Goal: Task Accomplishment & Management: Manage account settings

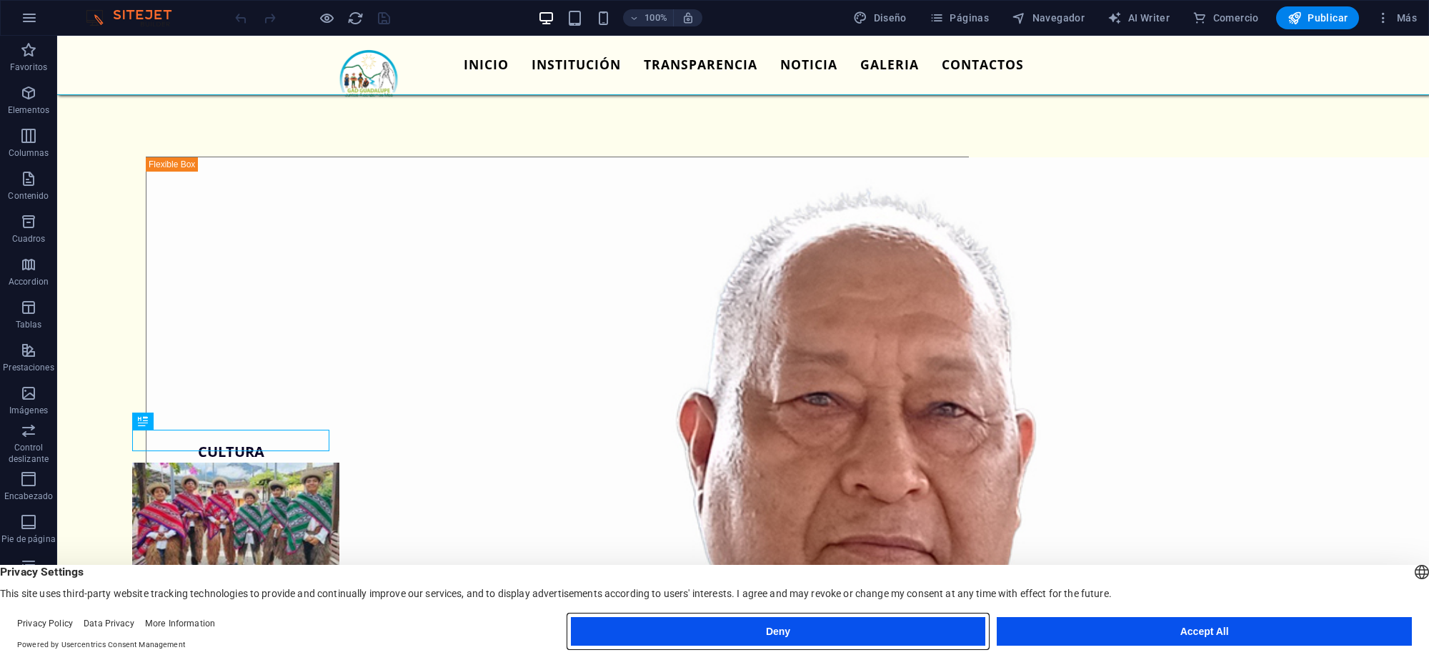
click at [708, 645] on button "Deny" at bounding box center [778, 631] width 415 height 29
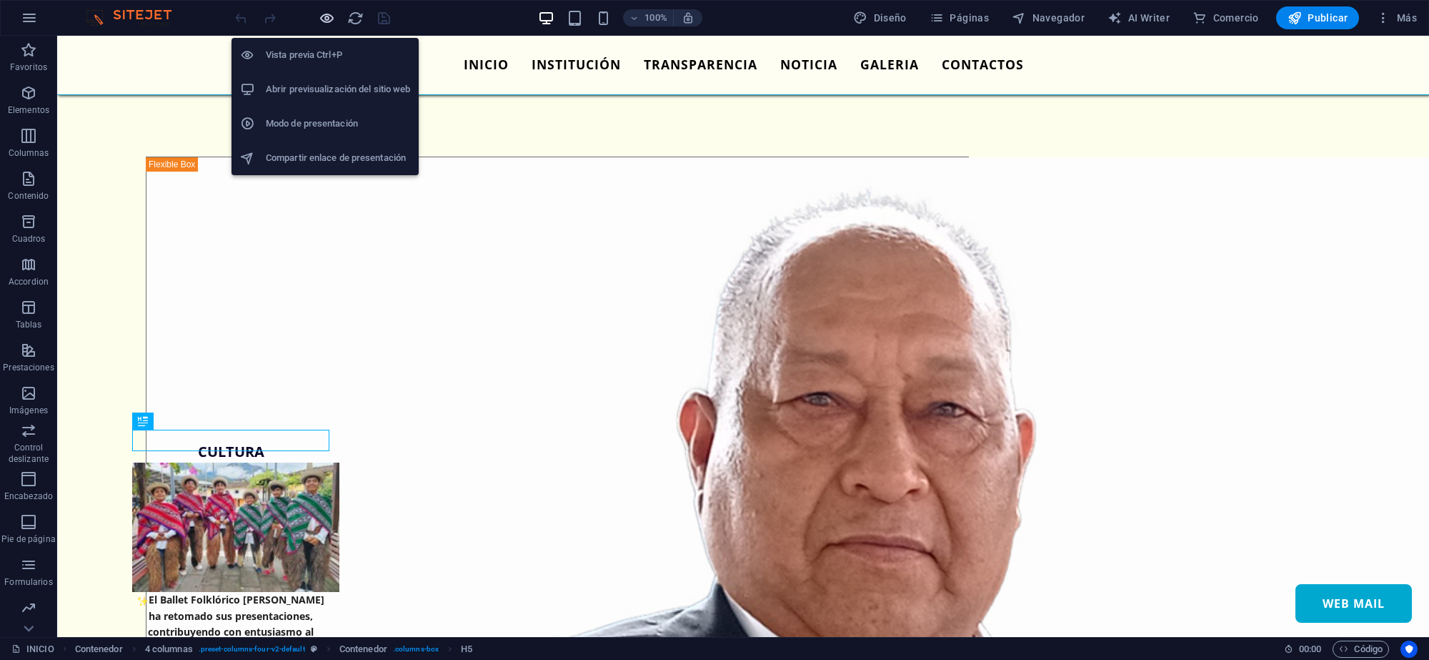
click at [327, 19] on icon "button" at bounding box center [327, 18] width 16 height 16
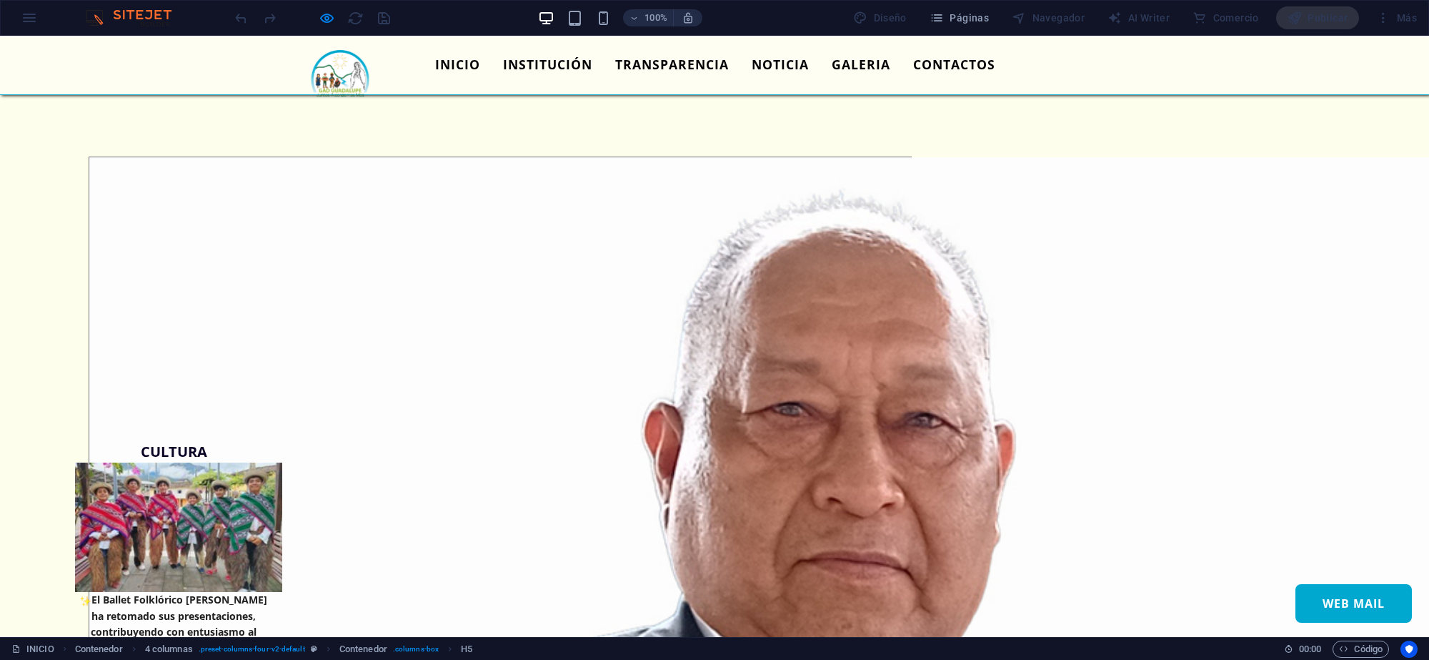
click at [656, 70] on link "TRANSPARENCIA" at bounding box center [672, 65] width 136 height 36
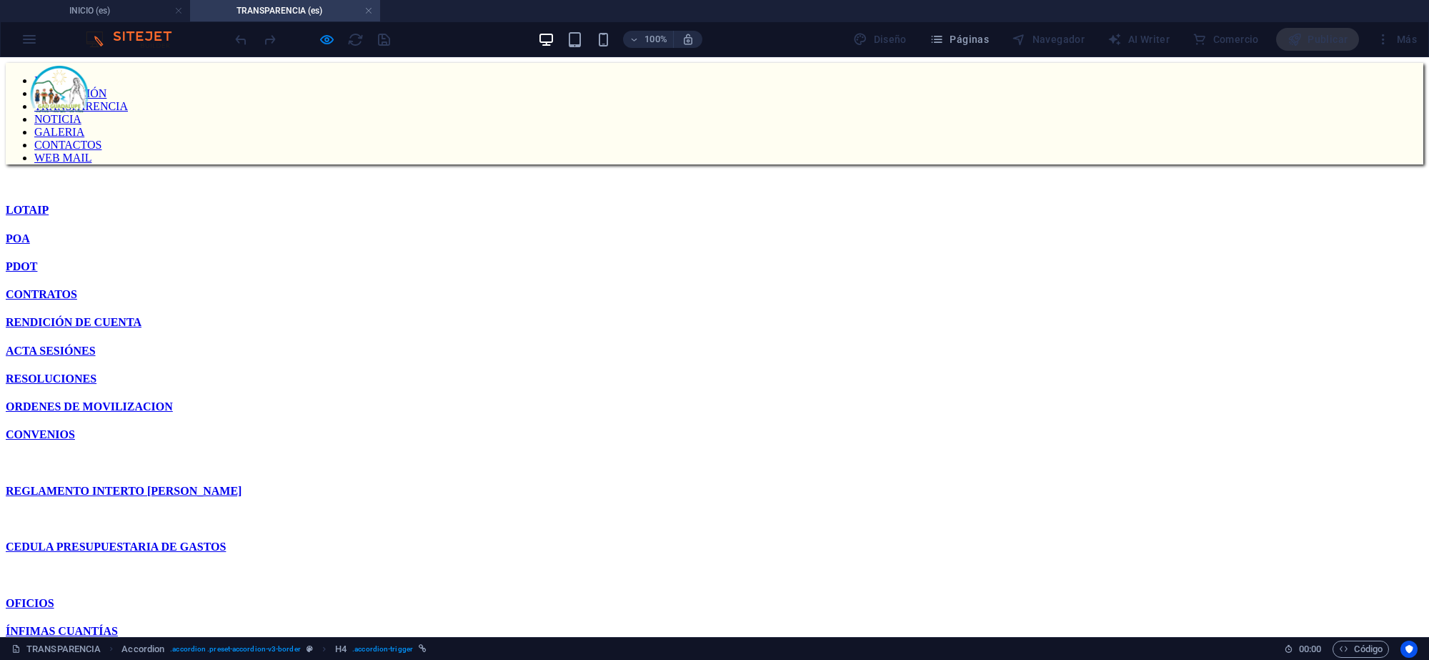
click at [534, 84] on nav "INICIO INSTITUCIÓN TRANSPARENCIA NOTICIA GALERIA CONTACTOS WEB MAIL" at bounding box center [715, 119] width 1418 height 90
click at [366, 12] on link at bounding box center [368, 11] width 9 height 14
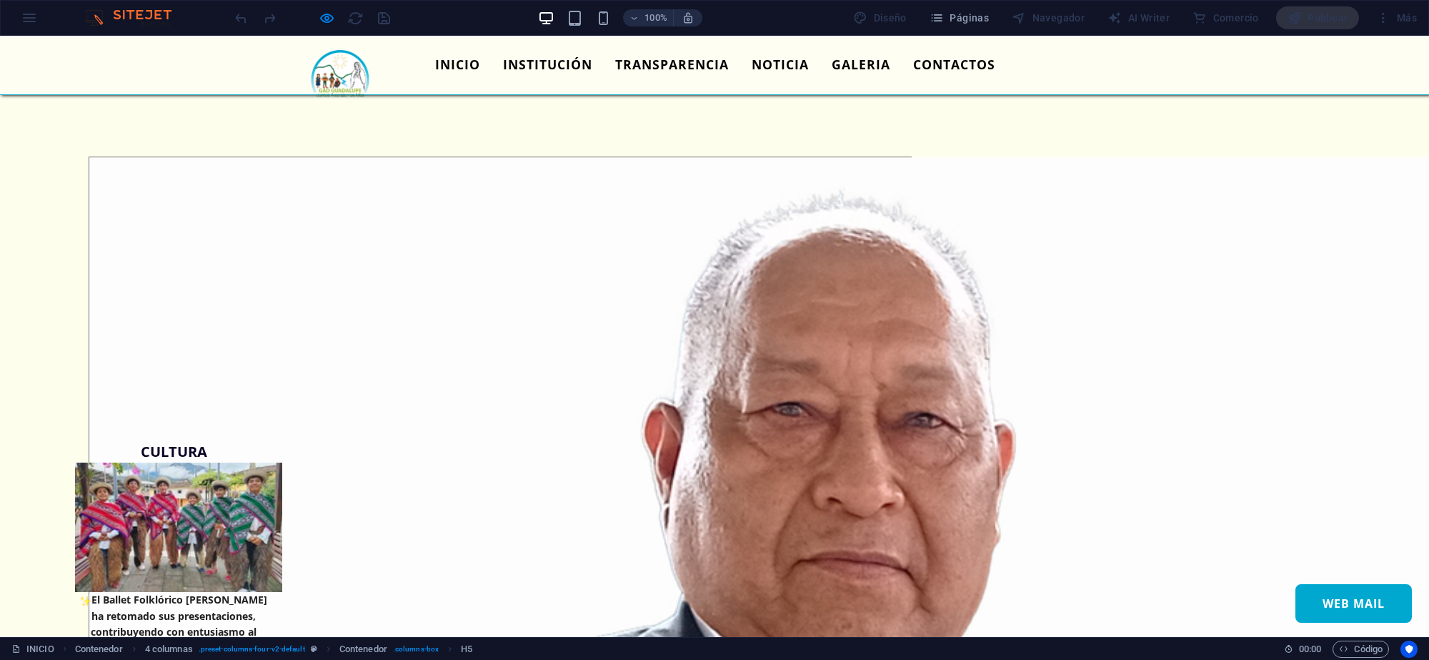
click at [525, 66] on link "INSTITUCIÓN" at bounding box center [548, 65] width 112 height 36
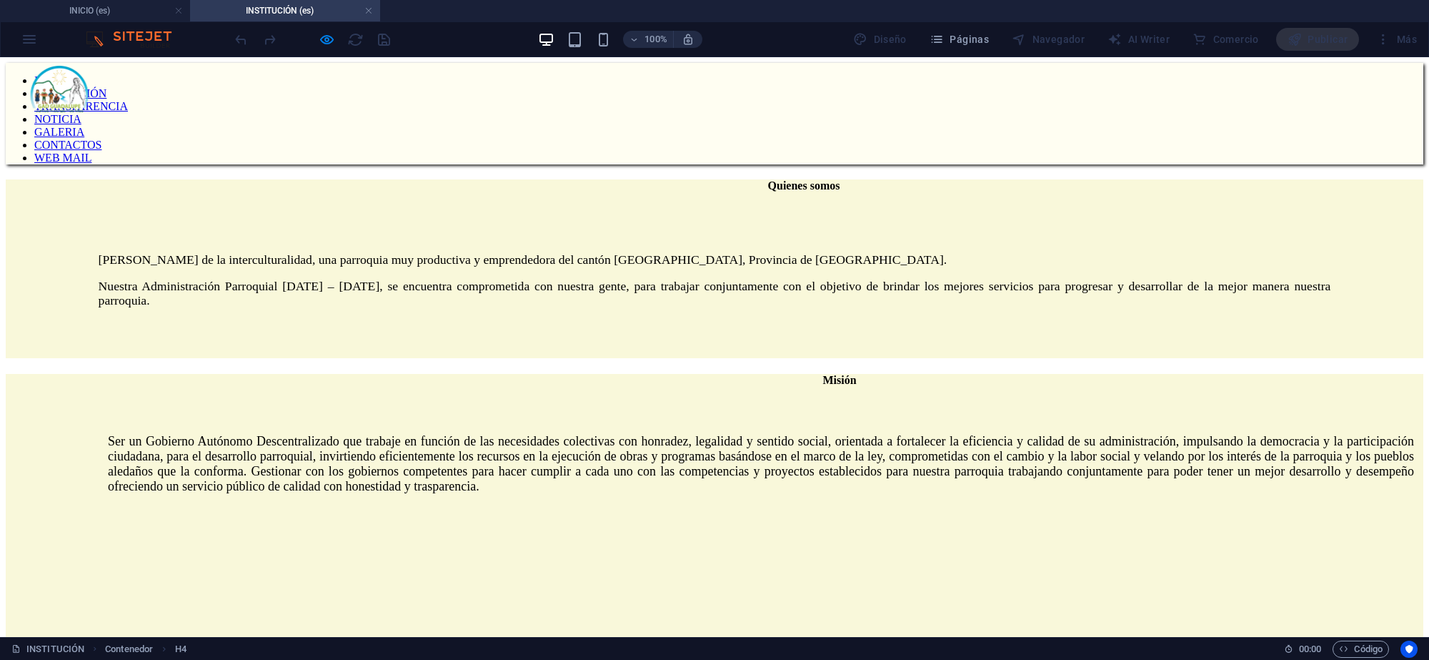
click at [552, 91] on nav "INICIO INSTITUCIÓN TRANSPARENCIA NOTICIA GALERIA CONTACTOS WEB MAIL" at bounding box center [715, 119] width 1418 height 90
click at [369, 9] on link at bounding box center [368, 11] width 9 height 14
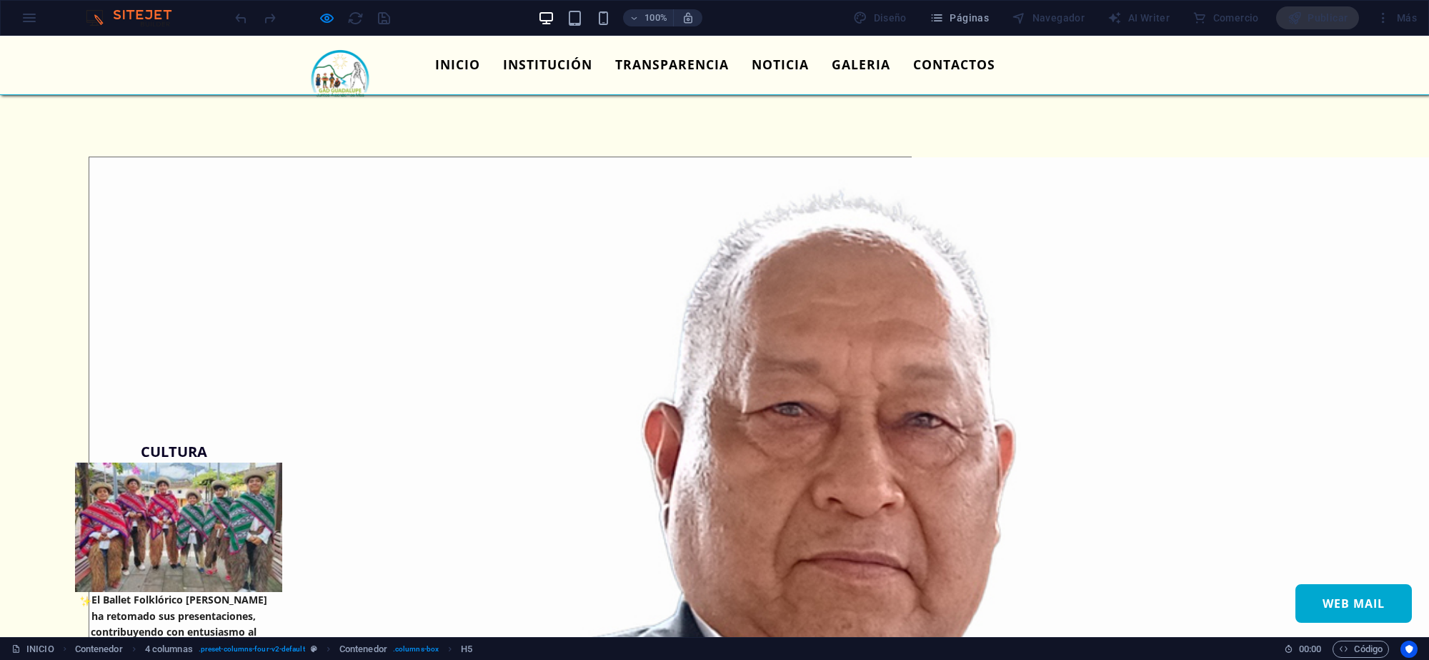
click at [552, 58] on link "INSTITUCIÓN" at bounding box center [548, 65] width 112 height 36
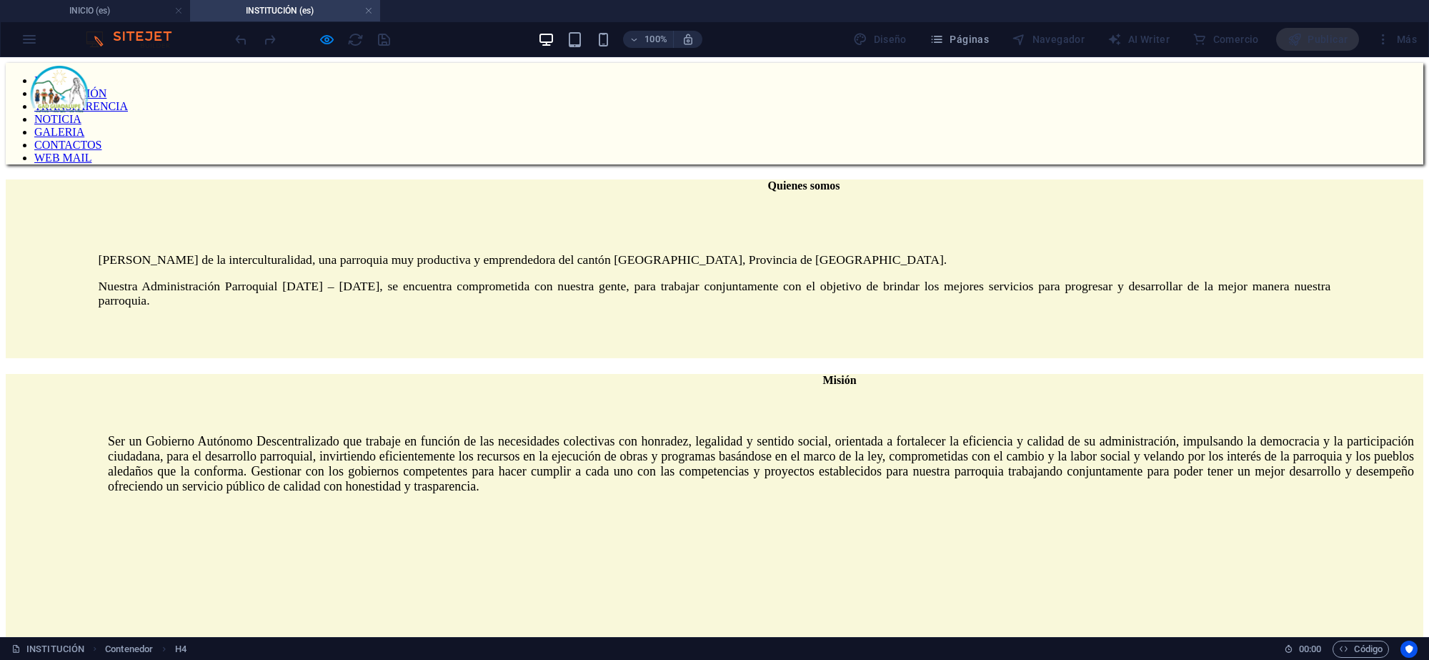
click at [367, 1] on li "INSTITUCIÓN (es)" at bounding box center [285, 10] width 190 height 21
click at [366, 5] on link at bounding box center [368, 11] width 9 height 14
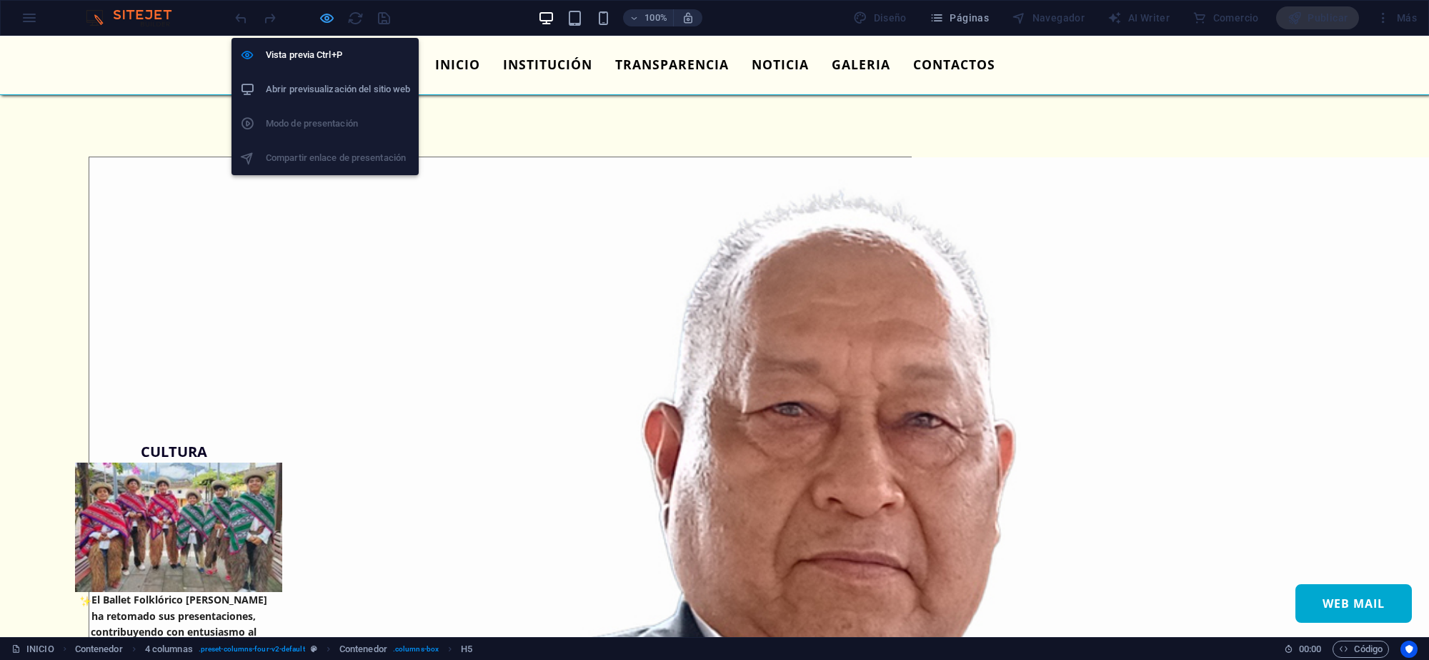
click at [329, 20] on icon "button" at bounding box center [327, 18] width 16 height 16
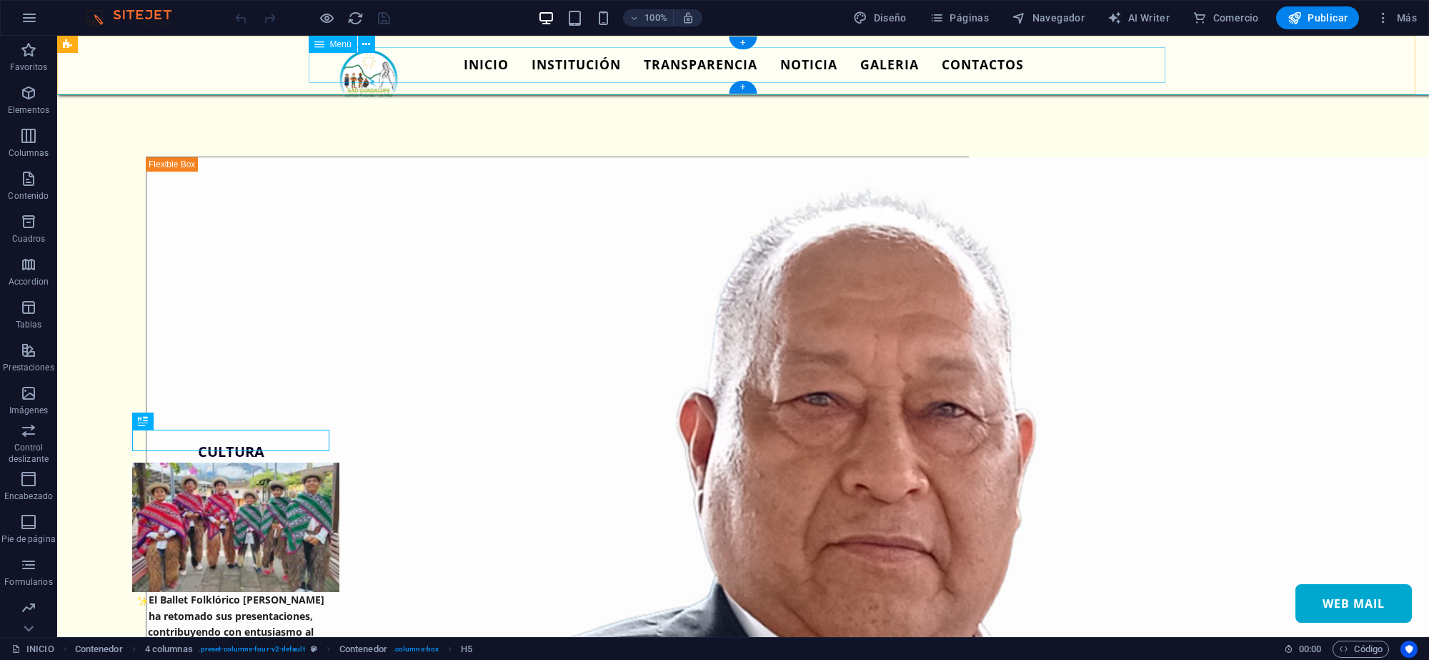
click at [580, 65] on nav "INICIO INSTITUCIÓN TRANSPARENCIA NOTICIA GALERIA CONTACTOS WEB MAIL" at bounding box center [743, 65] width 857 height 36
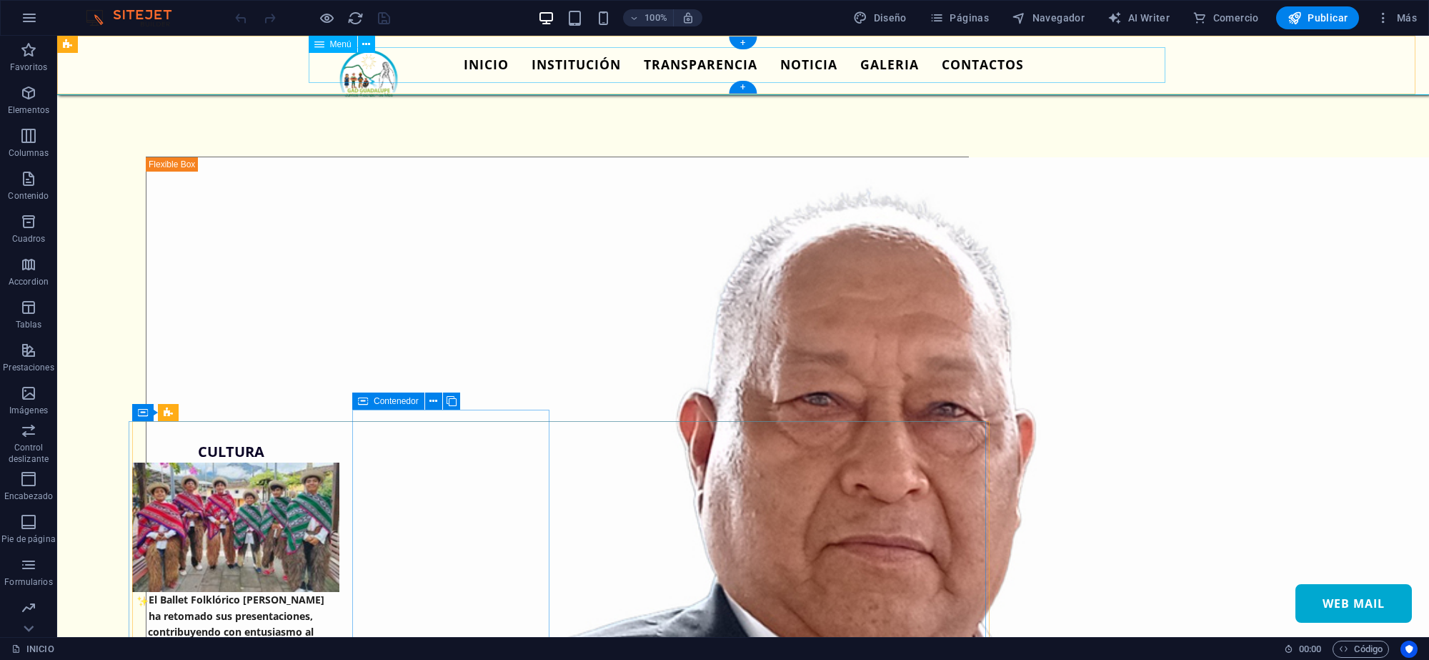
click at [548, 63] on nav "INICIO INSTITUCIÓN TRANSPARENCIA NOTICIA GALERIA CONTACTOS WEB MAIL" at bounding box center [743, 65] width 857 height 36
select select
select select "2"
select select
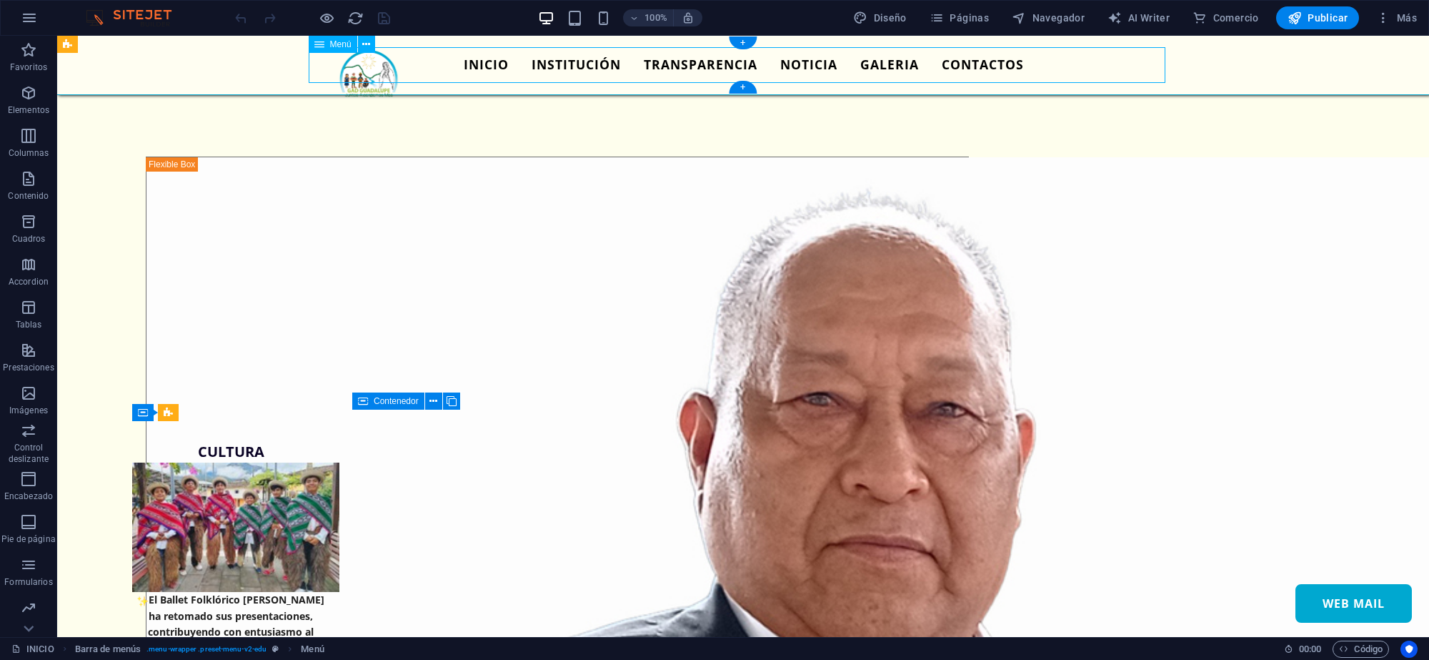
select select "3"
select select
select select "4"
select select
select select "5"
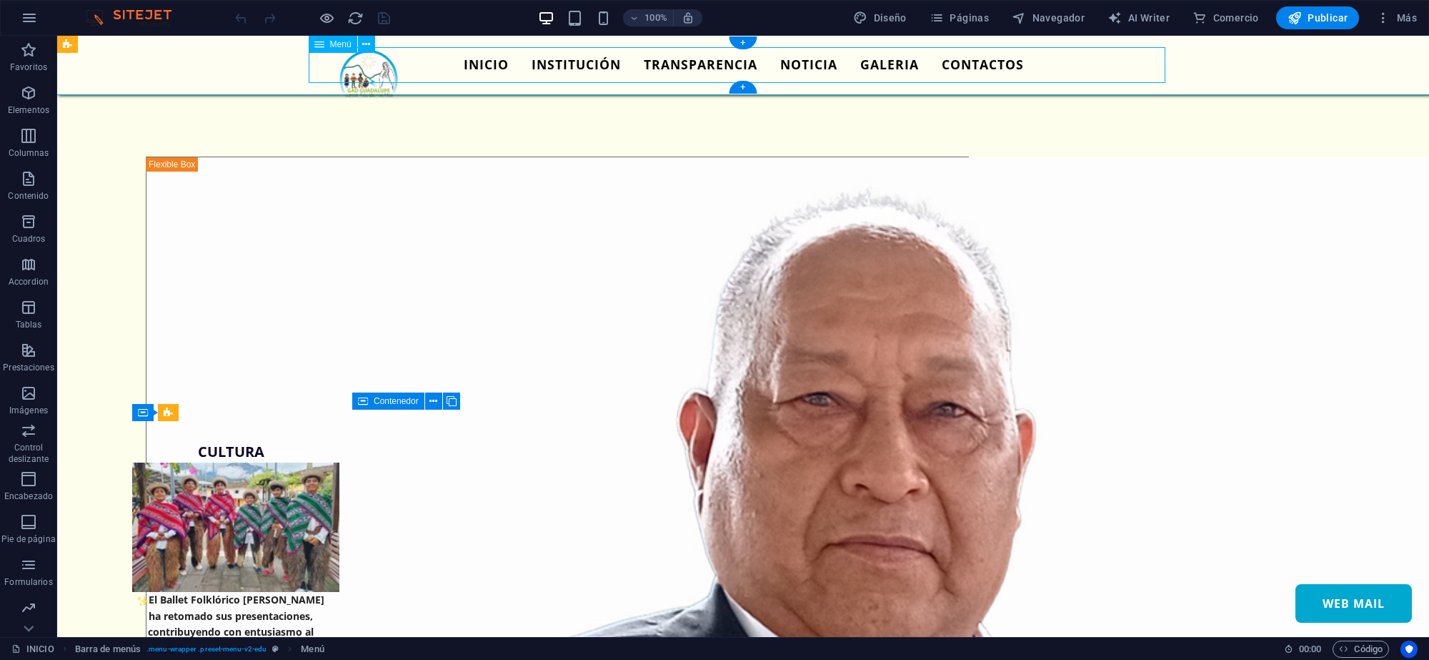
select select
select select "6"
select select
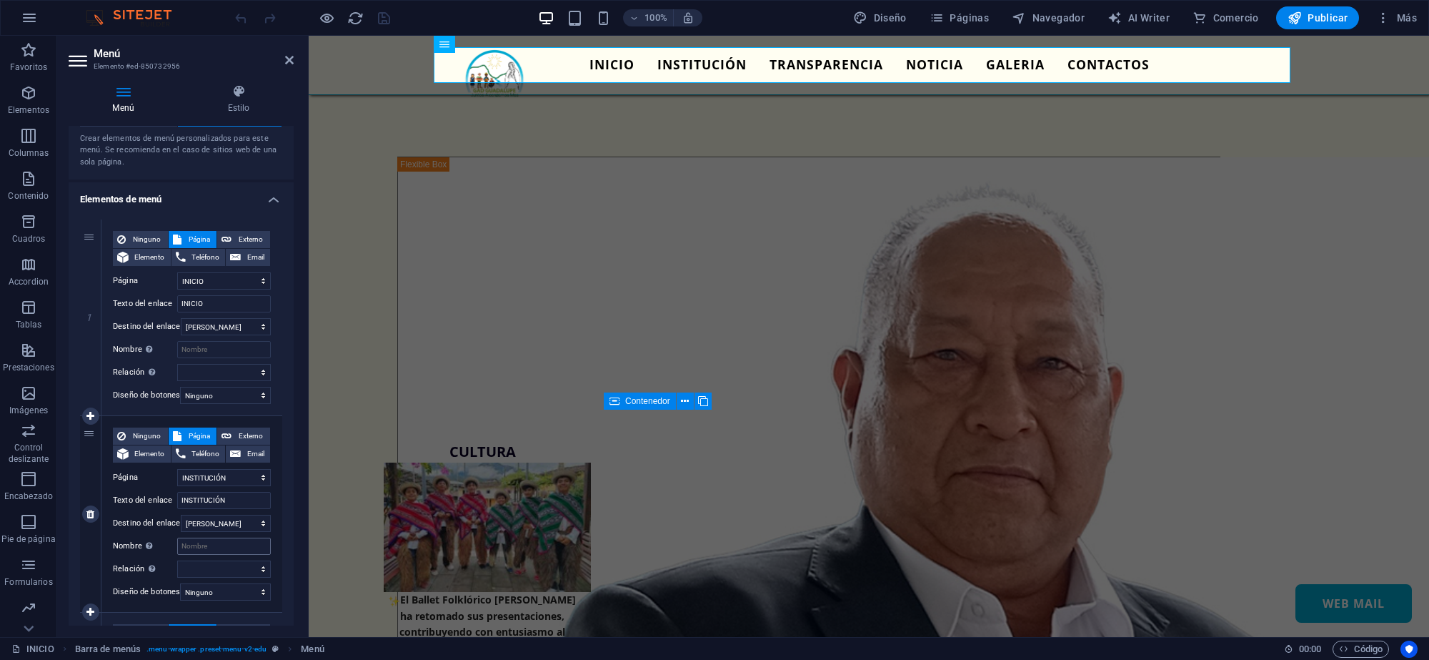
scroll to position [89, 0]
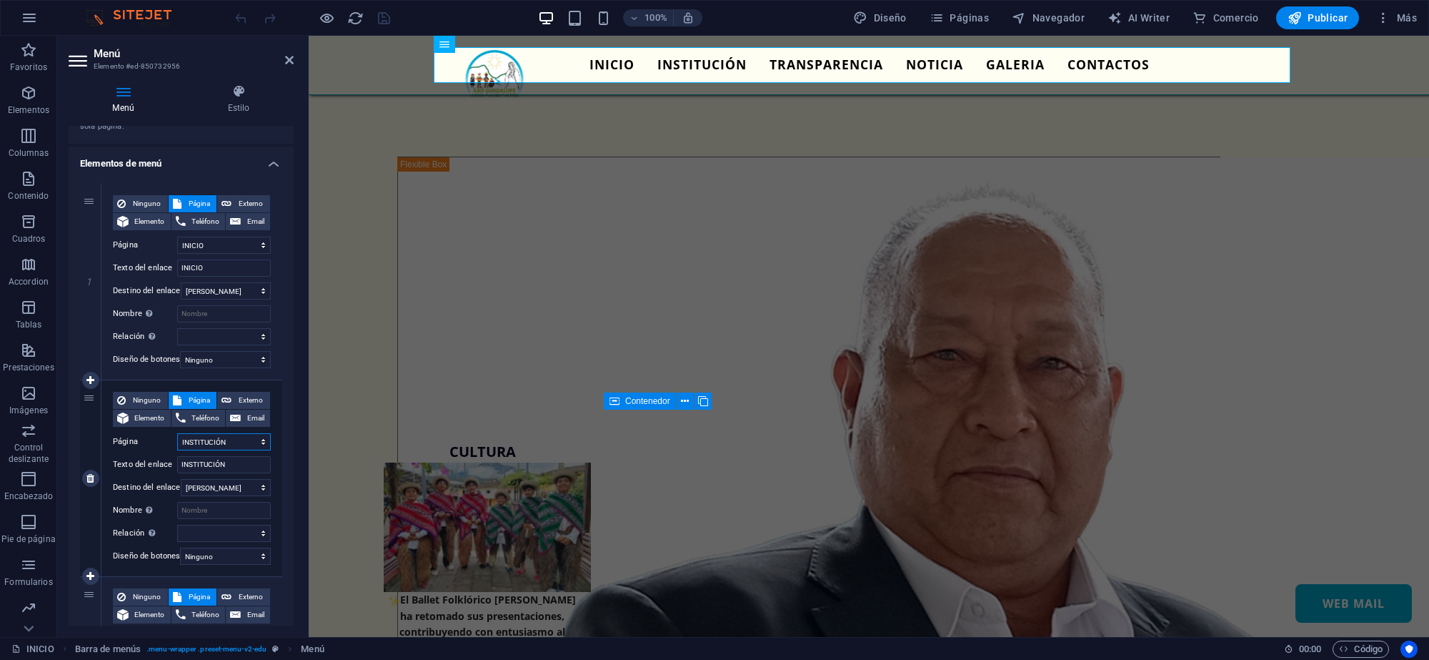
click at [252, 444] on select "INICIO NOSOTROS INSTITUCIÓN TRANSPARENCIA NOTICIA GALERIA CONTACTOS CONTACTOS 1…" at bounding box center [224, 441] width 94 height 17
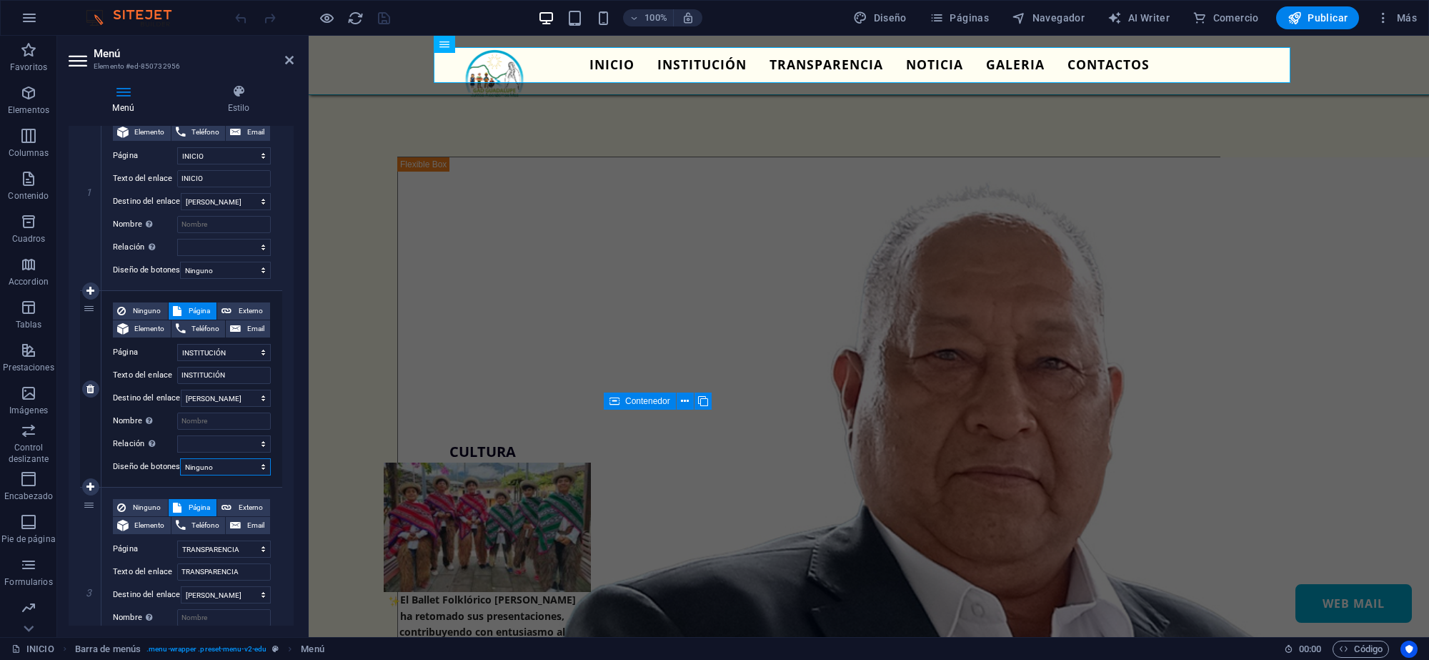
click at [259, 467] on select "Ninguno Predeterminado Principal Secundario" at bounding box center [225, 466] width 91 height 17
click at [91, 294] on icon at bounding box center [90, 291] width 8 height 10
select select
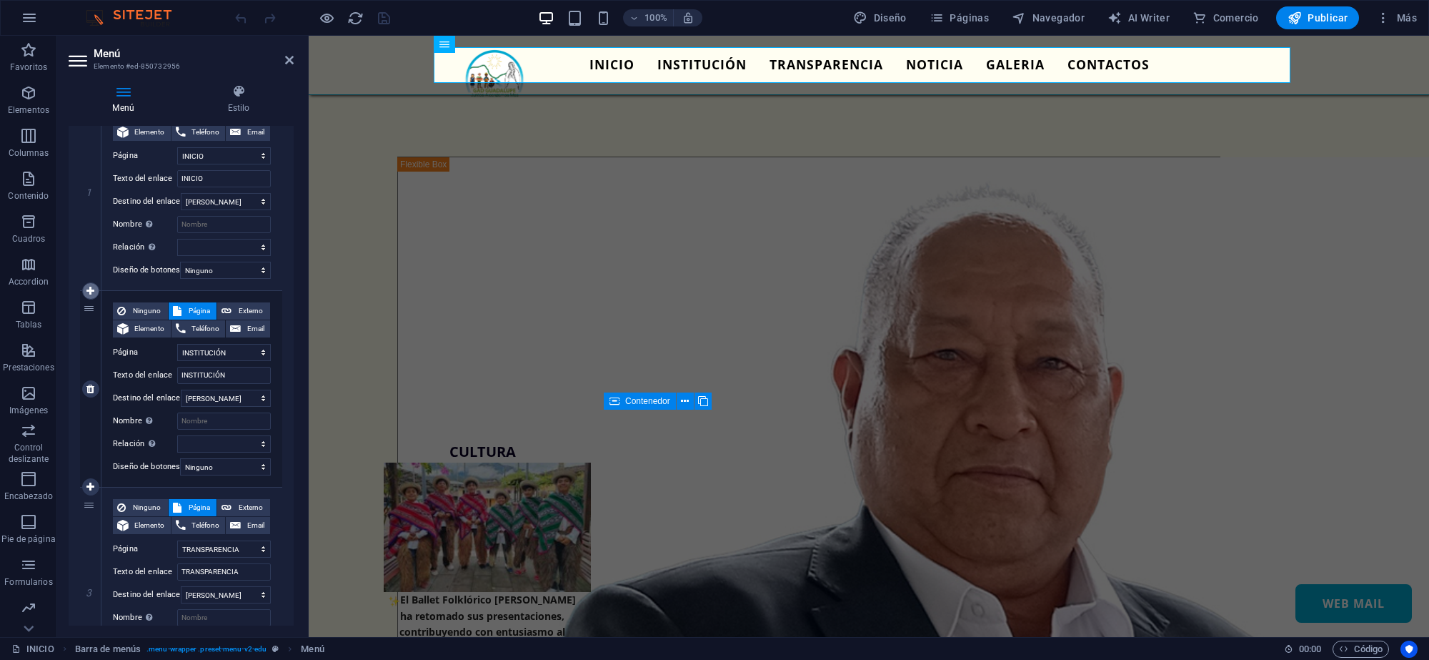
select select "2"
type input "INSTITUCIÓN"
select select
select select "3"
type input "TRANSPARENCIA"
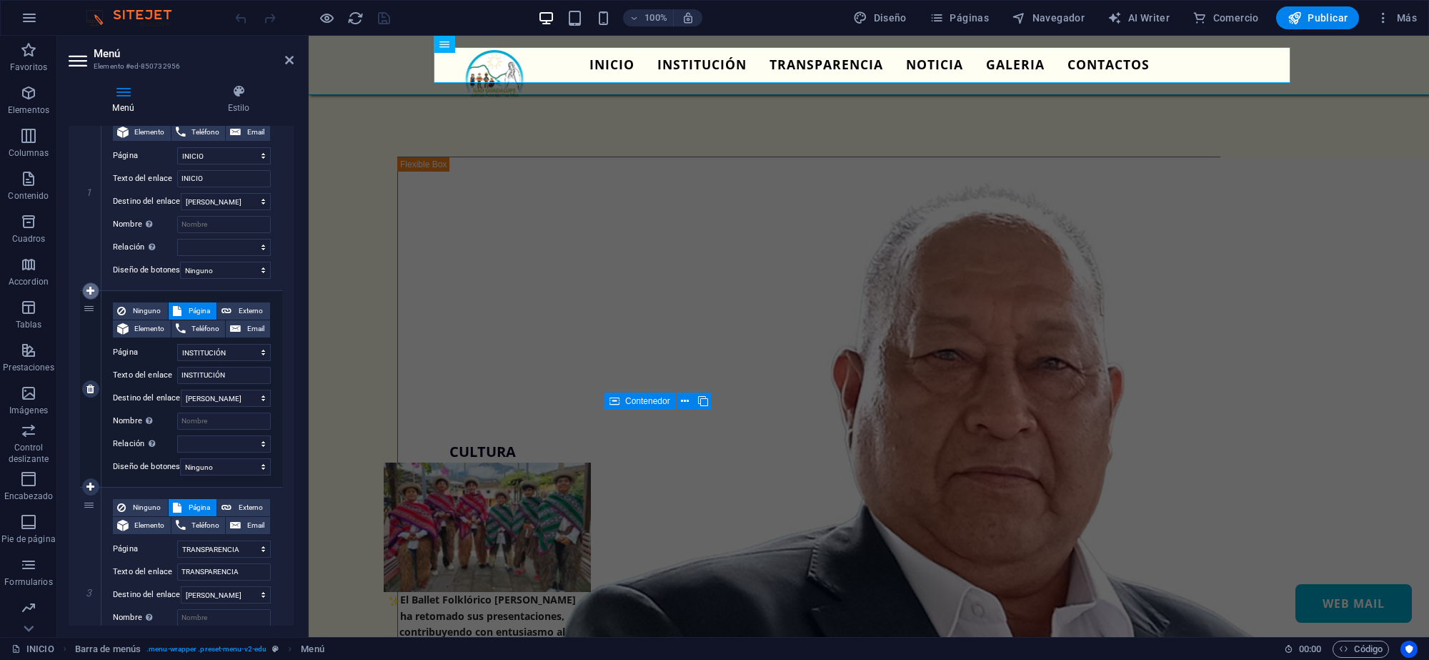
select select
select select "4"
type input "NOTICIA"
select select
select select "5"
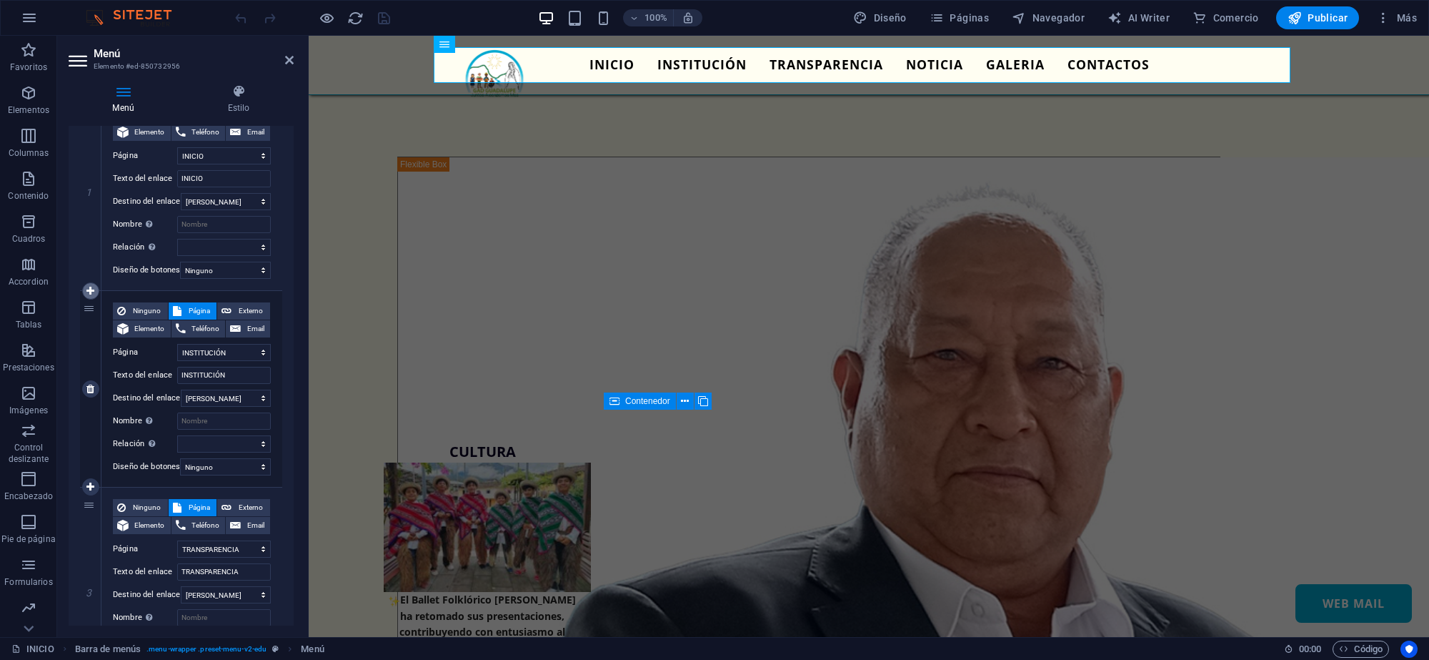
type input "GALERIA"
select select
select select "6"
type input "CONTACTOS"
select select
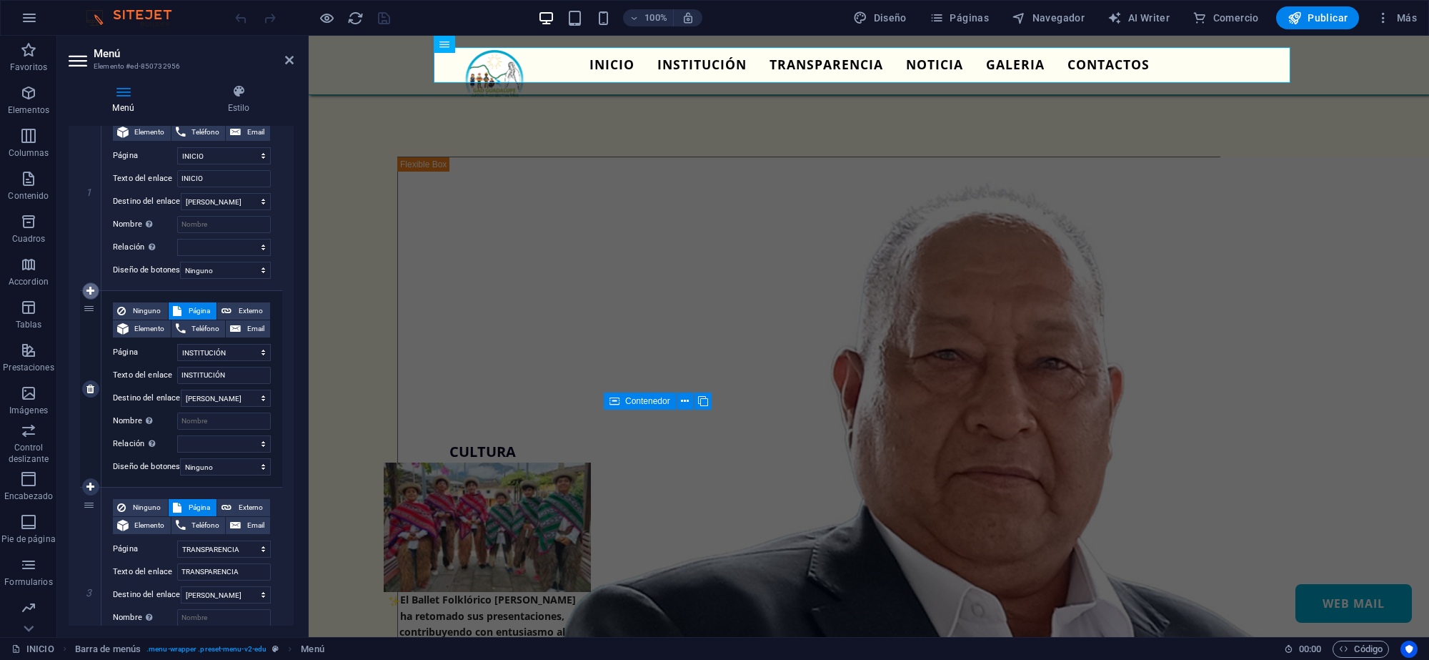
select select
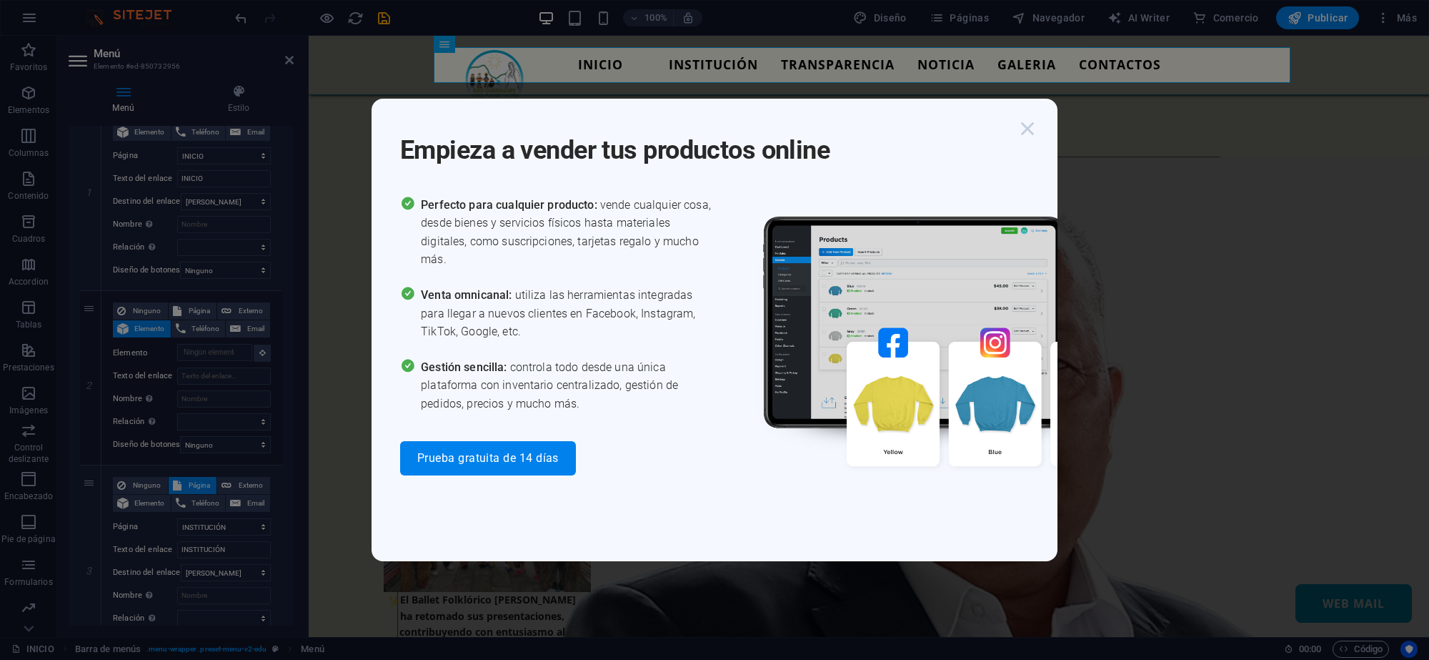
click at [1036, 124] on icon "button" at bounding box center [1028, 129] width 26 height 26
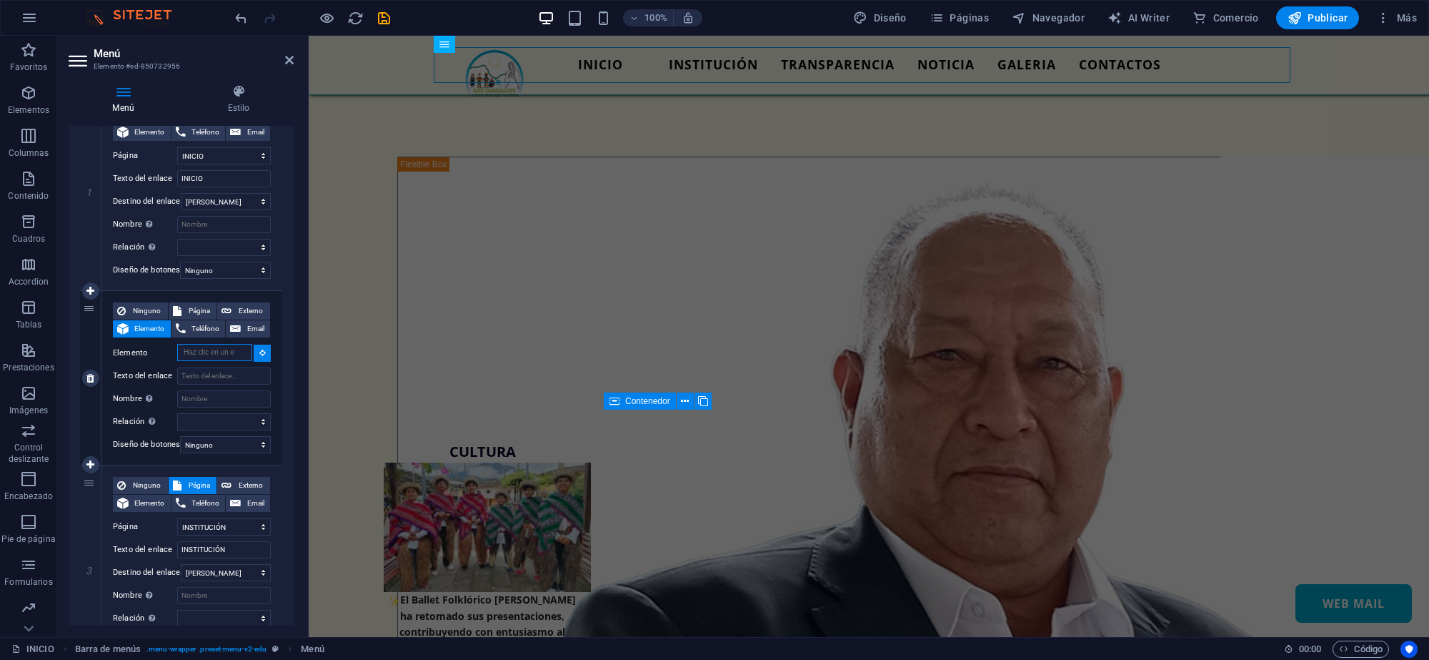
click at [198, 349] on input "Elemento" at bounding box center [214, 352] width 75 height 17
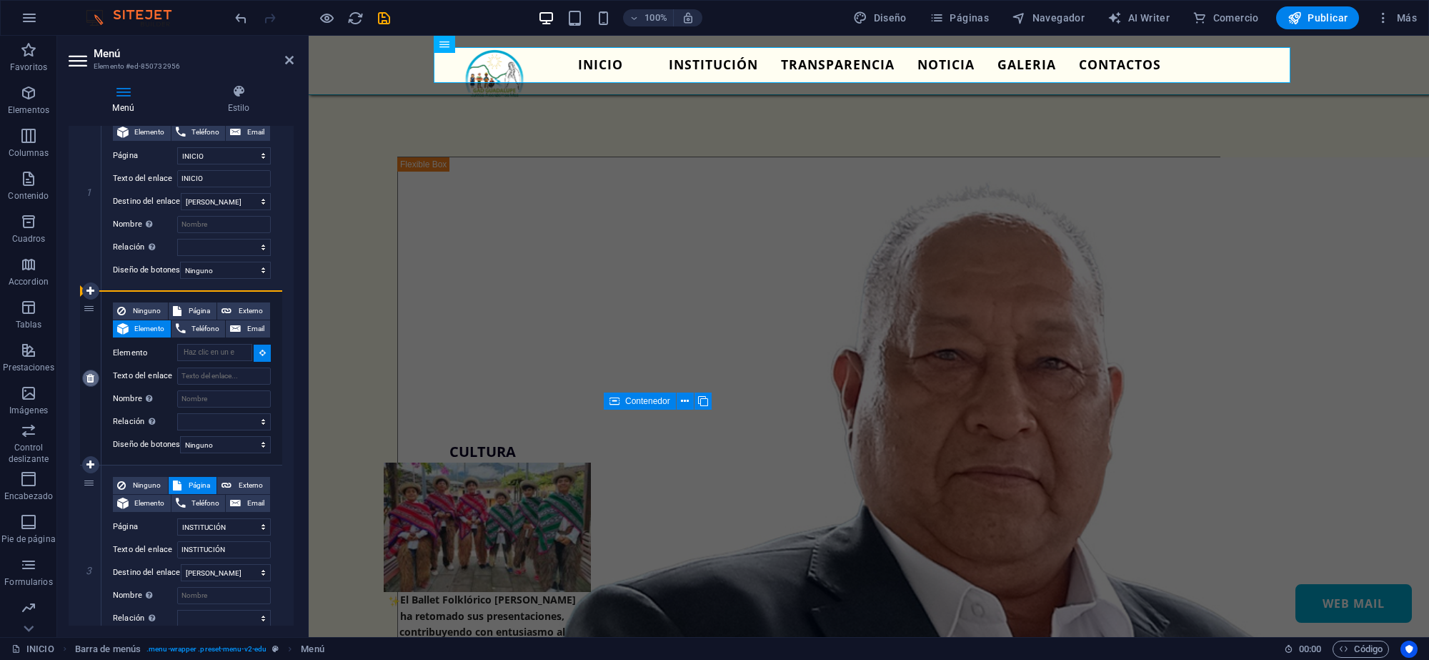
drag, startPoint x: 86, startPoint y: 308, endPoint x: 83, endPoint y: 379, distance: 71.5
click at [83, 379] on div "2" at bounding box center [90, 378] width 21 height 174
select select
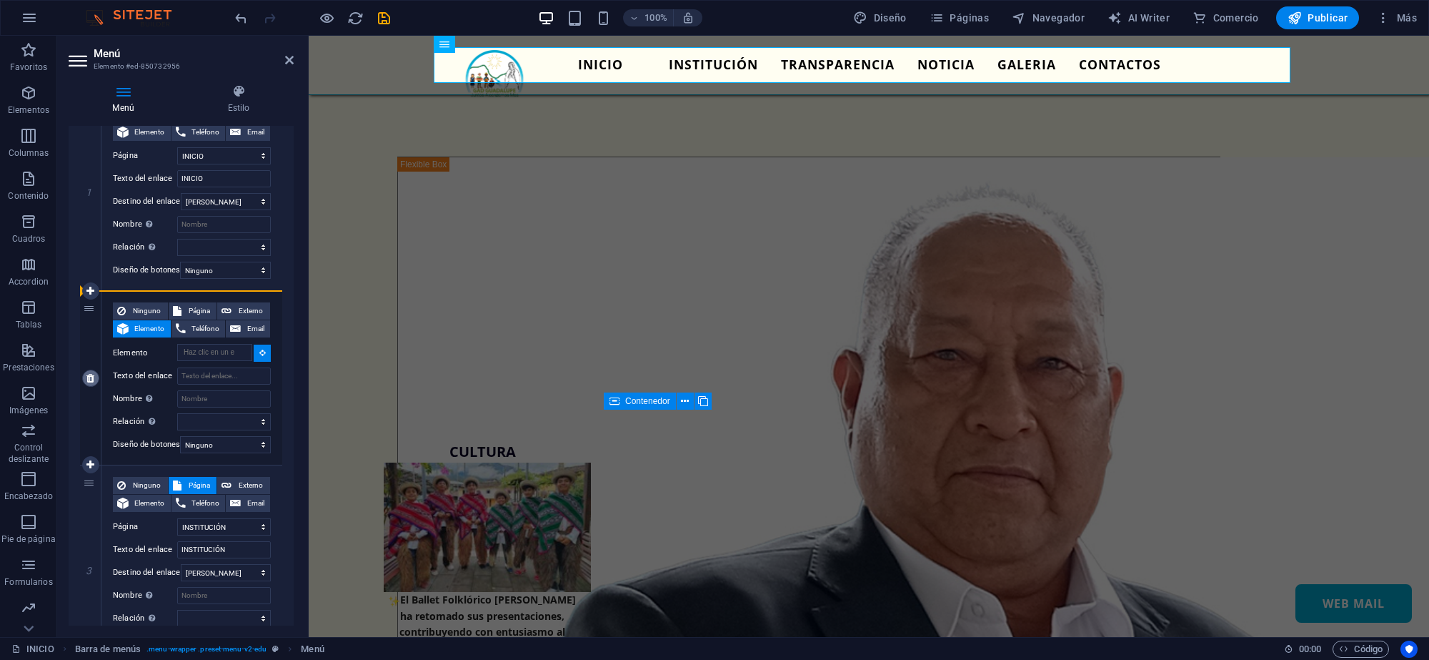
select select
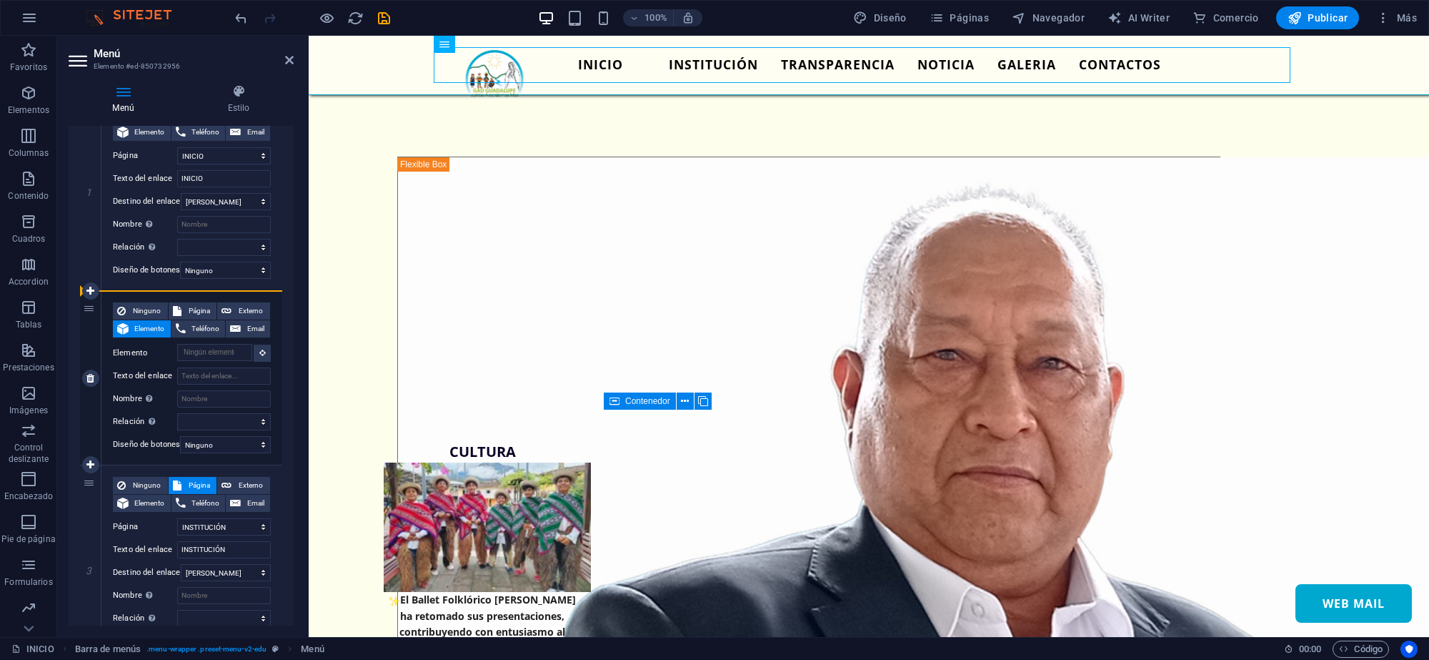
drag, startPoint x: 90, startPoint y: 476, endPoint x: 94, endPoint y: 319, distance: 156.6
select select
select select "2"
type input "INSTITUCIÓN"
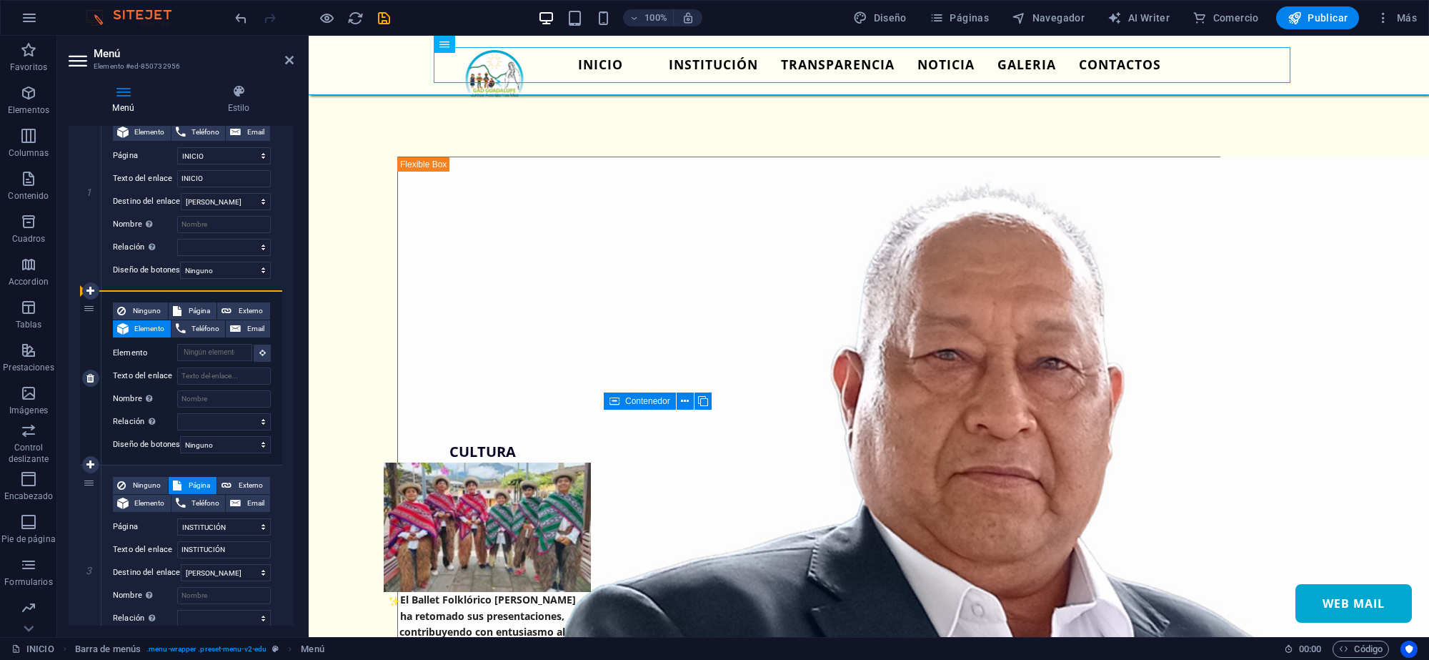
select select
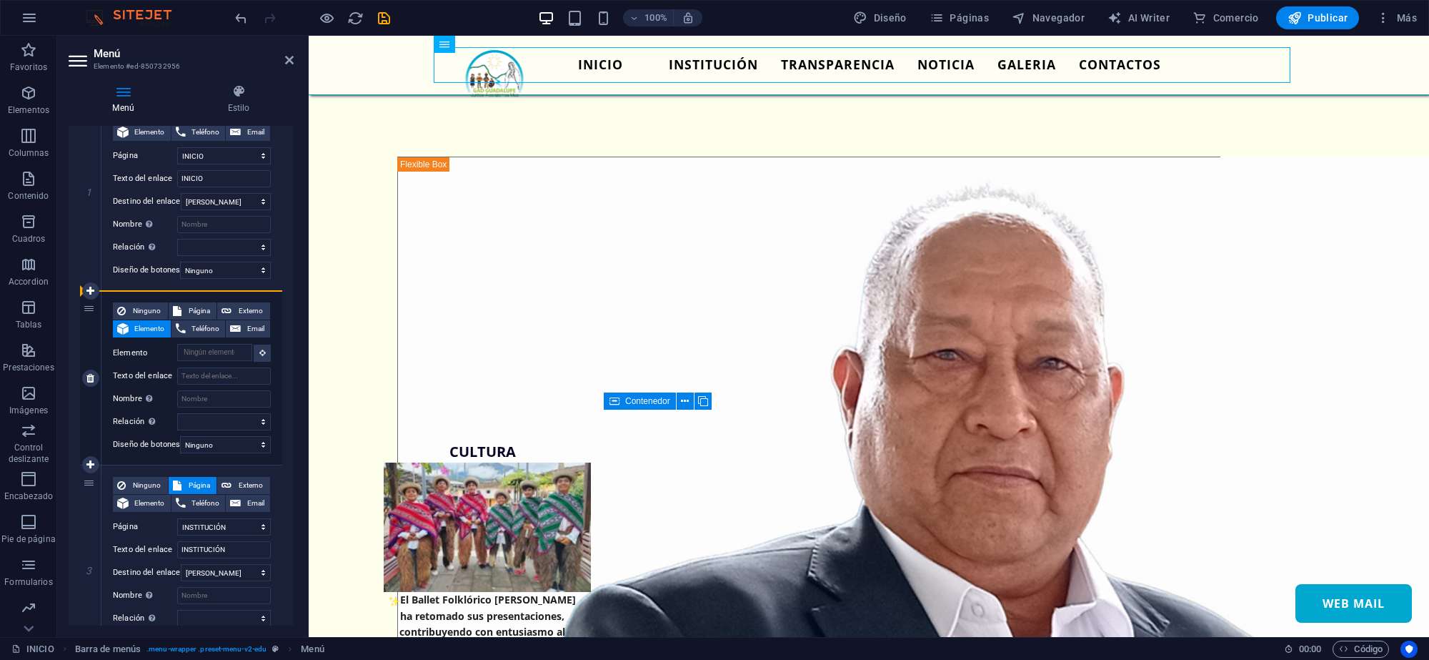
select select
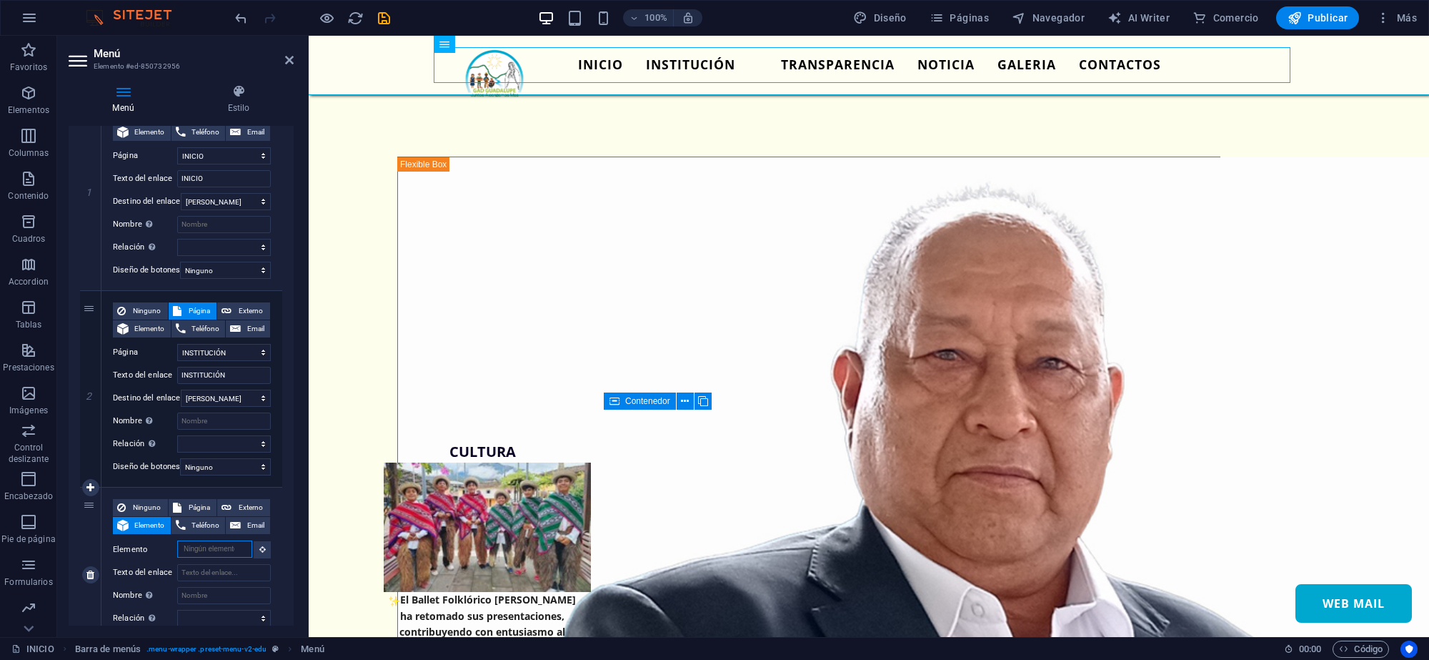
click at [216, 554] on input "Elemento" at bounding box center [214, 548] width 75 height 17
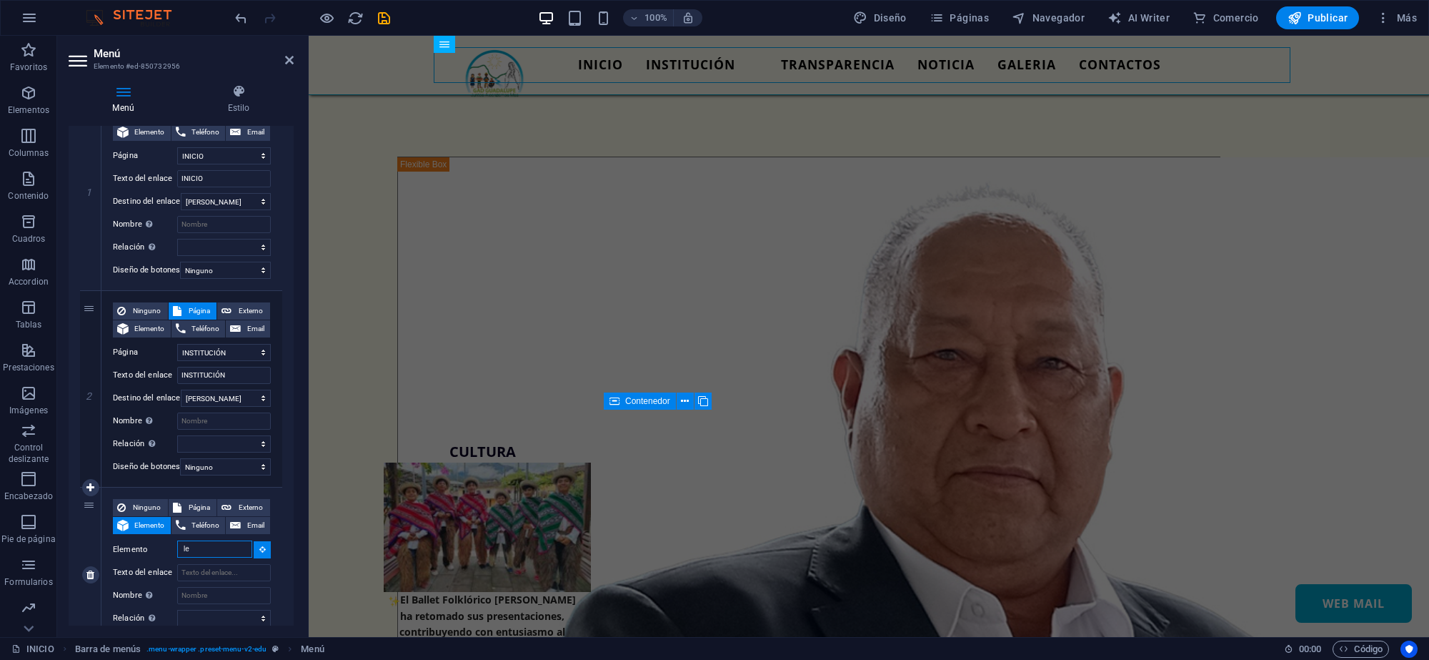
type input "l"
type input "Leyes"
click at [216, 570] on input "Texto del enlace" at bounding box center [224, 572] width 94 height 17
type input "Leyes"
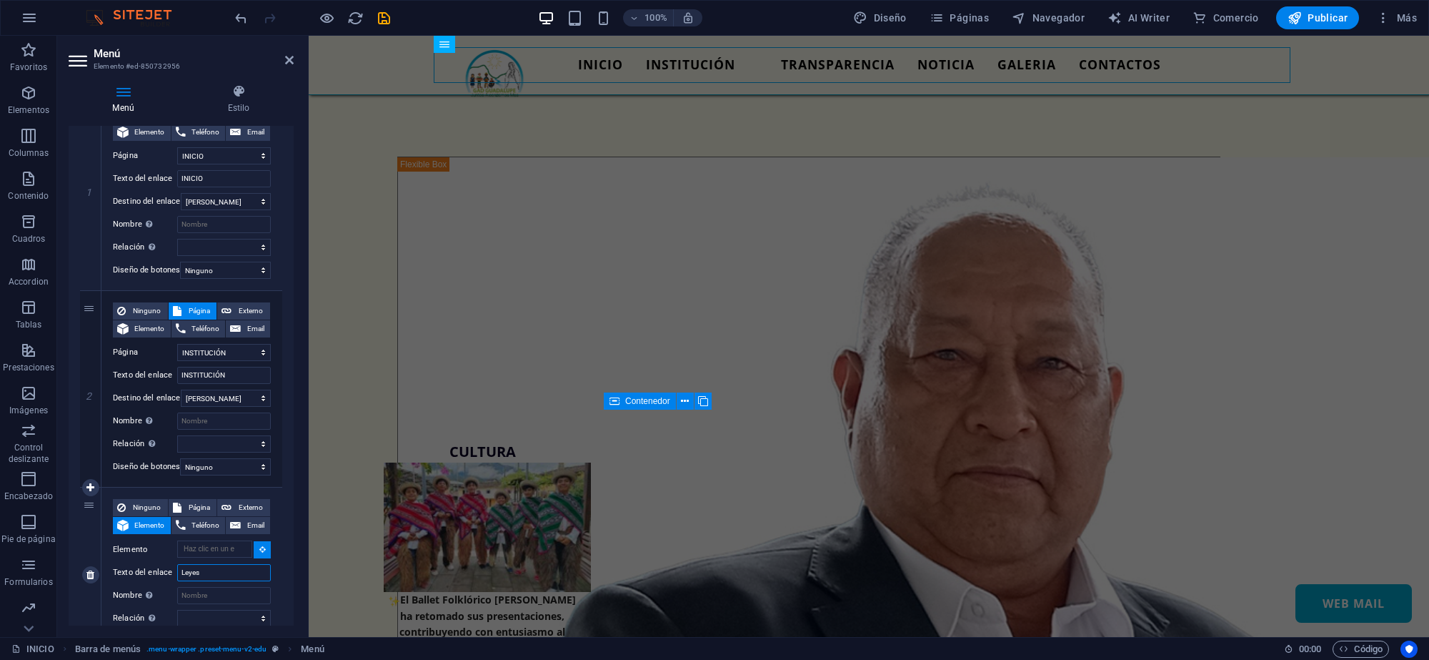
select select
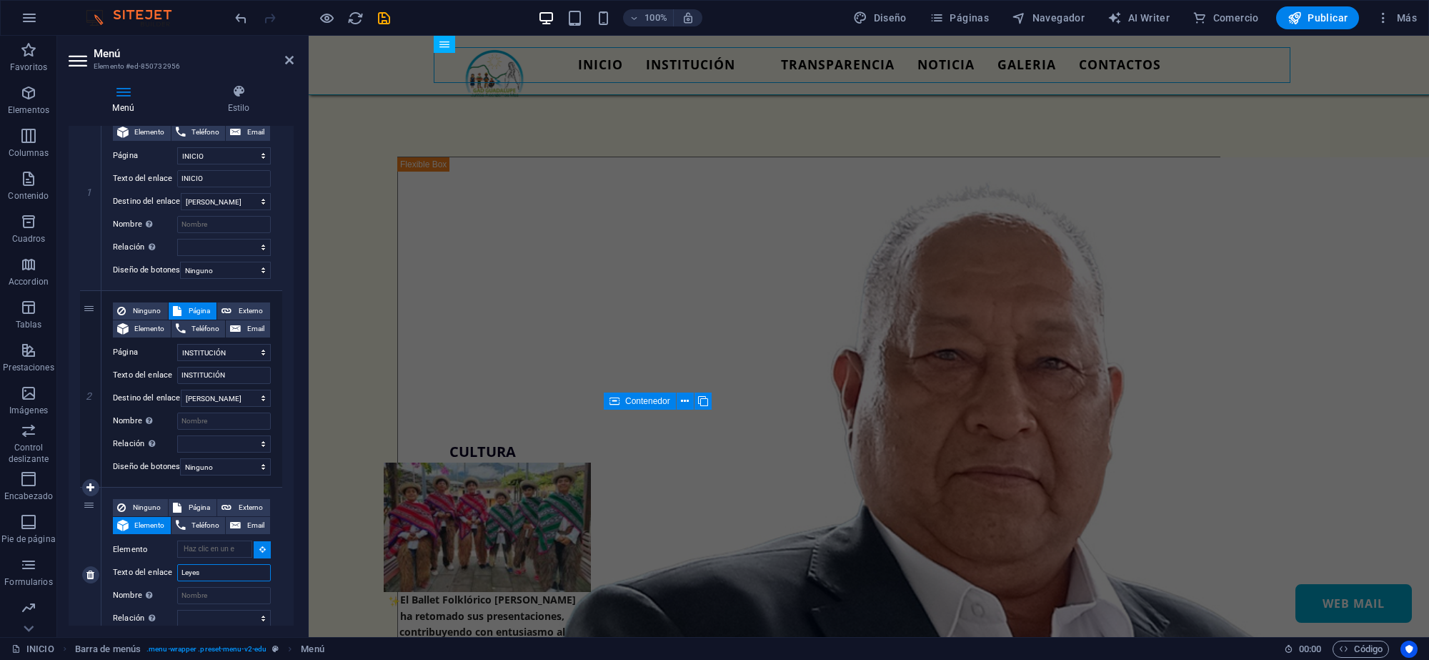
select select
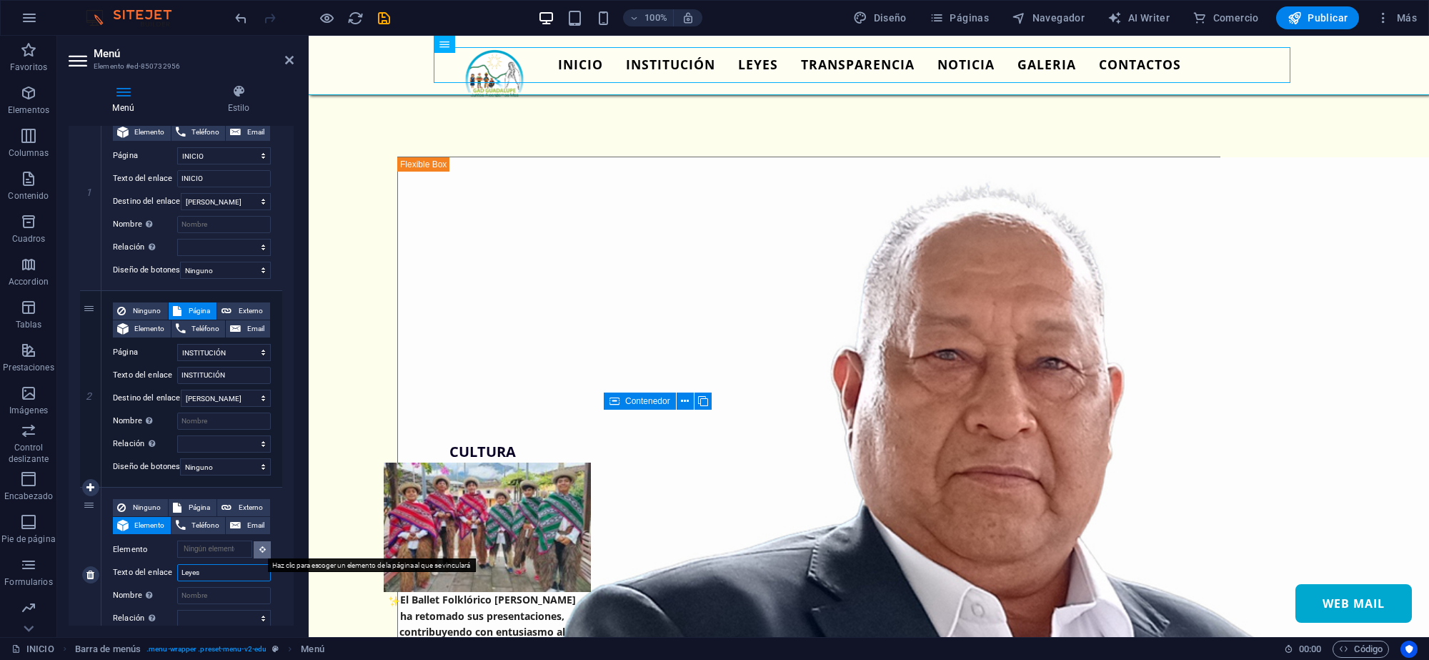
type input "Leyes"
click at [257, 555] on button at bounding box center [262, 549] width 17 height 17
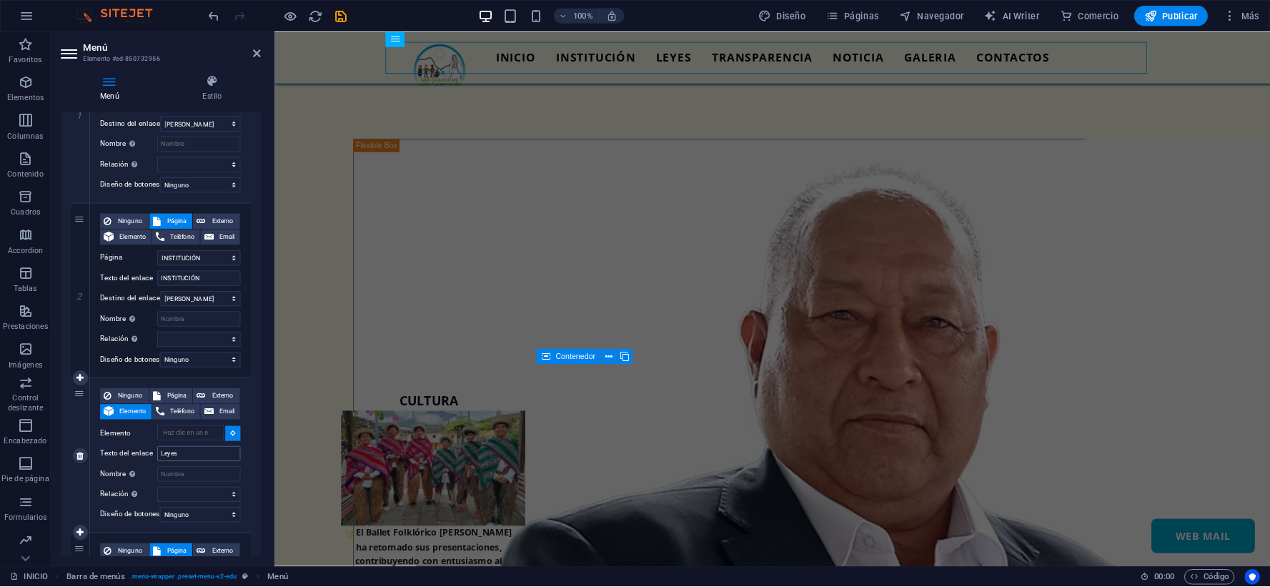
scroll to position [268, 0]
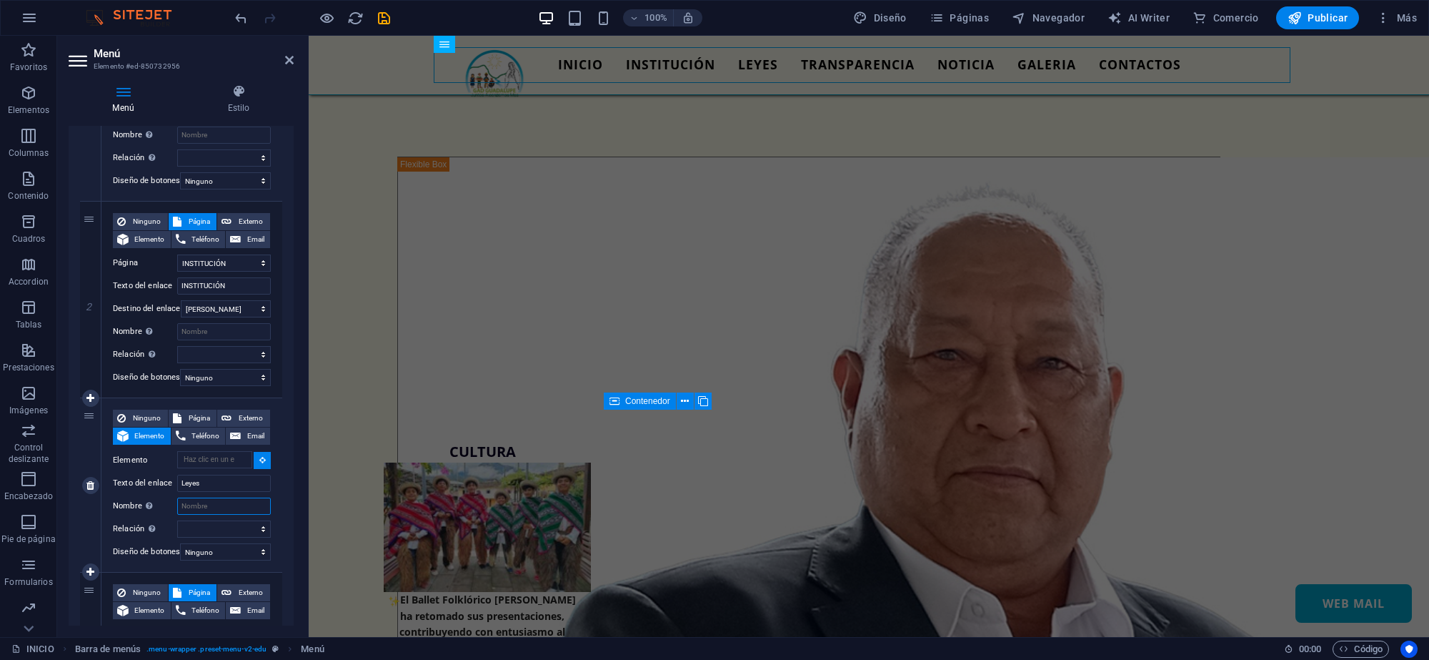
click at [192, 502] on input "Nombre Una descripción adicional del enlace no debería ser igual al texto del e…" at bounding box center [224, 505] width 94 height 17
click at [197, 527] on select "alternativo autor marcador externo ayuda licencia siguiente nofollow noreferrer…" at bounding box center [224, 528] width 94 height 17
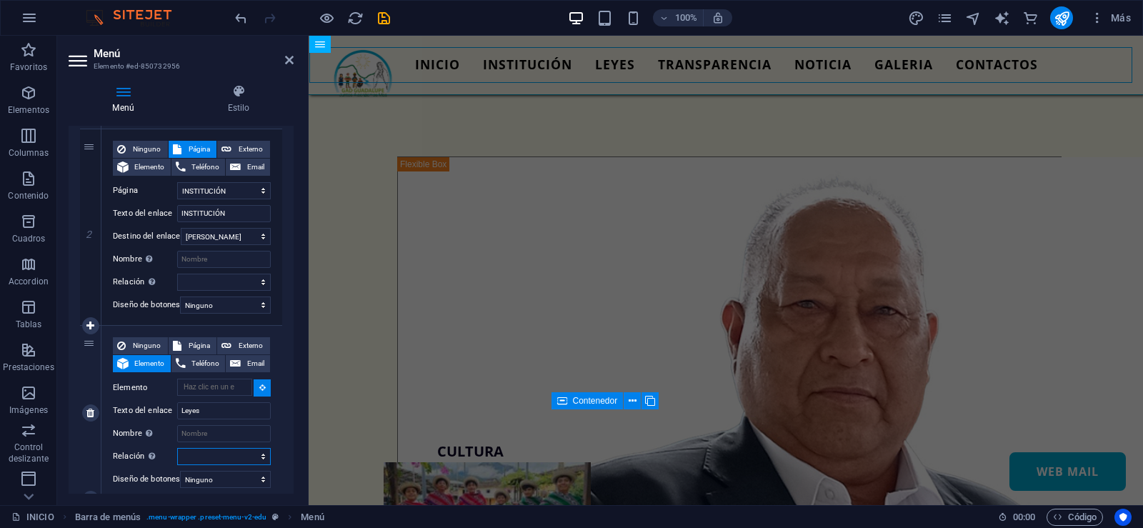
scroll to position [412, 0]
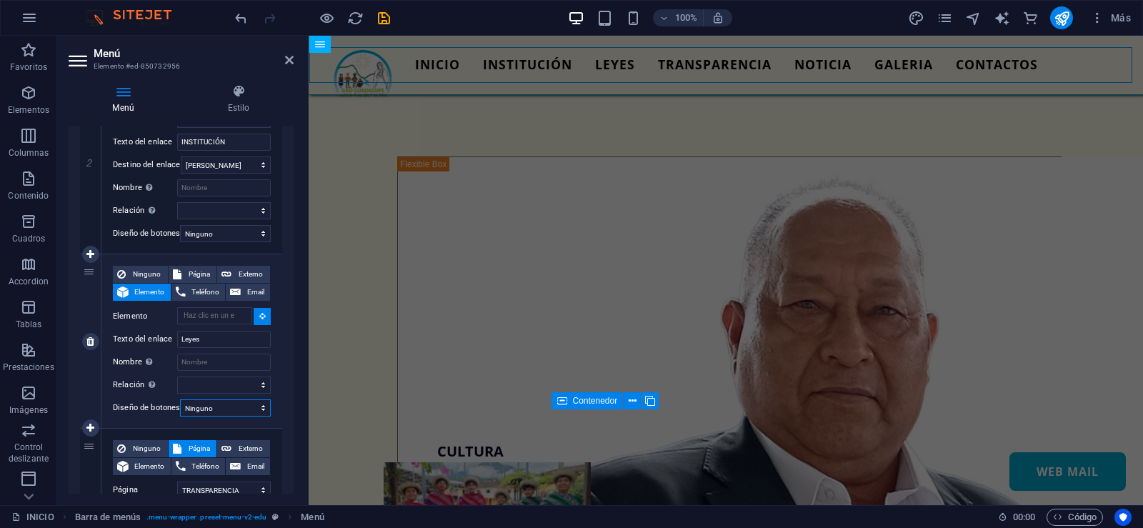
click at [226, 407] on select "Ninguno Predeterminado Principal Secundario" at bounding box center [225, 407] width 91 height 17
select select "secondary"
click at [180, 399] on select "Ninguno Predeterminado Principal Secundario" at bounding box center [225, 407] width 91 height 17
select select
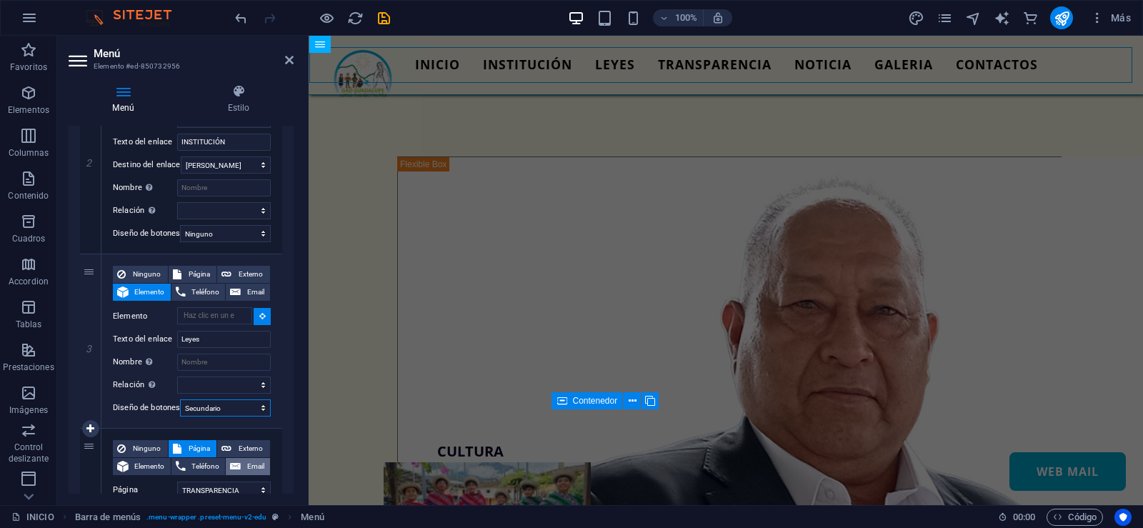
select select
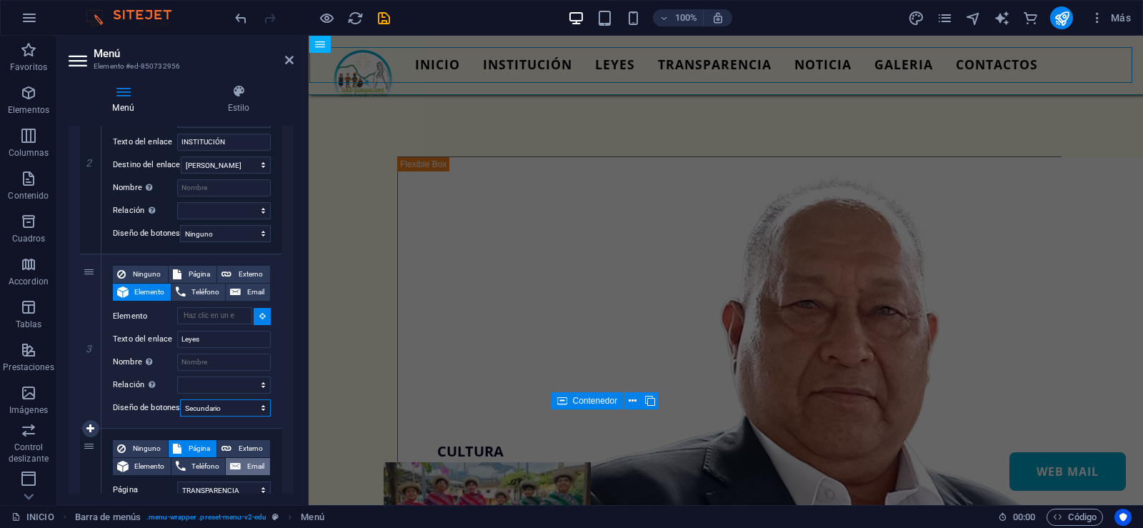
select select
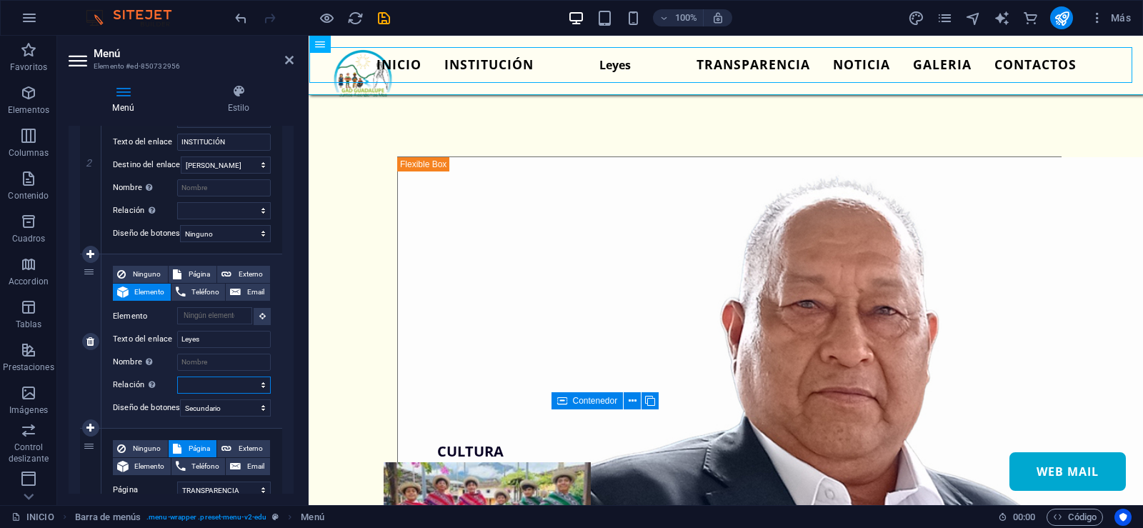
click at [257, 383] on select "alternativo autor marcador externo ayuda licencia siguiente nofollow noreferrer…" at bounding box center [224, 385] width 94 height 17
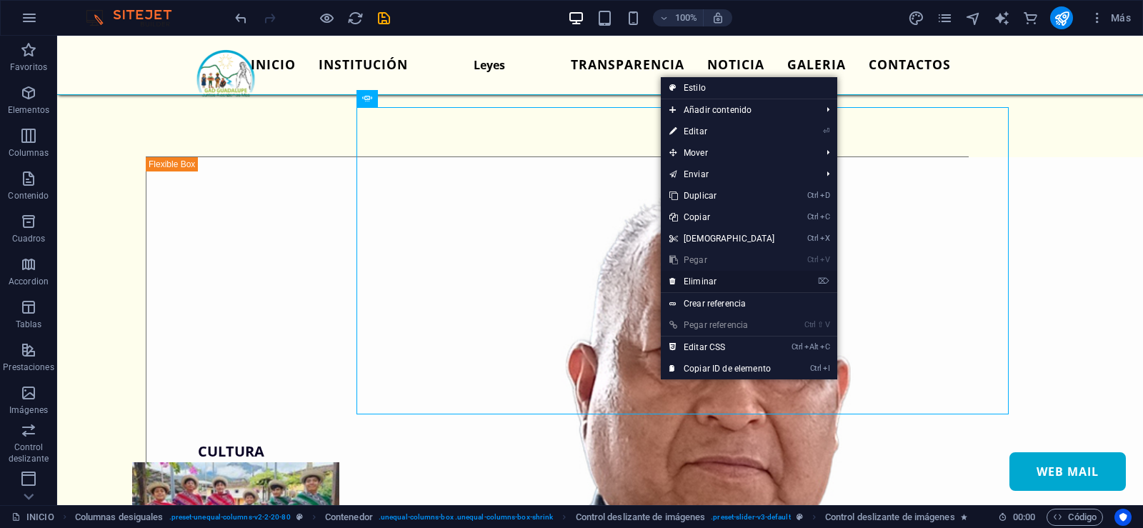
click at [697, 282] on link "⌦ Eliminar" at bounding box center [722, 281] width 123 height 21
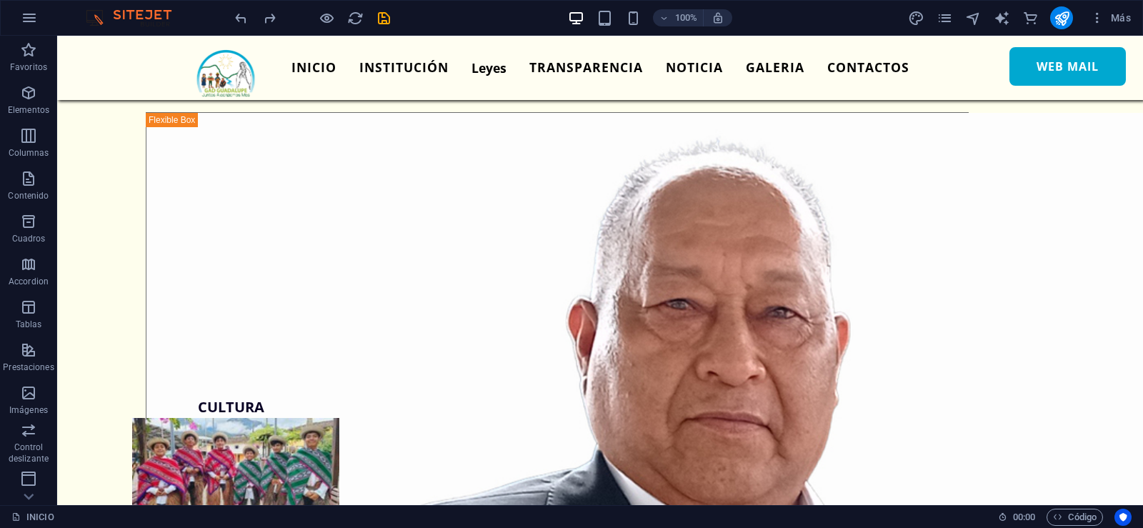
scroll to position [0, 0]
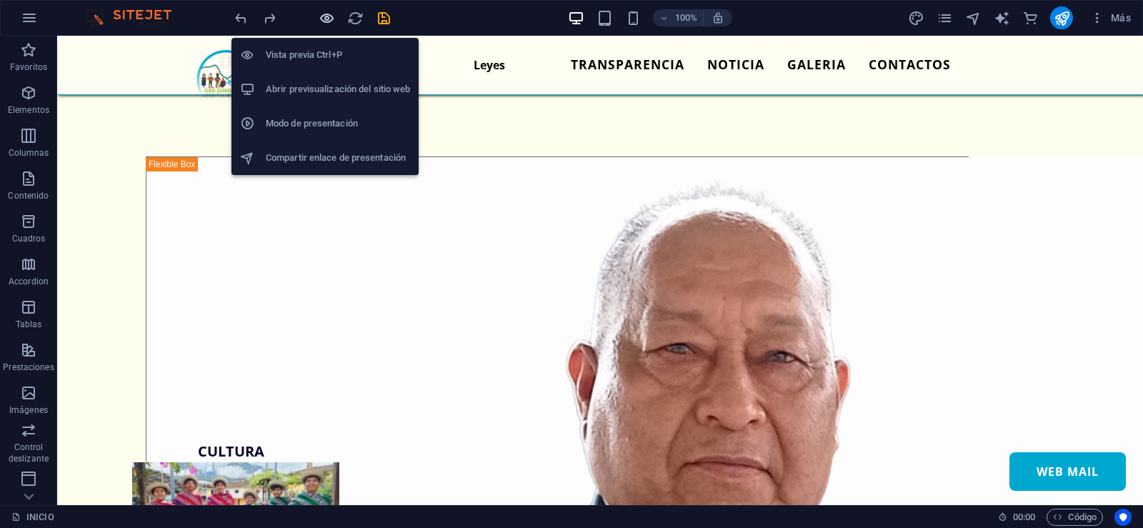
click at [328, 20] on icon "button" at bounding box center [327, 18] width 16 height 16
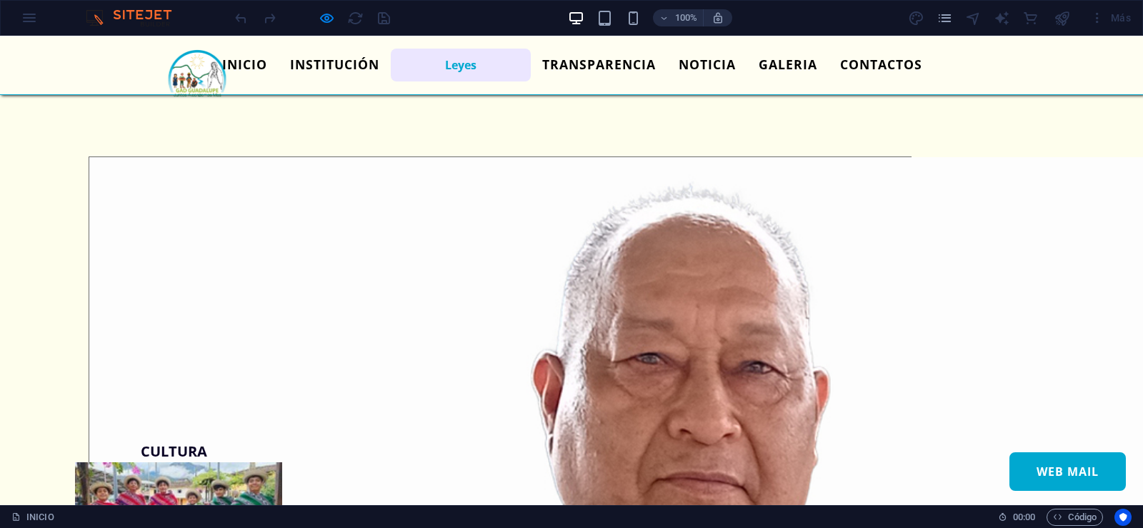
click at [439, 68] on link "Leyes" at bounding box center [461, 65] width 140 height 33
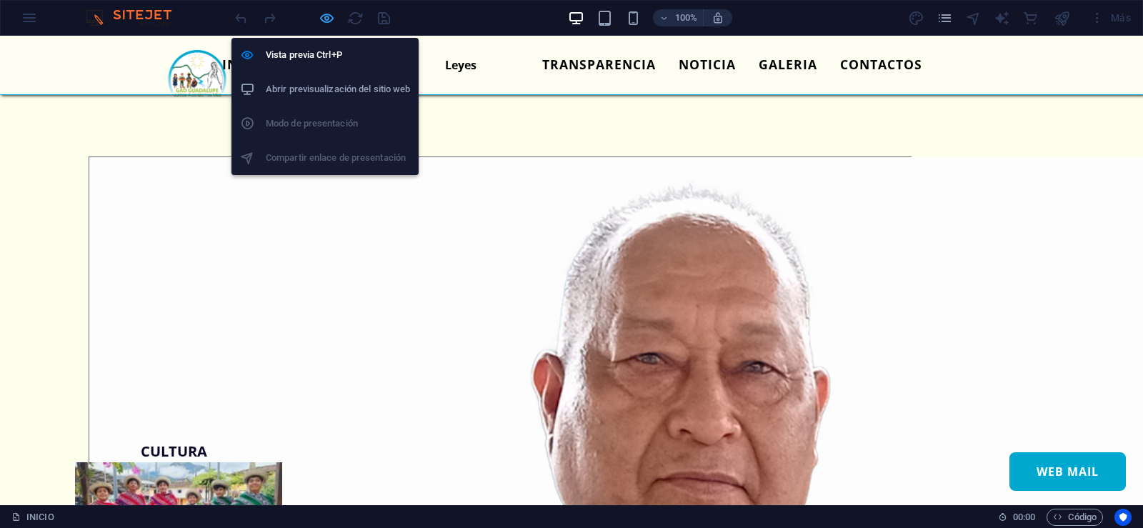
click at [325, 13] on icon "button" at bounding box center [327, 18] width 16 height 16
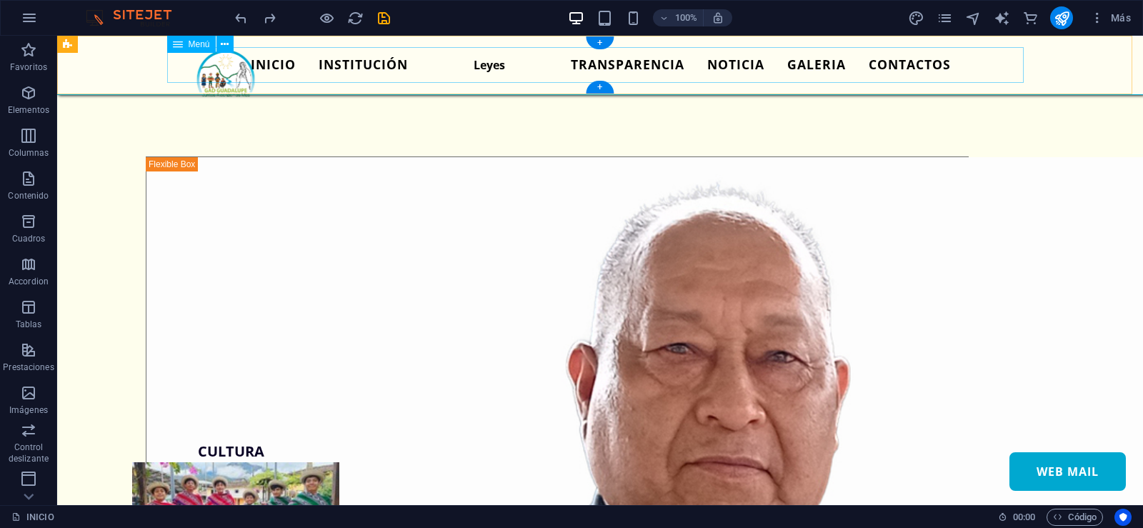
click at [484, 61] on nav "INICIO INSTITUCIÓN Leyes TRANSPARENCIA NOTICIA GALERIA CONTACTOS WEB MAIL" at bounding box center [600, 65] width 857 height 36
click at [485, 64] on nav "INICIO INSTITUCIÓN Leyes TRANSPARENCIA NOTICIA GALERIA CONTACTOS WEB MAIL" at bounding box center [600, 65] width 857 height 36
drag, startPoint x: 485, startPoint y: 64, endPoint x: 234, endPoint y: 64, distance: 250.8
click at [486, 64] on nav "INICIO INSTITUCIÓN Leyes TRANSPARENCIA NOTICIA GALERIA CONTACTOS WEB MAIL" at bounding box center [600, 65] width 857 height 36
select select
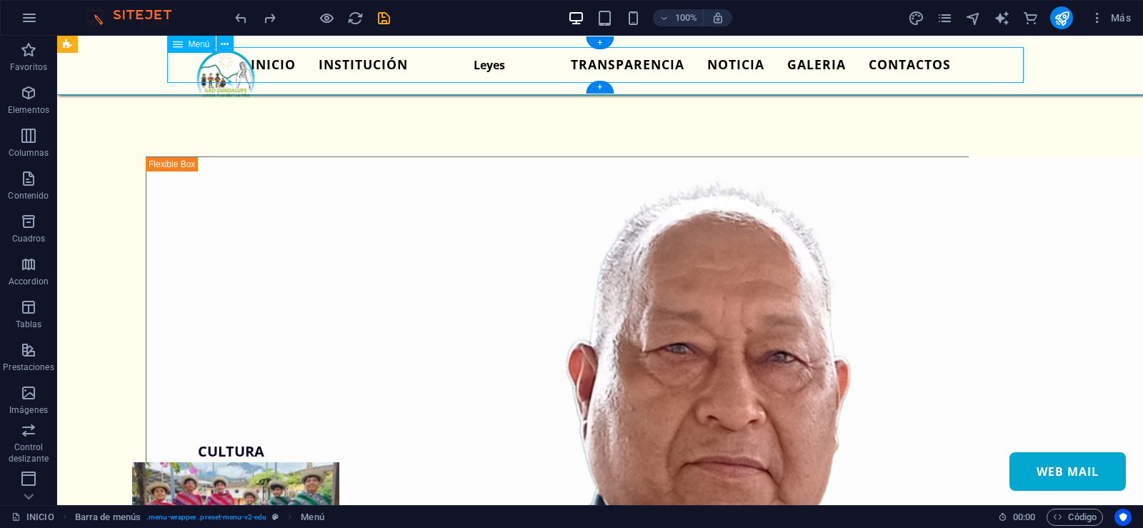
select select "2"
select select
select select "secondary"
select select "3"
select select
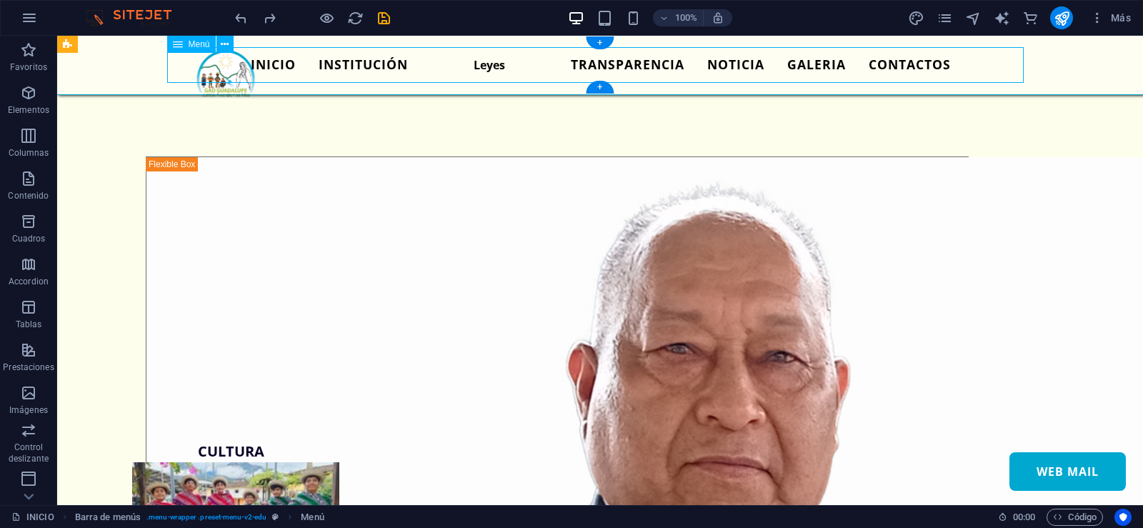
select select "4"
select select
select select "5"
select select
select select "6"
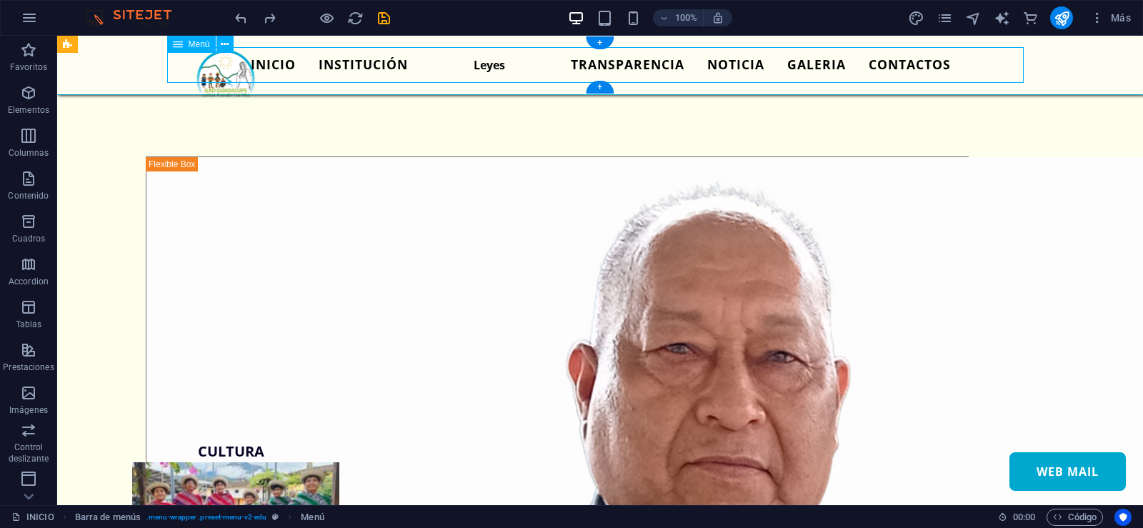
select select
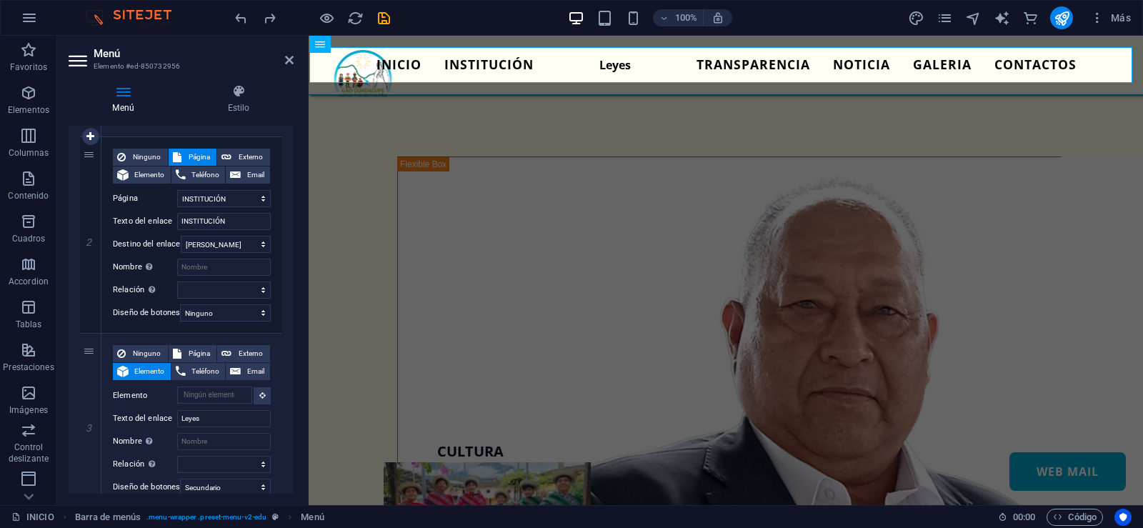
scroll to position [357, 0]
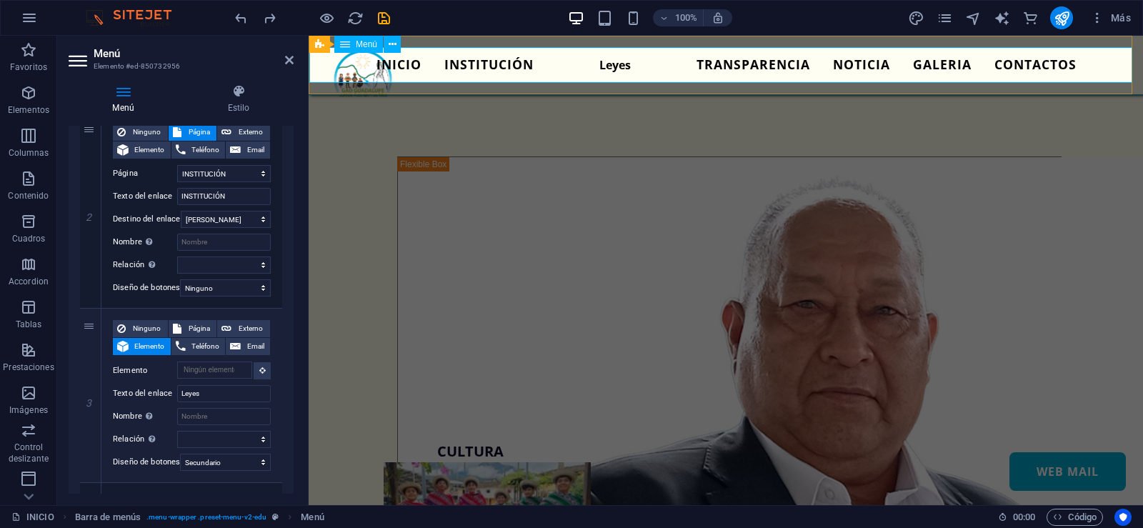
drag, startPoint x: 400, startPoint y: 363, endPoint x: 479, endPoint y: 61, distance: 312.3
select select
type input "Leyes"
select select
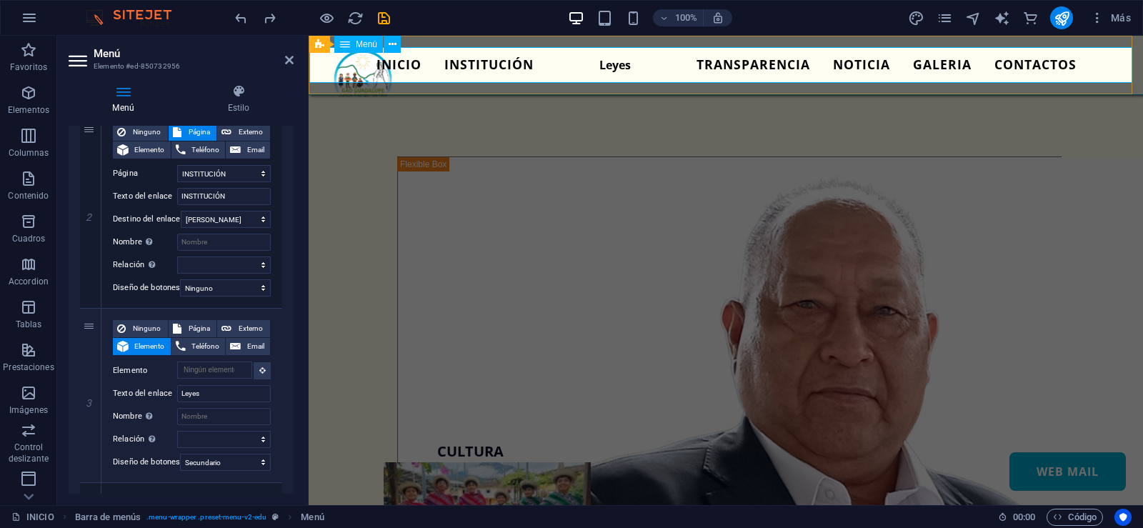
select select
select select "secondary"
select select "2"
type input "INSTITUCIÓN"
select select
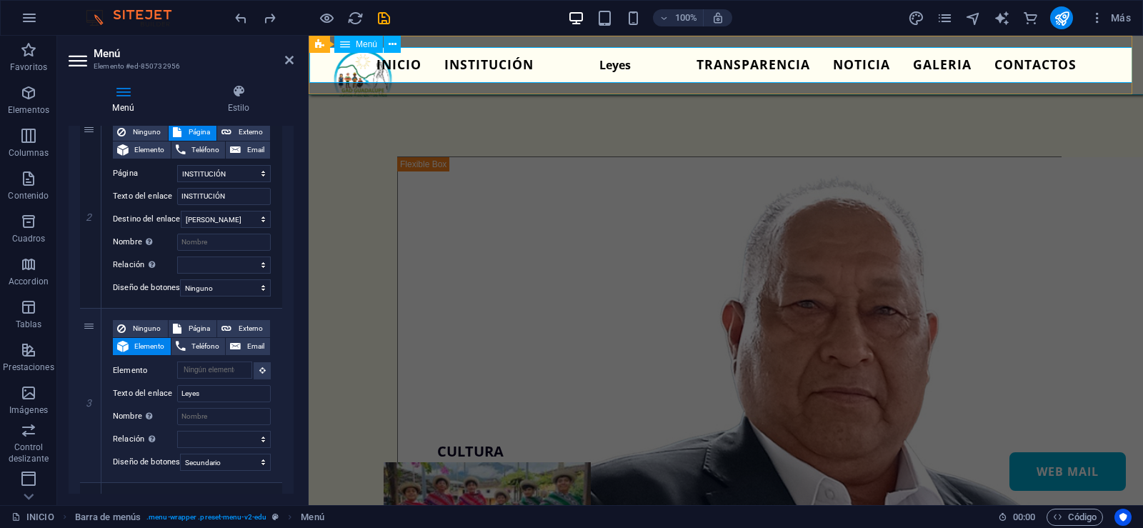
select select
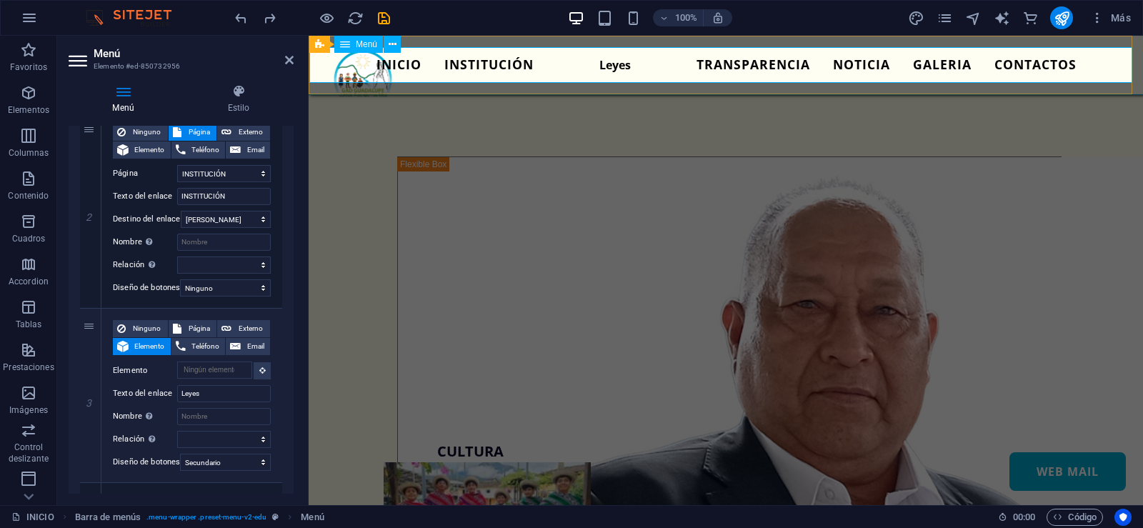
select select
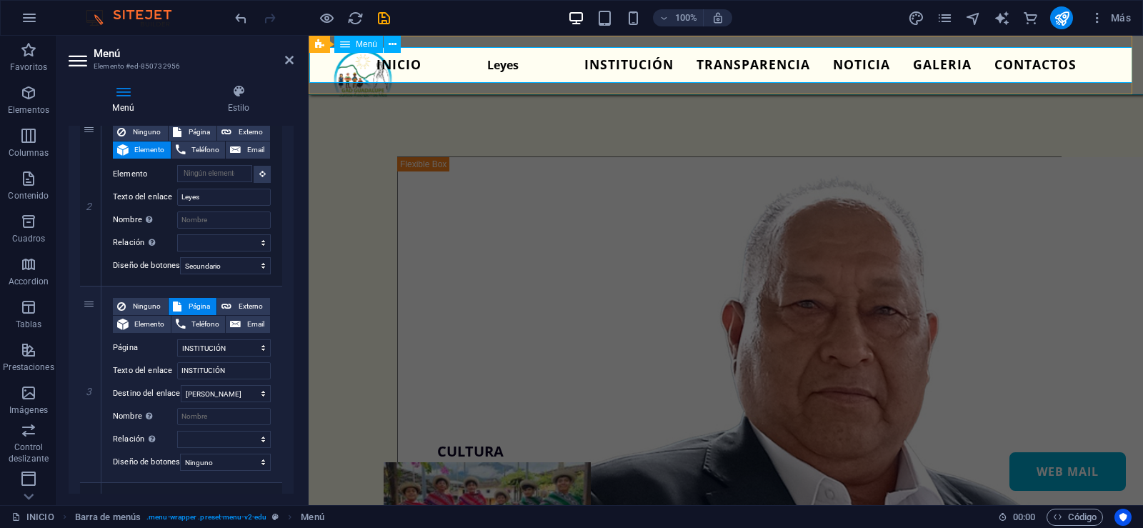
select select
select select "2"
type input "INSTITUCIÓN"
select select
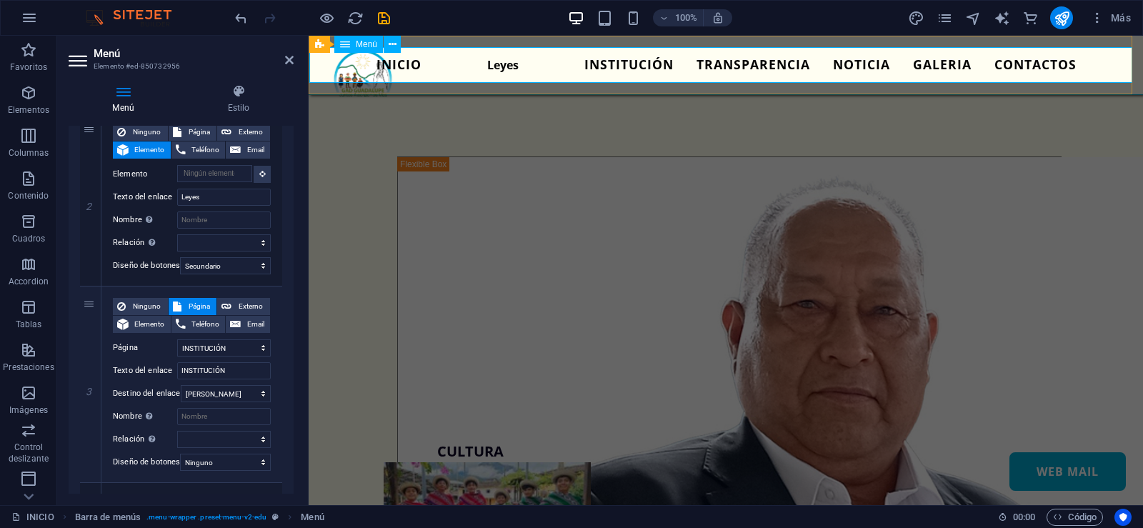
type input "Leyes"
select select
select select "secondary"
select select
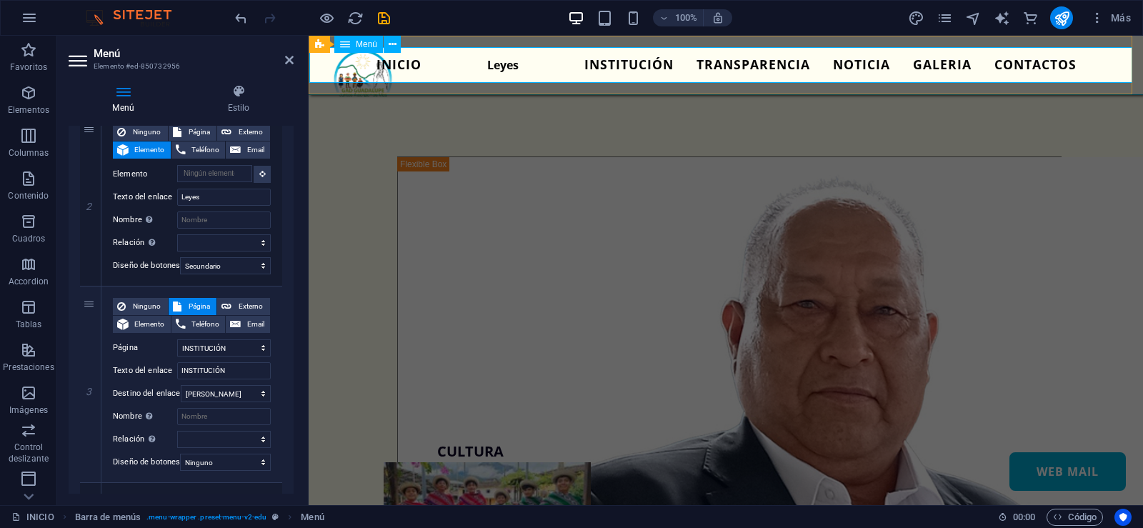
select select
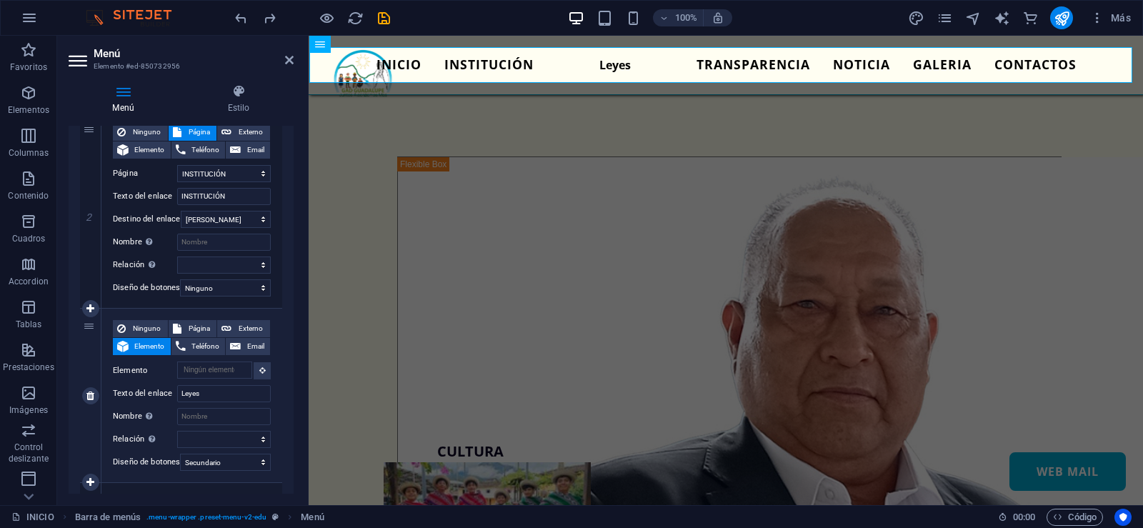
click at [87, 329] on div "3" at bounding box center [90, 396] width 21 height 174
click at [219, 422] on input "Nombre Una descripción adicional del enlace no debería ser igual al texto del e…" at bounding box center [224, 416] width 94 height 17
click at [257, 437] on select "alternativo autor marcador externo ayuda licencia siguiente nofollow noreferrer…" at bounding box center [224, 439] width 94 height 17
click at [197, 327] on span "Página" at bounding box center [199, 328] width 27 height 17
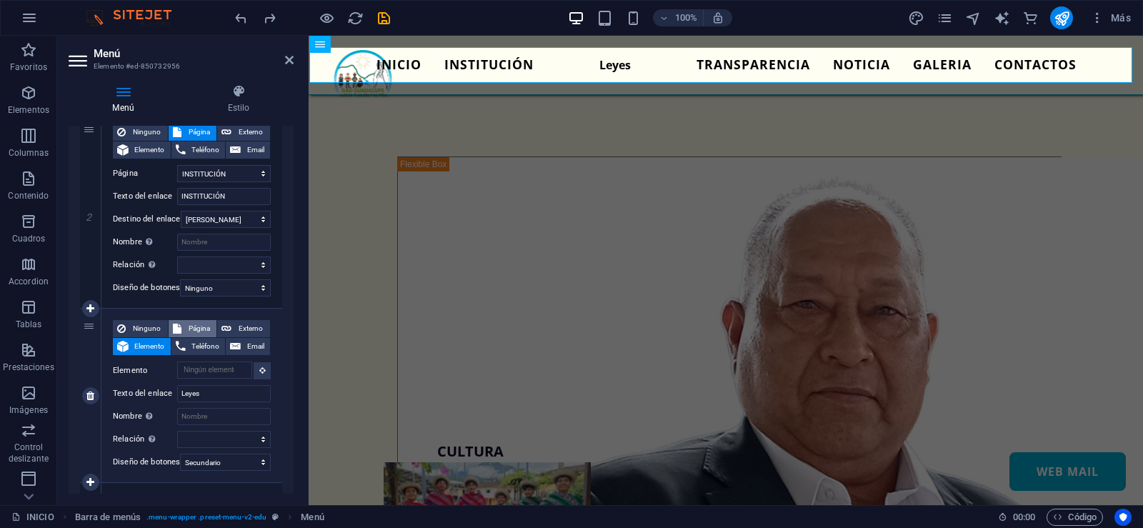
select select
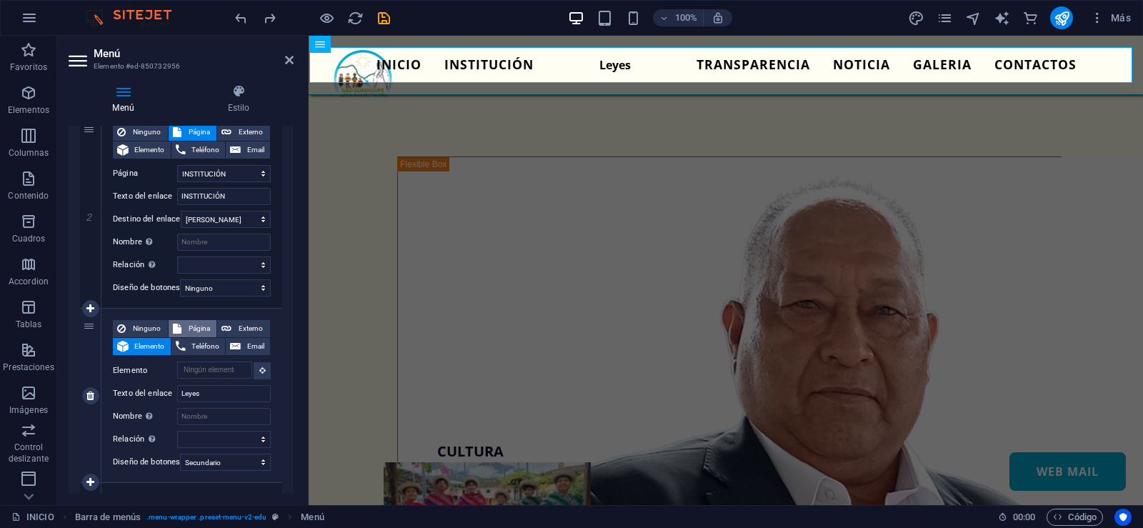
select select
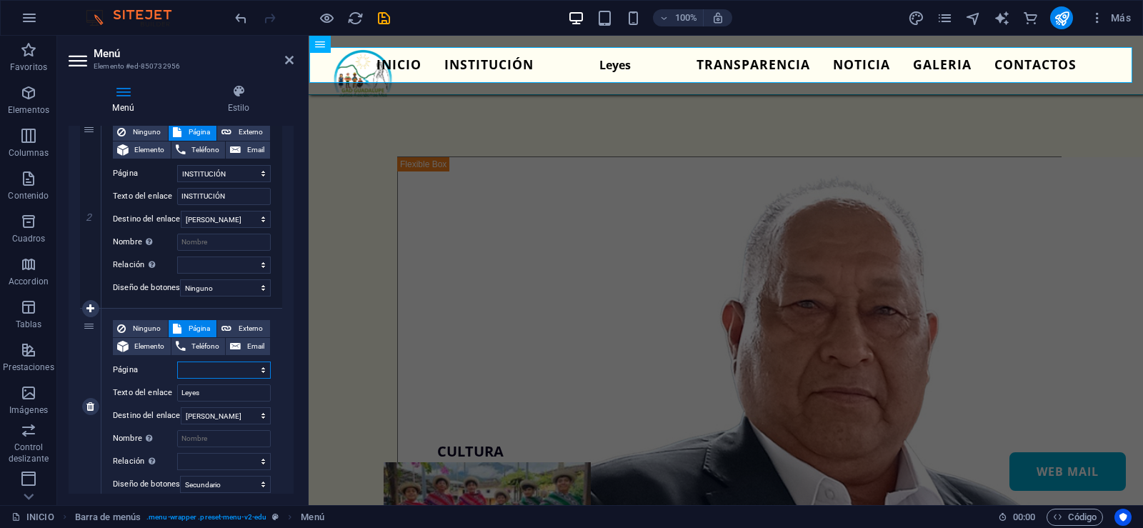
click at [259, 373] on select "INICIO NOSOTROS INSTITUCIÓN TRANSPARENCIA NOTICIA GALERIA CONTACTOS CONTACTOS 1…" at bounding box center [224, 370] width 94 height 17
select select "2"
click at [177, 362] on select "INICIO NOSOTROS INSTITUCIÓN TRANSPARENCIA NOTICIA GALERIA CONTACTOS CONTACTOS 1…" at bounding box center [224, 370] width 94 height 17
select select
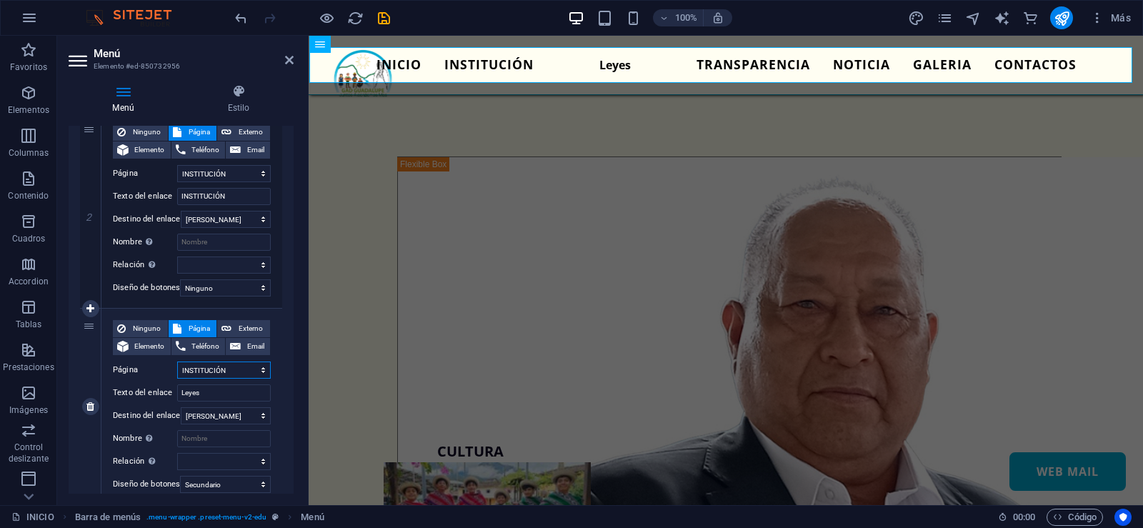
select select
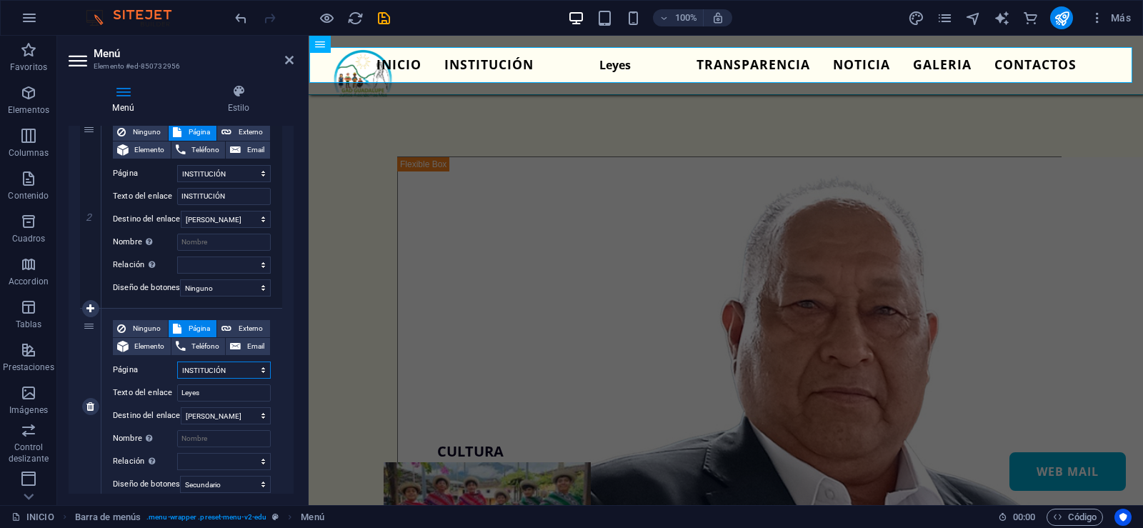
select select
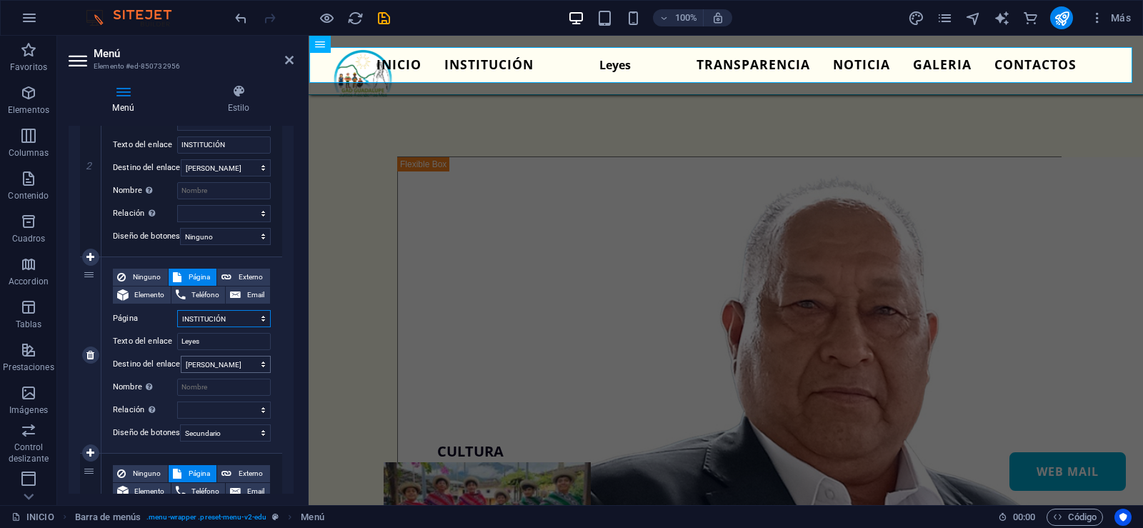
scroll to position [429, 0]
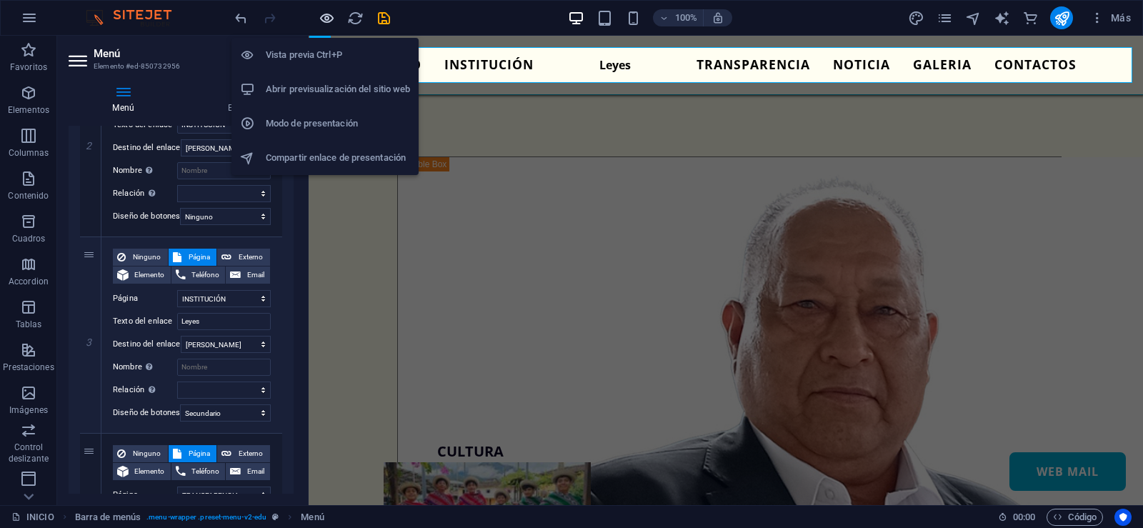
click at [332, 15] on icon "button" at bounding box center [327, 18] width 16 height 16
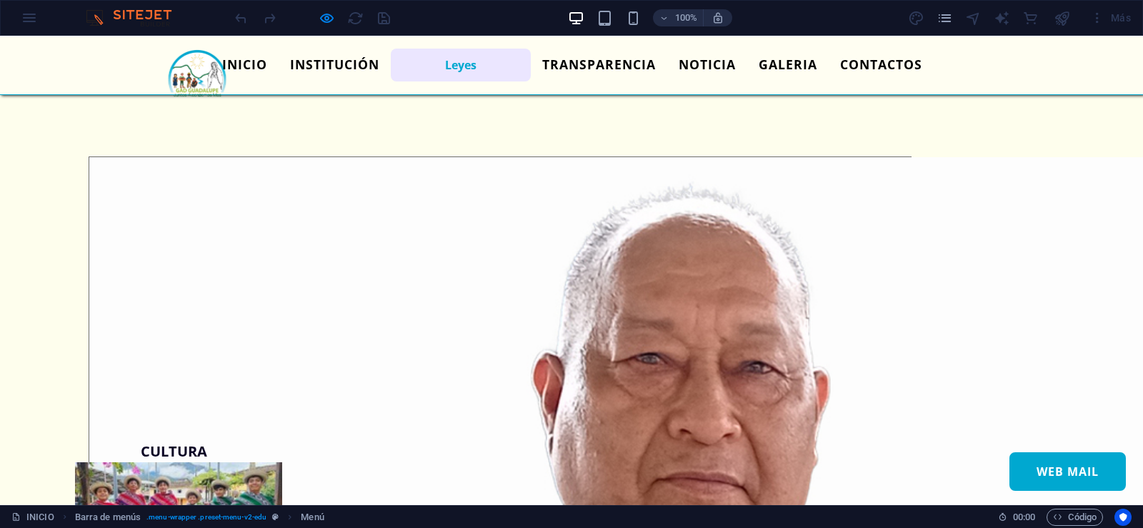
click at [453, 63] on link "Leyes" at bounding box center [461, 65] width 140 height 33
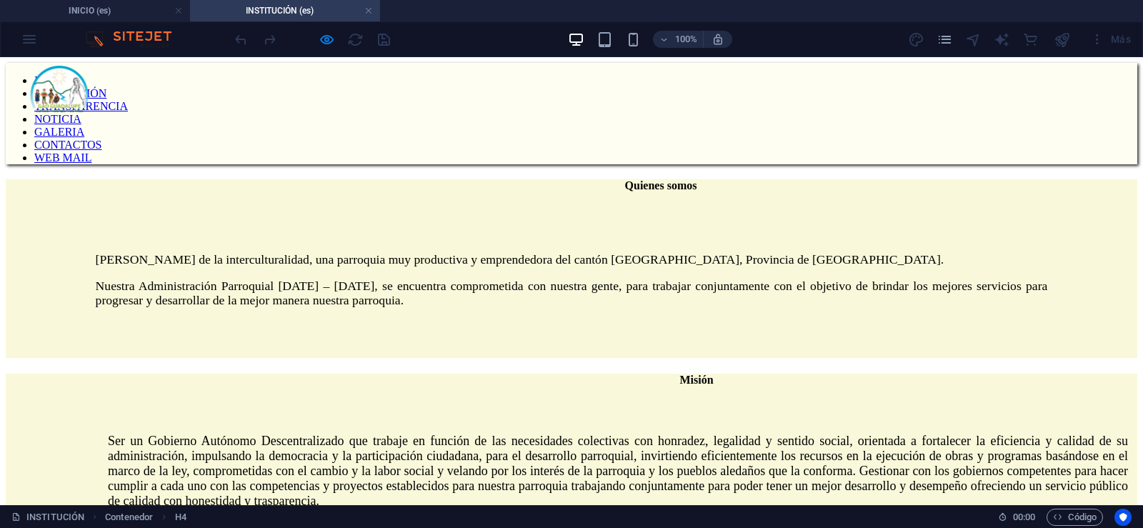
scroll to position [0, 0]
click at [413, 89] on nav "INICIO INSTITUCIÓN TRANSPARENCIA NOTICIA GALERIA CONTACTOS WEB MAIL" at bounding box center [572, 119] width 1132 height 90
click at [356, 91] on nav "INICIO INSTITUCIÓN TRANSPARENCIA NOTICIA GALERIA CONTACTOS WEB MAIL" at bounding box center [572, 119] width 1132 height 90
click at [309, 74] on nav "INICIO INSTITUCIÓN TRANSPARENCIA NOTICIA GALERIA CONTACTOS WEB MAIL" at bounding box center [572, 119] width 1132 height 90
click at [387, 77] on nav "INICIO INSTITUCIÓN TRANSPARENCIA NOTICIA GALERIA CONTACTOS WEB MAIL" at bounding box center [572, 119] width 1132 height 90
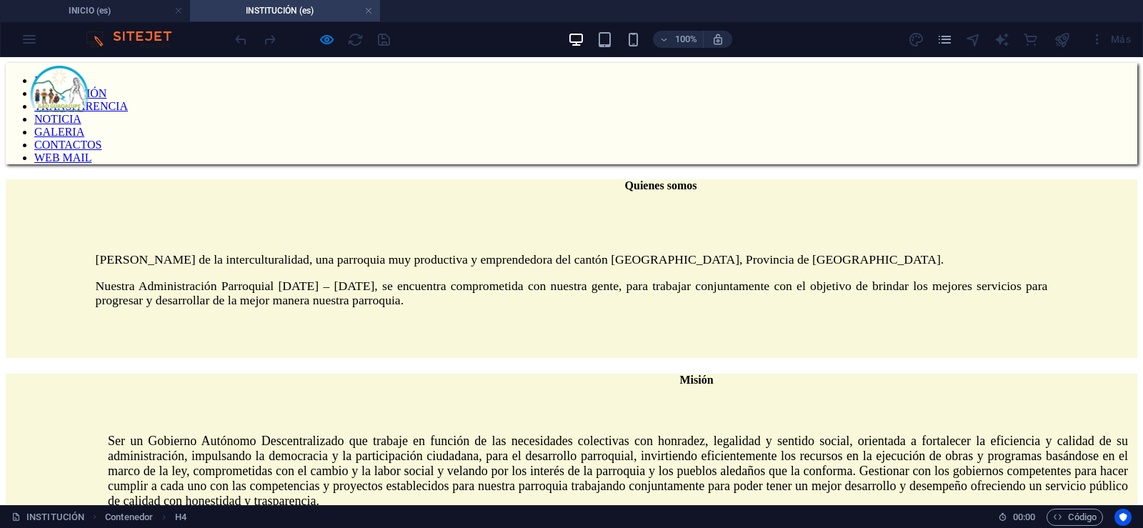
click at [496, 86] on nav "INICIO INSTITUCIÓN TRANSPARENCIA NOTICIA GALERIA CONTACTOS WEB MAIL" at bounding box center [572, 119] width 1132 height 90
click at [524, 84] on nav "INICIO INSTITUCIÓN TRANSPARENCIA NOTICIA GALERIA CONTACTOS WEB MAIL" at bounding box center [572, 119] width 1132 height 90
click at [600, 81] on nav "INICIO INSTITUCIÓN TRANSPARENCIA NOTICIA GALERIA CONTACTOS WEB MAIL" at bounding box center [572, 119] width 1132 height 90
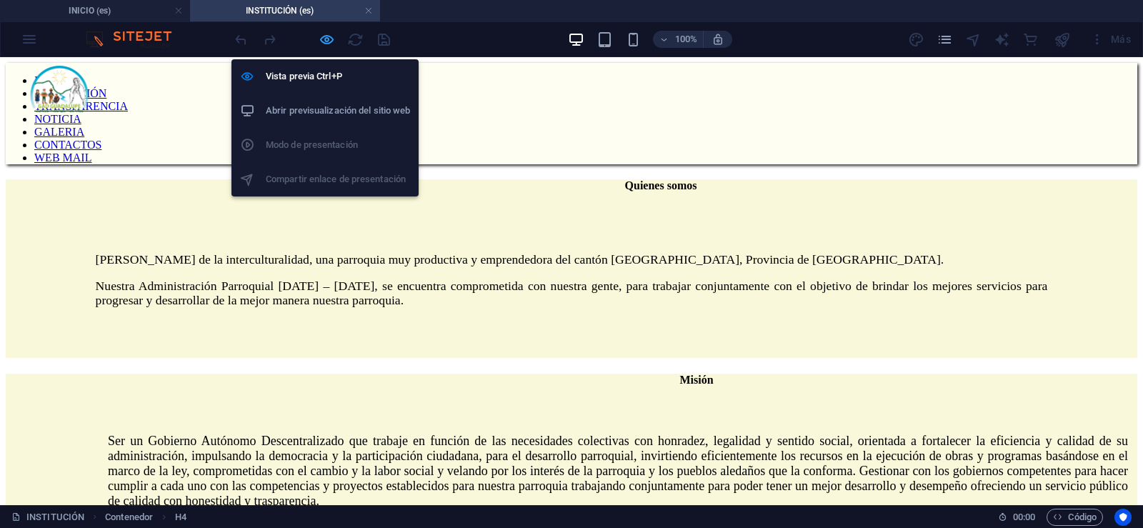
click at [327, 41] on icon "button" at bounding box center [327, 39] width 16 height 16
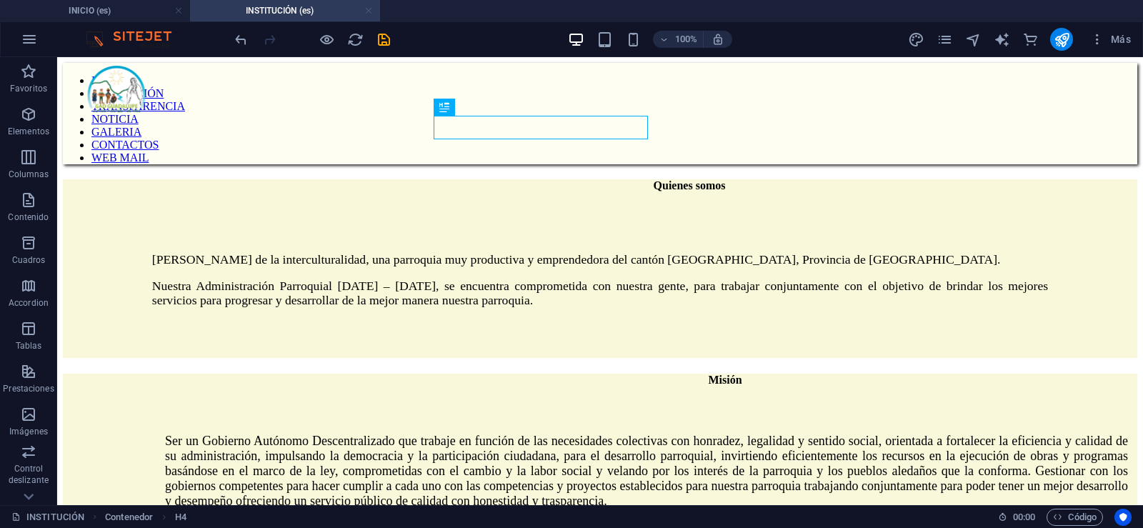
click at [370, 12] on link at bounding box center [368, 11] width 9 height 14
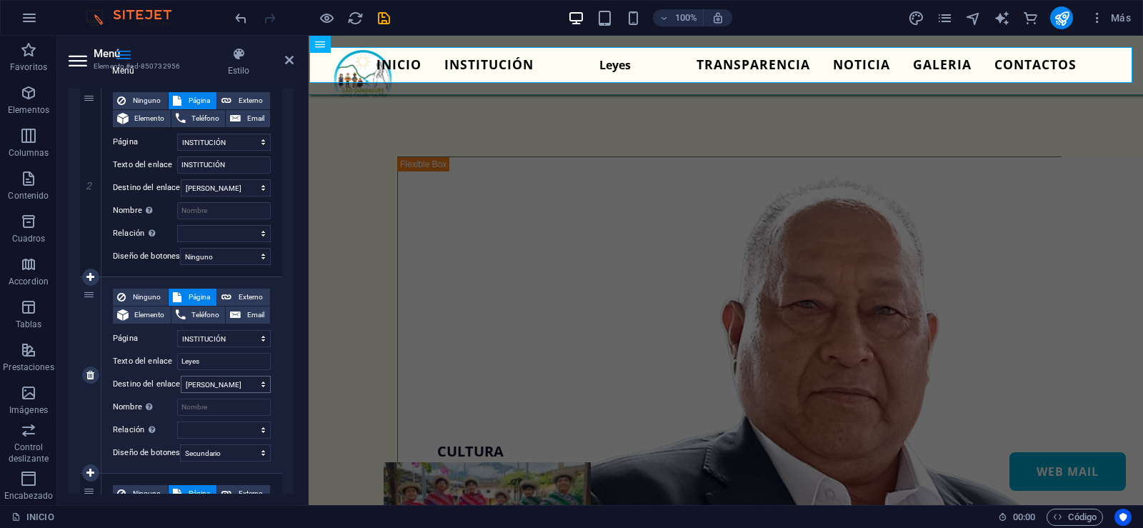
scroll to position [357, 0]
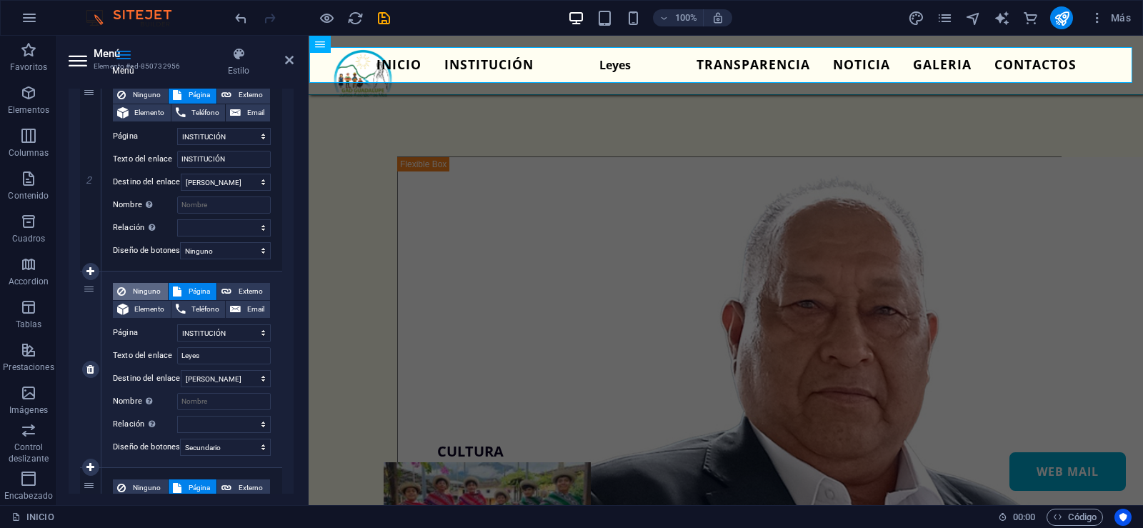
click at [147, 289] on span "Ninguno" at bounding box center [147, 291] width 34 height 17
select select
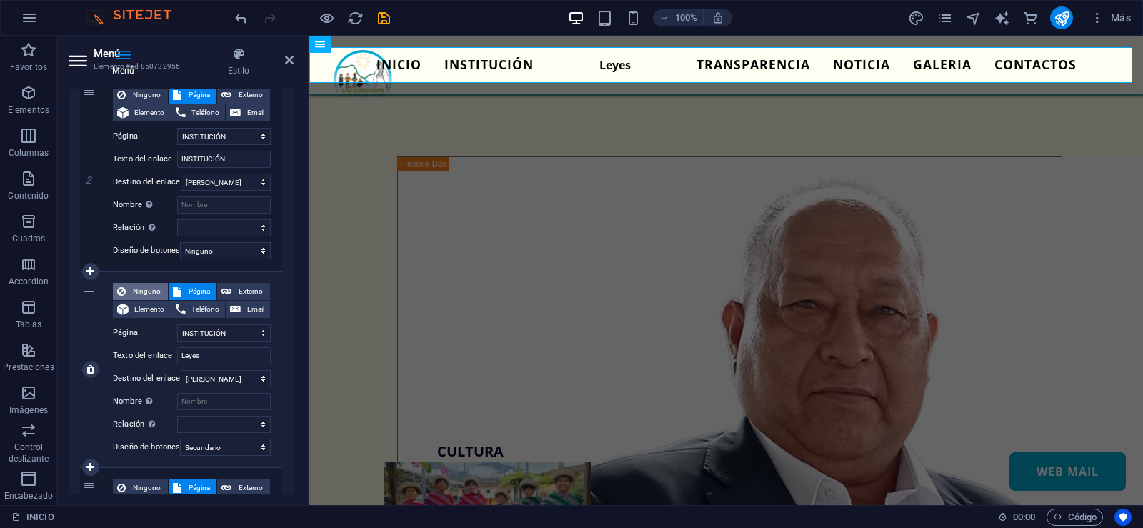
select select
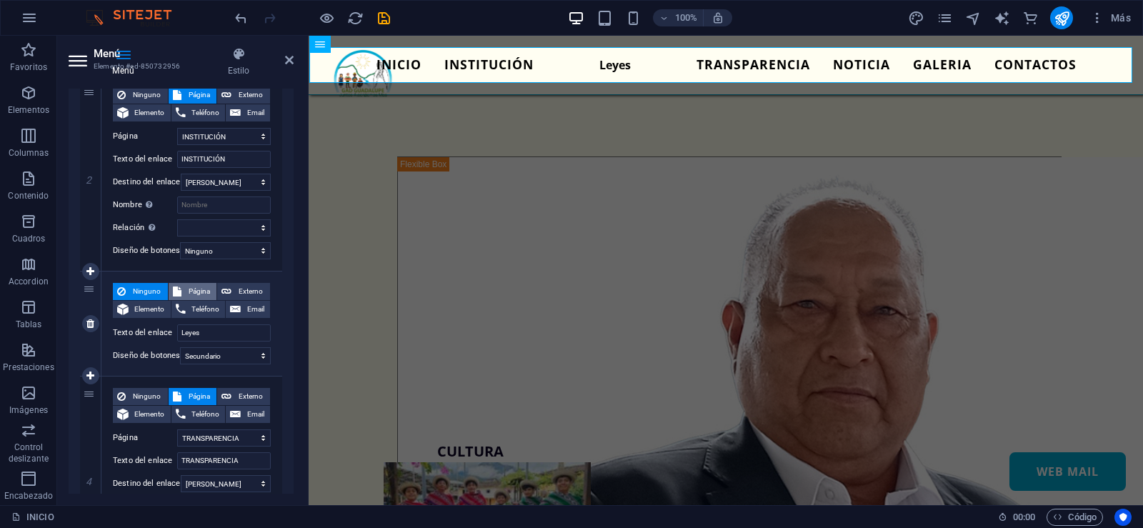
click at [178, 284] on icon at bounding box center [177, 291] width 9 height 17
select select
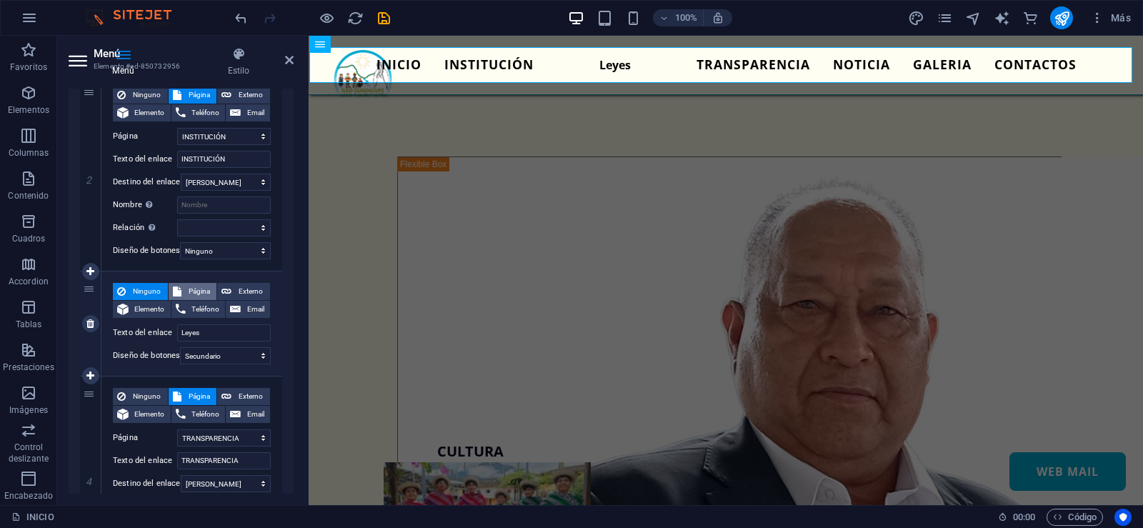
select select
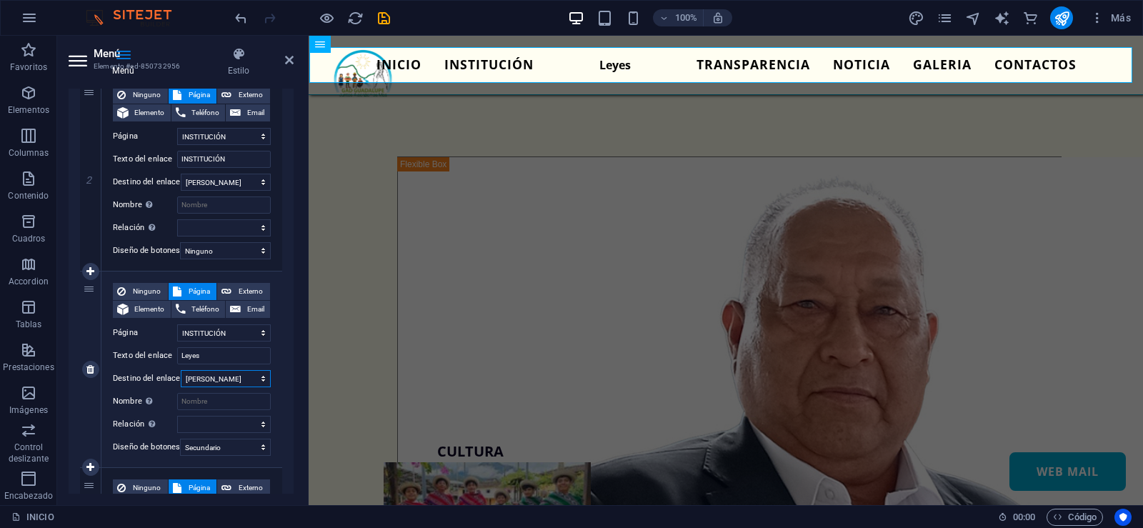
click at [224, 381] on select "Nueva pestaña Misma pestaña Superposición" at bounding box center [226, 378] width 90 height 17
click at [225, 383] on select "Nueva pestaña Misma pestaña Superposición" at bounding box center [226, 378] width 90 height 17
click at [232, 288] on button "Externo" at bounding box center [243, 291] width 53 height 17
select select
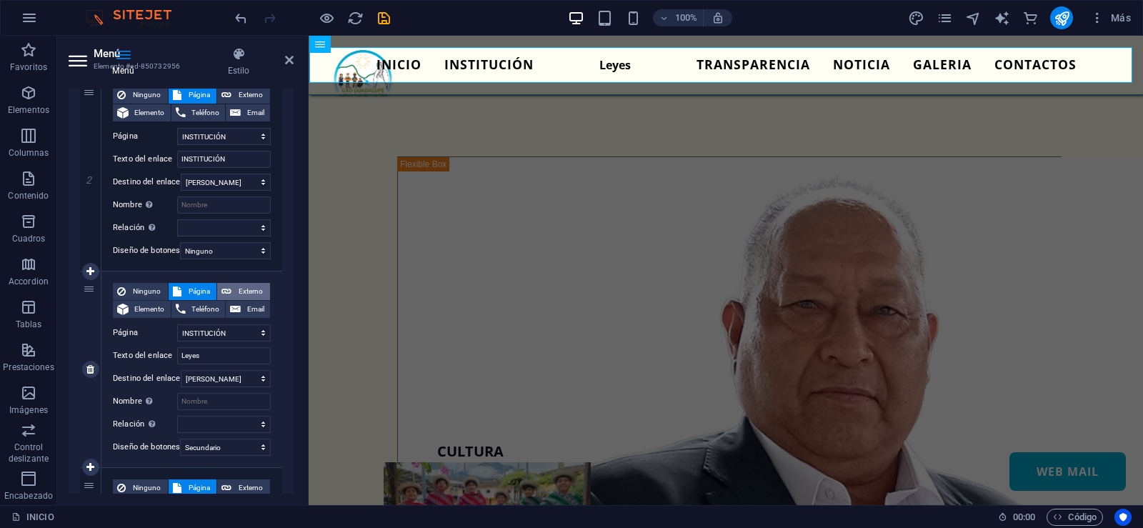
select select "blank"
select select
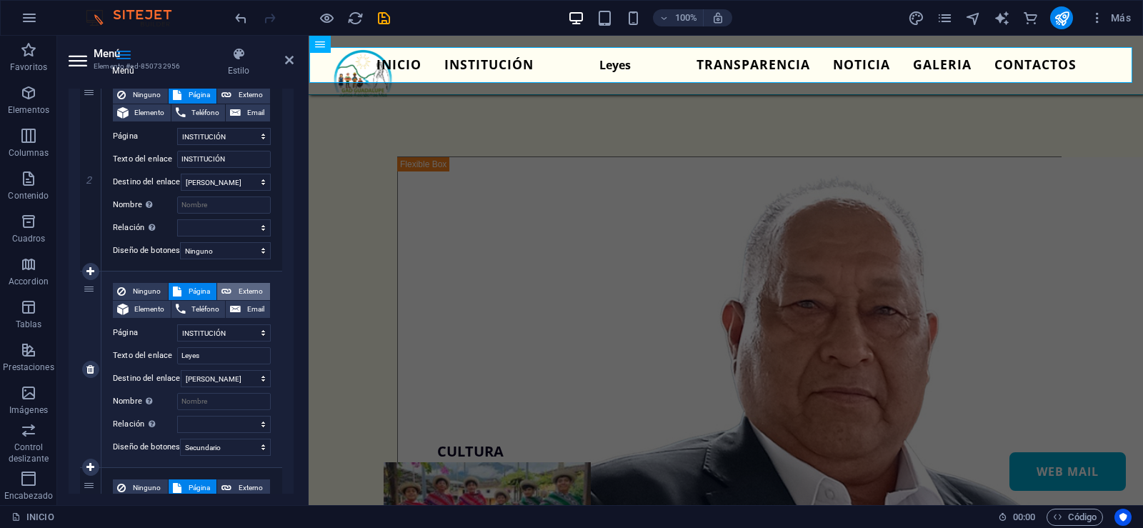
select select
click at [141, 289] on span "Ninguno" at bounding box center [147, 291] width 34 height 17
select select
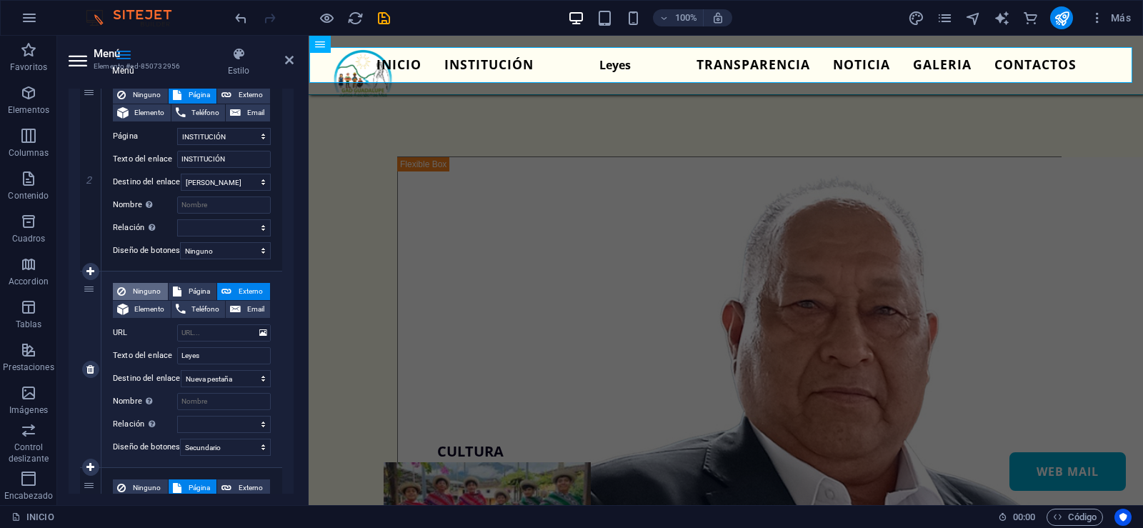
select select
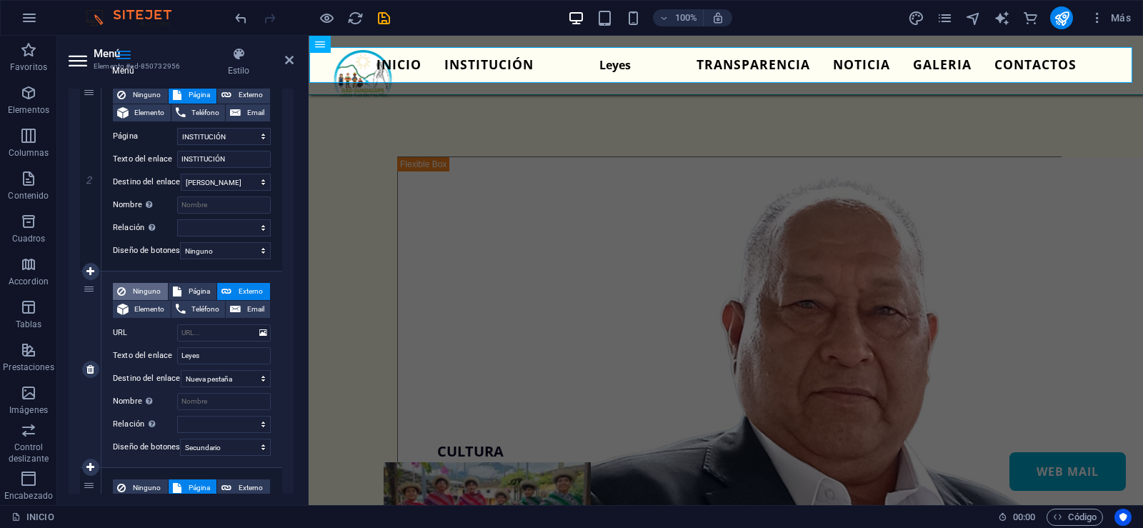
select select
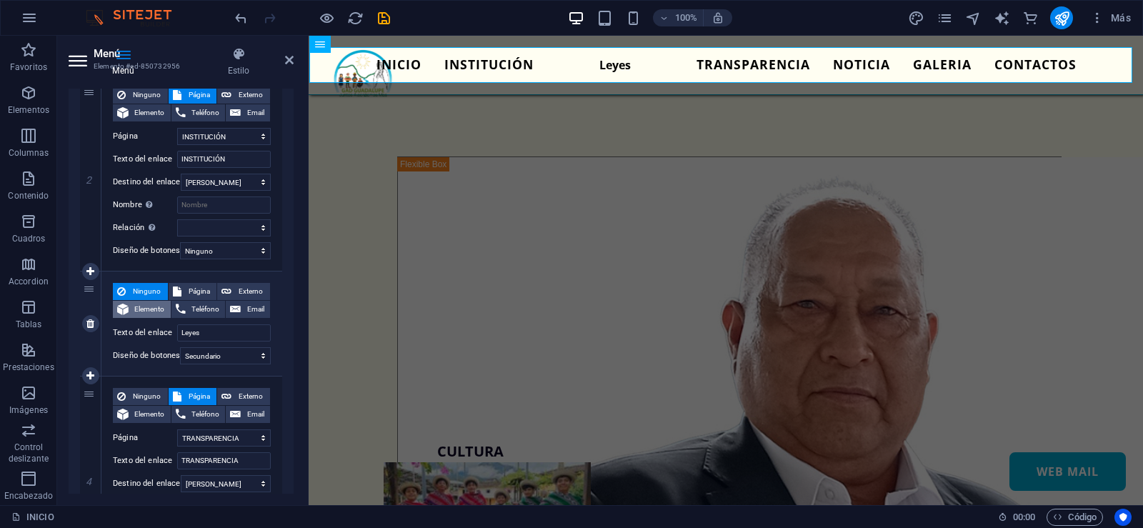
click at [140, 303] on span "Elemento" at bounding box center [150, 309] width 34 height 17
select select
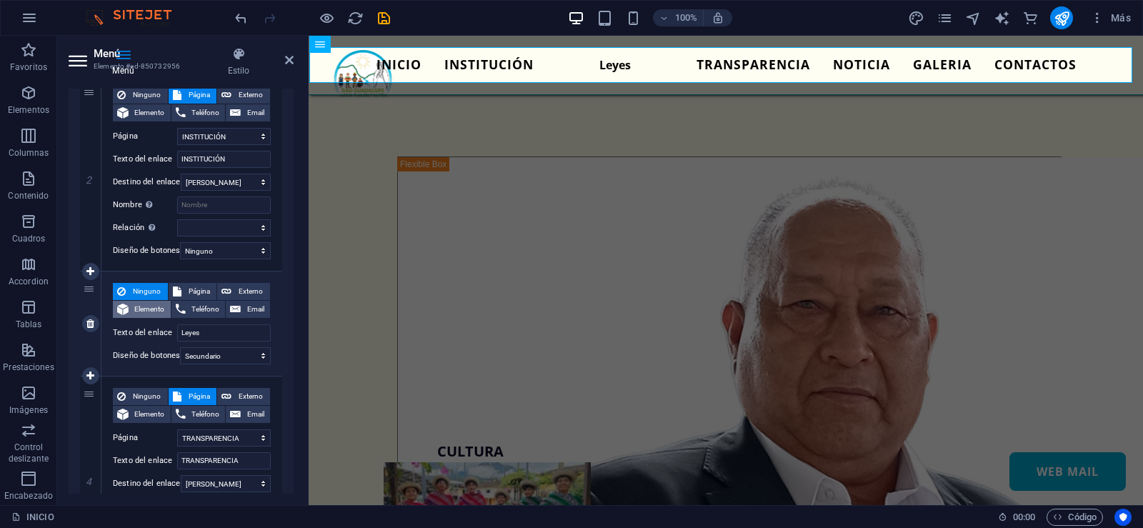
select select
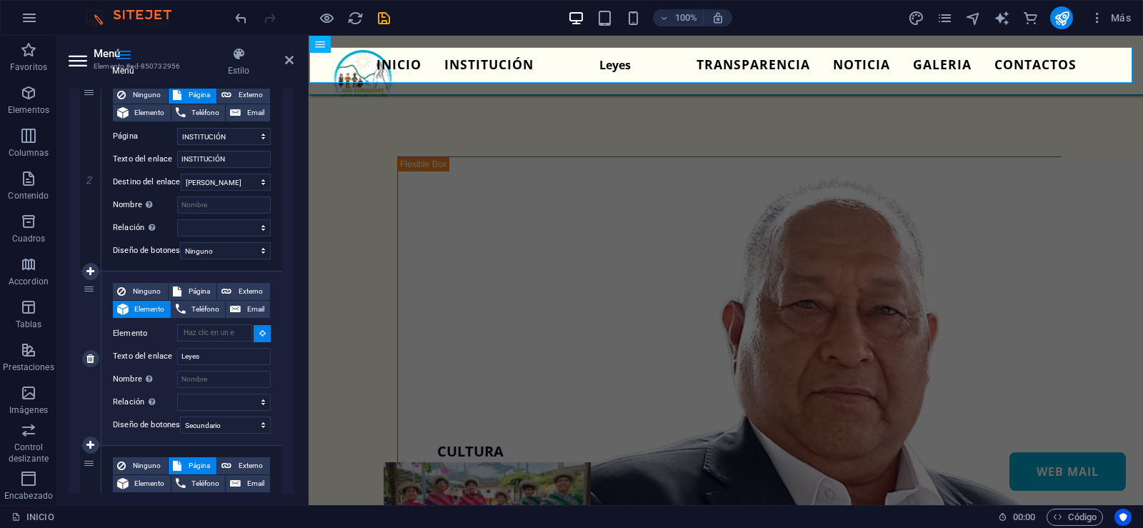
click at [258, 341] on button at bounding box center [262, 333] width 17 height 17
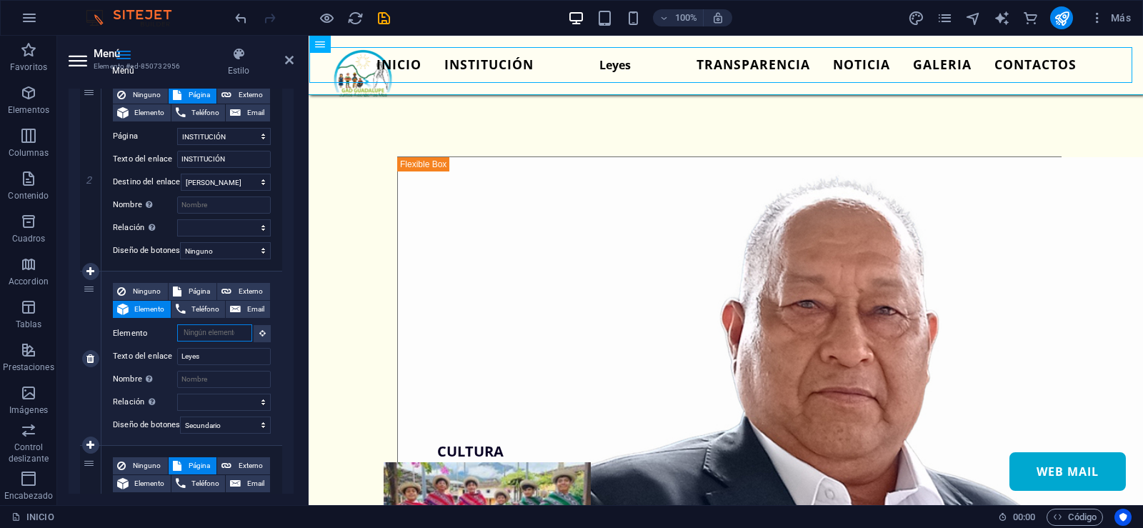
click at [224, 335] on input "Elemento" at bounding box center [214, 332] width 75 height 17
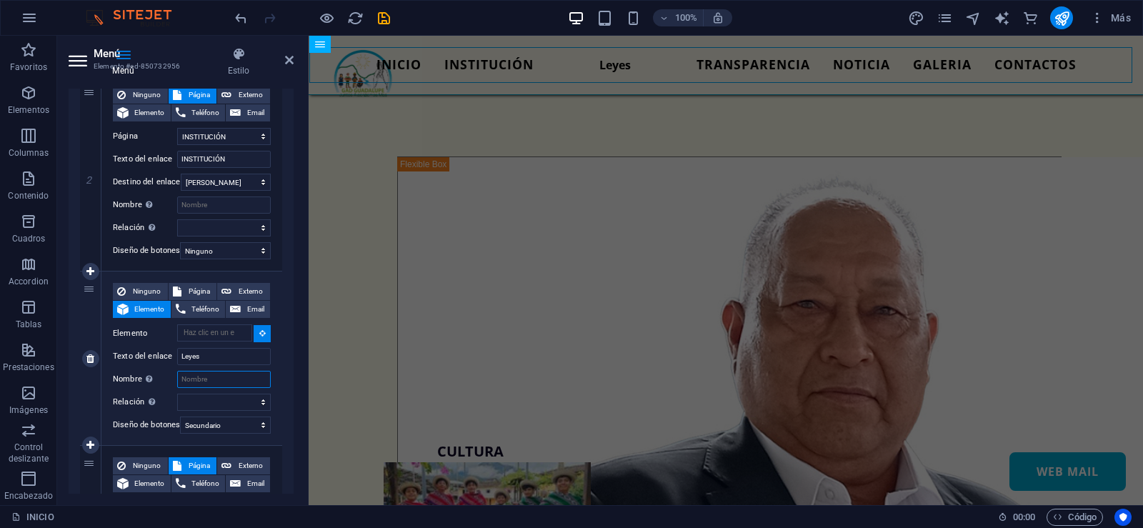
click at [219, 380] on input "Nombre Una descripción adicional del enlace no debería ser igual al texto del e…" at bounding box center [224, 379] width 94 height 17
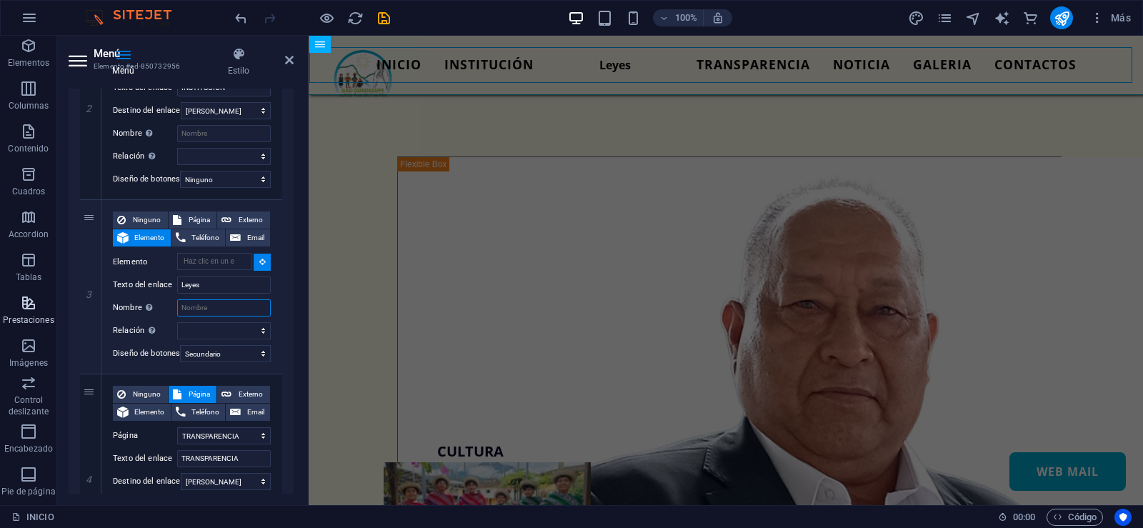
scroll to position [71, 0]
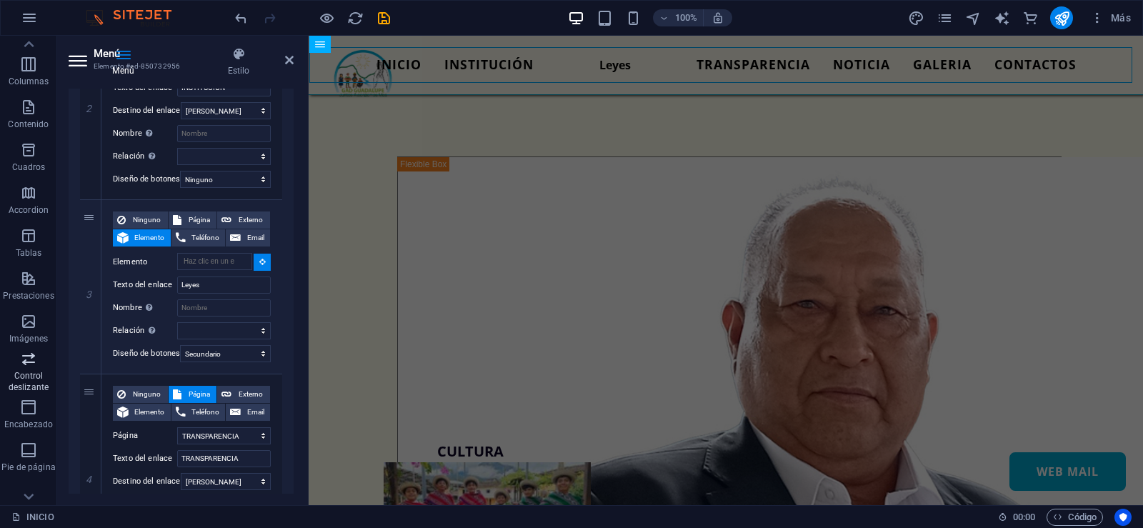
click at [34, 367] on span "Control deslizante" at bounding box center [28, 373] width 57 height 46
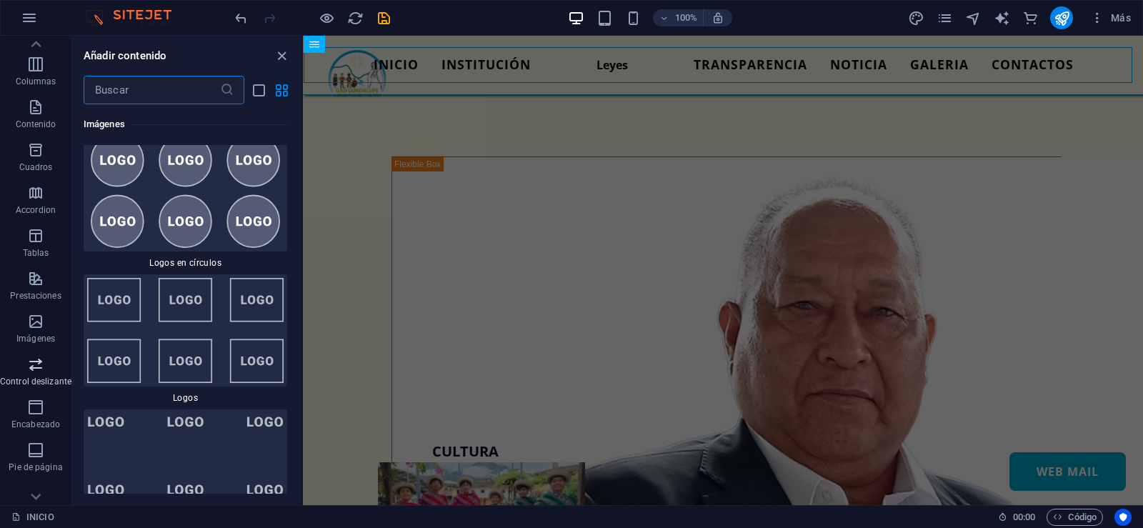
scroll to position [15973, 0]
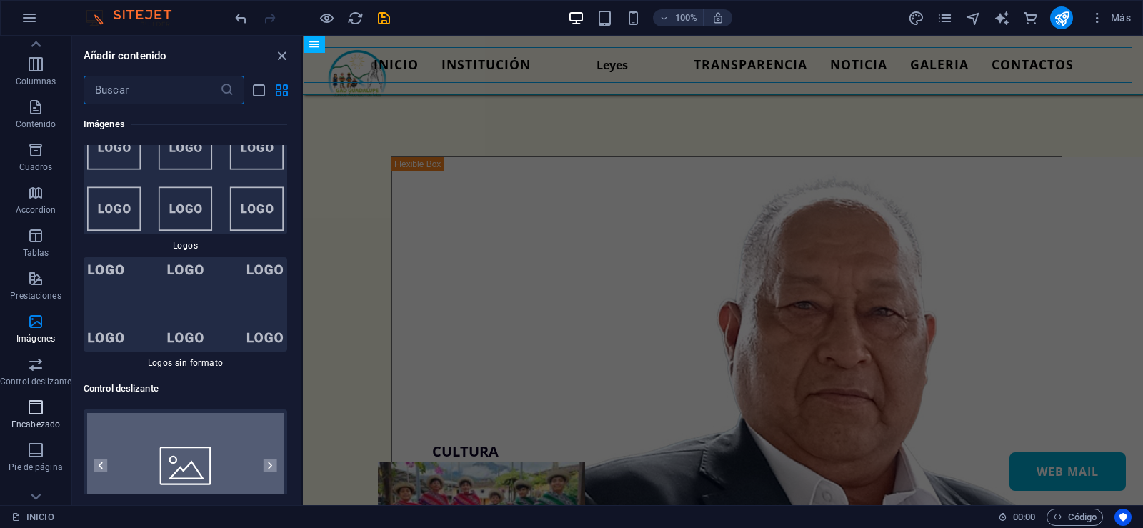
click at [39, 405] on icon "button" at bounding box center [35, 407] width 17 height 17
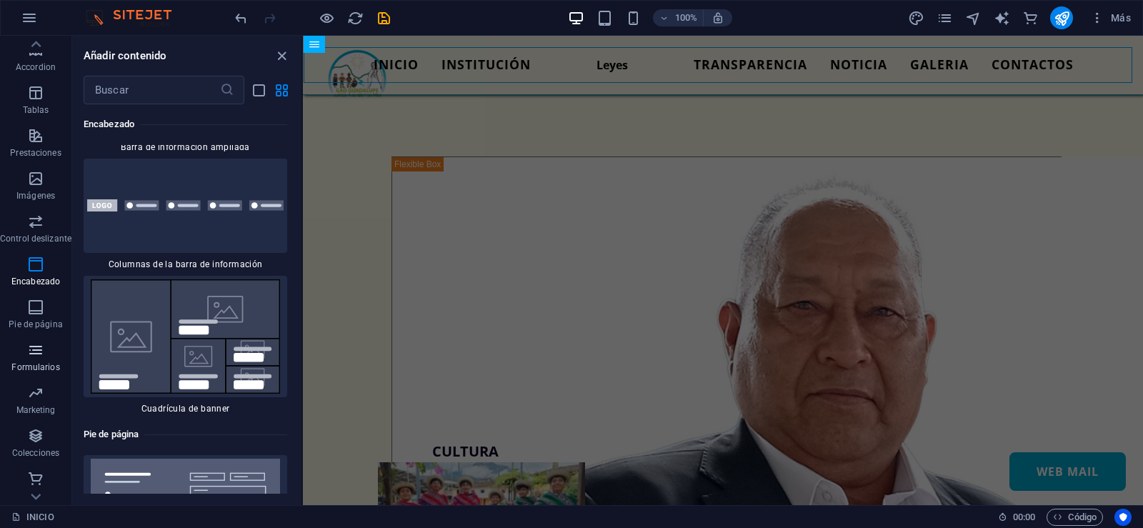
scroll to position [217, 0]
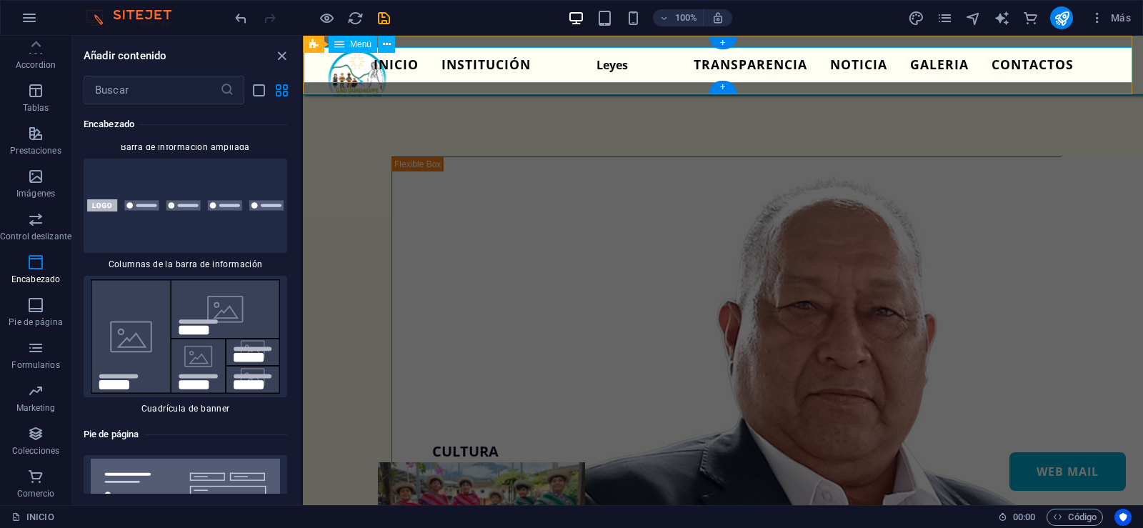
click at [447, 63] on nav "INICIO INSTITUCIÓN Leyes TRANSPARENCIA NOTICIA GALERIA CONTACTOS WEB MAIL" at bounding box center [724, 65] width 840 height 36
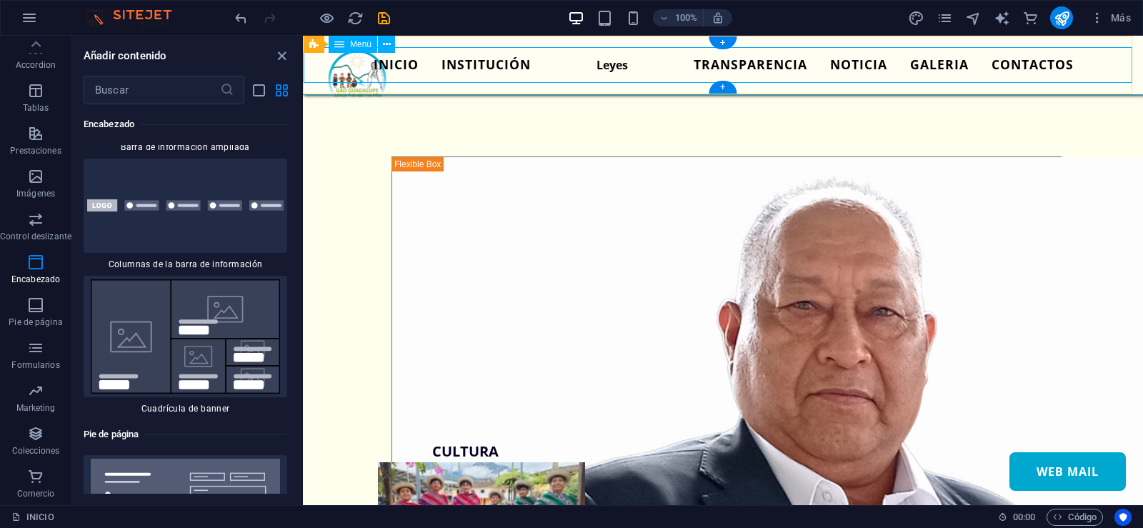
click at [447, 63] on nav "INICIO INSTITUCIÓN Leyes TRANSPARENCIA NOTICIA GALERIA CONTACTOS WEB MAIL" at bounding box center [724, 65] width 840 height 36
select select
select select "2"
select select
select select "secondary"
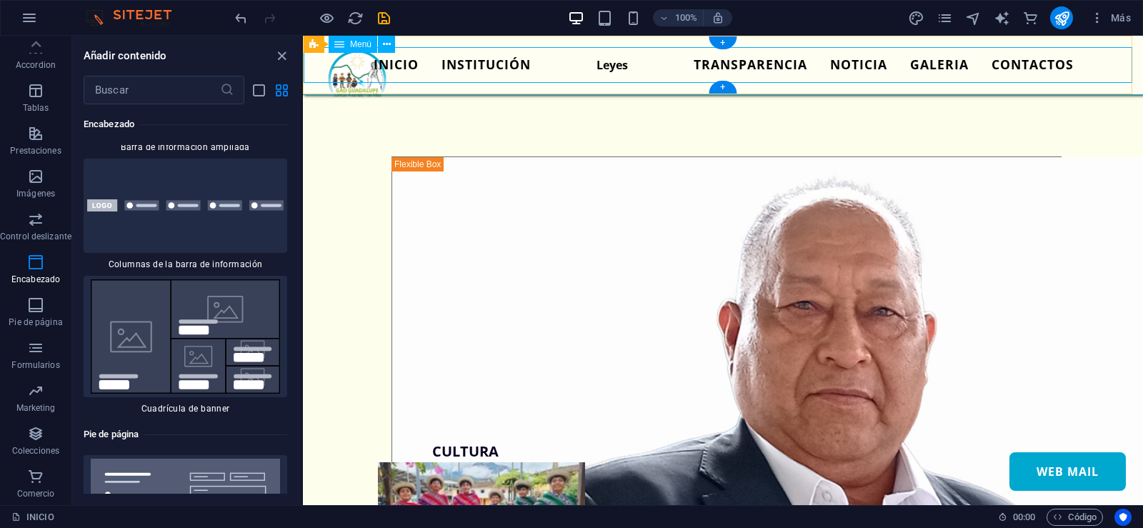
select select "3"
select select
select select "4"
select select
select select "5"
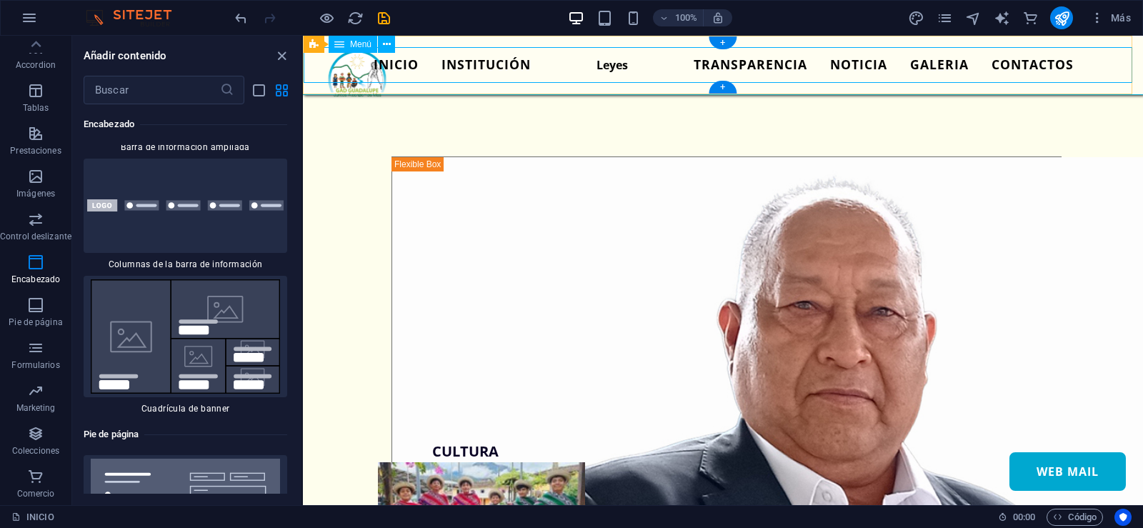
select select
select select "6"
select select
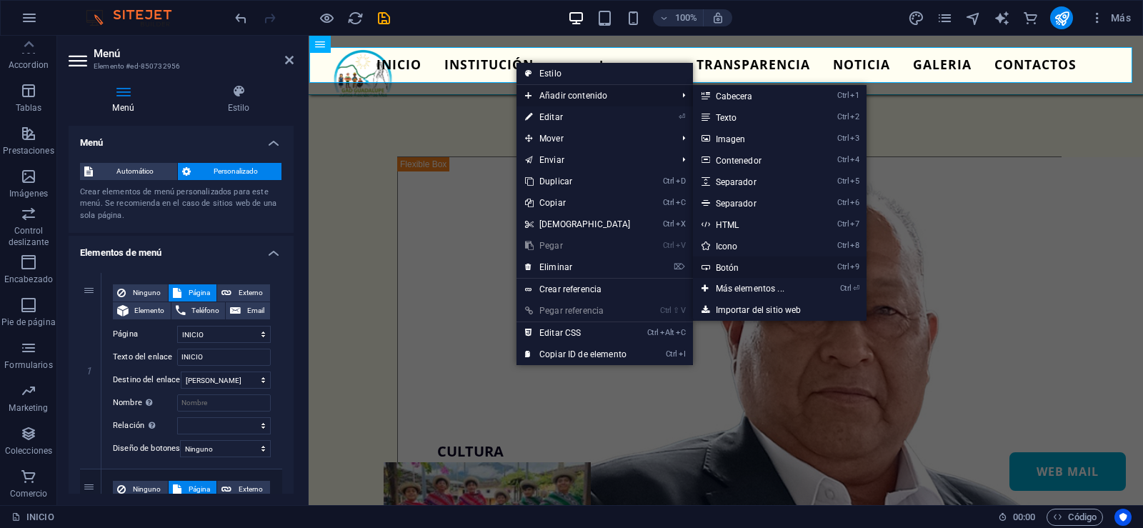
click at [733, 262] on link "Ctrl 9 Botón" at bounding box center [753, 267] width 120 height 21
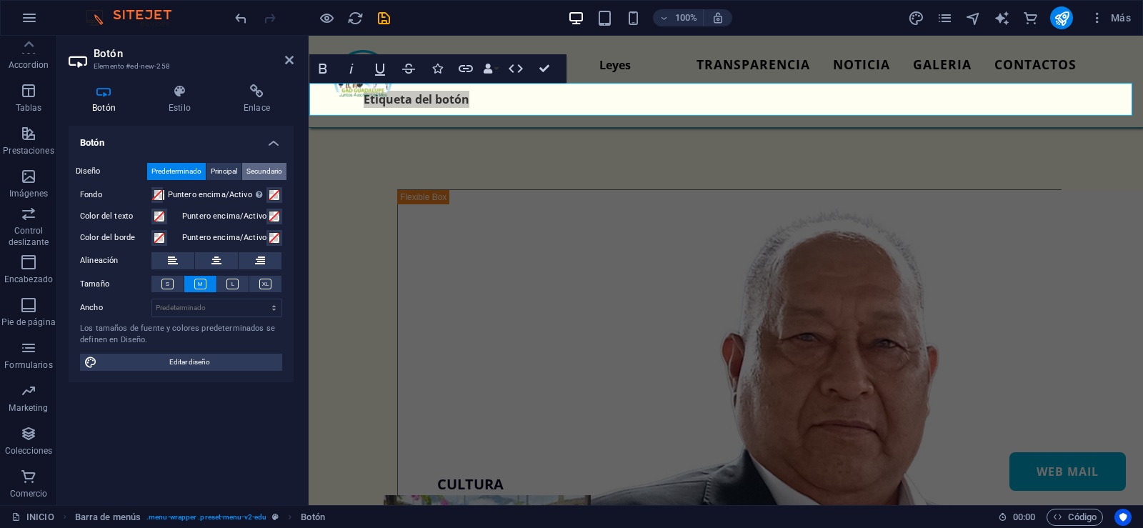
click at [262, 167] on span "Secundario" at bounding box center [265, 171] width 36 height 17
click at [274, 314] on select "Predeterminado px rem % em vh vw" at bounding box center [216, 307] width 129 height 17
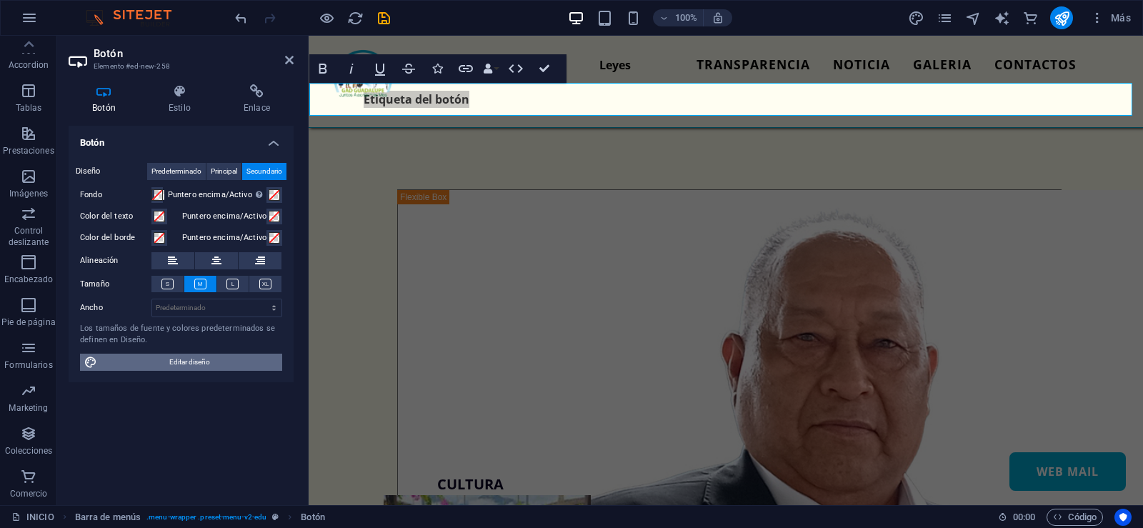
click at [242, 355] on span "Editar diseño" at bounding box center [189, 362] width 177 height 17
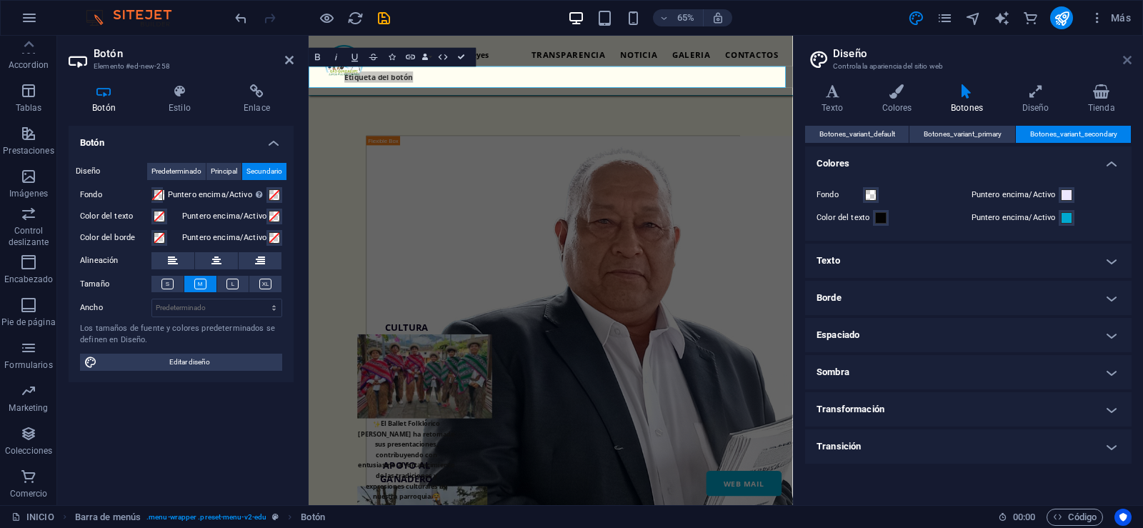
drag, startPoint x: 1128, startPoint y: 61, endPoint x: 820, endPoint y: 25, distance: 310.1
click at [1128, 61] on icon at bounding box center [1127, 59] width 9 height 11
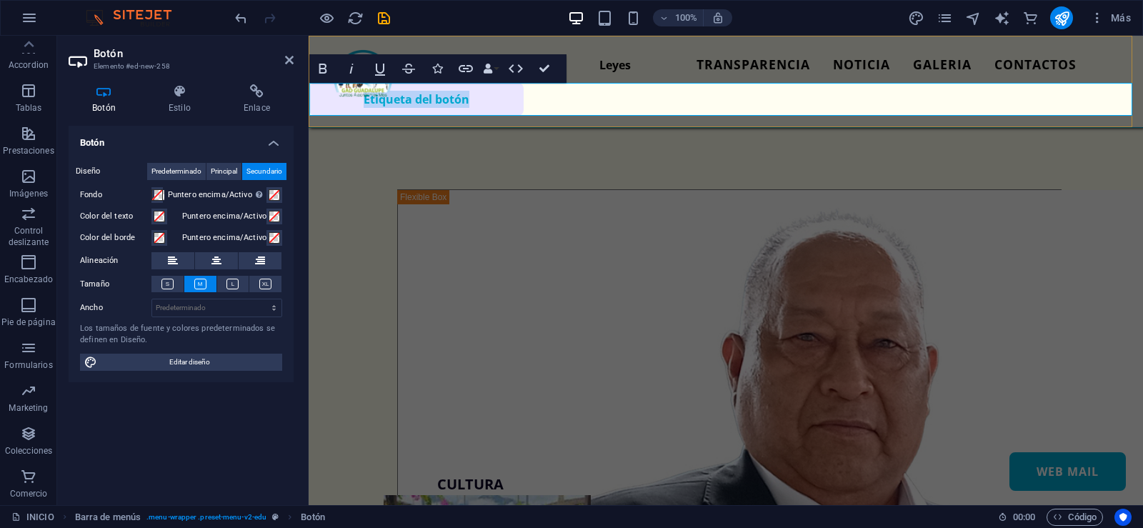
click at [460, 101] on link "Etiqueta del botón" at bounding box center [416, 99] width 214 height 33
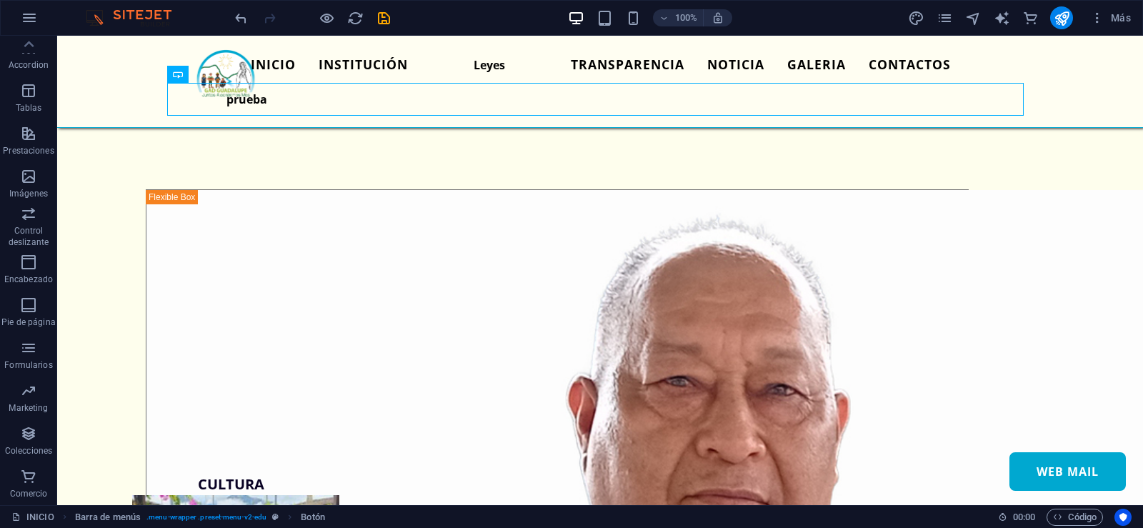
click at [336, 11] on div at bounding box center [312, 17] width 160 height 23
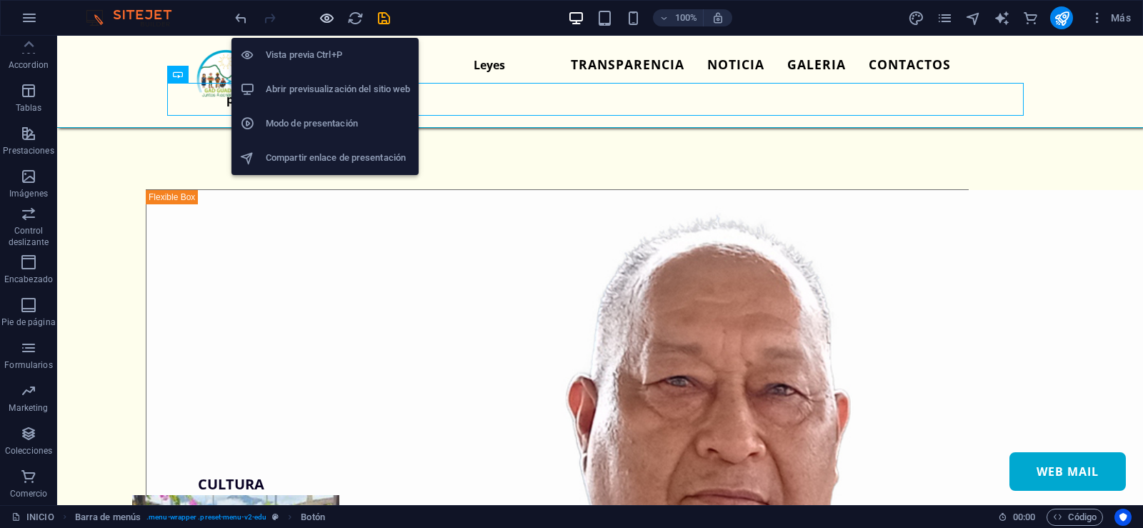
click at [332, 14] on icon "button" at bounding box center [327, 18] width 16 height 16
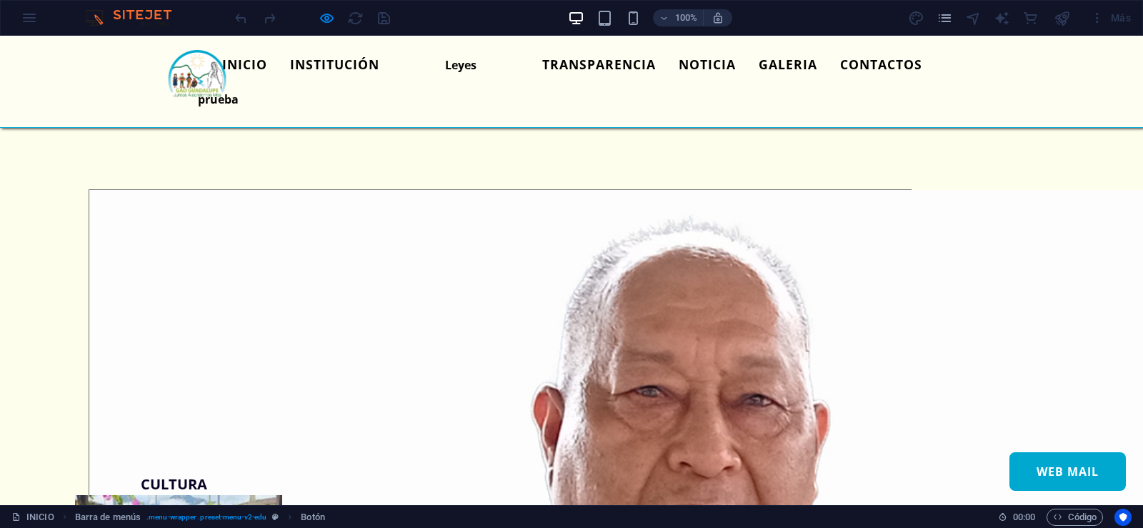
click at [237, 101] on img at bounding box center [197, 77] width 107 height 61
click at [232, 100] on img at bounding box center [197, 77] width 107 height 61
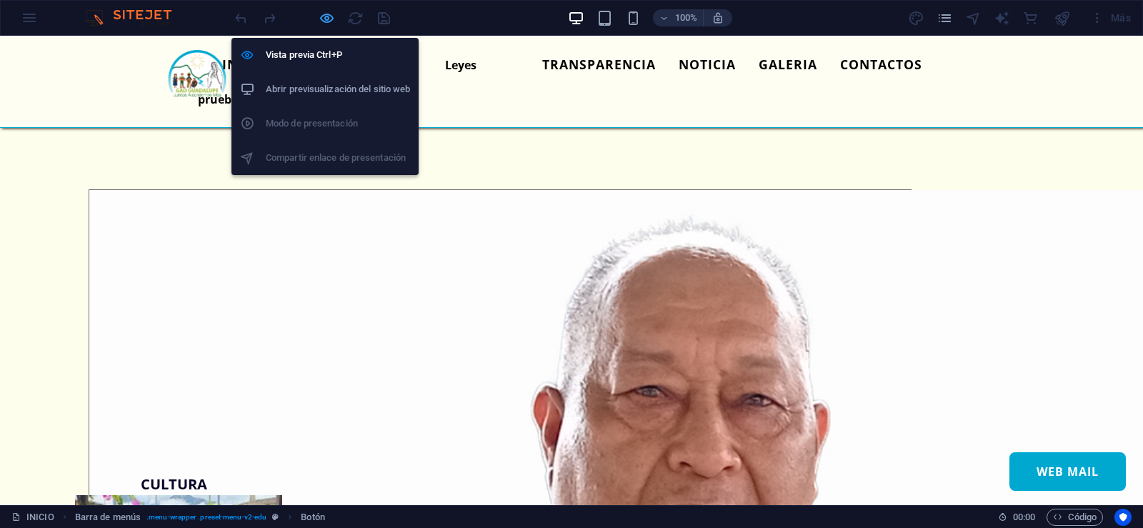
click at [322, 21] on icon "button" at bounding box center [327, 18] width 16 height 16
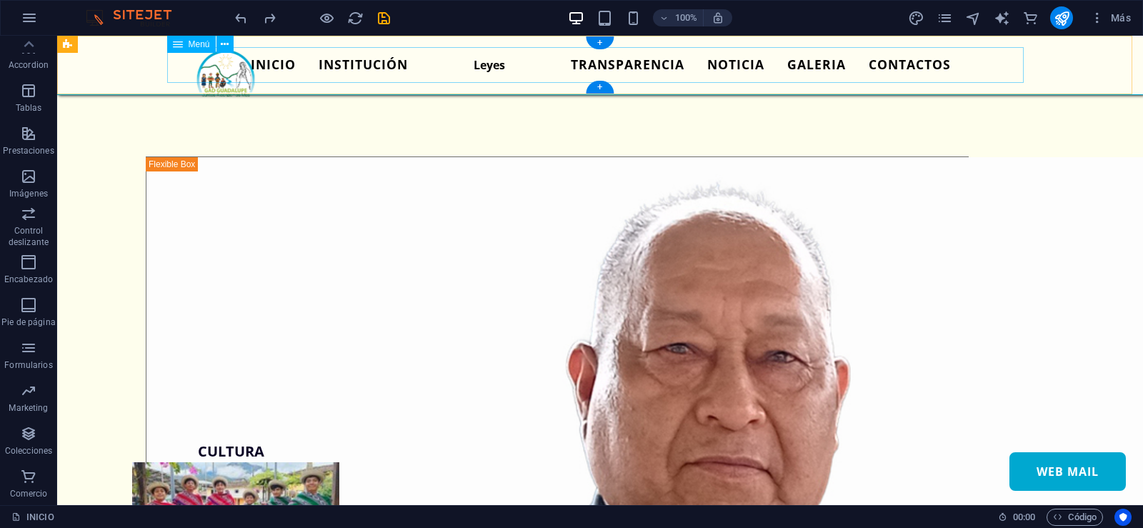
click at [377, 59] on nav "INICIO INSTITUCIÓN Leyes TRANSPARENCIA NOTICIA GALERIA CONTACTOS WEB MAIL" at bounding box center [600, 65] width 857 height 36
select select
select select "2"
select select
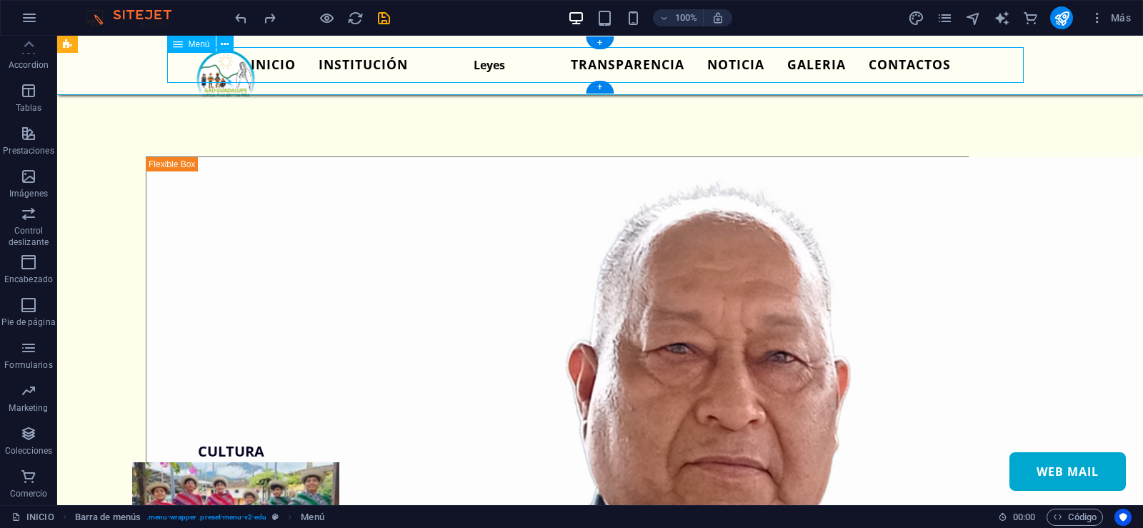
select select "secondary"
select select "3"
select select
select select "4"
select select
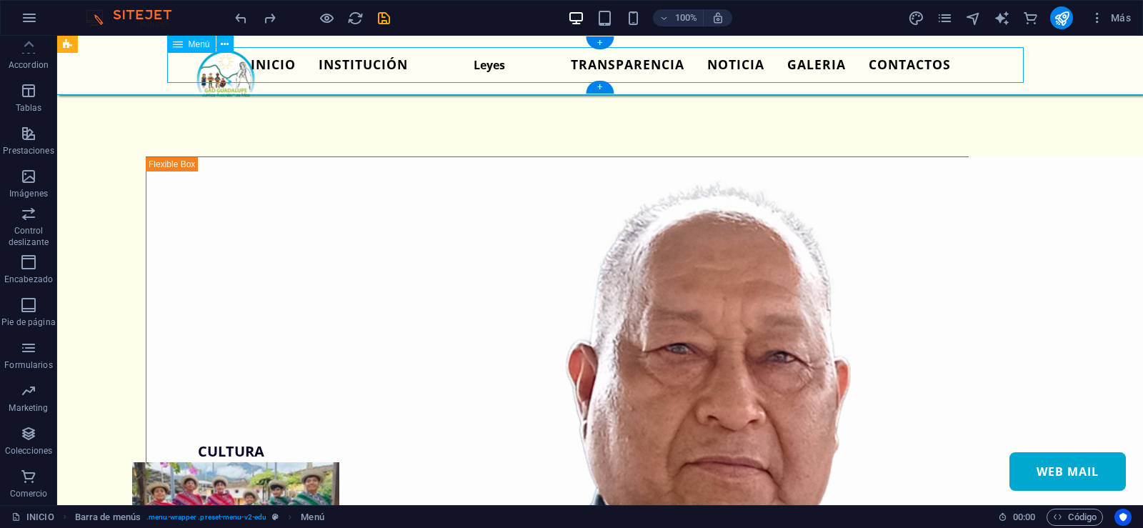
select select "5"
select select
select select "6"
select select
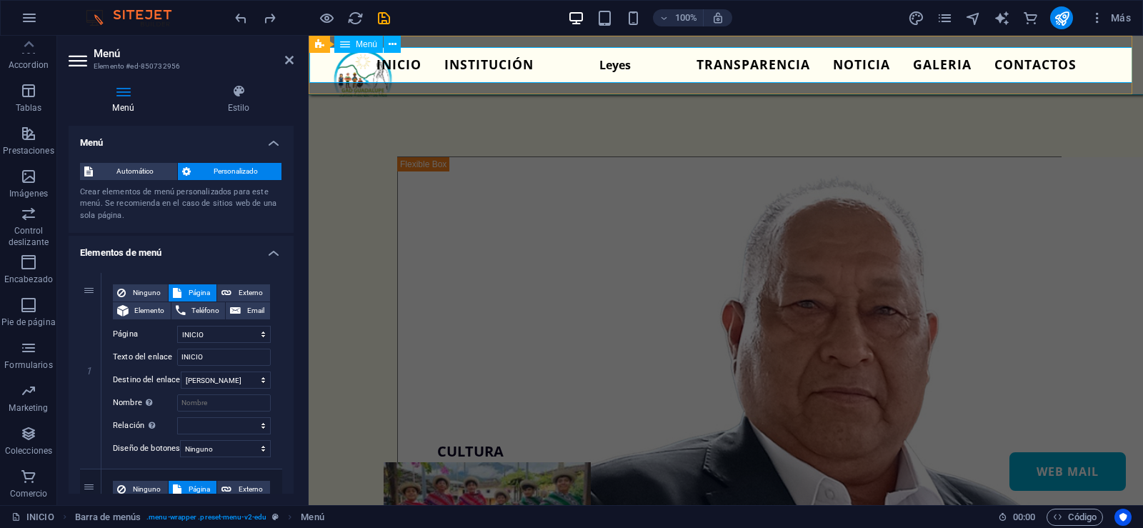
click at [481, 59] on nav "INICIO INSTITUCIÓN Leyes TRANSPARENCIA NOTICIA GALERIA CONTACTOS WEB MAIL" at bounding box center [726, 65] width 834 height 36
click at [128, 91] on icon at bounding box center [123, 91] width 109 height 14
click at [153, 168] on span "Automático" at bounding box center [135, 171] width 76 height 17
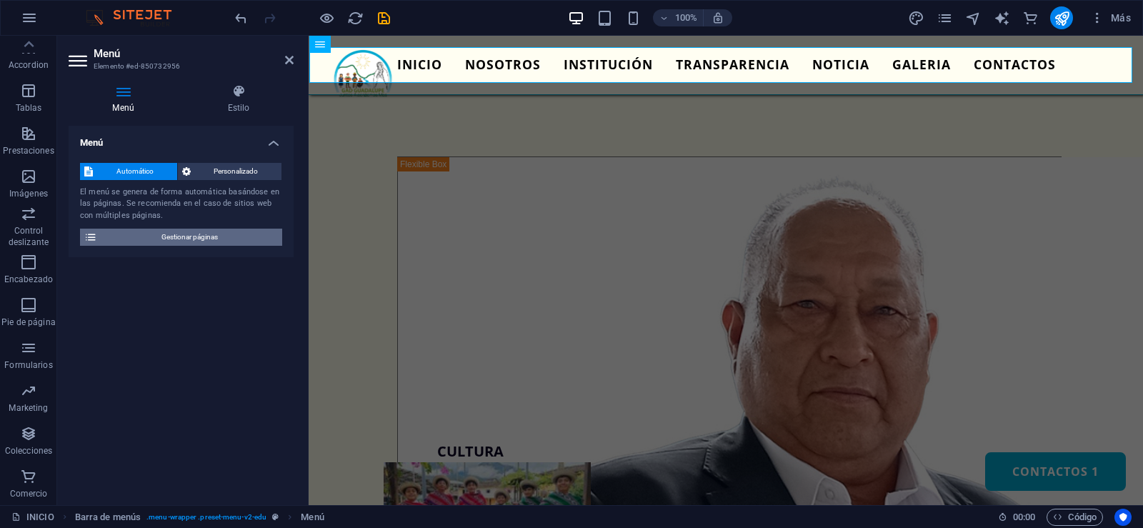
click at [212, 238] on span "Gestionar páginas" at bounding box center [189, 237] width 177 height 17
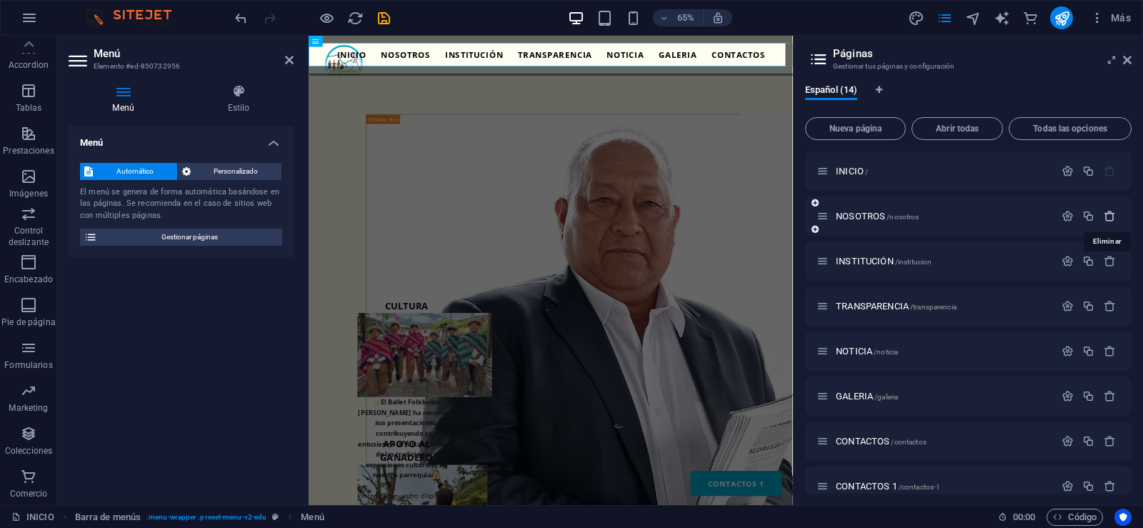
click at [1108, 219] on icon "button" at bounding box center [1110, 216] width 12 height 12
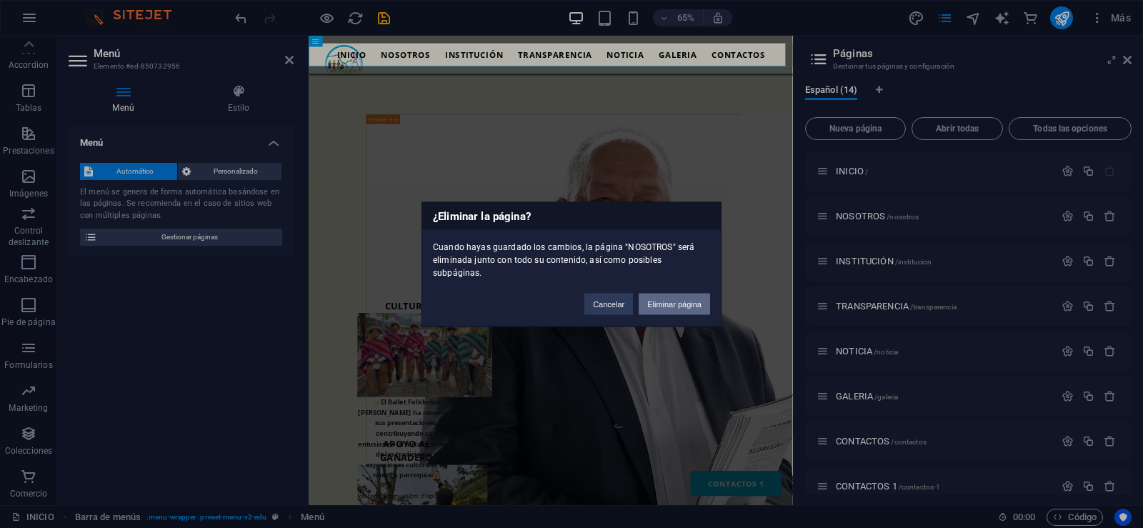
click at [684, 295] on button "Eliminar página" at bounding box center [674, 303] width 71 height 21
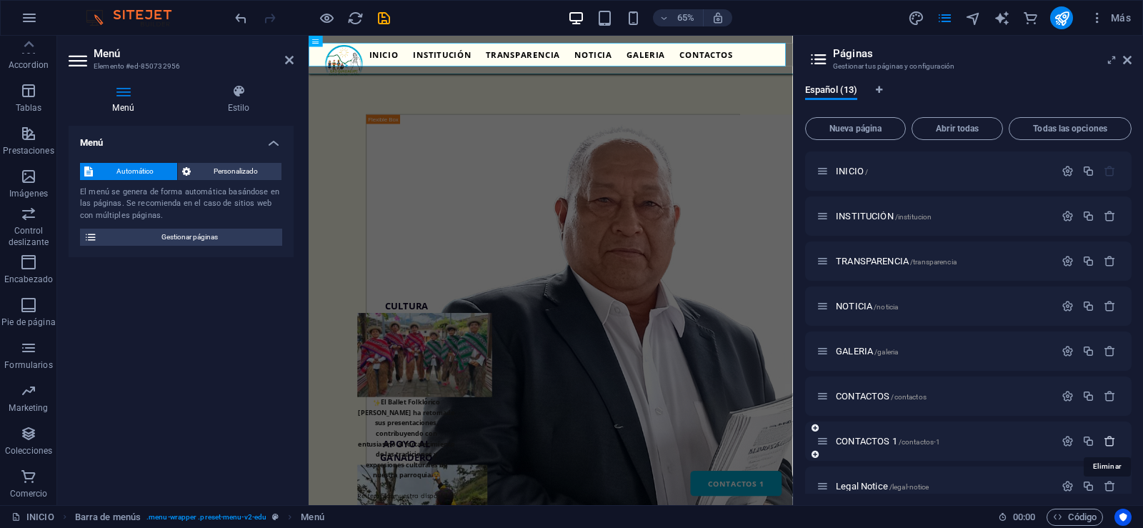
click at [1110, 437] on icon "button" at bounding box center [1110, 441] width 12 height 12
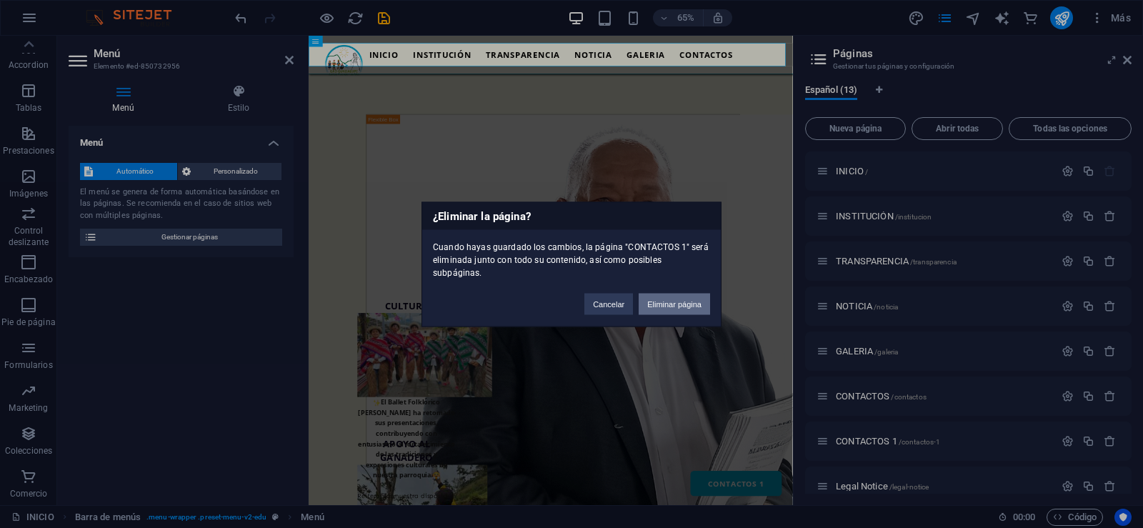
drag, startPoint x: 700, startPoint y: 300, endPoint x: 600, endPoint y: 407, distance: 146.1
click at [700, 300] on button "Eliminar página" at bounding box center [674, 303] width 71 height 21
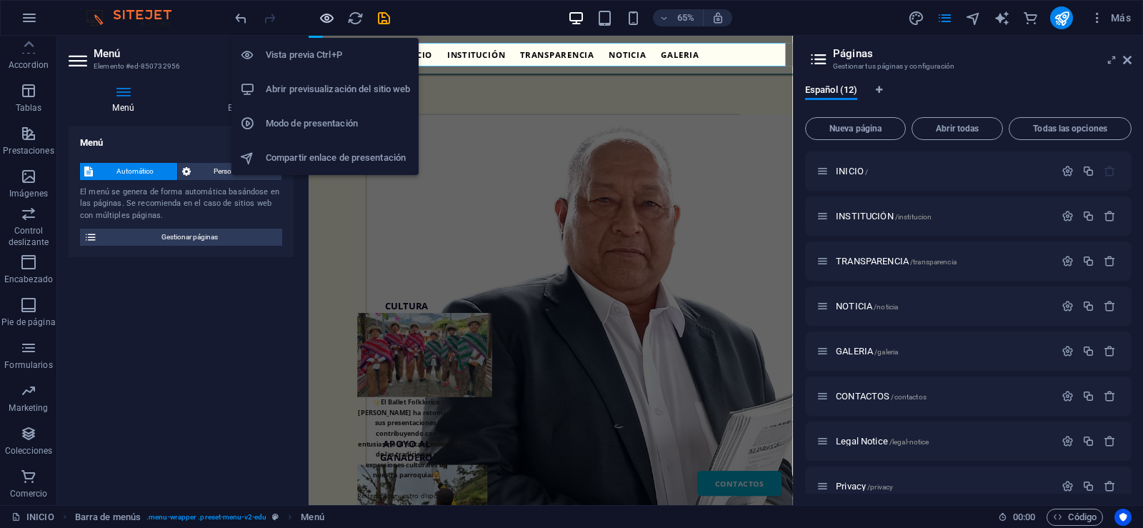
click at [324, 17] on icon "button" at bounding box center [327, 18] width 16 height 16
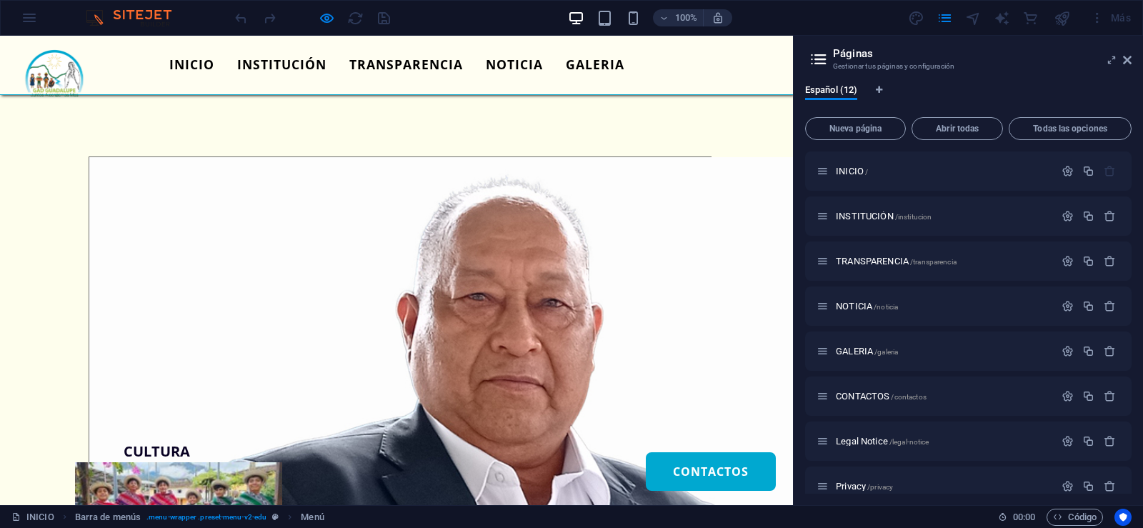
click at [1132, 59] on aside "Páginas Gestionar tus páginas y configuración Español (12) Nueva página Abrir t…" at bounding box center [968, 271] width 350 height 470
click at [1131, 60] on icon at bounding box center [1127, 59] width 9 height 11
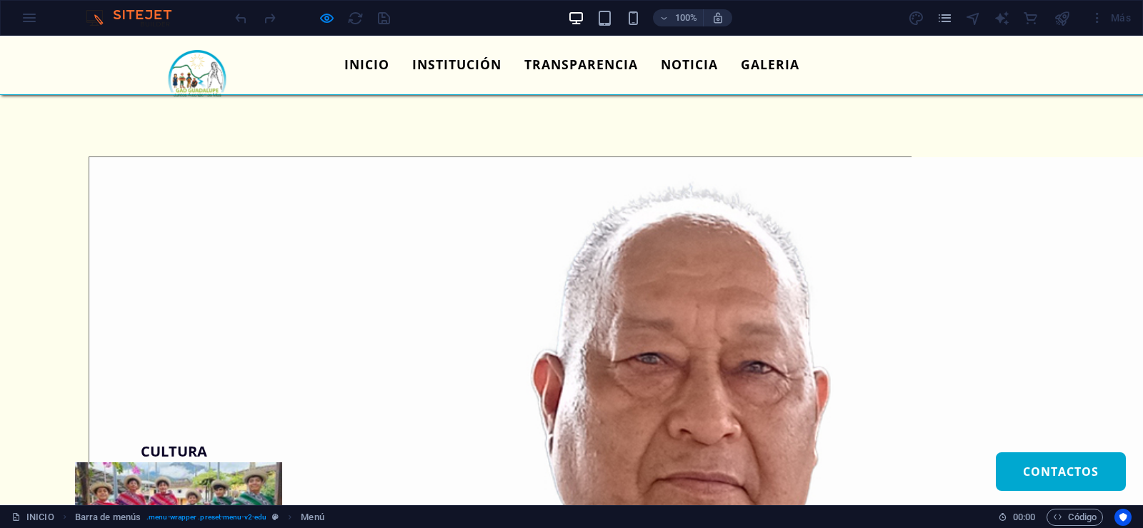
click at [833, 63] on ul "INICIO INSTITUCIÓN TRANSPARENCIA NOTICIA GALERIA CONTACTOS" at bounding box center [572, 65] width 857 height 36
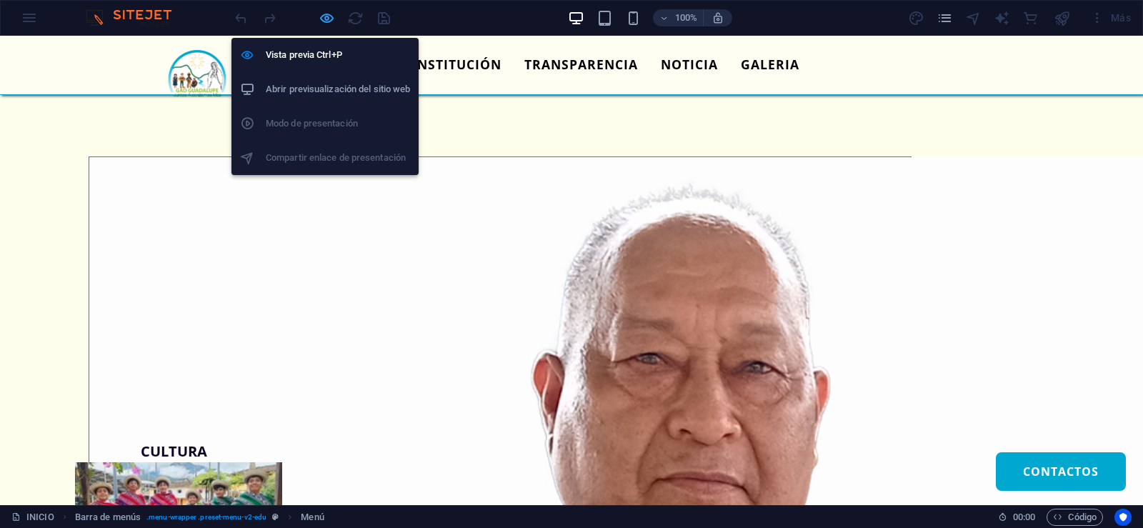
click at [324, 22] on icon "button" at bounding box center [327, 18] width 16 height 16
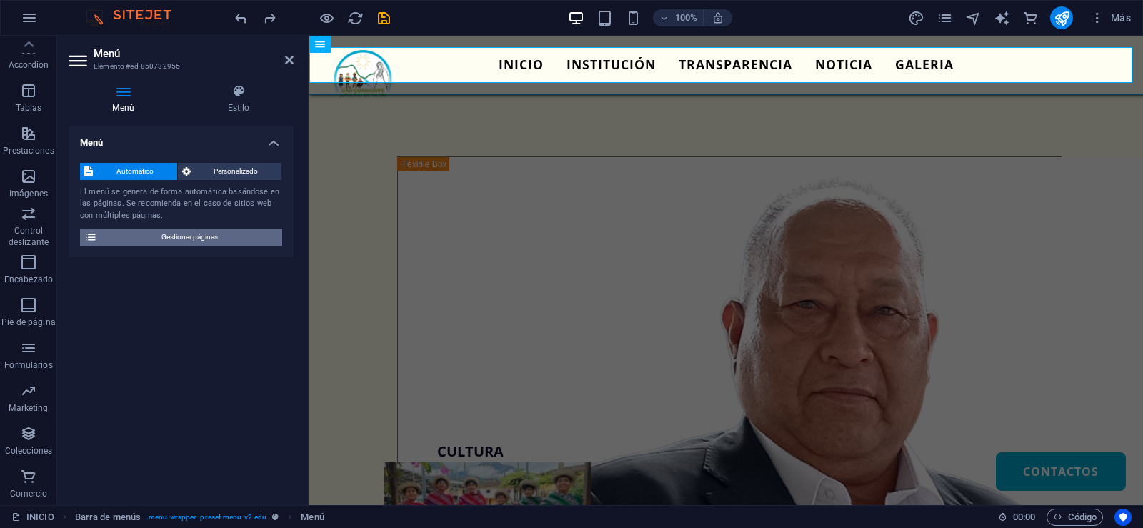
click at [190, 237] on span "Gestionar páginas" at bounding box center [189, 237] width 177 height 17
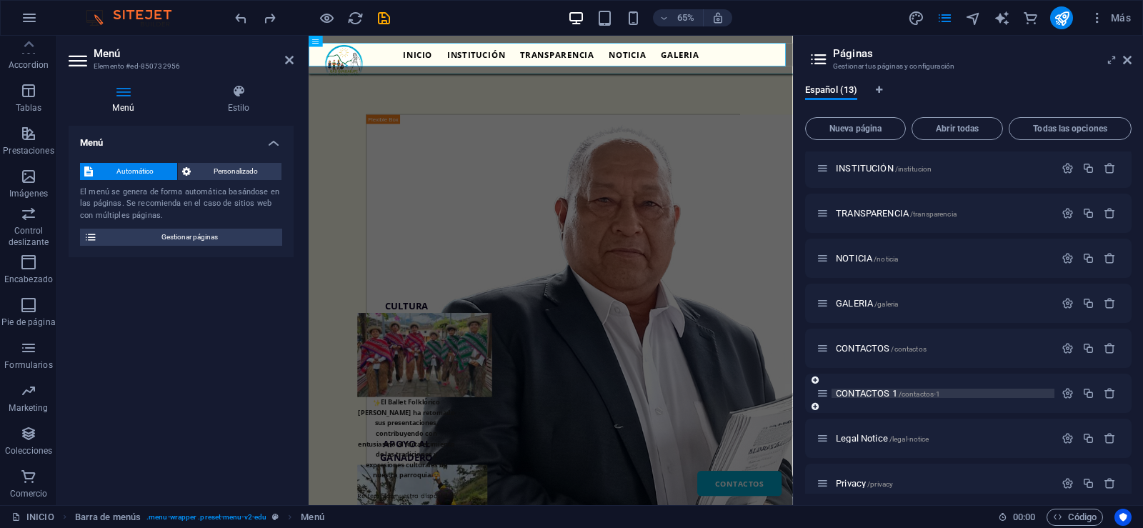
scroll to position [71, 0]
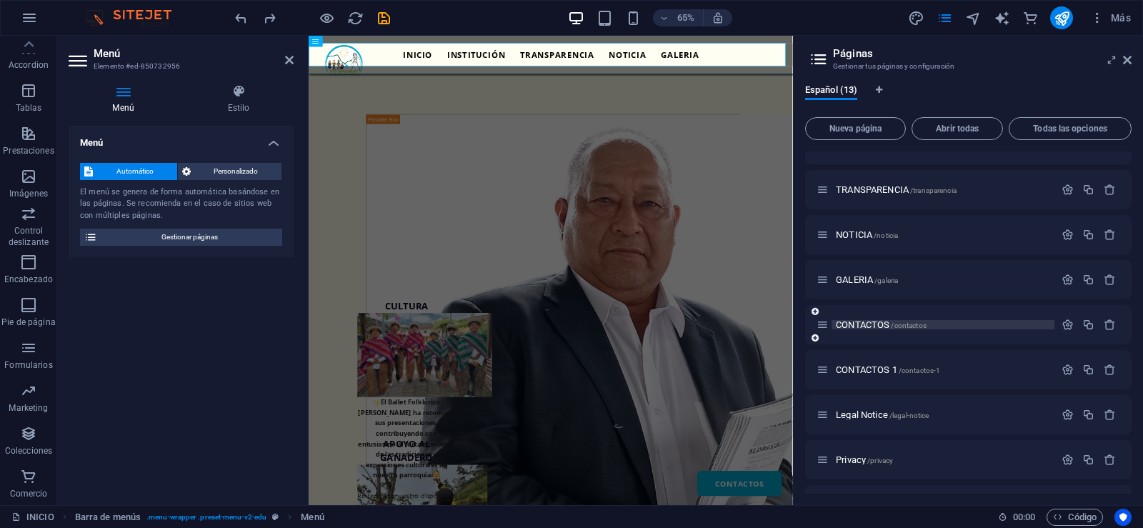
click at [857, 328] on span "CONTACTOS /contactos" at bounding box center [881, 324] width 91 height 11
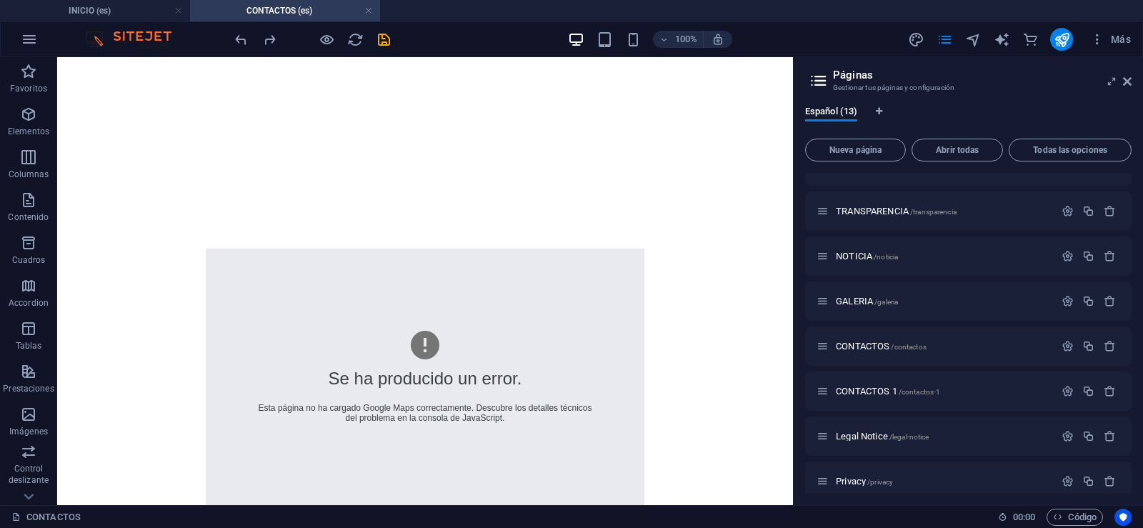
scroll to position [775, 0]
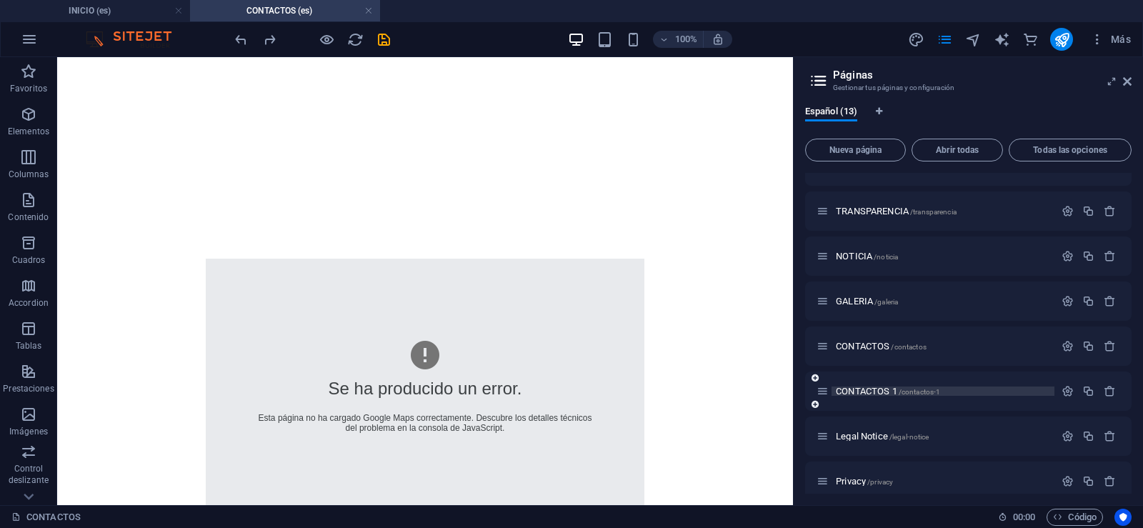
click at [885, 392] on span "CONTACTOS 1 /contactos-1" at bounding box center [888, 391] width 104 height 11
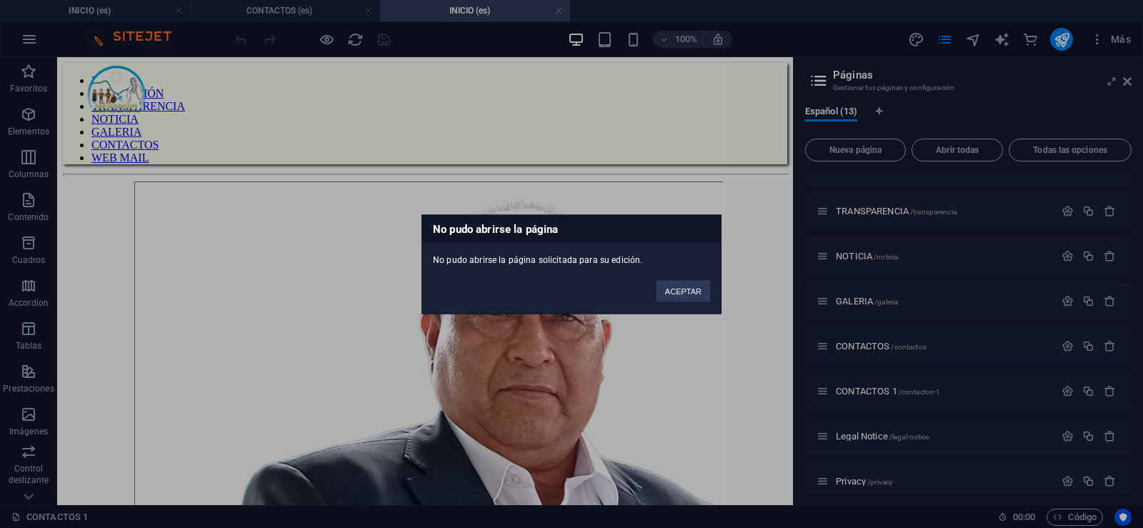
scroll to position [0, 0]
click at [680, 294] on button "ACEPTAR" at bounding box center [684, 290] width 54 height 21
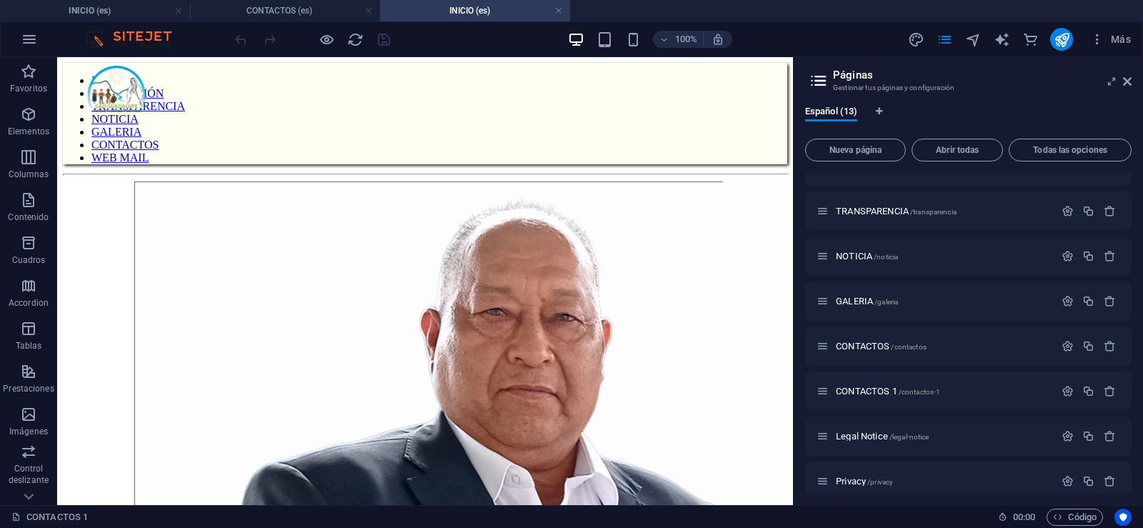
drag, startPoint x: 1108, startPoint y: 394, endPoint x: 1121, endPoint y: 412, distance: 22.0
click at [1121, 411] on div "INICIO / INSTITUCIÓN /institucion TRANSPARENCIA /transparencia NOTICIA /noticia…" at bounding box center [968, 391] width 327 height 580
drag, startPoint x: 1126, startPoint y: 76, endPoint x: 1068, endPoint y: 21, distance: 79.4
click at [1126, 76] on icon at bounding box center [1127, 81] width 9 height 11
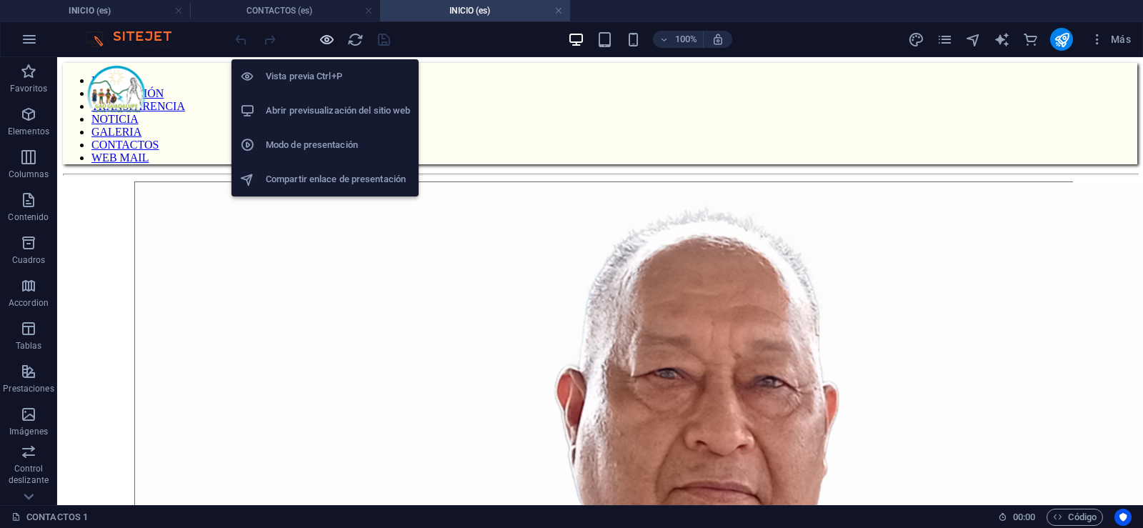
click at [322, 37] on icon "button" at bounding box center [327, 39] width 16 height 16
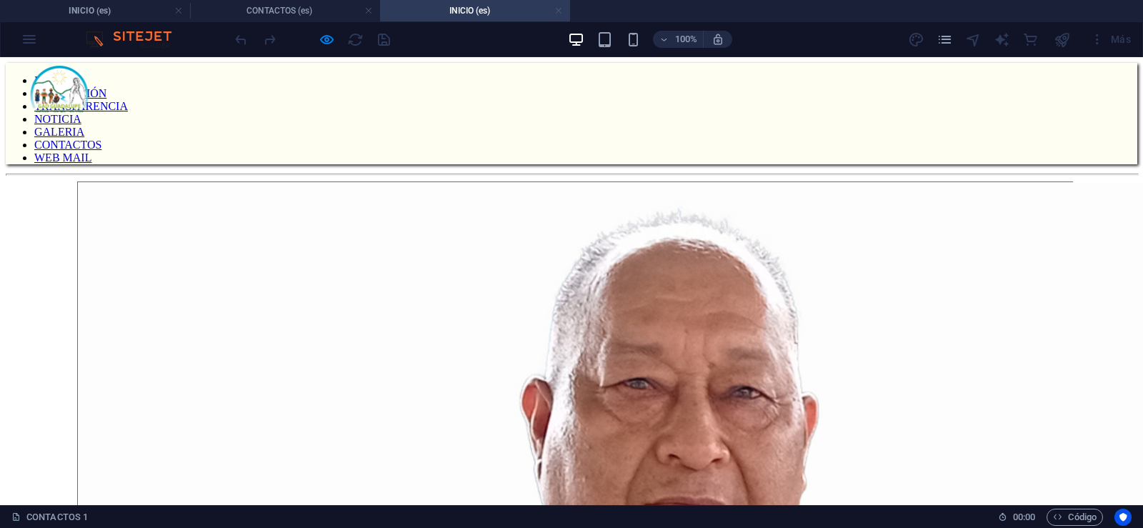
click at [557, 8] on link at bounding box center [559, 11] width 9 height 14
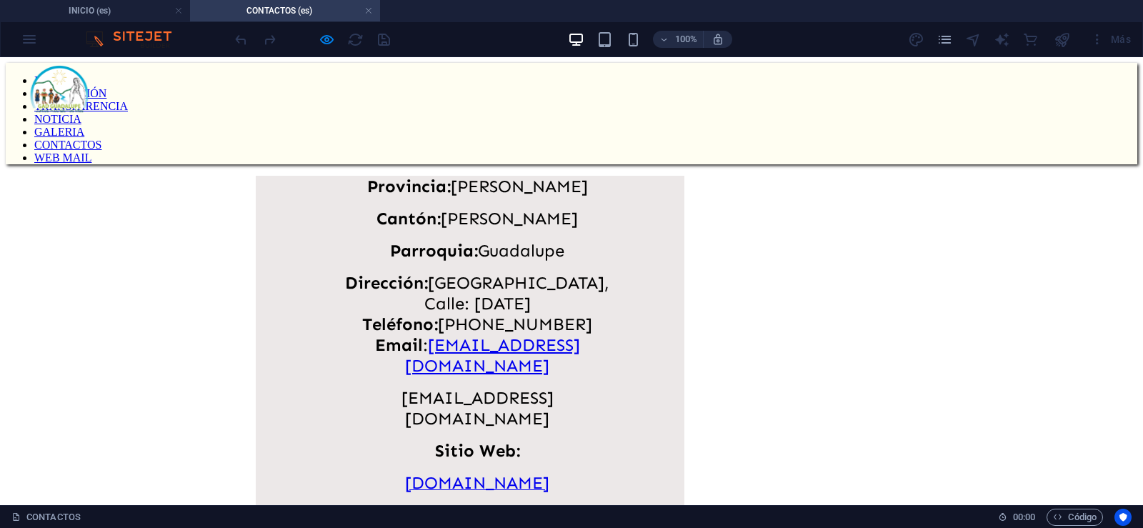
scroll to position [775, 0]
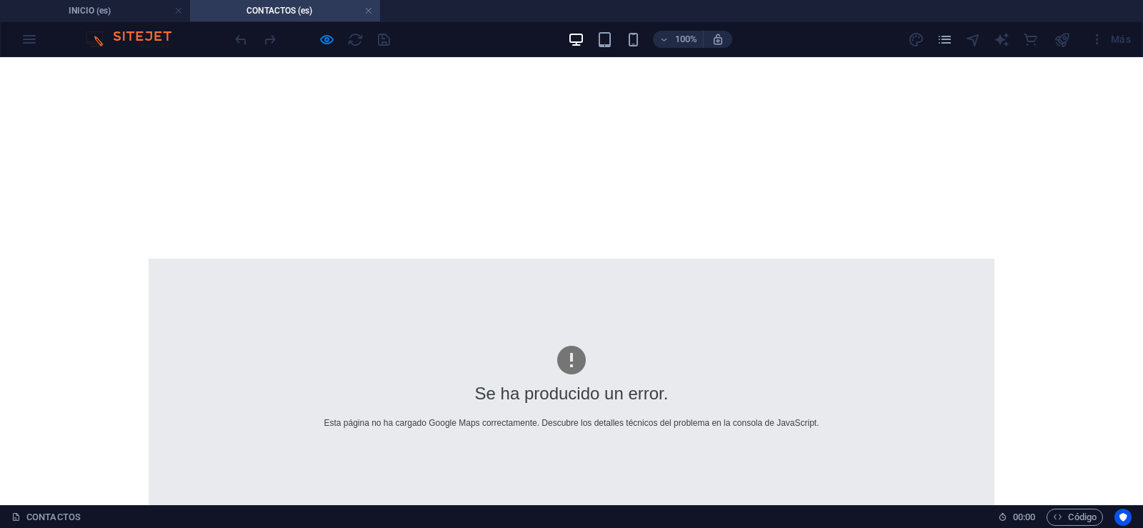
click at [375, 11] on h4 "CONTACTOS (es)" at bounding box center [285, 11] width 190 height 16
click at [367, 11] on link at bounding box center [368, 11] width 9 height 14
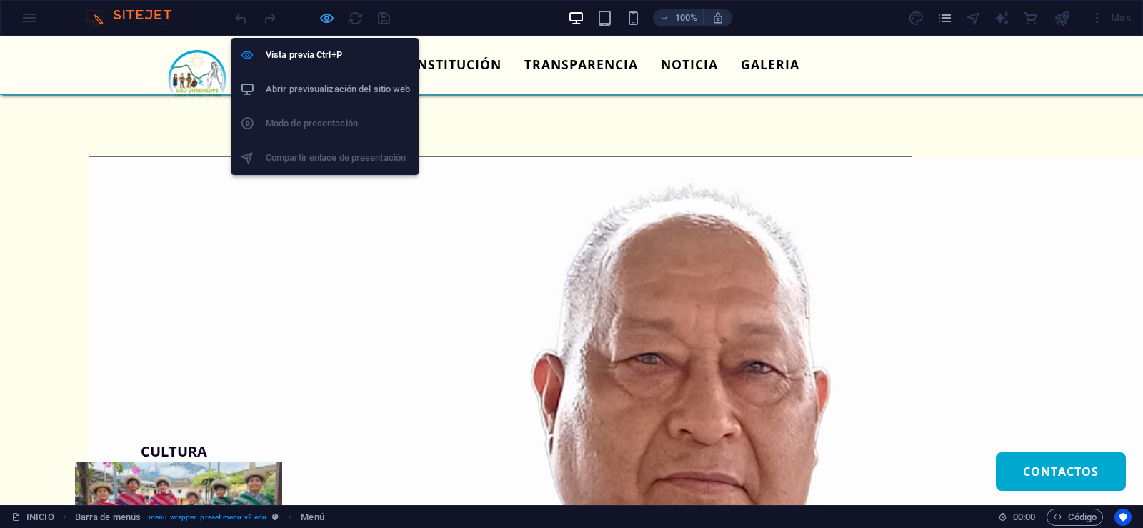
click at [322, 16] on icon "button" at bounding box center [327, 18] width 16 height 16
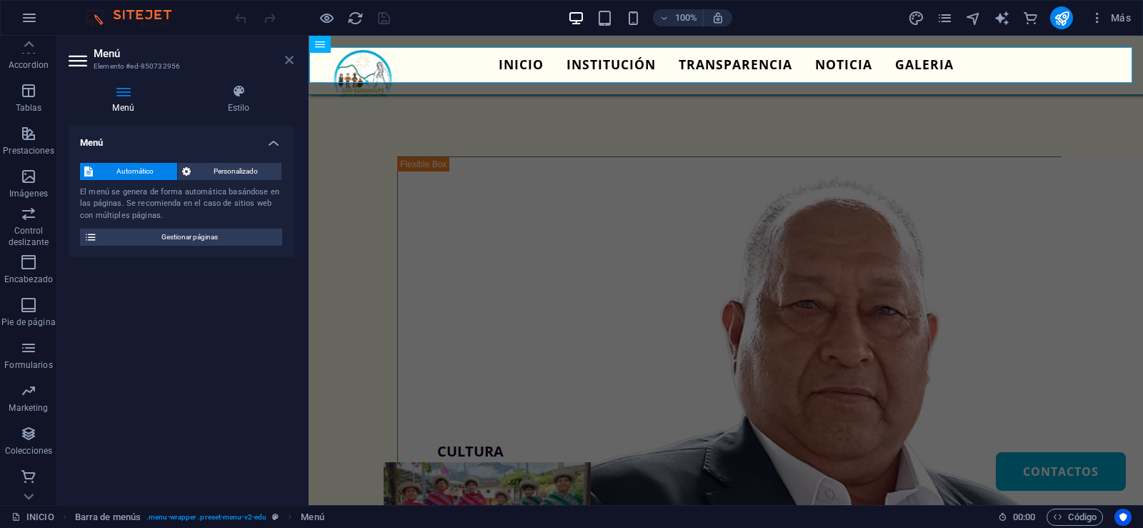
click at [289, 56] on icon at bounding box center [289, 59] width 9 height 11
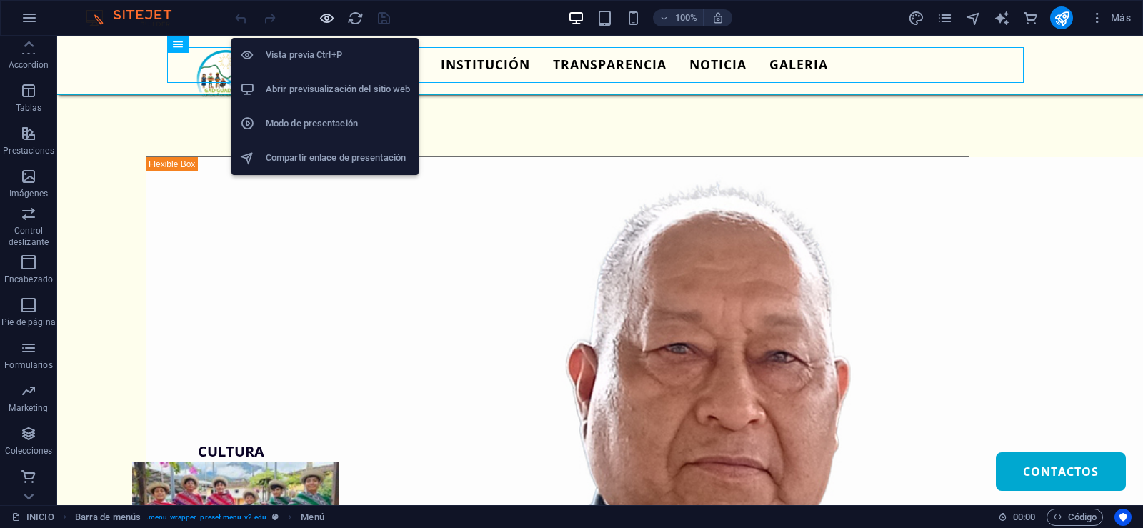
click at [324, 11] on icon "button" at bounding box center [327, 18] width 16 height 16
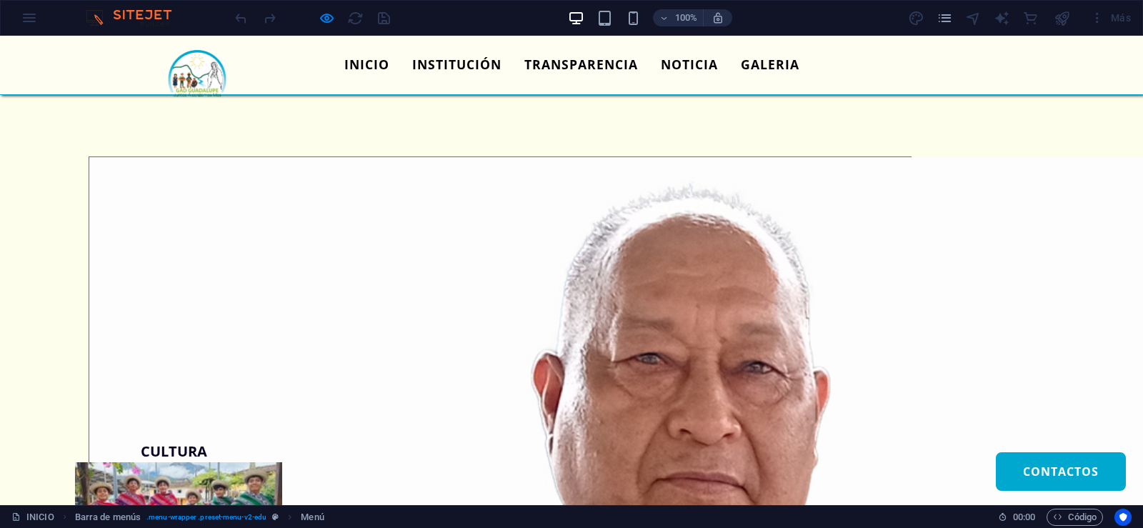
click at [1024, 59] on div "INICIO INSTITUCIÓN TRANSPARENCIA NOTICIA GALERIA CONTACTOS" at bounding box center [571, 65] width 1143 height 59
click at [830, 61] on ul "INICIO INSTITUCIÓN TRANSPARENCIA NOTICIA GALERIA CONTACTOS" at bounding box center [572, 65] width 857 height 36
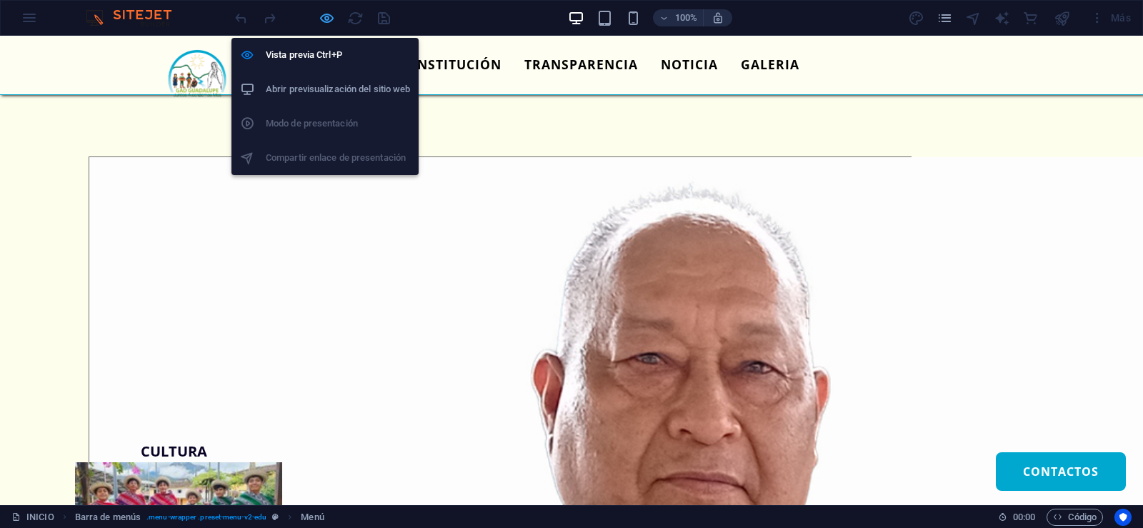
click at [323, 19] on icon "button" at bounding box center [327, 18] width 16 height 16
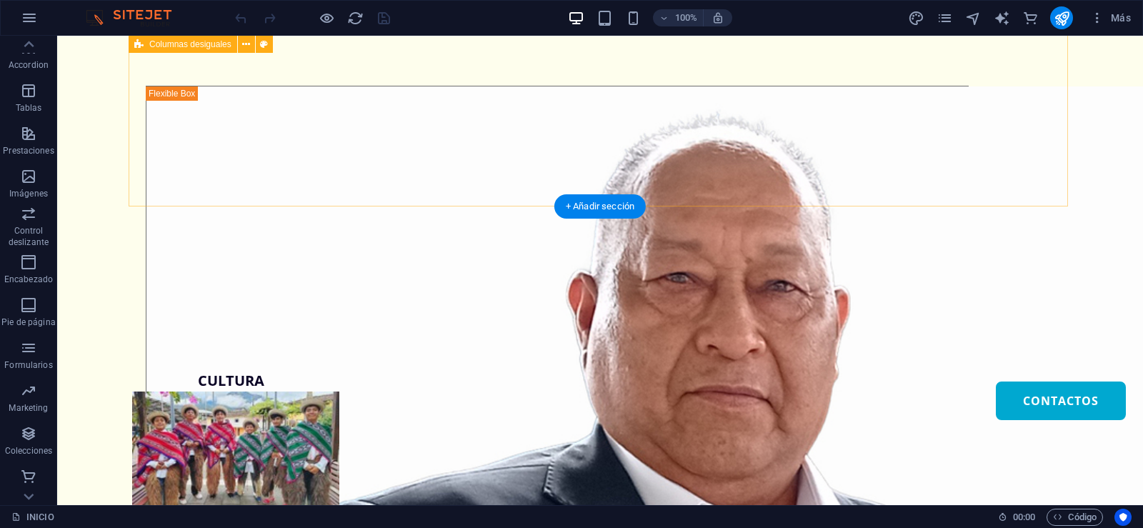
scroll to position [0, 0]
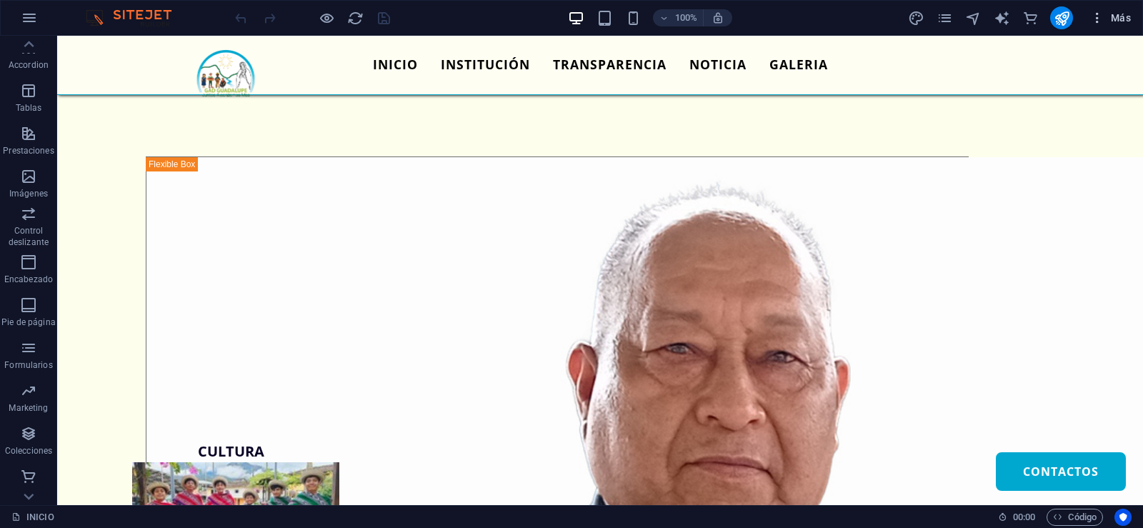
click at [1097, 14] on icon "button" at bounding box center [1098, 18] width 14 height 14
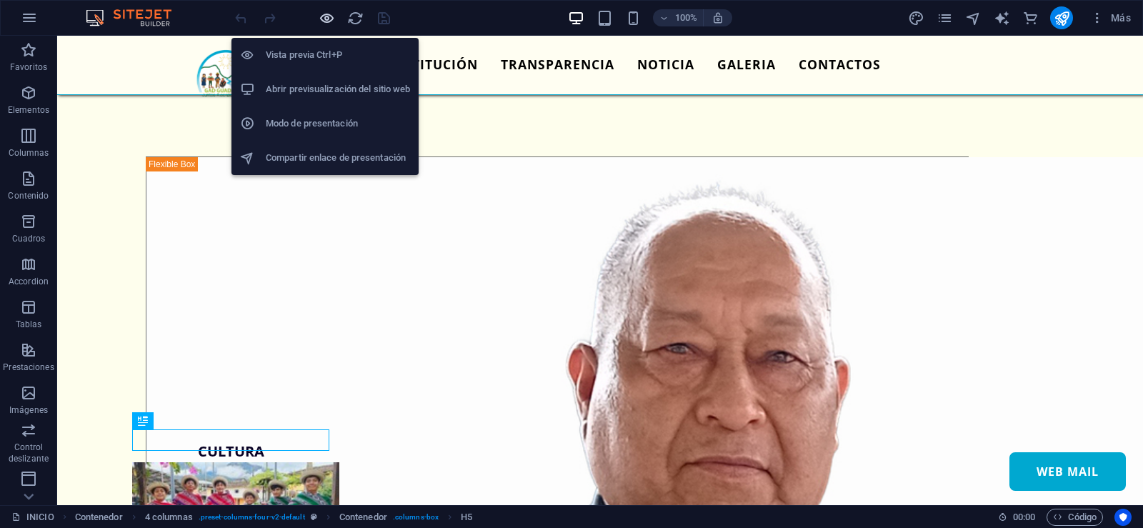
click at [327, 10] on icon "button" at bounding box center [327, 18] width 16 height 16
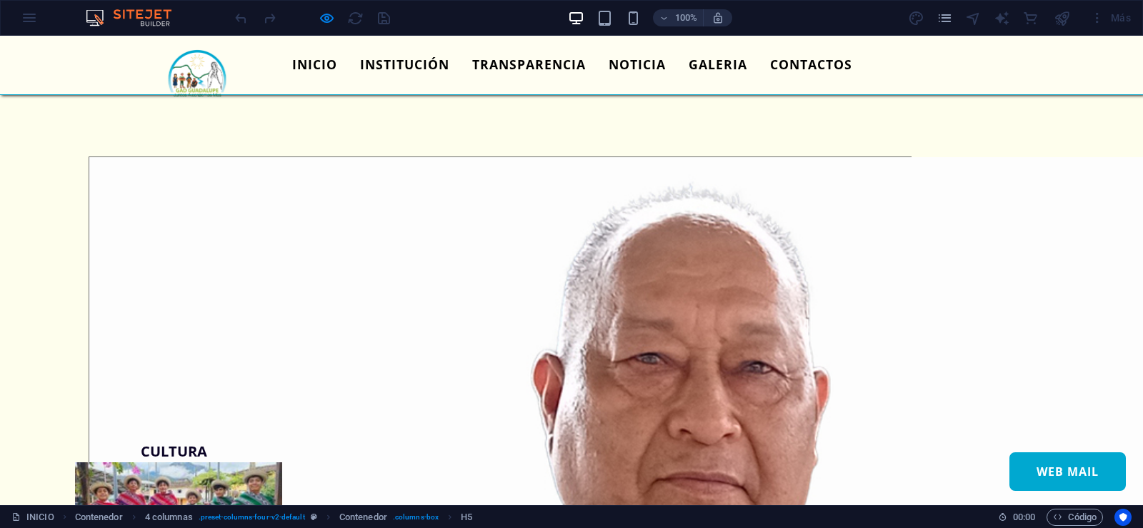
click at [784, 63] on link "CONTACTOS" at bounding box center [811, 65] width 105 height 36
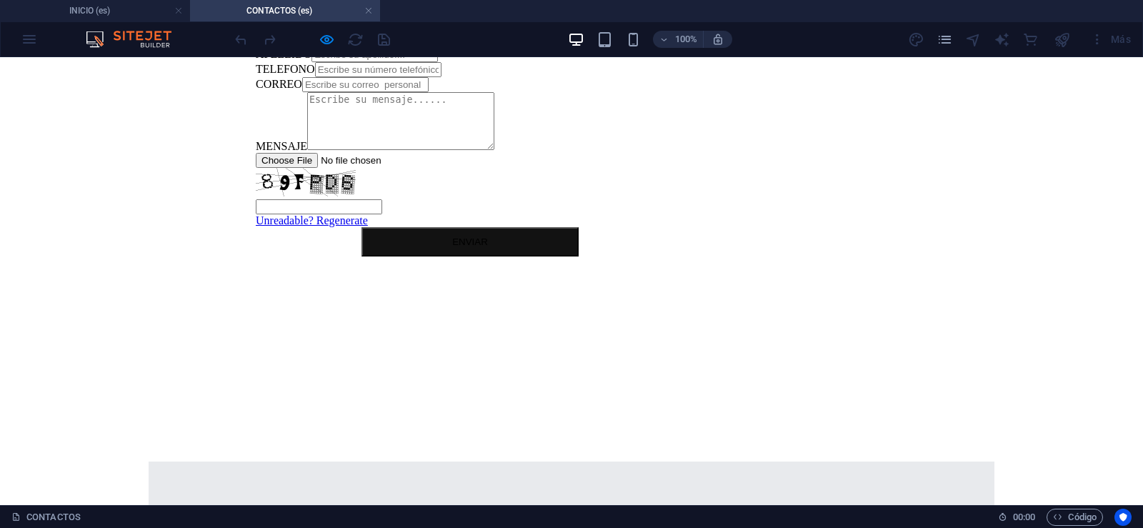
scroll to position [567, 0]
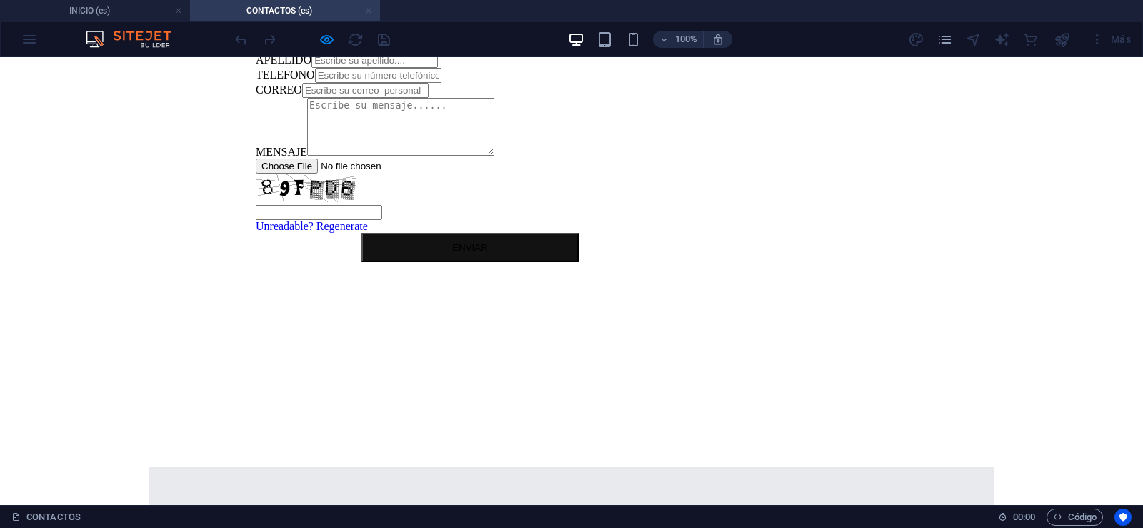
click at [365, 9] on link at bounding box center [368, 11] width 9 height 14
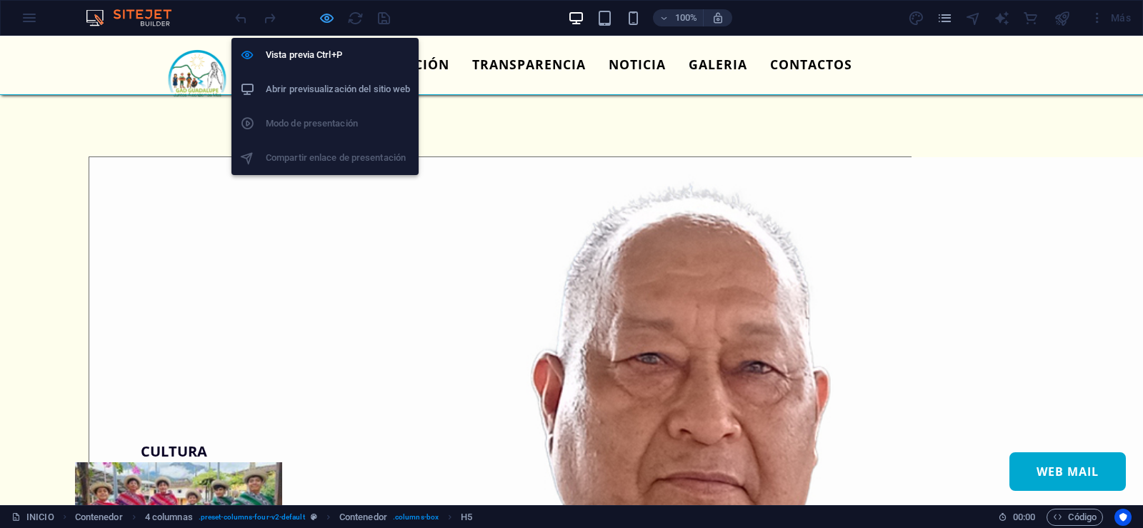
click at [332, 20] on icon "button" at bounding box center [327, 18] width 16 height 16
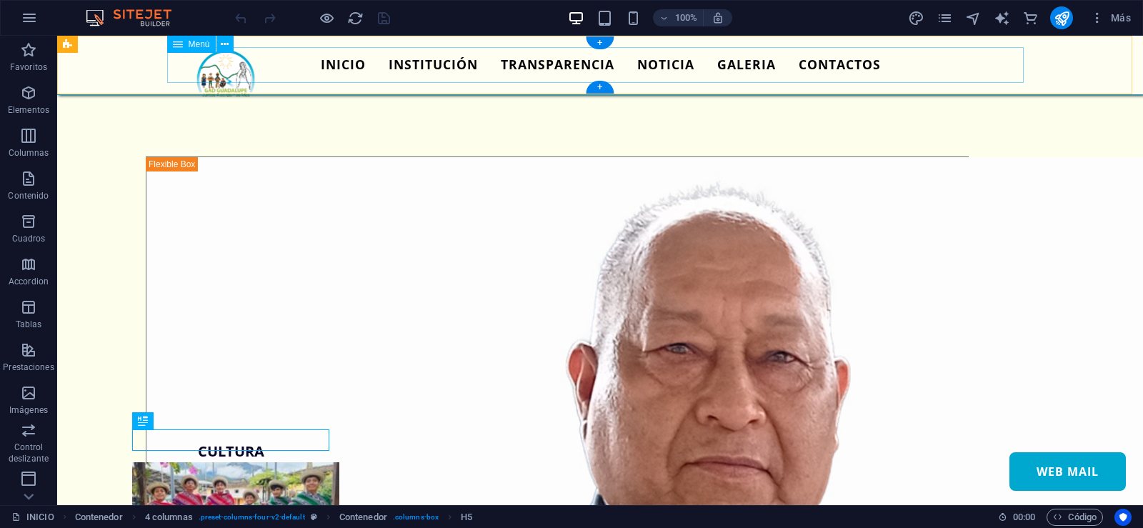
click at [624, 69] on nav "INICIO INSTITUCIÓN TRANSPARENCIA NOTICIA GALERIA CONTACTOS WEB MAIL" at bounding box center [600, 65] width 857 height 36
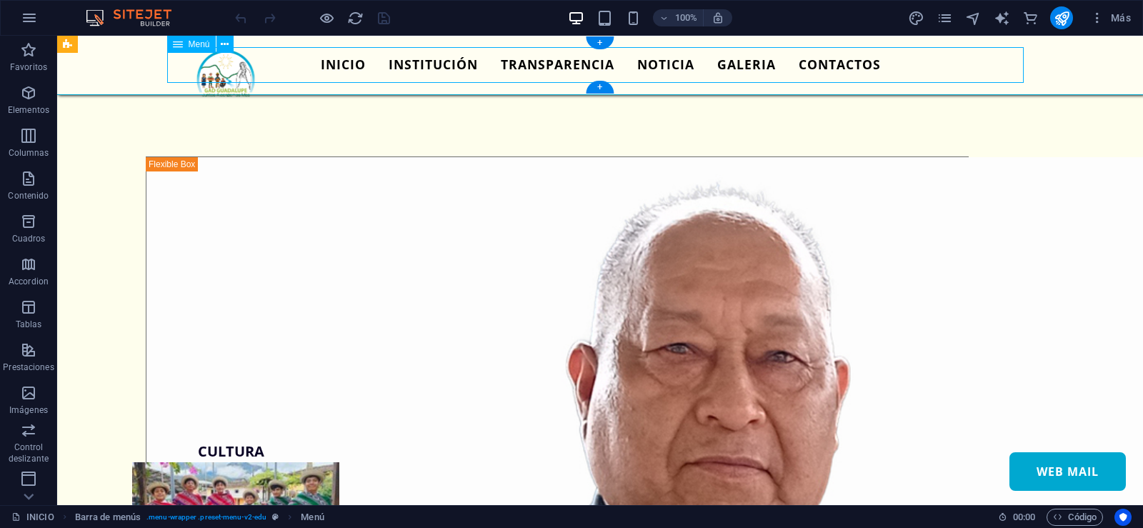
click at [624, 69] on nav "INICIO INSTITUCIÓN TRANSPARENCIA NOTICIA GALERIA CONTACTOS WEB MAIL" at bounding box center [600, 65] width 857 height 36
select select
select select "2"
select select
select select "3"
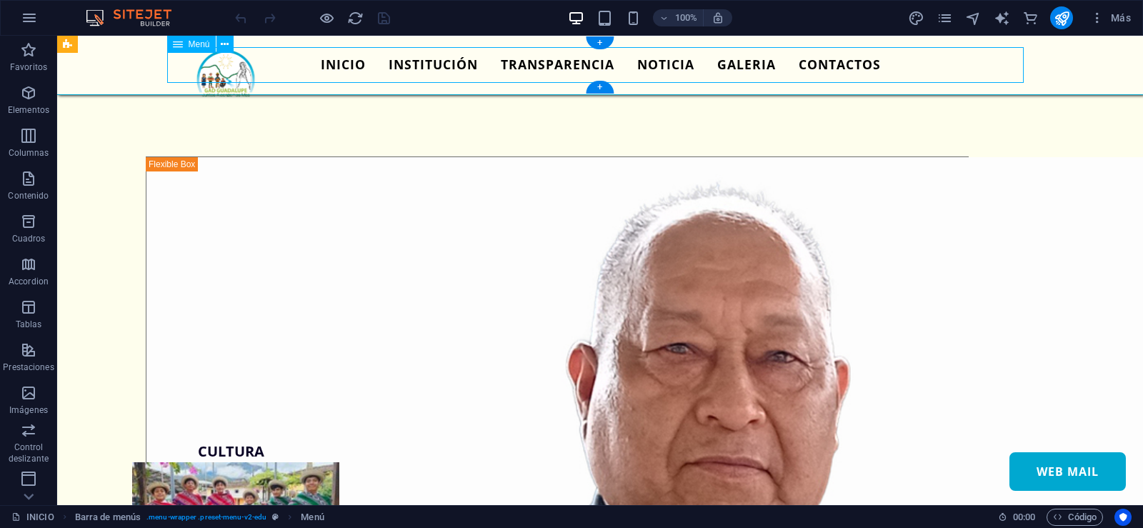
select select
select select "4"
select select
select select "5"
select select
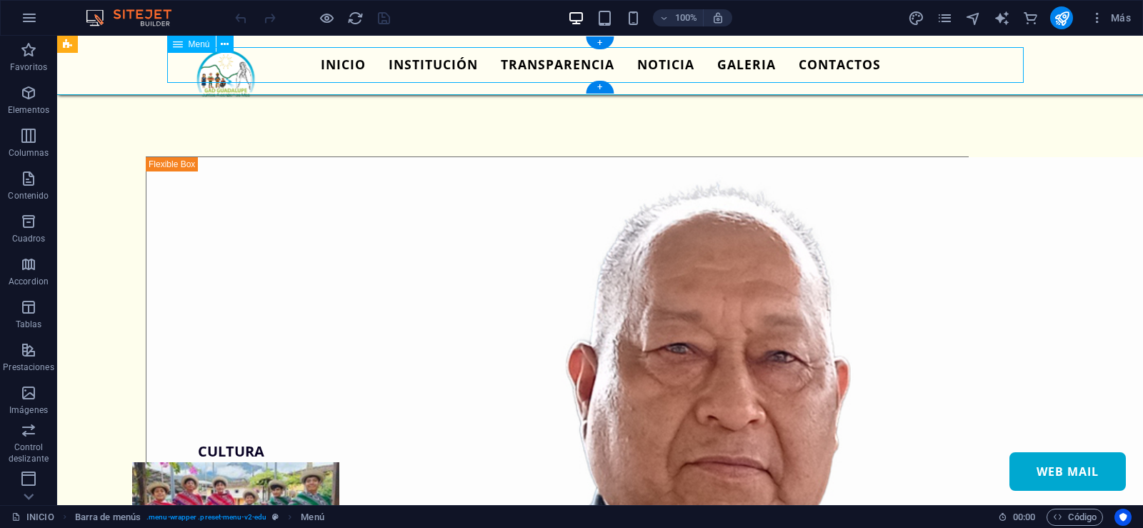
select select "6"
select select
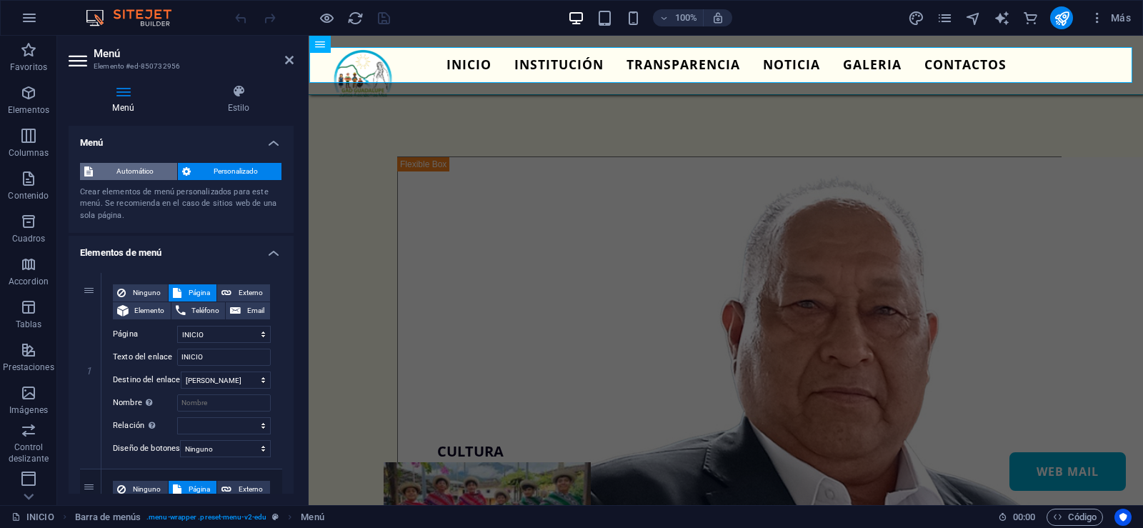
click at [152, 170] on span "Automático" at bounding box center [135, 171] width 76 height 17
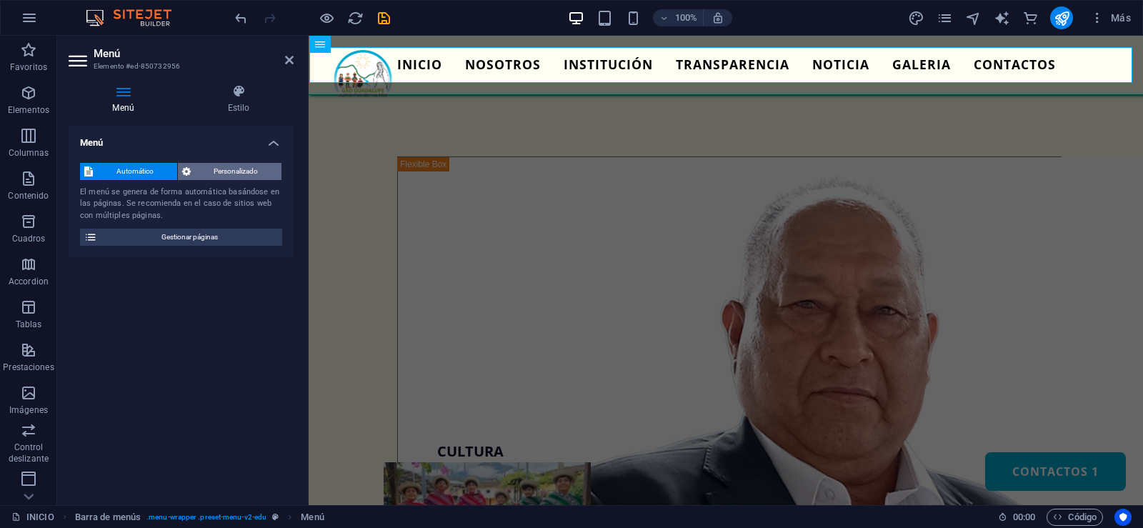
click at [211, 171] on span "Personalizado" at bounding box center [236, 171] width 83 height 17
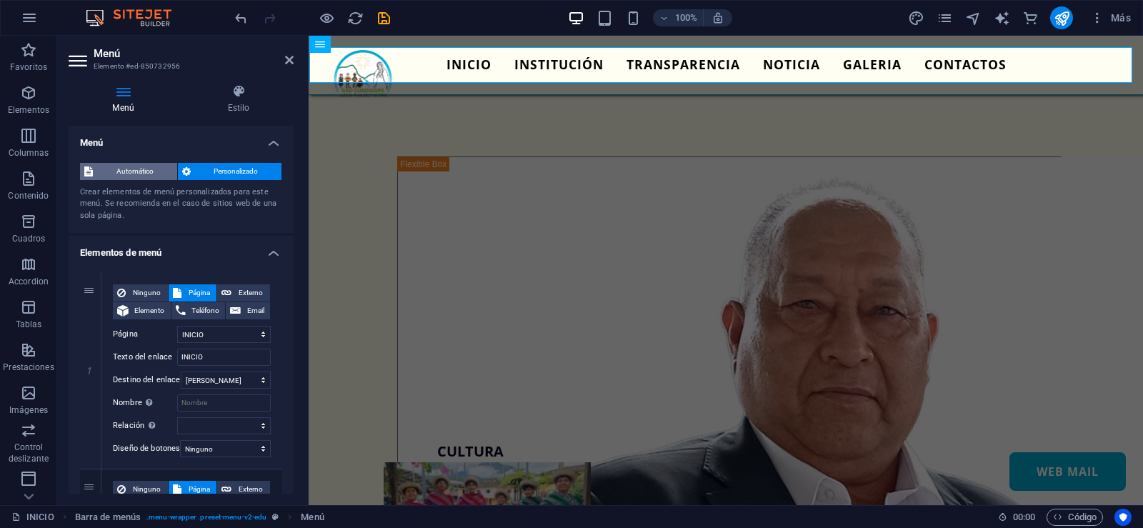
click at [133, 168] on span "Automático" at bounding box center [135, 171] width 76 height 17
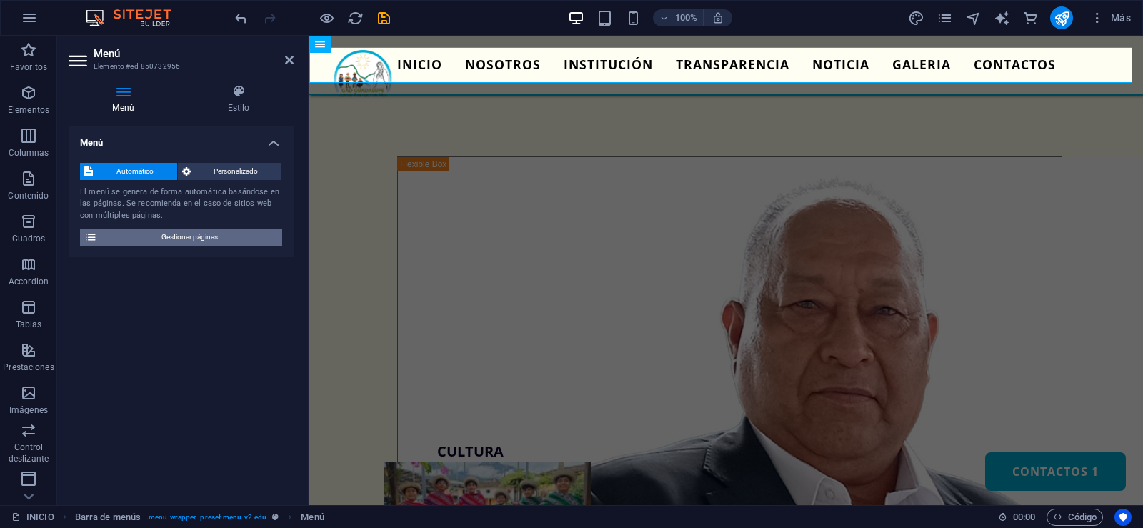
click at [149, 239] on span "Gestionar páginas" at bounding box center [189, 237] width 177 height 17
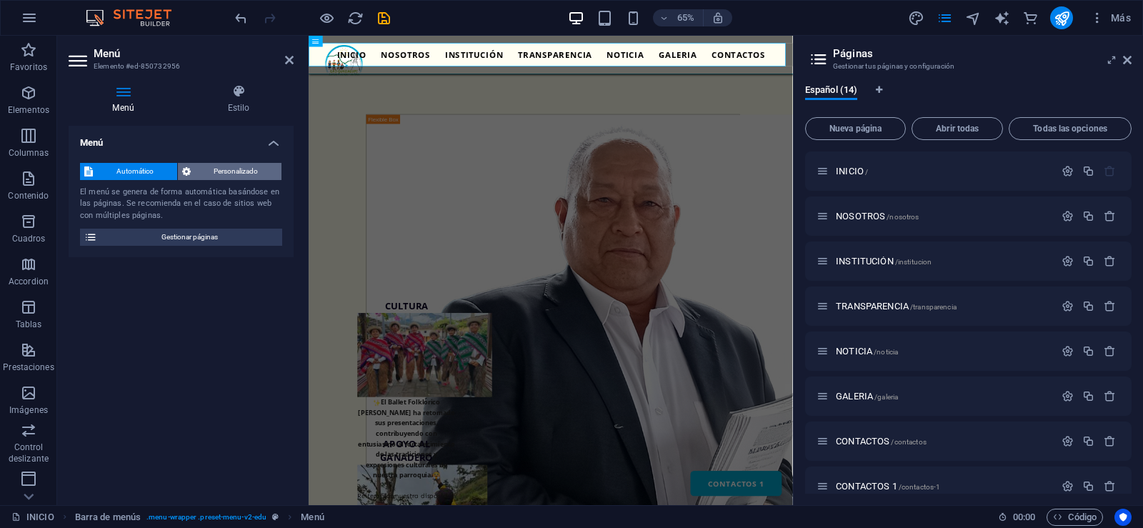
click at [228, 171] on span "Personalizado" at bounding box center [236, 171] width 83 height 17
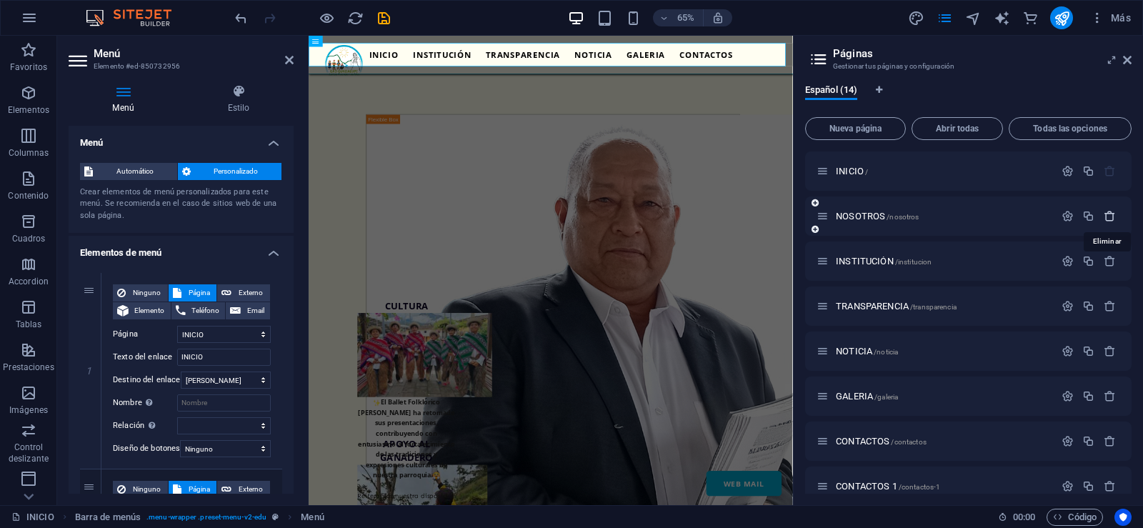
click at [1108, 216] on icon "button" at bounding box center [1110, 216] width 12 height 12
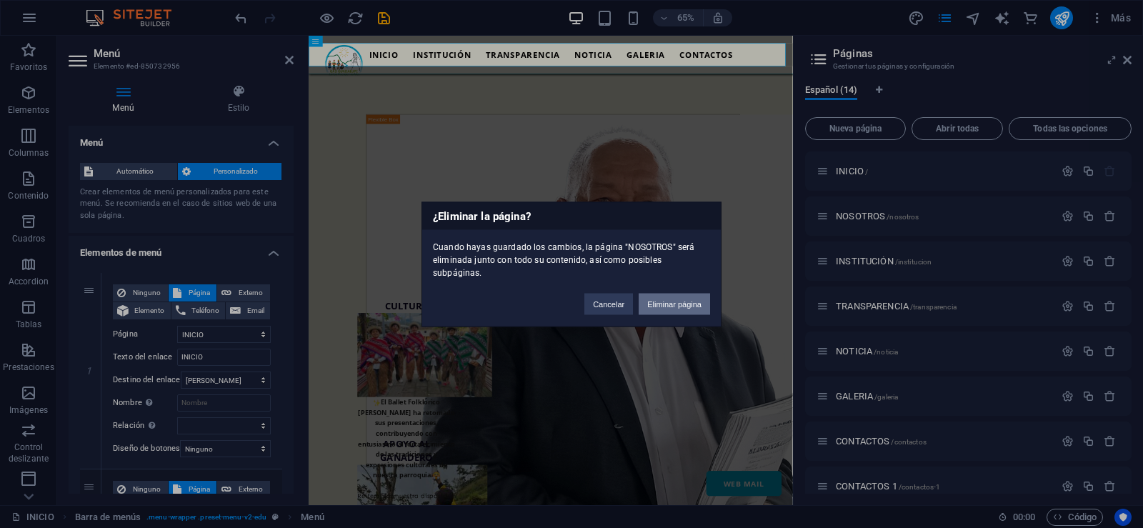
click at [666, 300] on button "Eliminar página" at bounding box center [674, 303] width 71 height 21
select select "2"
select select "3"
select select "4"
select select "5"
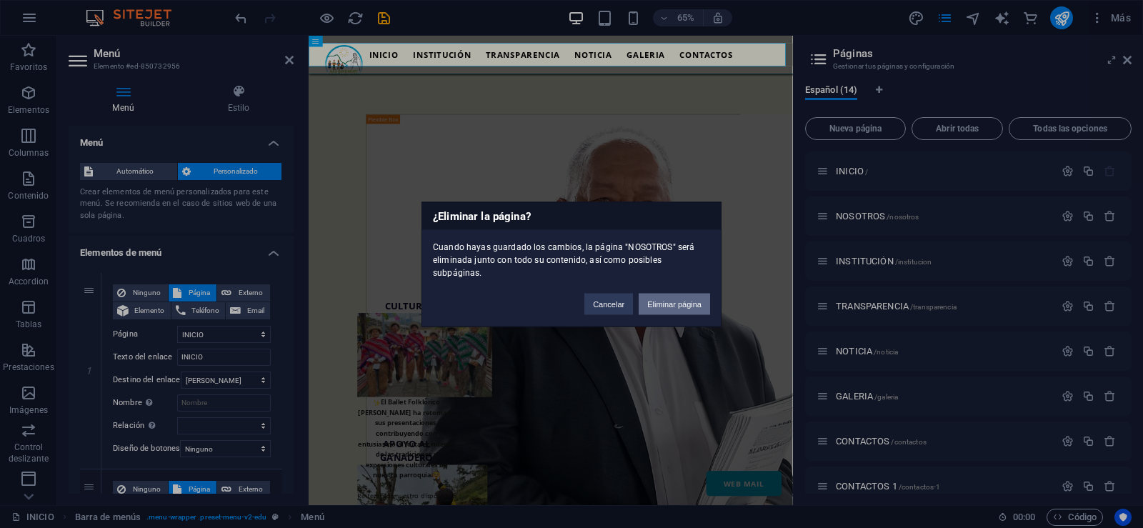
select select "6"
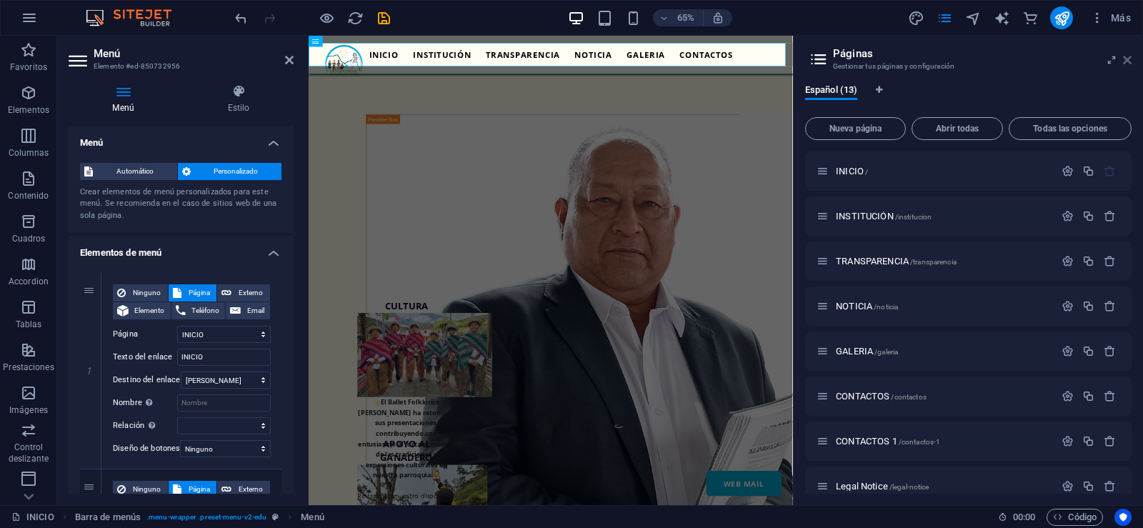
click at [1126, 60] on icon at bounding box center [1127, 59] width 9 height 11
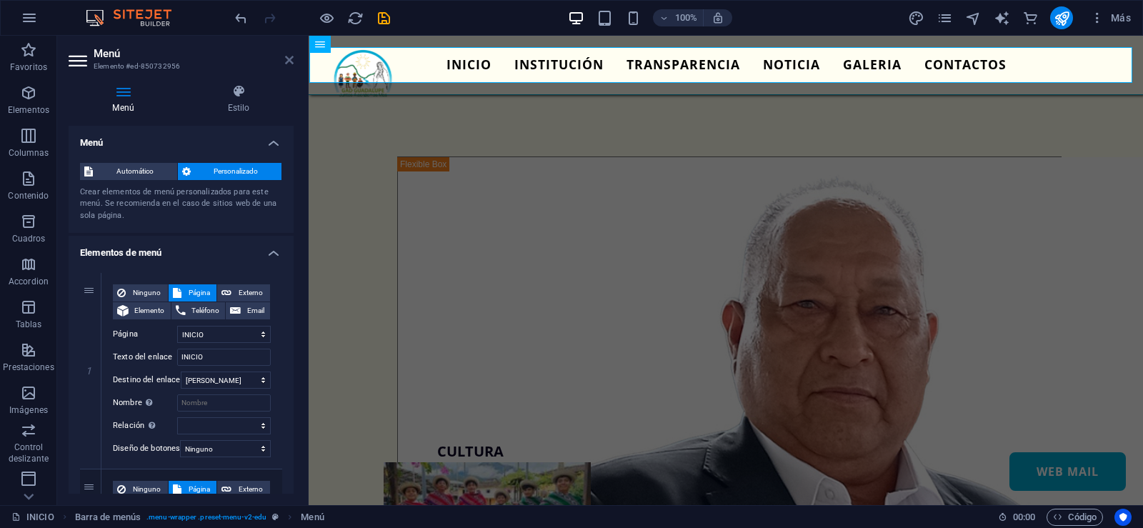
click at [287, 60] on icon at bounding box center [289, 59] width 9 height 11
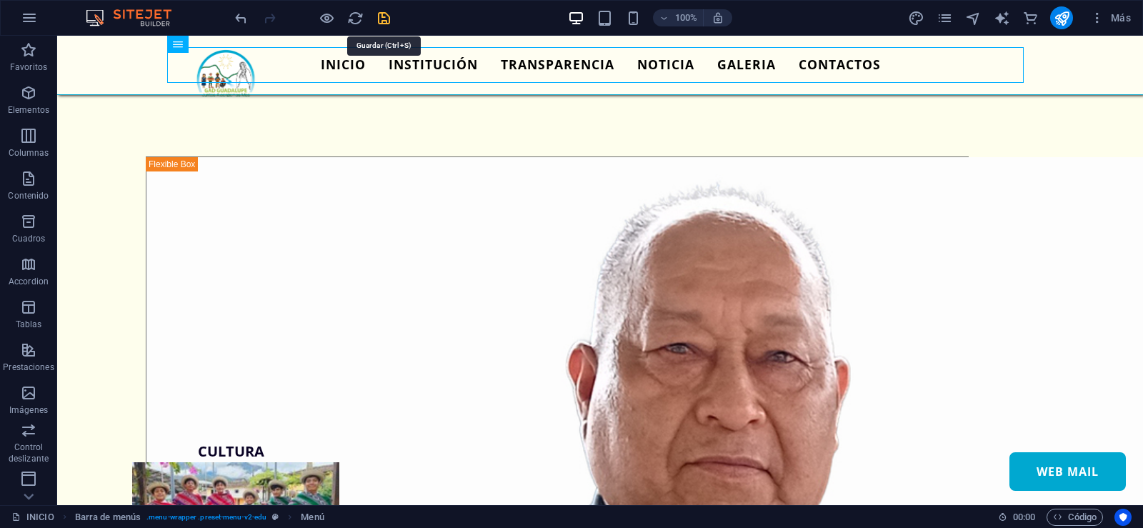
click at [387, 23] on icon "save" at bounding box center [384, 18] width 16 height 16
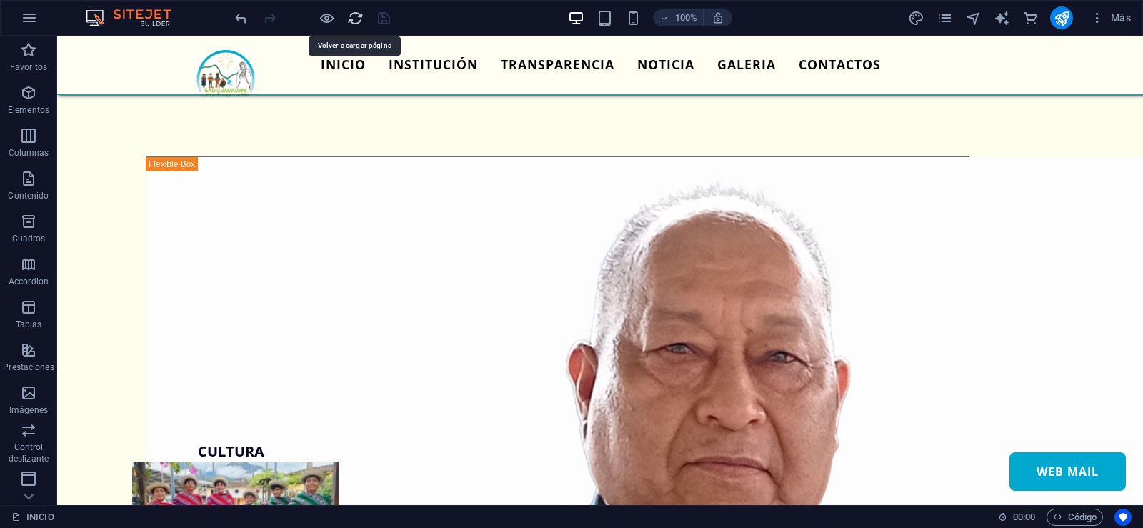
click at [349, 10] on icon "reload" at bounding box center [355, 18] width 16 height 16
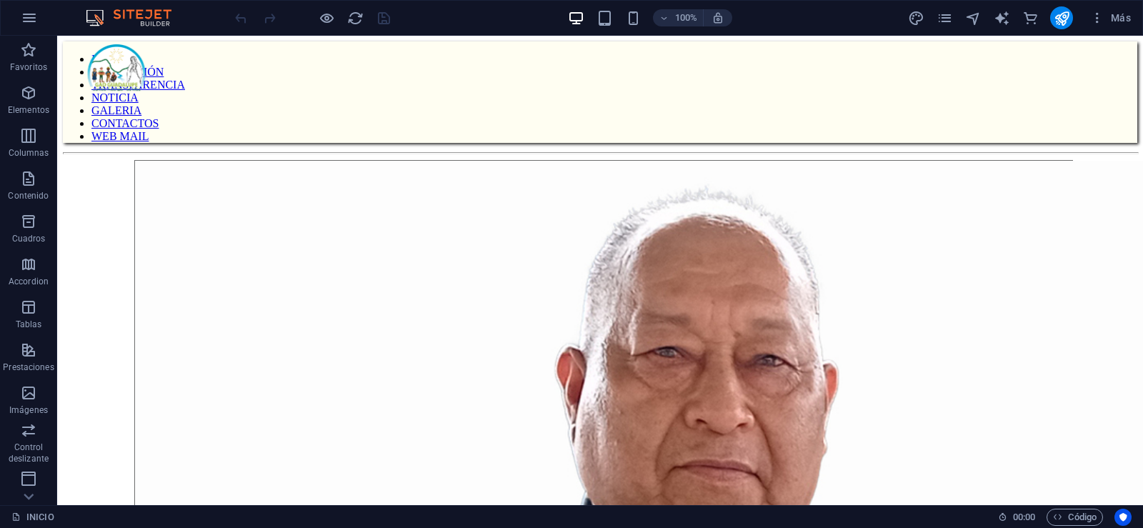
scroll to position [0, 0]
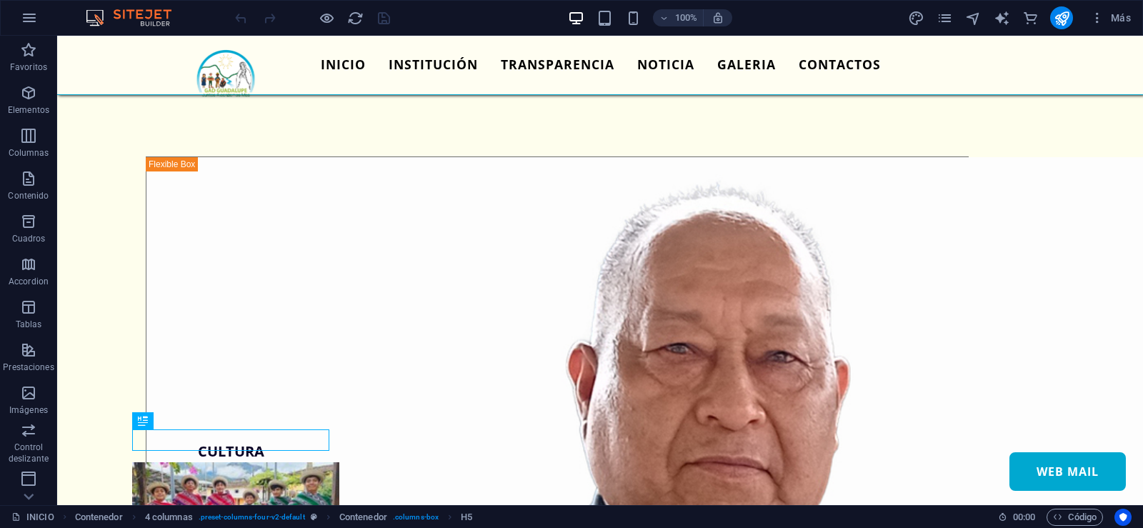
click at [317, 19] on div at bounding box center [312, 17] width 160 height 23
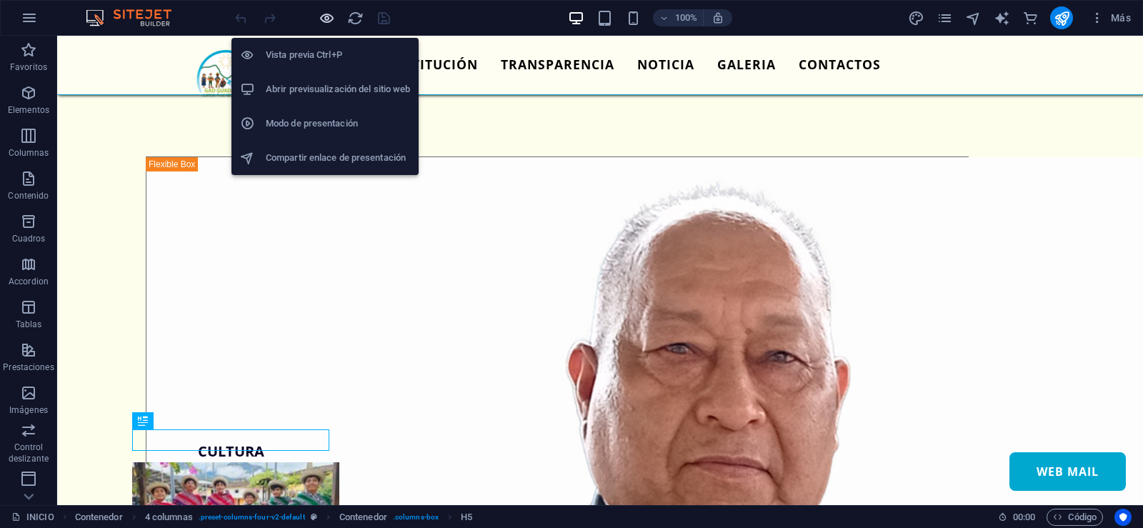
click at [322, 19] on icon "button" at bounding box center [327, 18] width 16 height 16
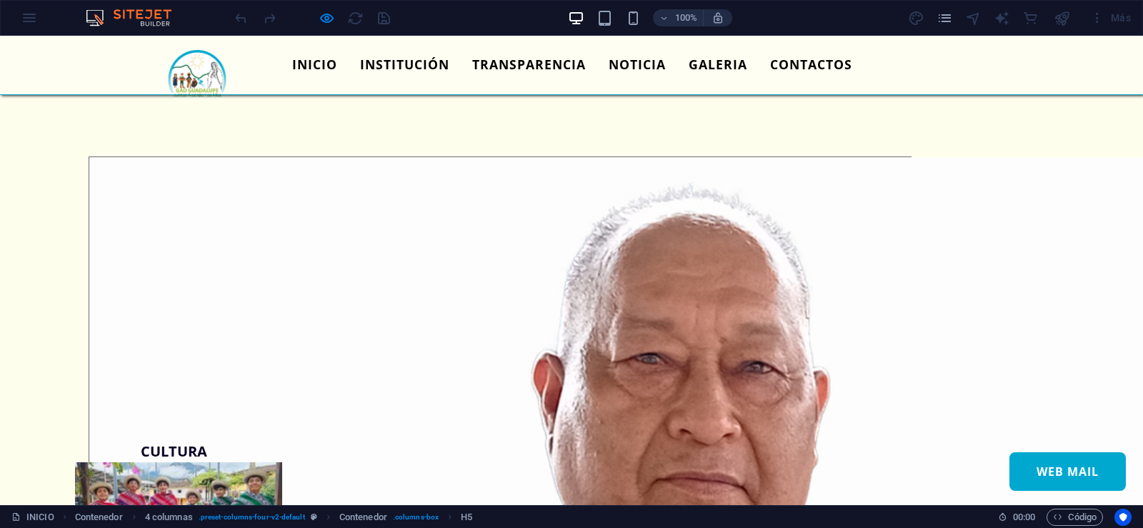
click at [810, 69] on link "CONTACTOS" at bounding box center [811, 65] width 105 height 36
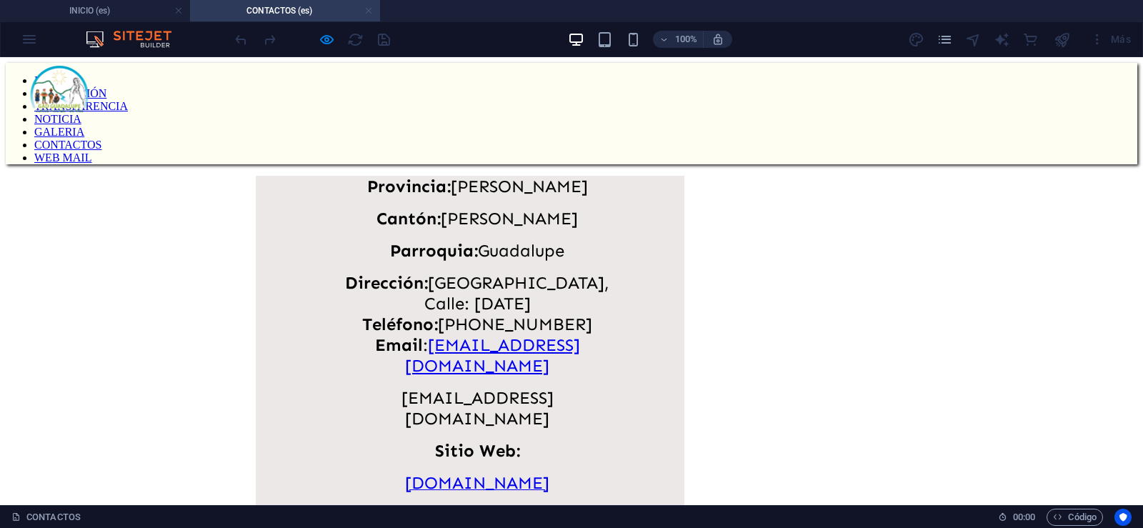
click at [372, 13] on link at bounding box center [368, 11] width 9 height 14
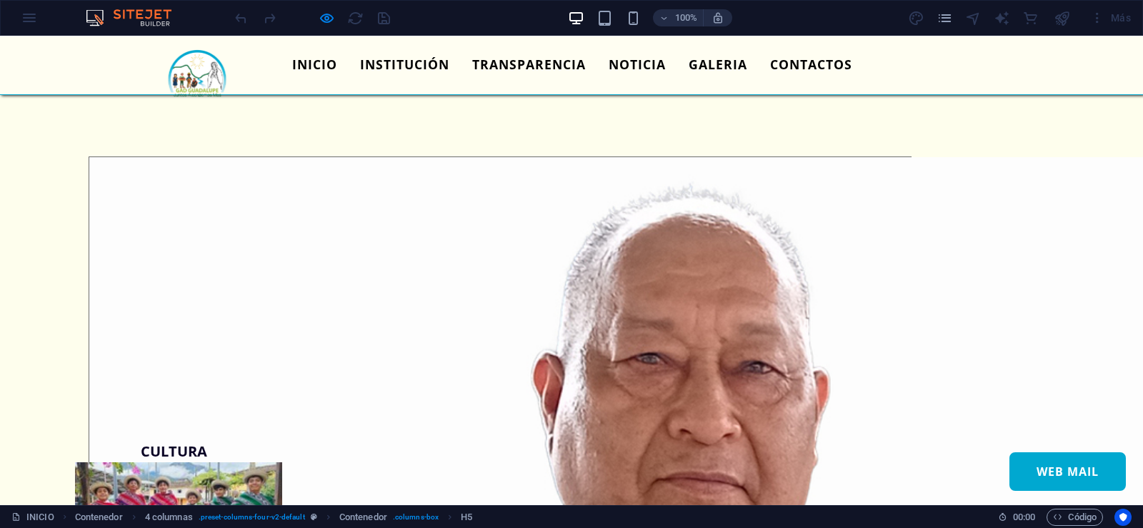
click at [429, 61] on link "INSTITUCIÓN" at bounding box center [405, 65] width 112 height 36
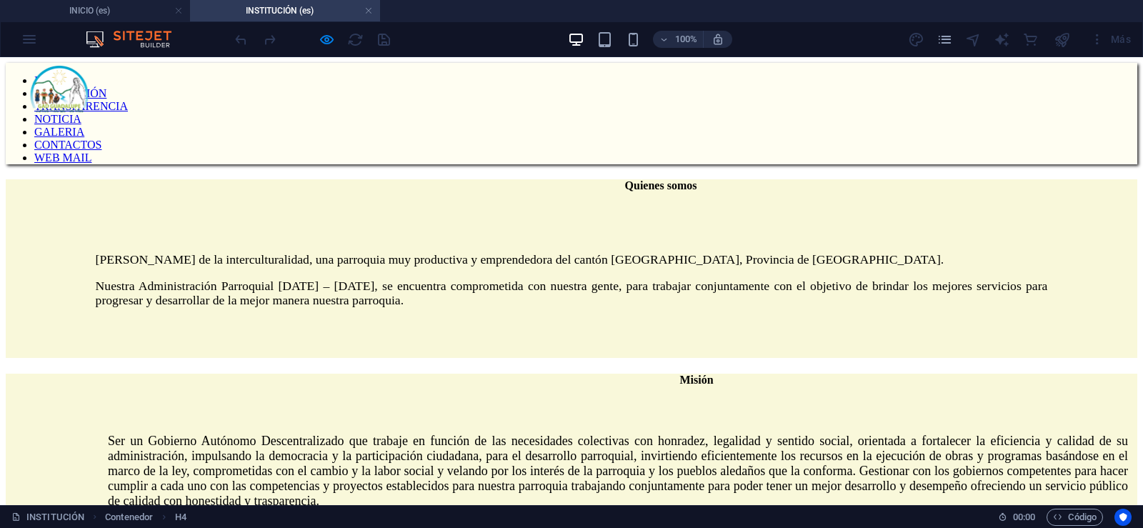
click at [488, 79] on nav "INICIO INSTITUCIÓN TRANSPARENCIA NOTICIA GALERIA CONTACTOS WEB MAIL" at bounding box center [572, 119] width 1132 height 90
click at [494, 86] on nav "INICIO INSTITUCIÓN TRANSPARENCIA NOTICIA GALERIA CONTACTOS WEB MAIL" at bounding box center [572, 119] width 1132 height 90
click at [371, 14] on link at bounding box center [368, 11] width 9 height 14
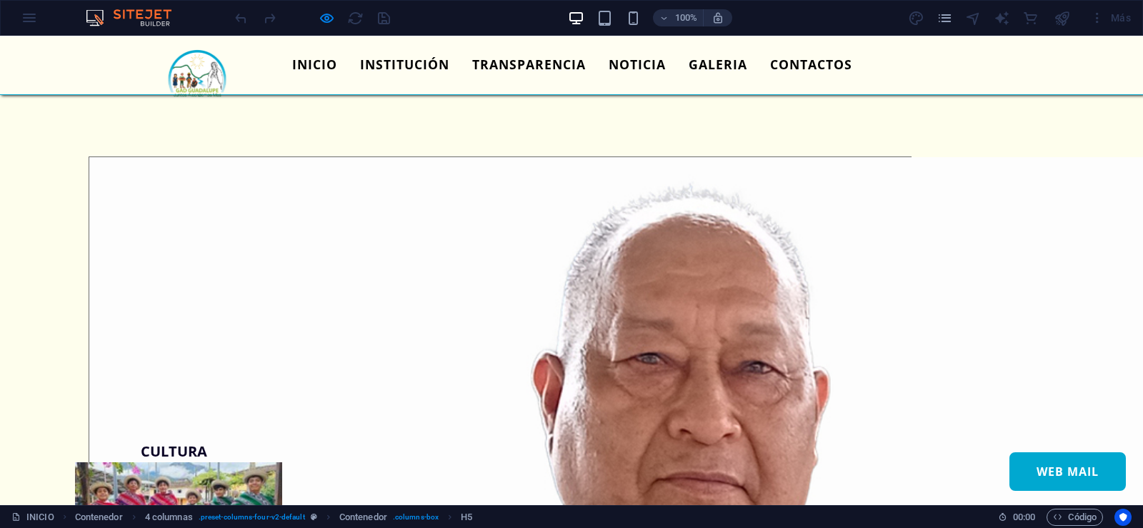
click at [545, 66] on link "TRANSPARENCIA" at bounding box center [529, 65] width 136 height 36
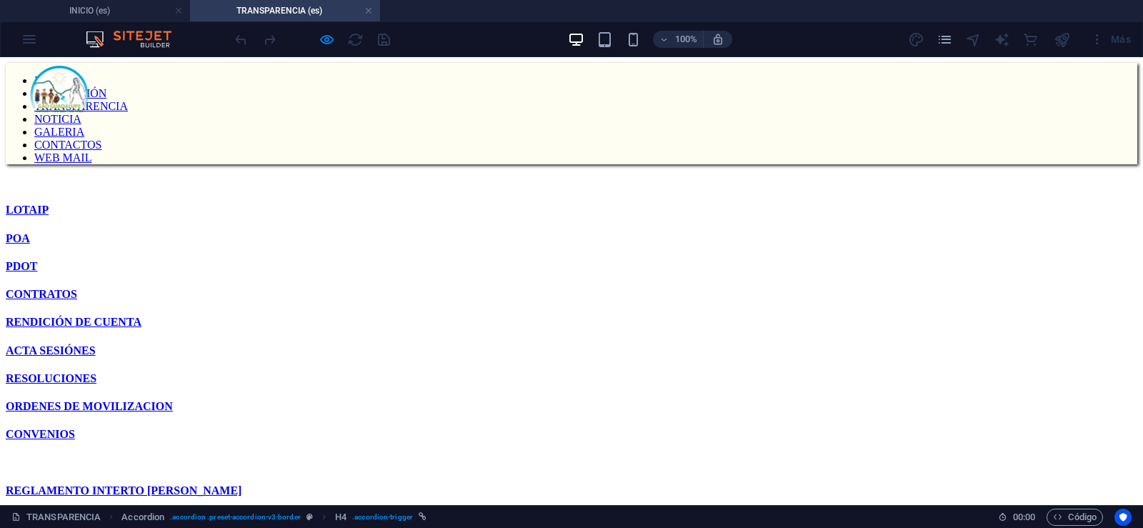
click at [189, 201] on div "​​​​​ LOTAIP" at bounding box center [572, 196] width 1132 height 41
click at [185, 245] on div "POA" at bounding box center [572, 238] width 1132 height 13
click at [365, 16] on link at bounding box center [368, 11] width 9 height 14
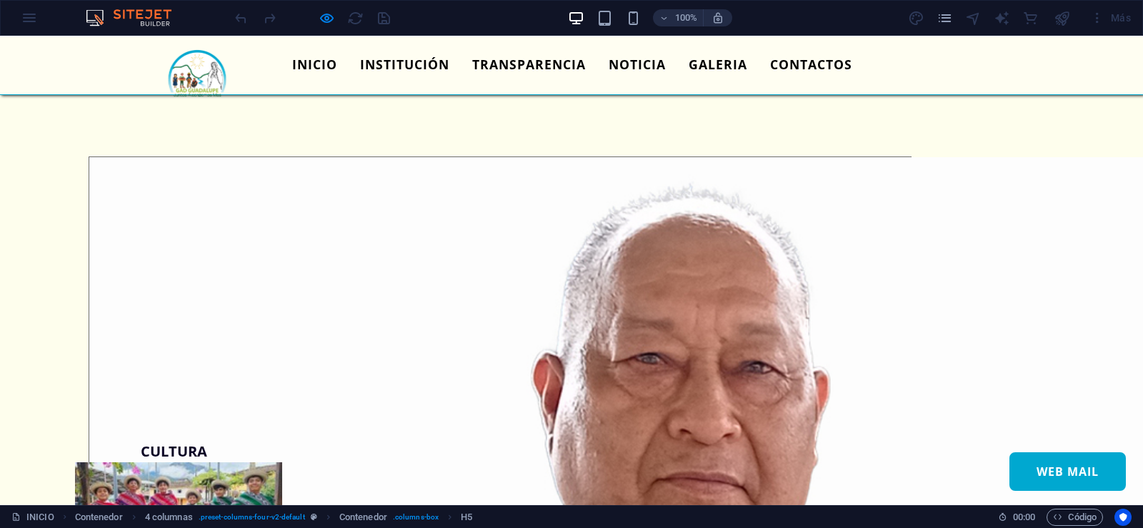
click at [643, 65] on link "NOTICIA" at bounding box center [637, 65] width 80 height 36
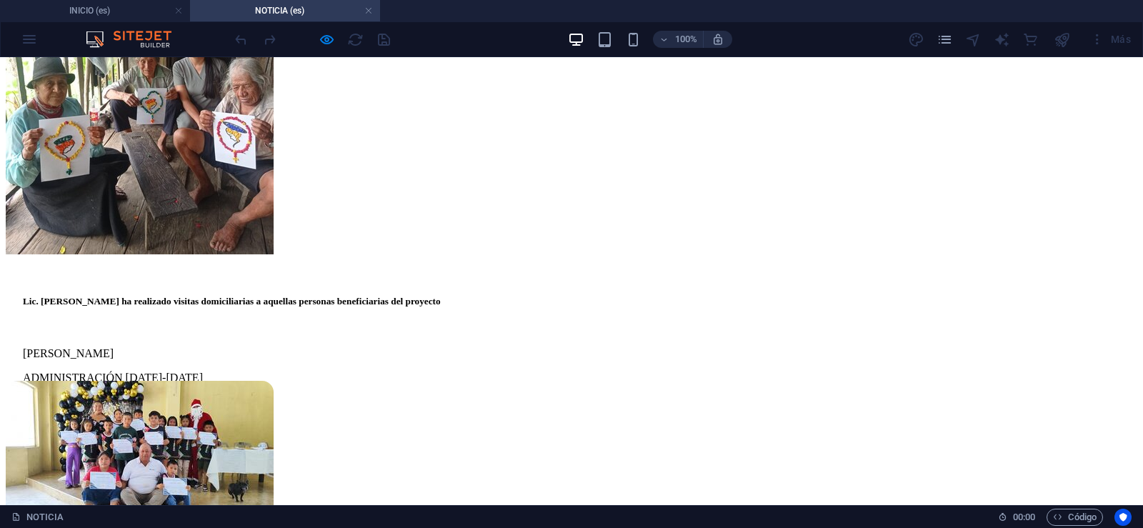
scroll to position [1331, 0]
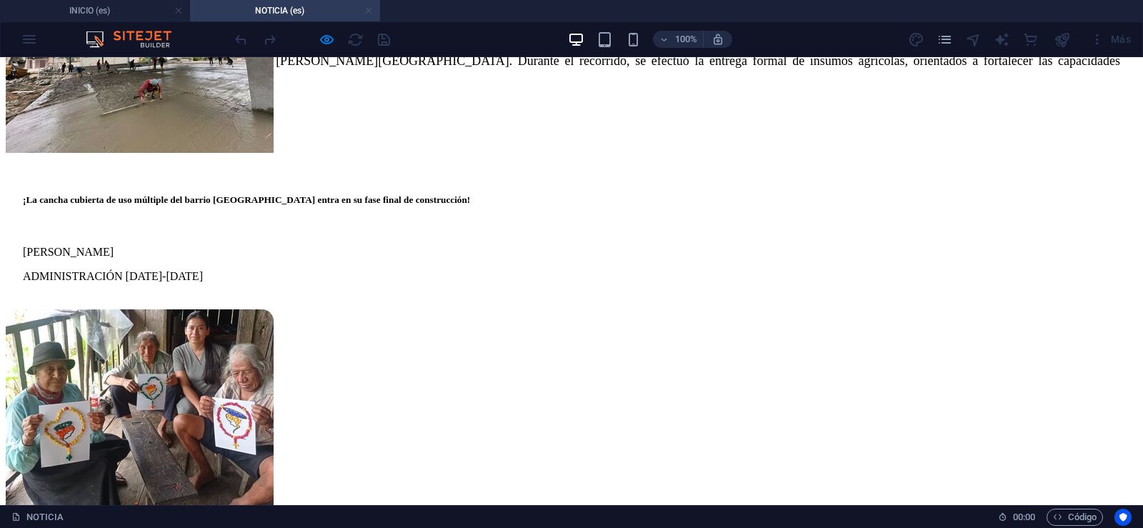
click at [366, 6] on link at bounding box center [368, 11] width 9 height 14
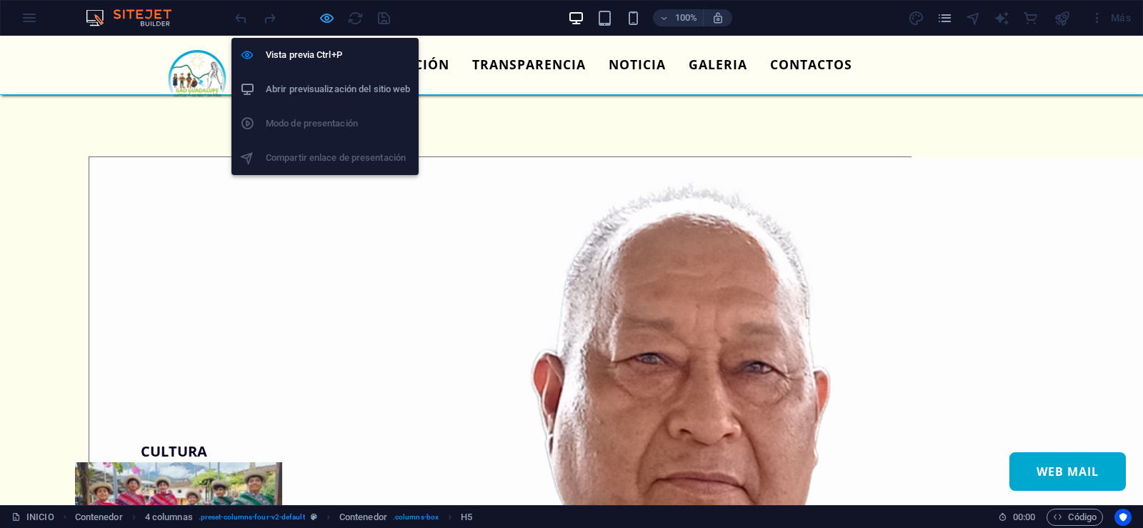
click at [322, 19] on icon "button" at bounding box center [327, 18] width 16 height 16
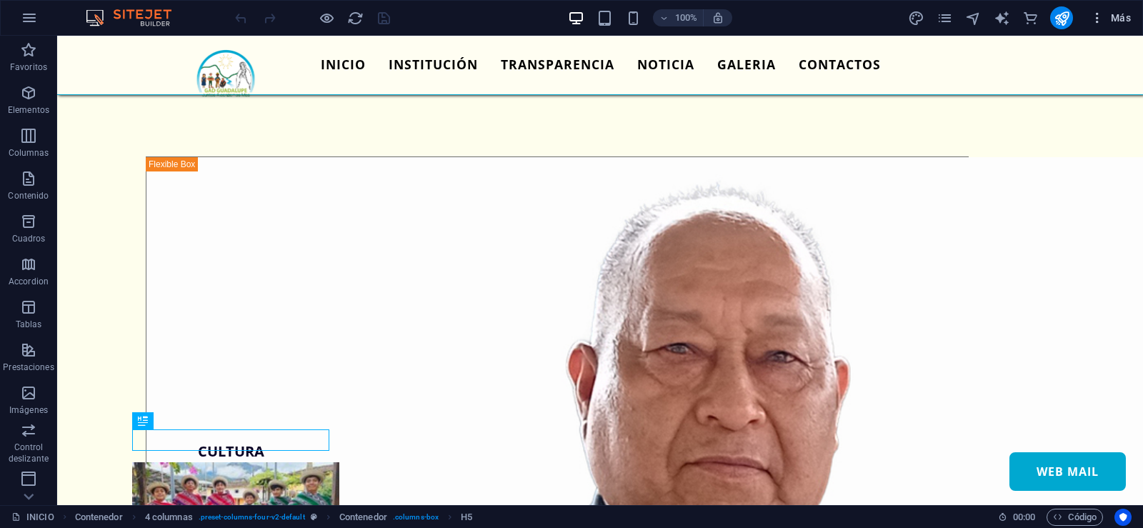
click at [1098, 19] on icon "button" at bounding box center [1098, 18] width 14 height 14
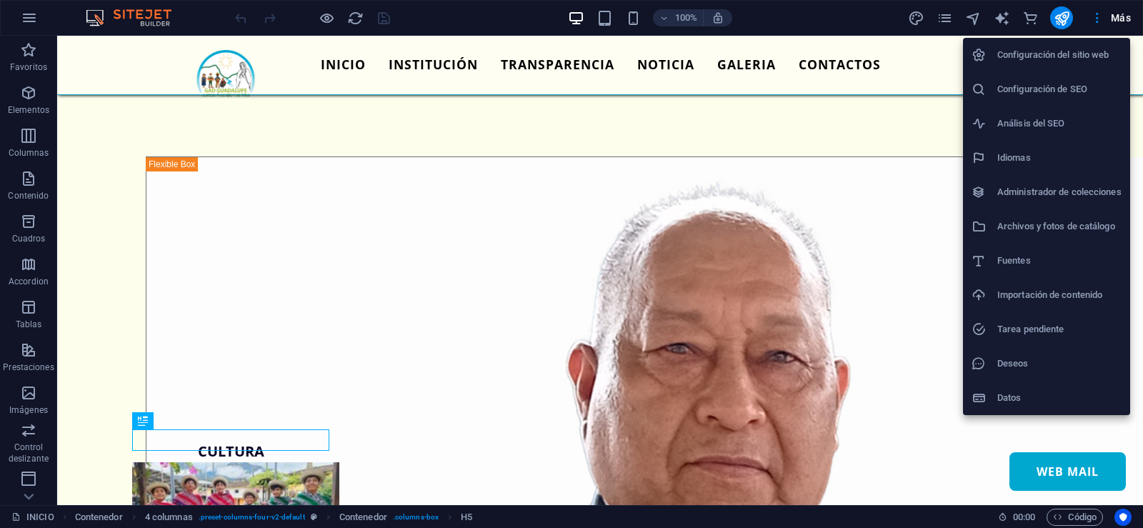
click at [1049, 58] on h6 "Configuración del sitio web" at bounding box center [1060, 54] width 124 height 17
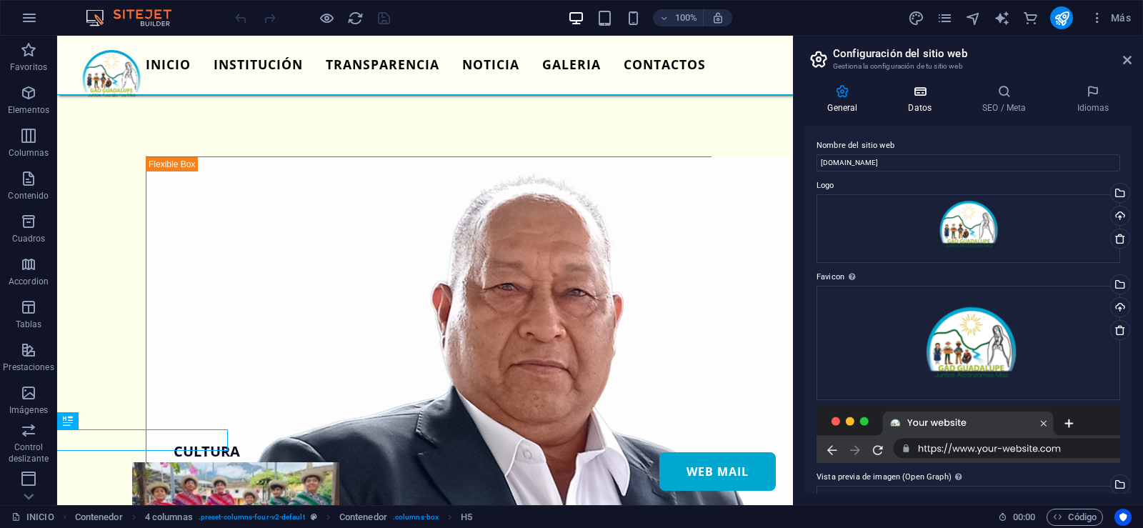
click at [933, 96] on icon at bounding box center [920, 91] width 69 height 14
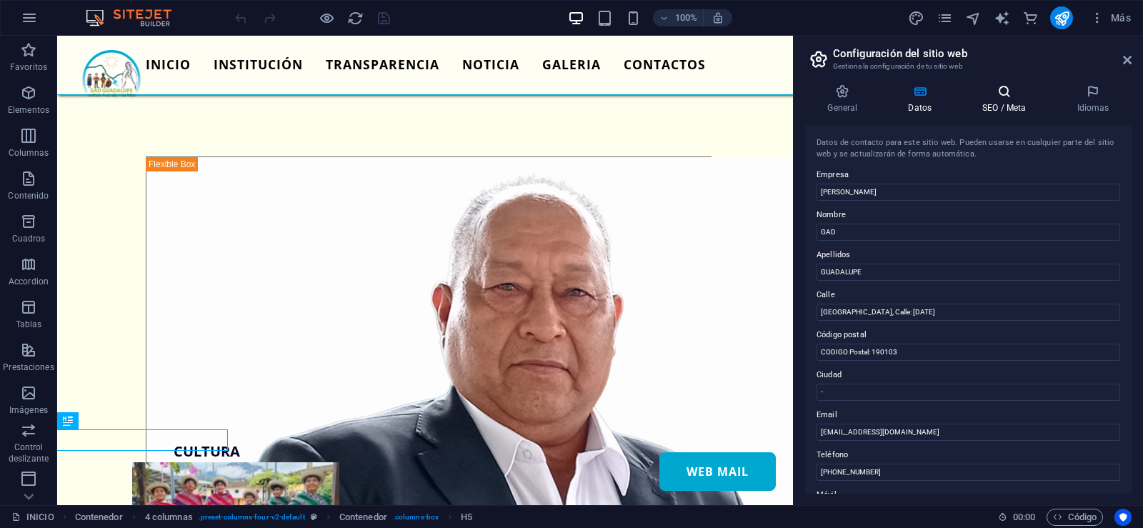
click at [1000, 101] on h4 "SEO / Meta" at bounding box center [1007, 99] width 94 height 30
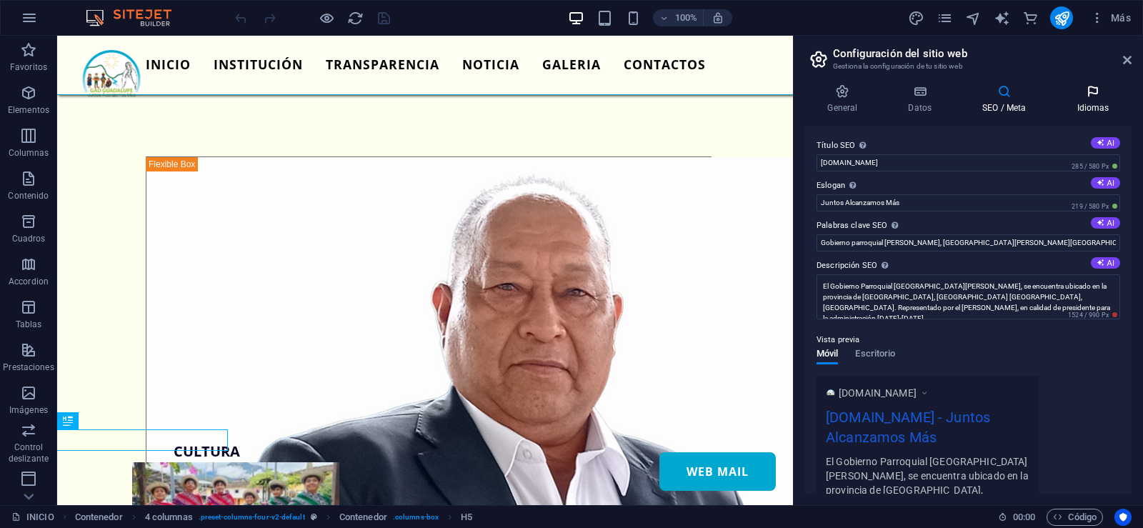
click at [1082, 95] on icon at bounding box center [1093, 91] width 77 height 14
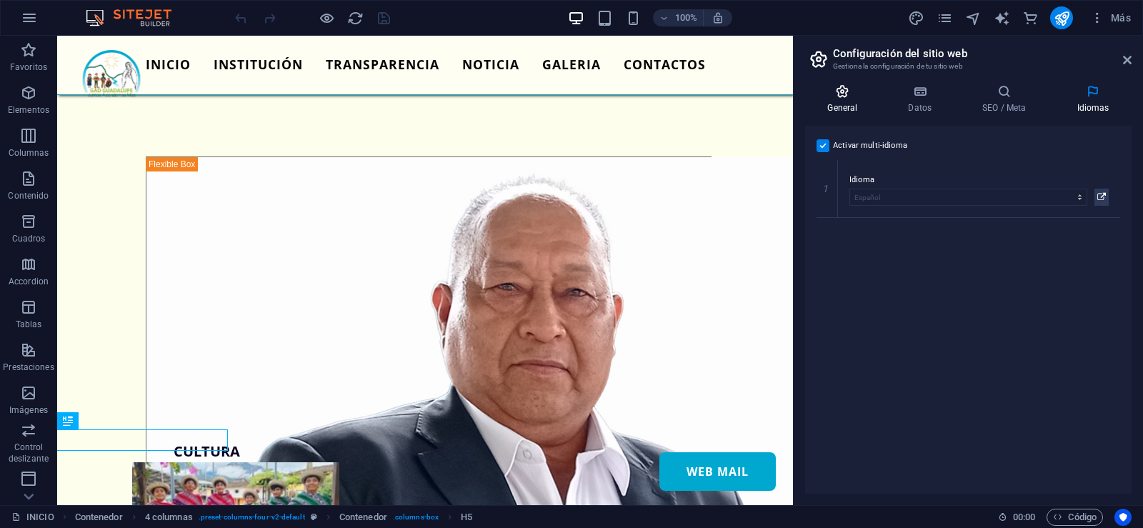
click at [869, 87] on icon at bounding box center [842, 91] width 75 height 14
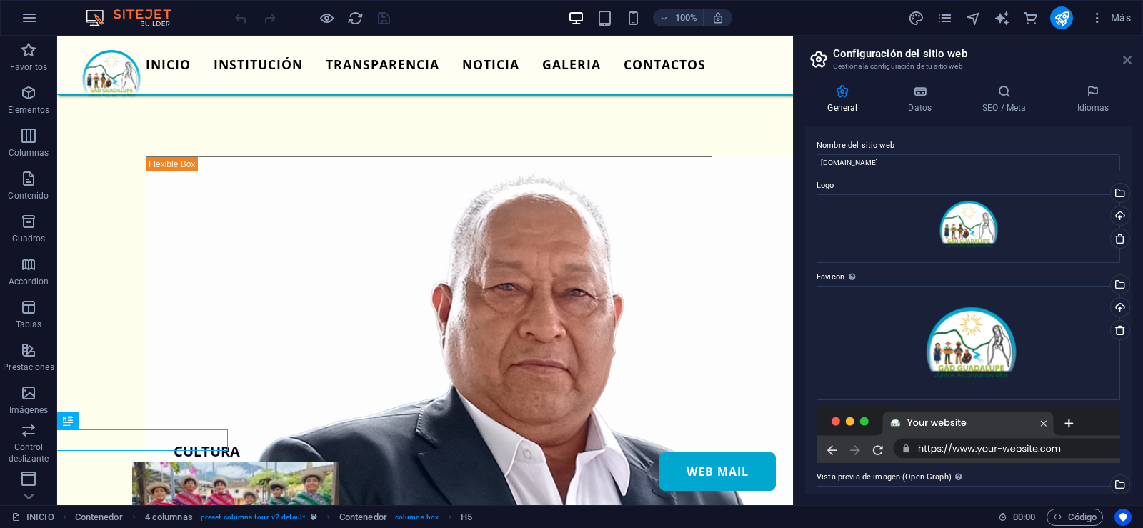
click at [1129, 56] on icon at bounding box center [1127, 59] width 9 height 11
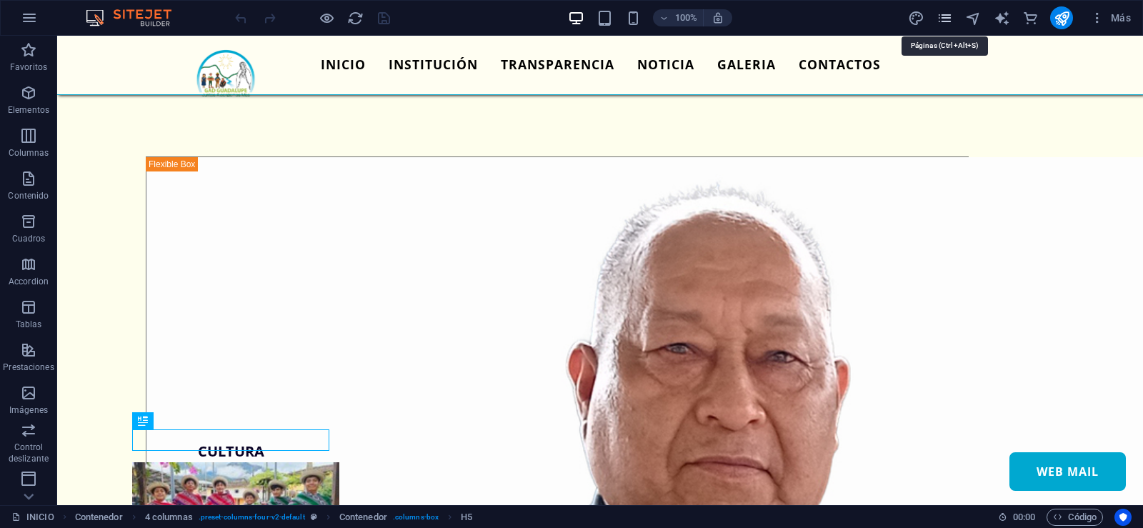
click at [948, 20] on icon "pages" at bounding box center [945, 18] width 16 height 16
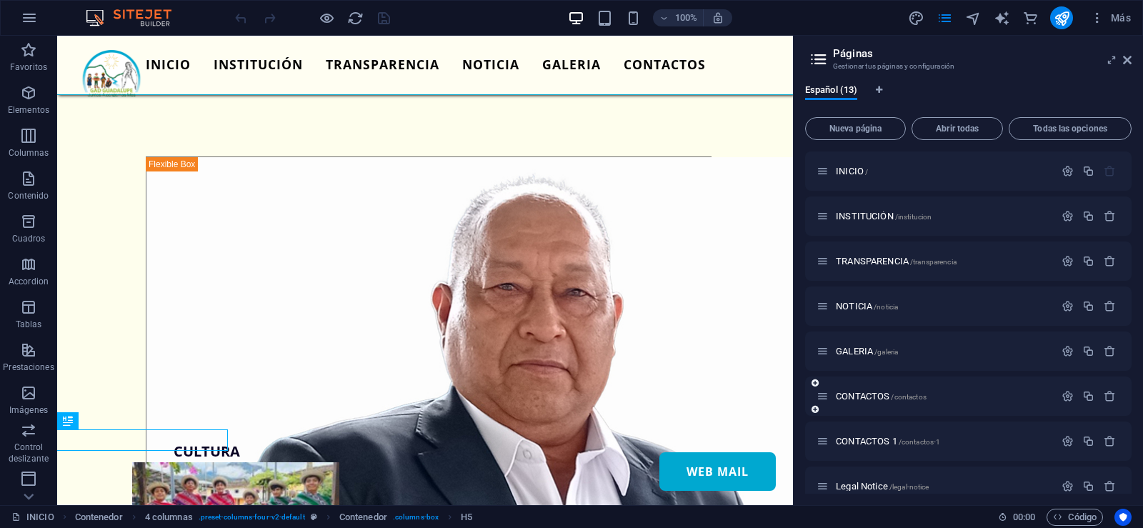
scroll to position [71, 0]
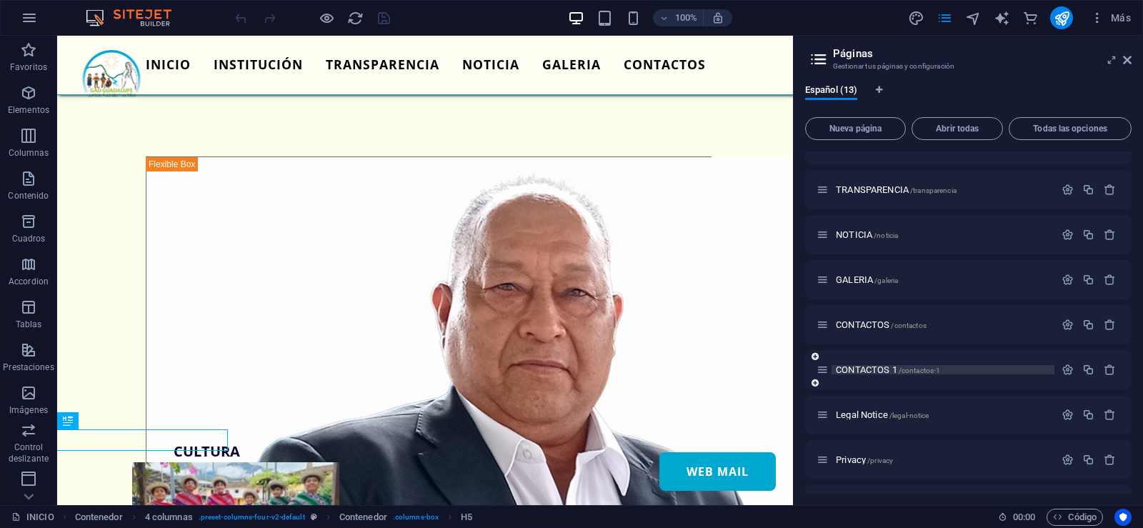
click at [965, 369] on p "CONTACTOS 1 /contactos-1" at bounding box center [943, 369] width 214 height 9
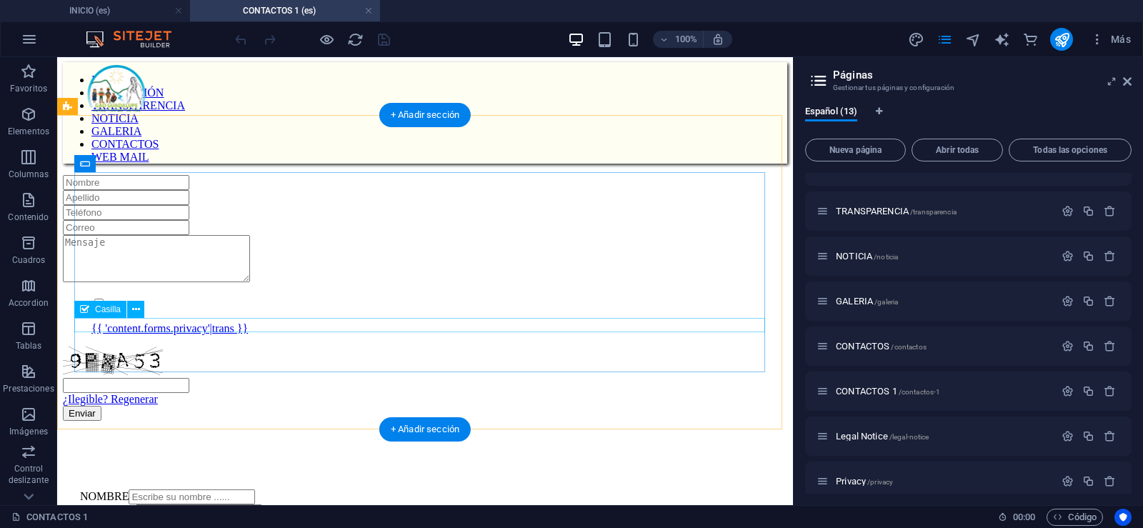
scroll to position [0, 0]
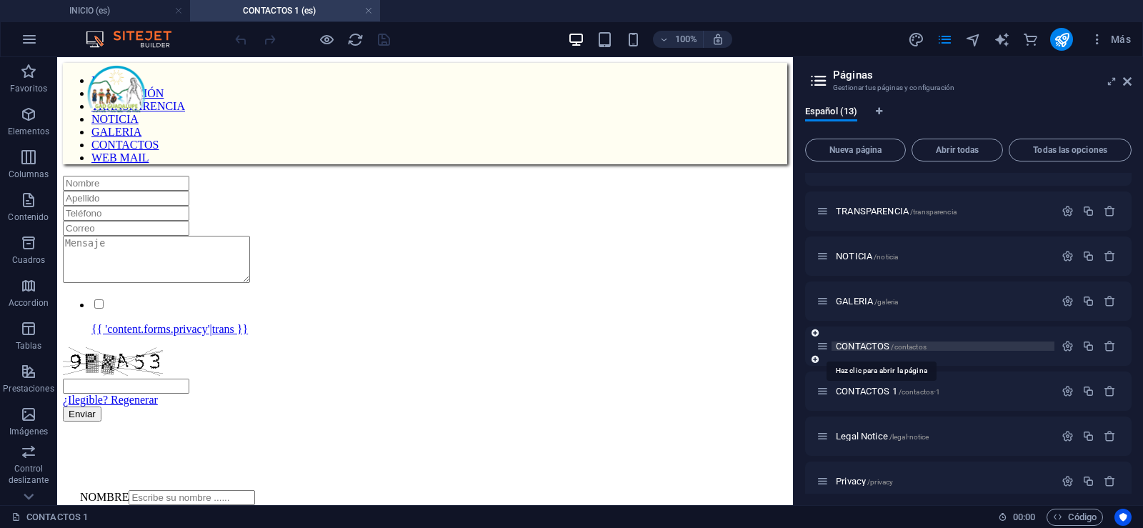
click at [882, 344] on span "CONTACTOS /contactos" at bounding box center [881, 346] width 91 height 11
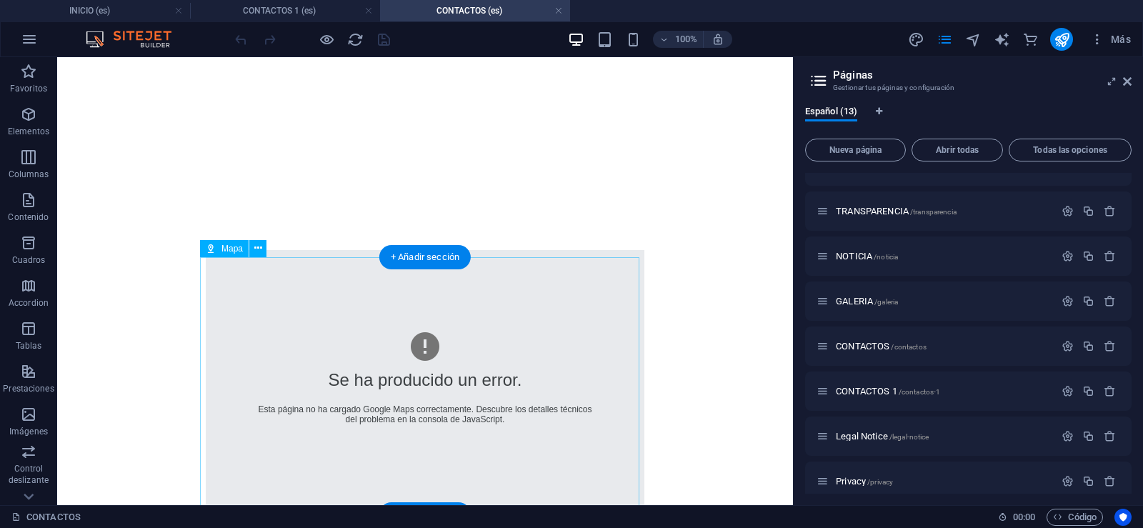
scroll to position [786, 0]
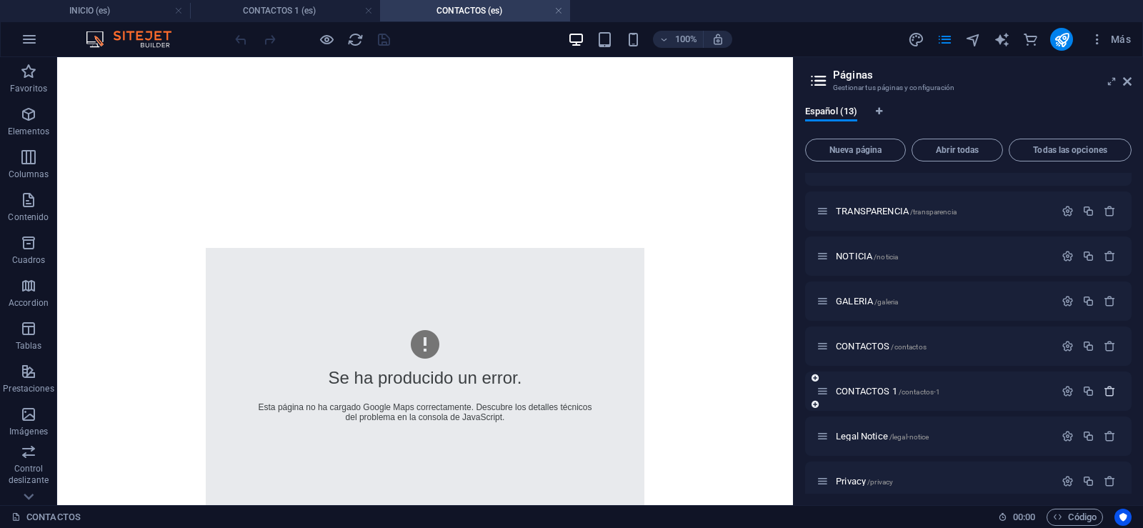
click at [1100, 387] on button "button" at bounding box center [1110, 391] width 21 height 12
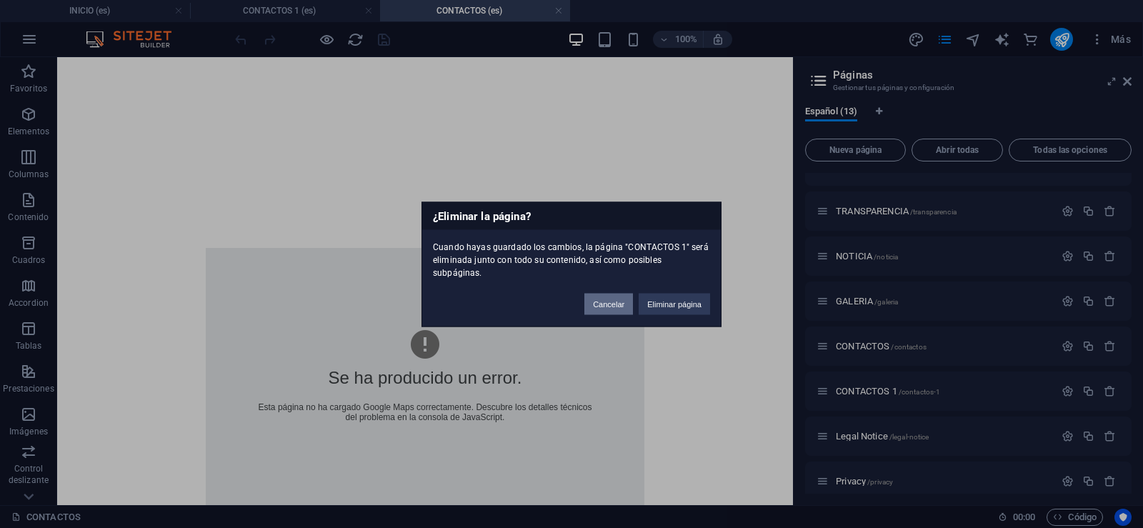
click at [612, 293] on button "Cancelar" at bounding box center [609, 303] width 49 height 21
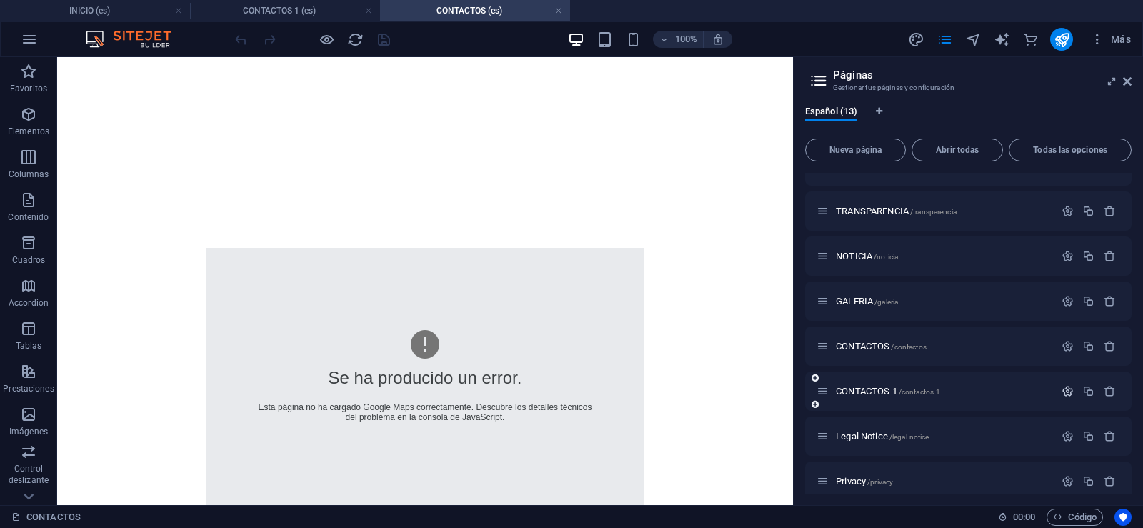
click at [1065, 389] on icon "button" at bounding box center [1068, 391] width 12 height 12
click at [818, 394] on icon at bounding box center [823, 391] width 12 height 12
click at [818, 405] on icon at bounding box center [815, 404] width 7 height 9
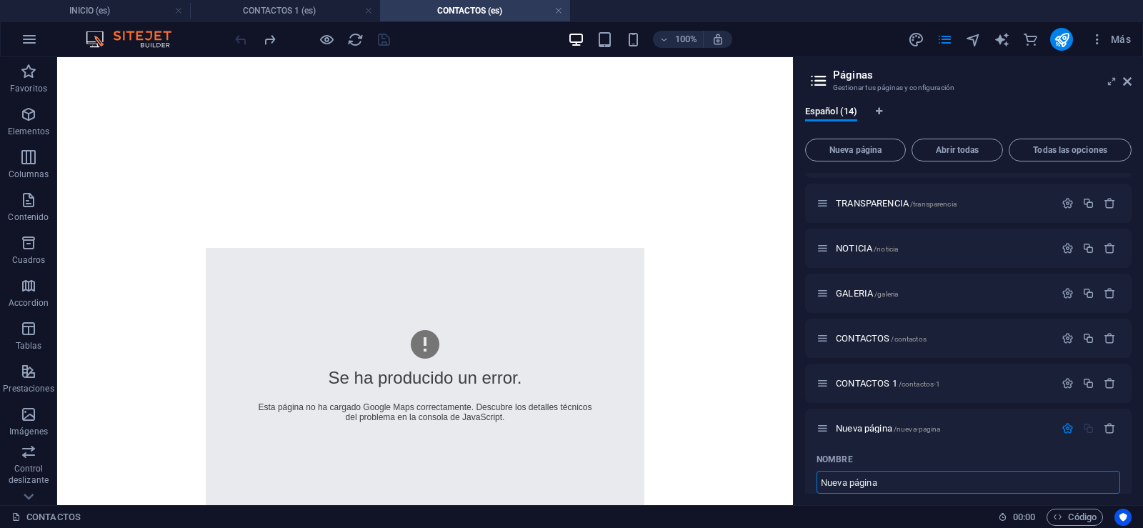
click at [763, 112] on div "INICIO INSTITUCIÓN TRANSPARENCIA NOTICIA GALERIA CONTACTOS WEB MAIL Provincia: …" at bounding box center [425, 16] width 725 height 1479
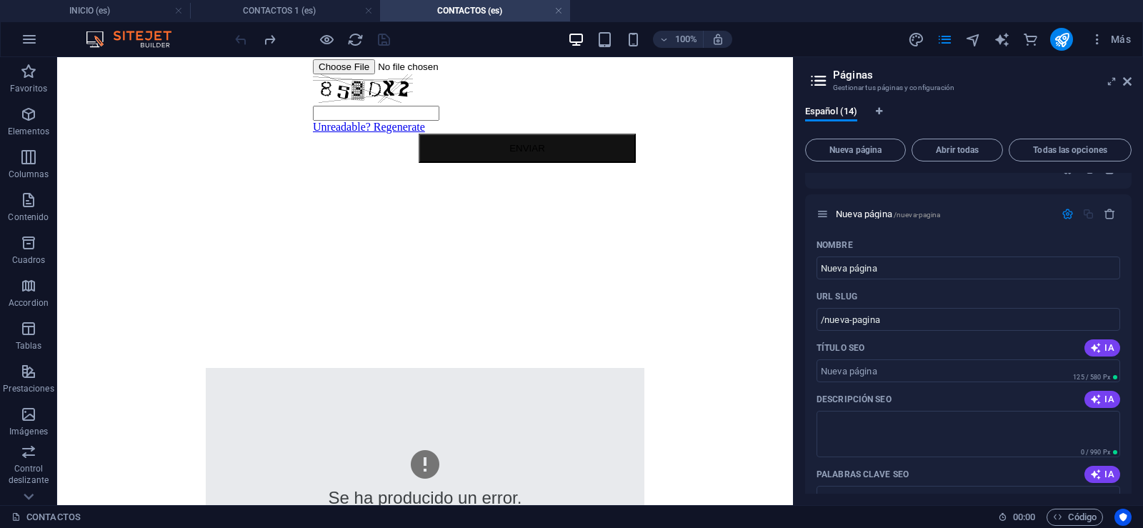
scroll to position [643, 0]
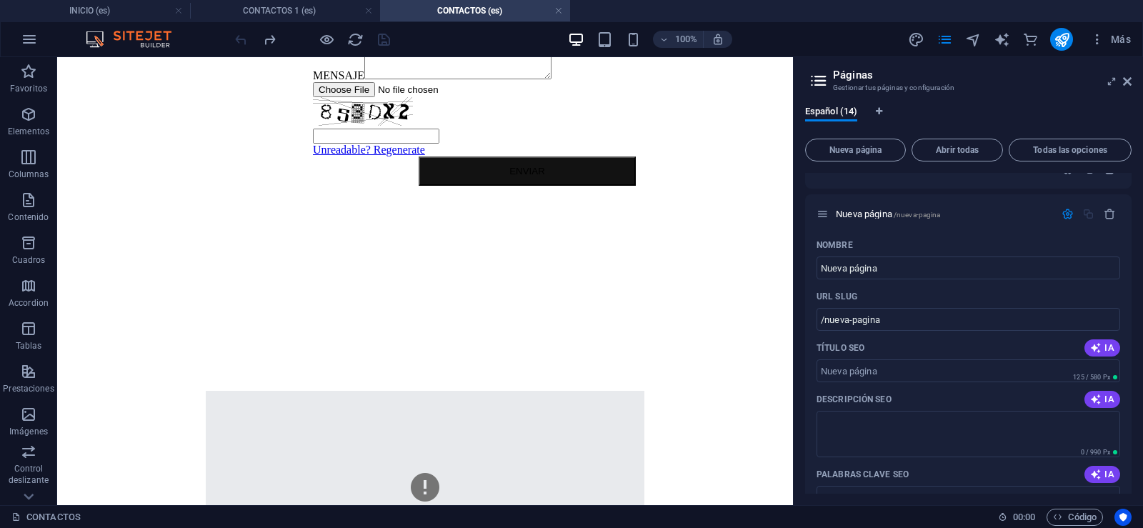
click at [558, 11] on link at bounding box center [559, 11] width 9 height 14
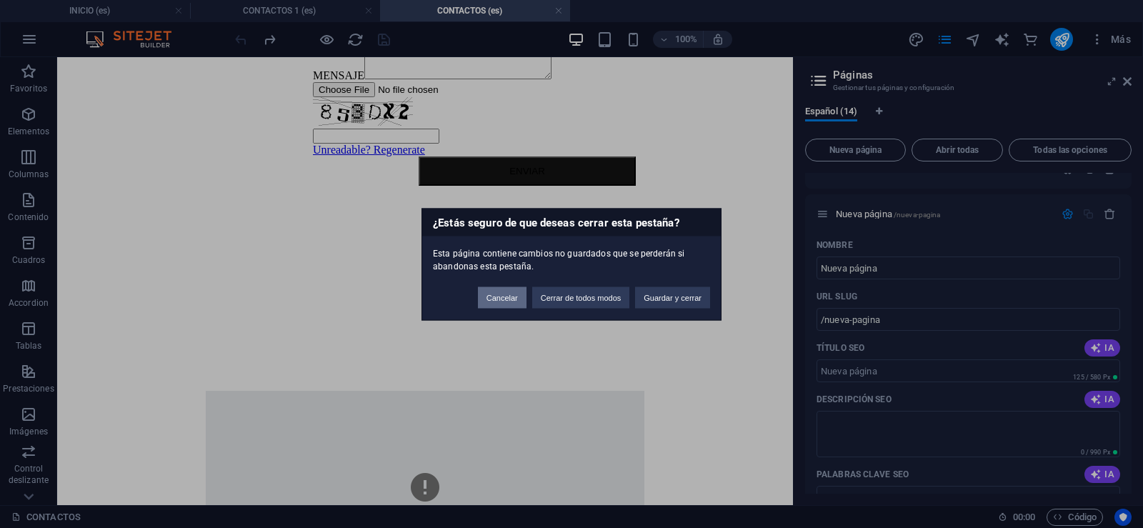
drag, startPoint x: 510, startPoint y: 297, endPoint x: 453, endPoint y: 237, distance: 82.4
click at [510, 297] on button "Cancelar" at bounding box center [502, 297] width 49 height 21
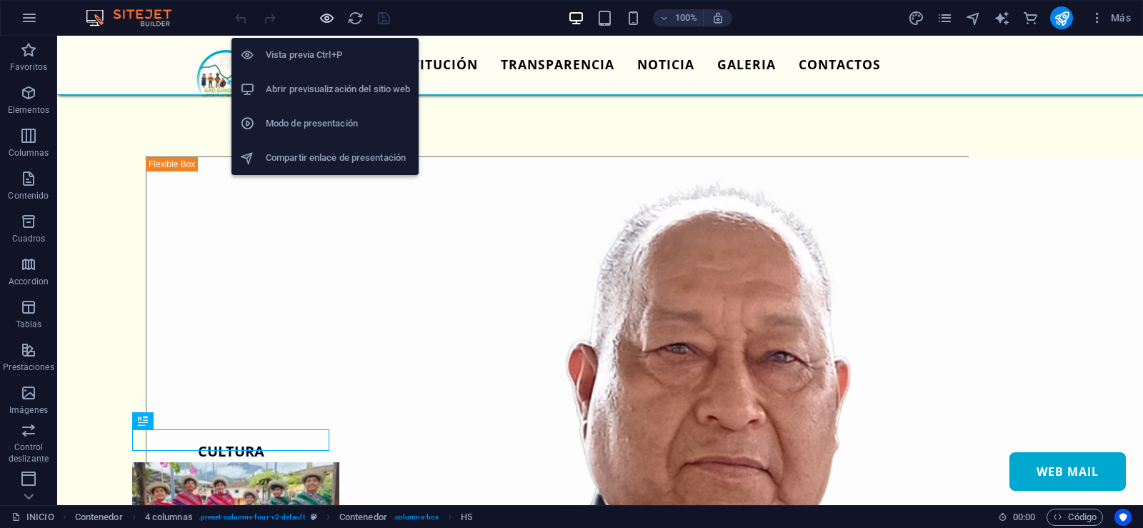
click at [324, 24] on icon "button" at bounding box center [327, 18] width 16 height 16
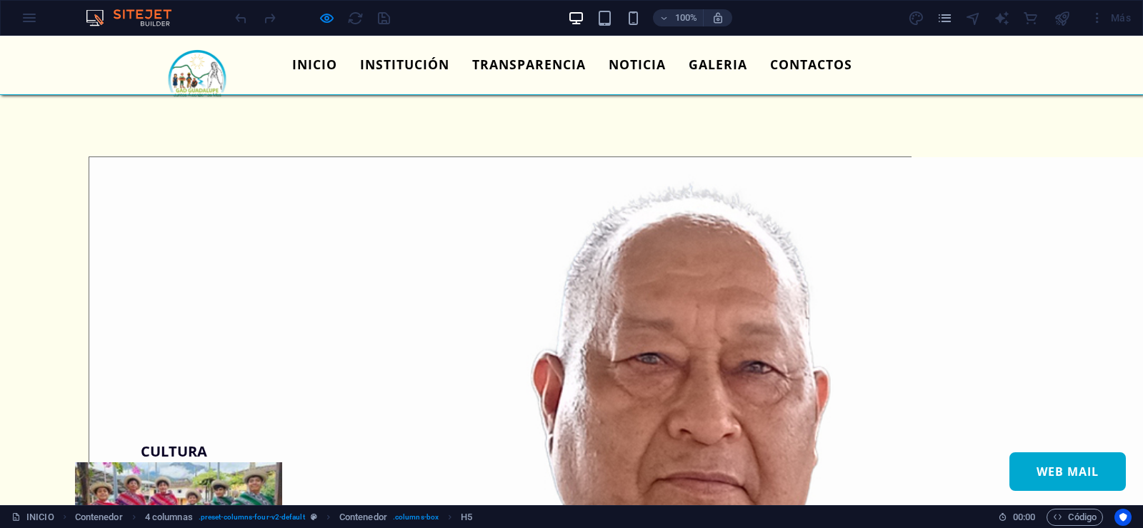
click at [827, 61] on link "CONTACTOS" at bounding box center [811, 65] width 105 height 36
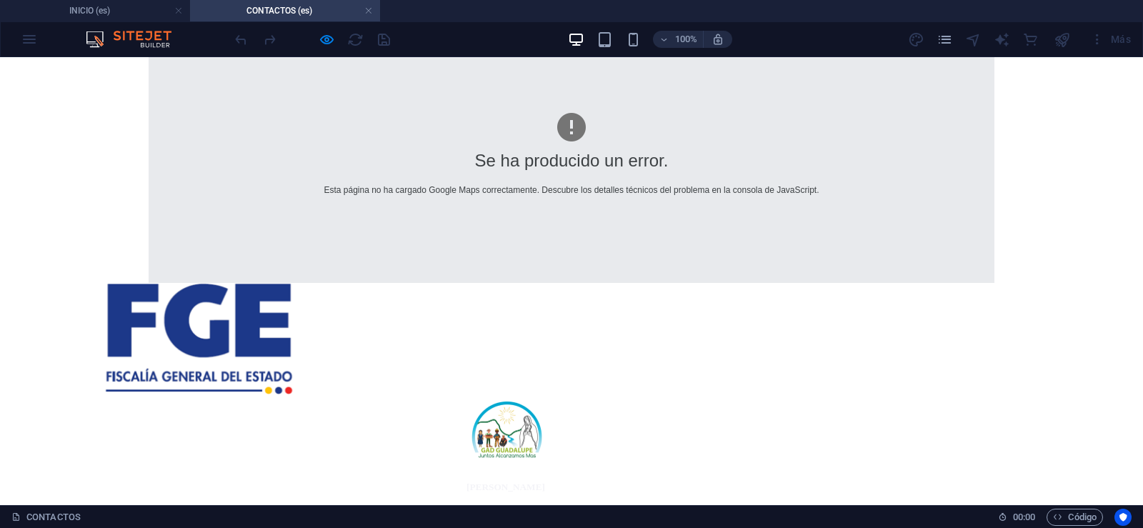
scroll to position [1051, 0]
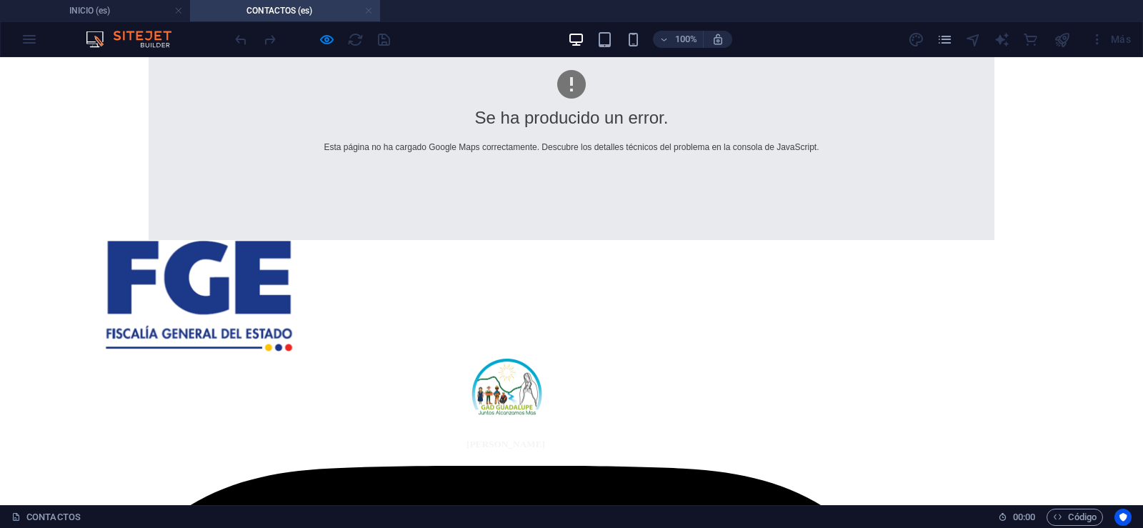
click at [369, 12] on link at bounding box center [368, 11] width 9 height 14
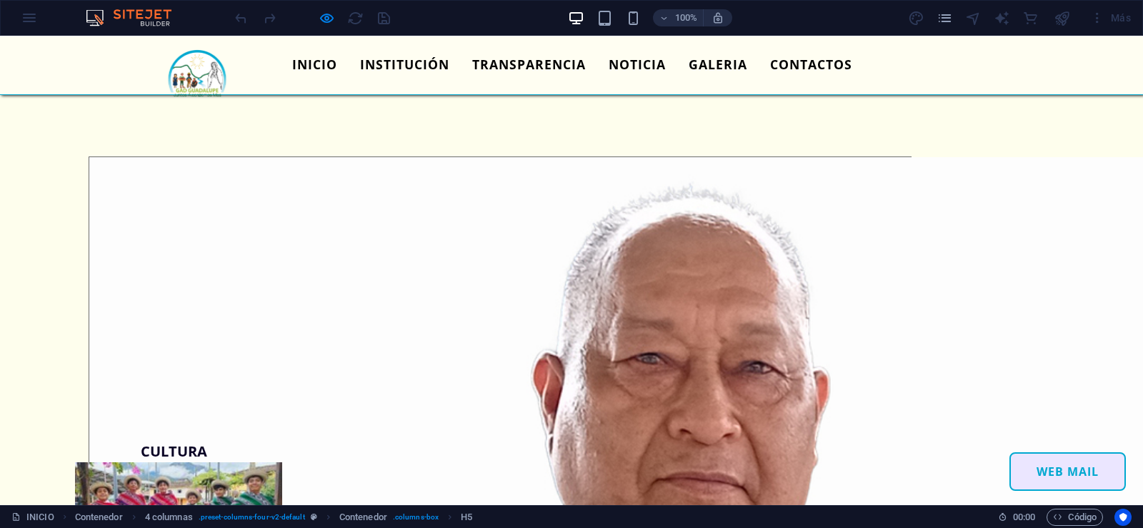
click at [1010, 452] on link "WEB MAIL" at bounding box center [1068, 471] width 116 height 39
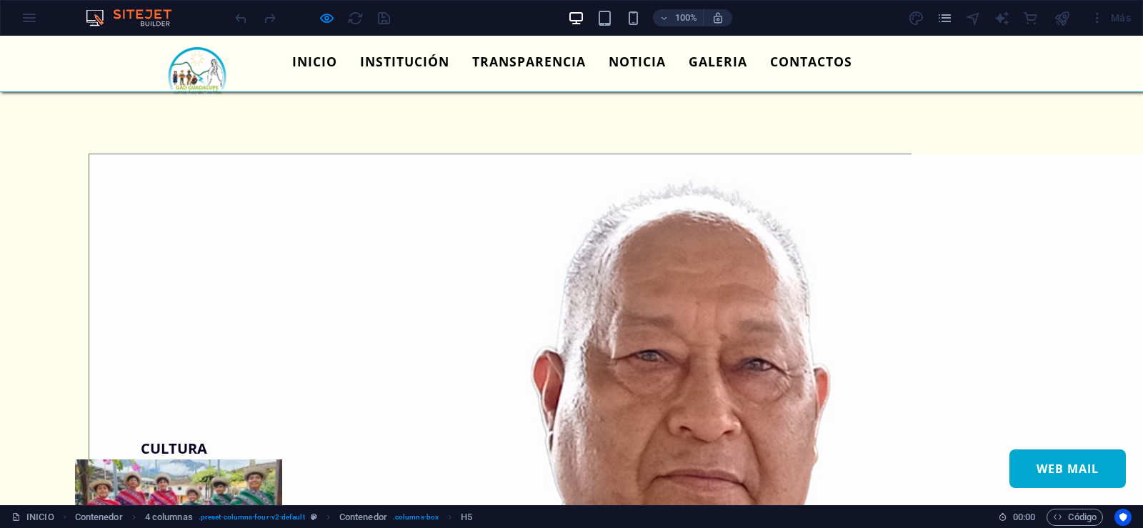
scroll to position [0, 0]
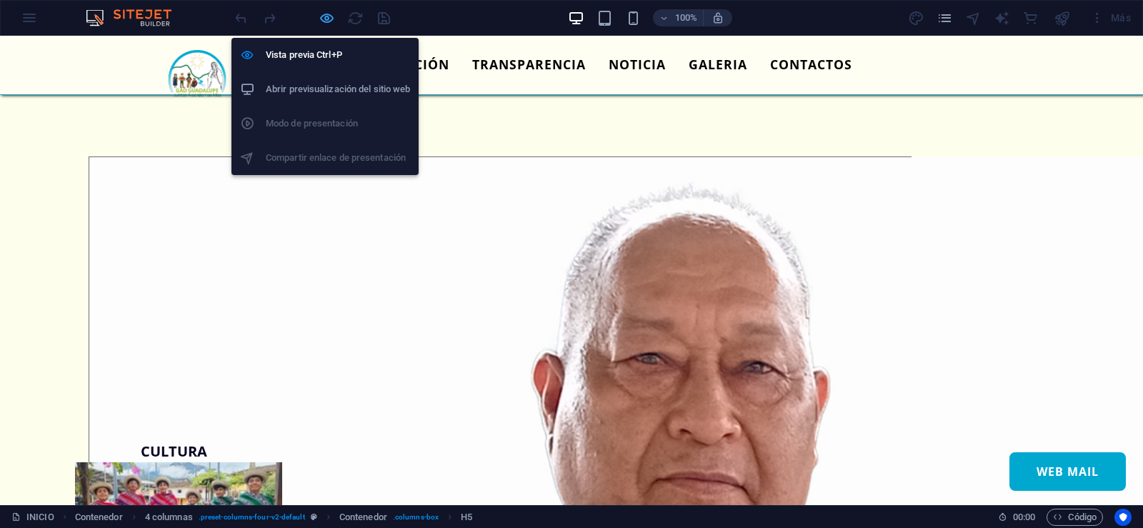
click at [331, 22] on icon "button" at bounding box center [327, 18] width 16 height 16
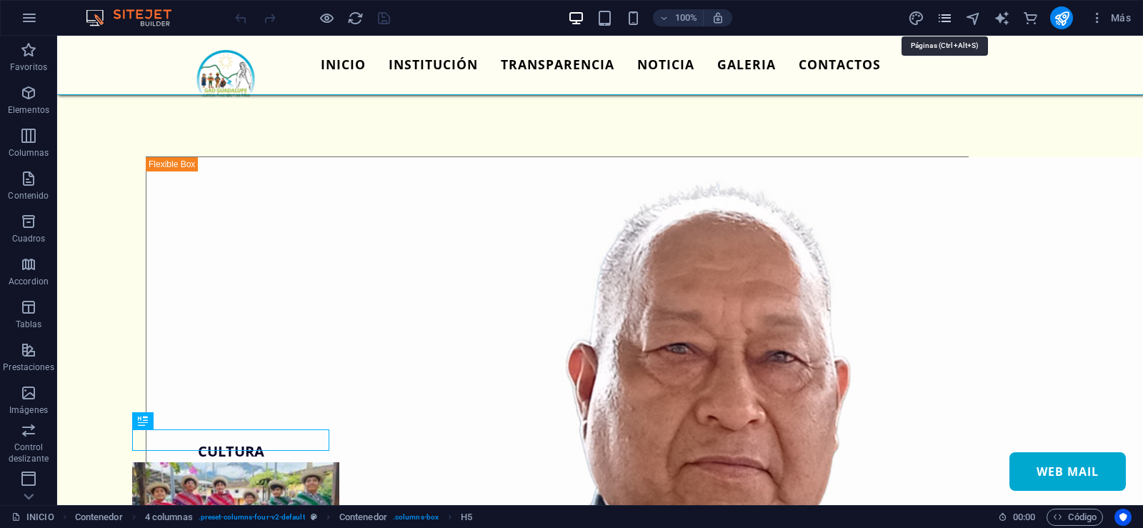
click at [946, 20] on icon "pages" at bounding box center [945, 18] width 16 height 16
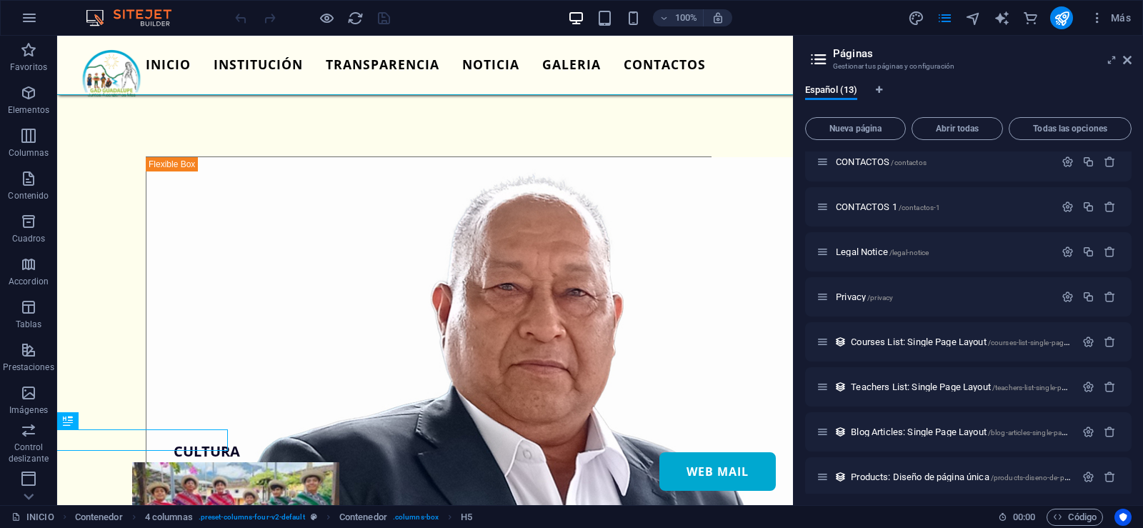
scroll to position [243, 0]
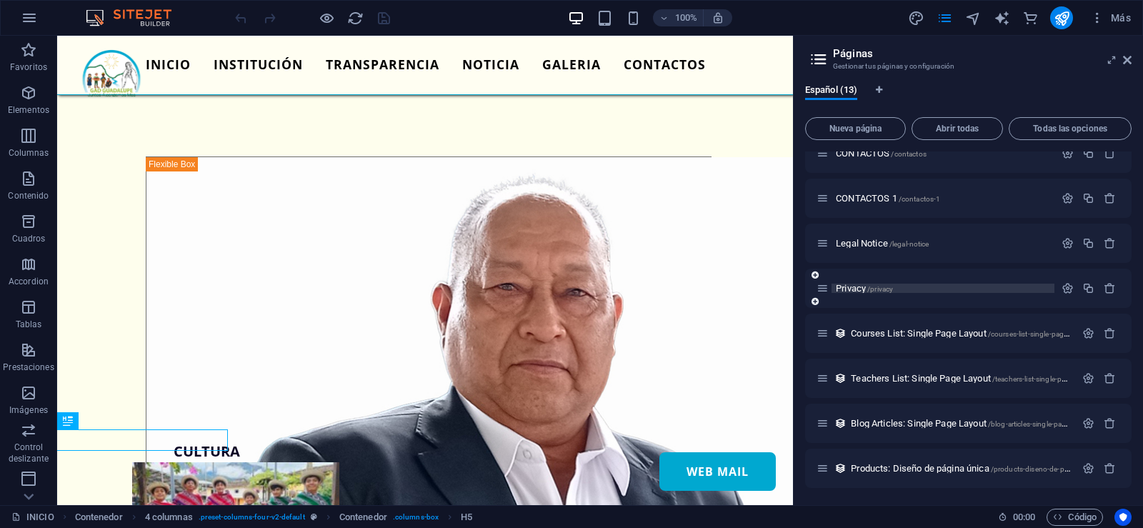
click at [979, 287] on p "Privacy /privacy" at bounding box center [943, 288] width 214 height 9
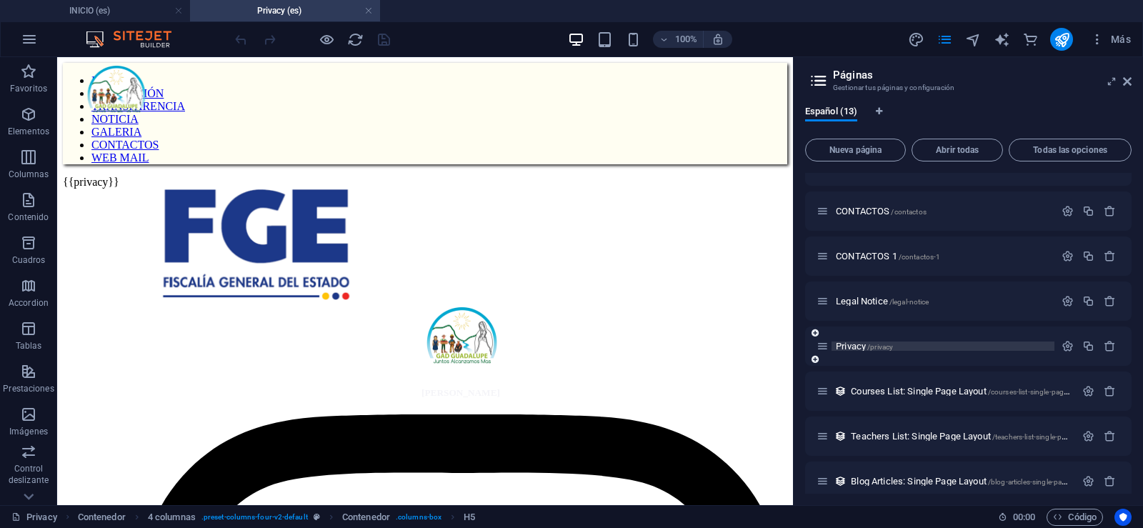
scroll to position [0, 0]
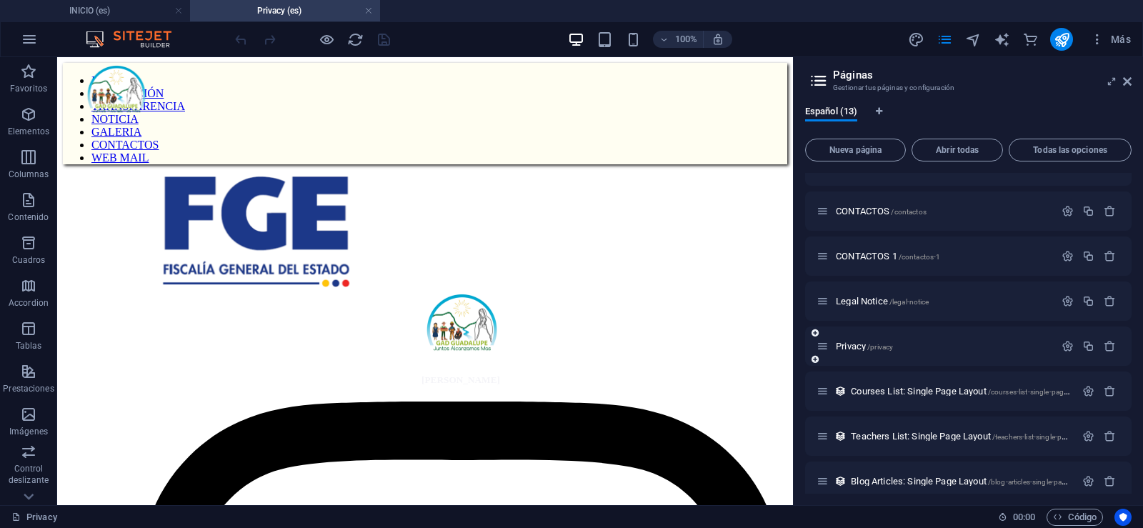
click at [815, 356] on icon at bounding box center [815, 359] width 7 height 9
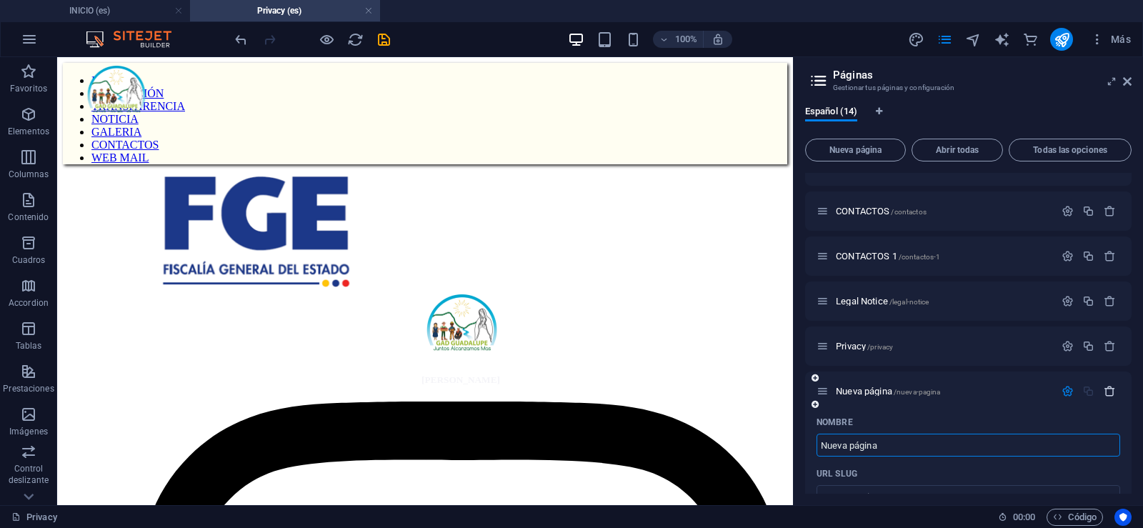
click at [1109, 392] on icon "button" at bounding box center [1110, 391] width 12 height 12
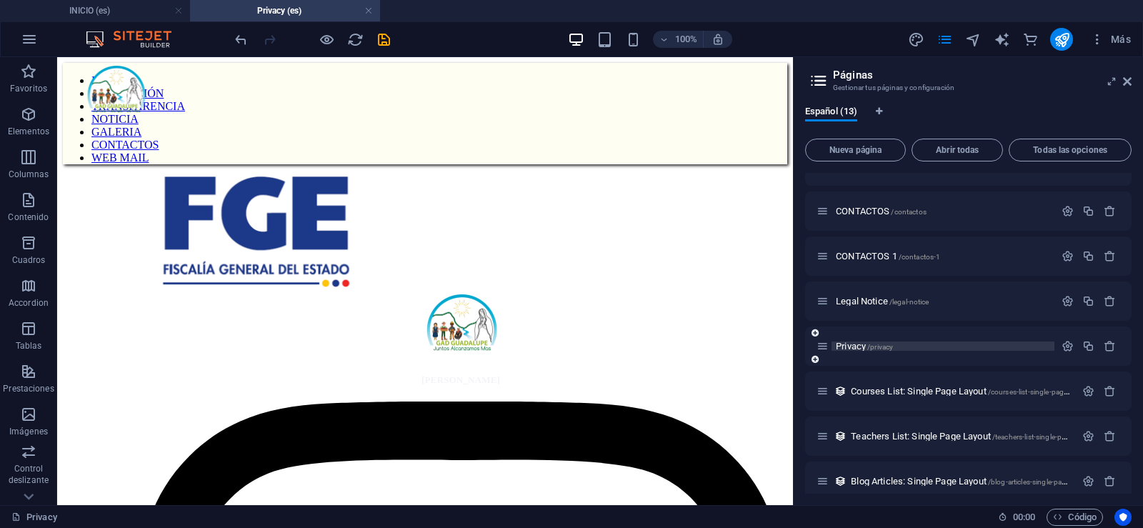
click at [981, 347] on p "Privacy /privacy" at bounding box center [943, 346] width 214 height 9
click at [1062, 348] on icon "button" at bounding box center [1068, 346] width 12 height 12
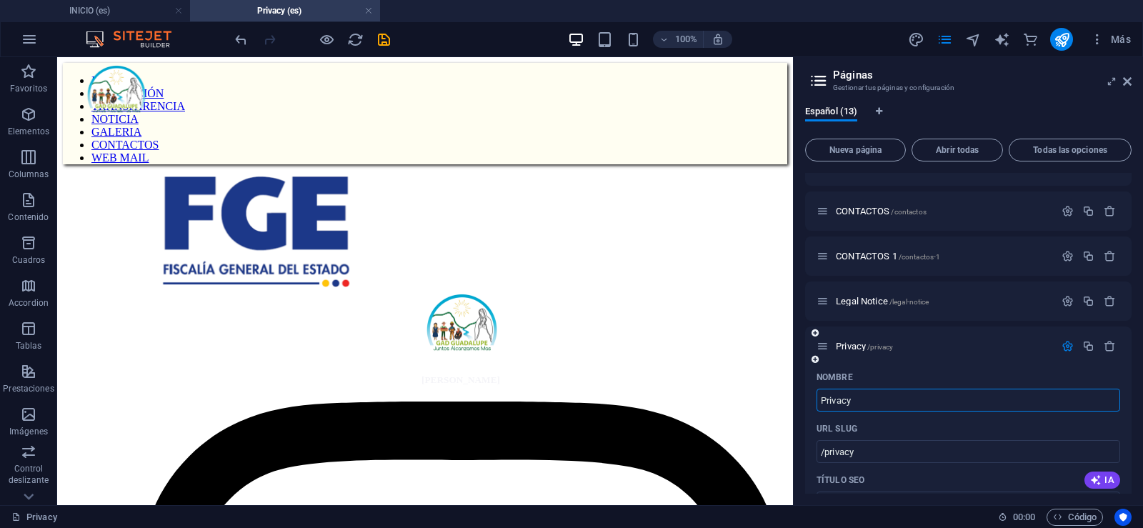
drag, startPoint x: 888, startPoint y: 395, endPoint x: 869, endPoint y: 396, distance: 19.3
click at [869, 396] on input "Privacy" at bounding box center [969, 400] width 304 height 23
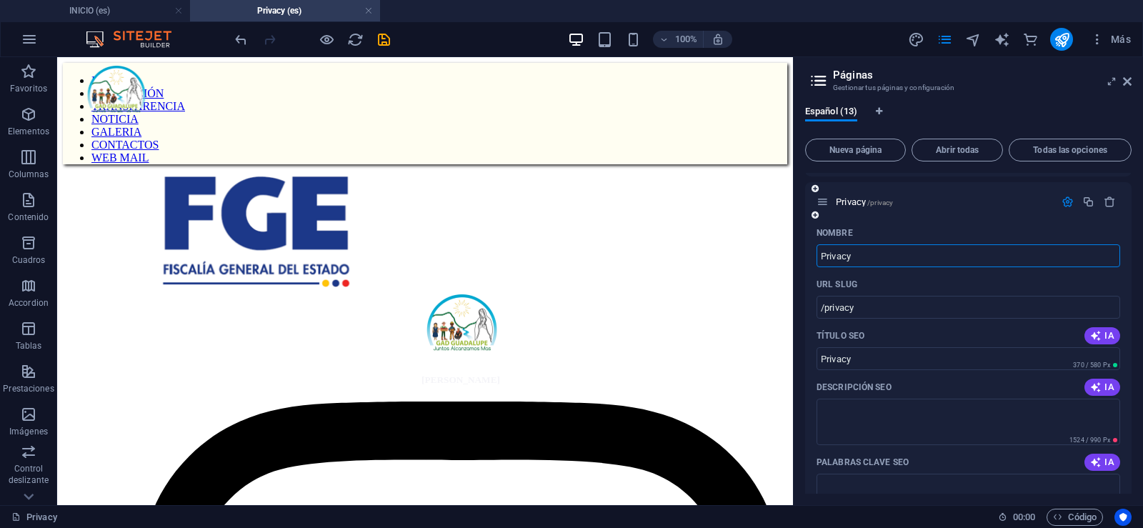
scroll to position [349, 0]
click at [1062, 206] on icon "button" at bounding box center [1068, 203] width 12 height 12
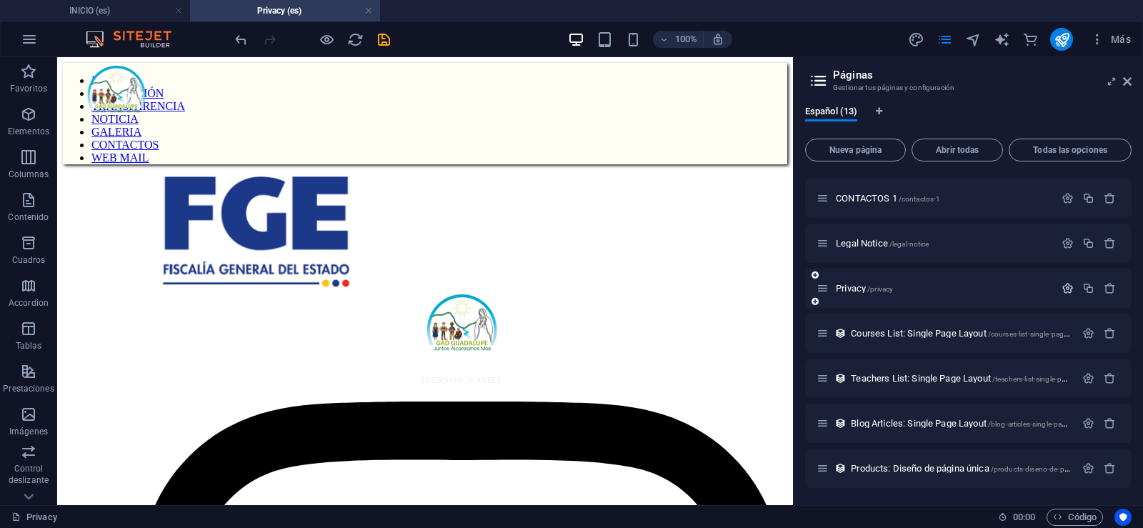
scroll to position [264, 0]
click at [1088, 334] on icon "button" at bounding box center [1089, 333] width 12 height 12
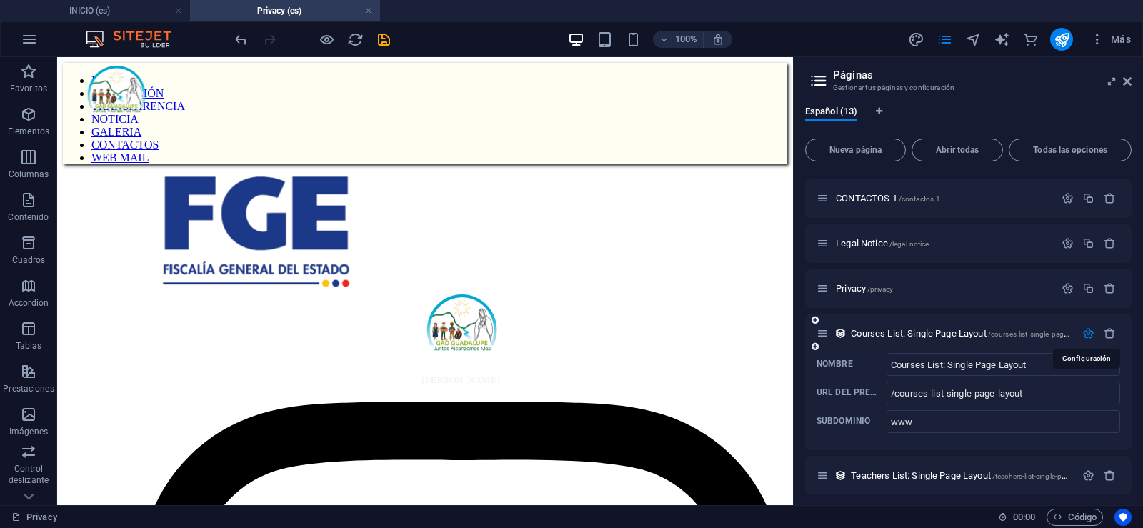
click at [1088, 334] on icon "button" at bounding box center [1089, 333] width 12 height 12
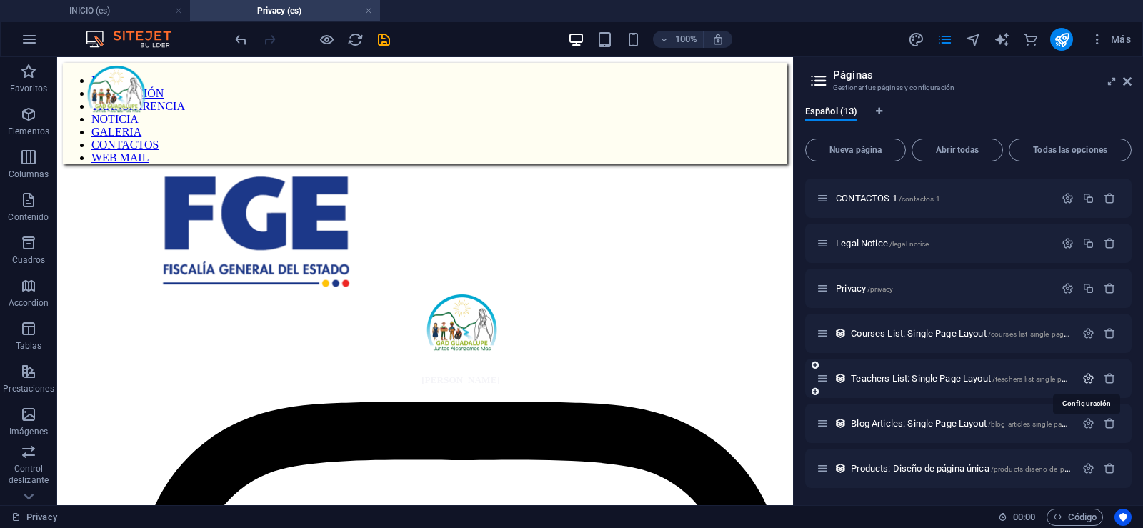
click at [1083, 375] on icon "button" at bounding box center [1089, 378] width 12 height 12
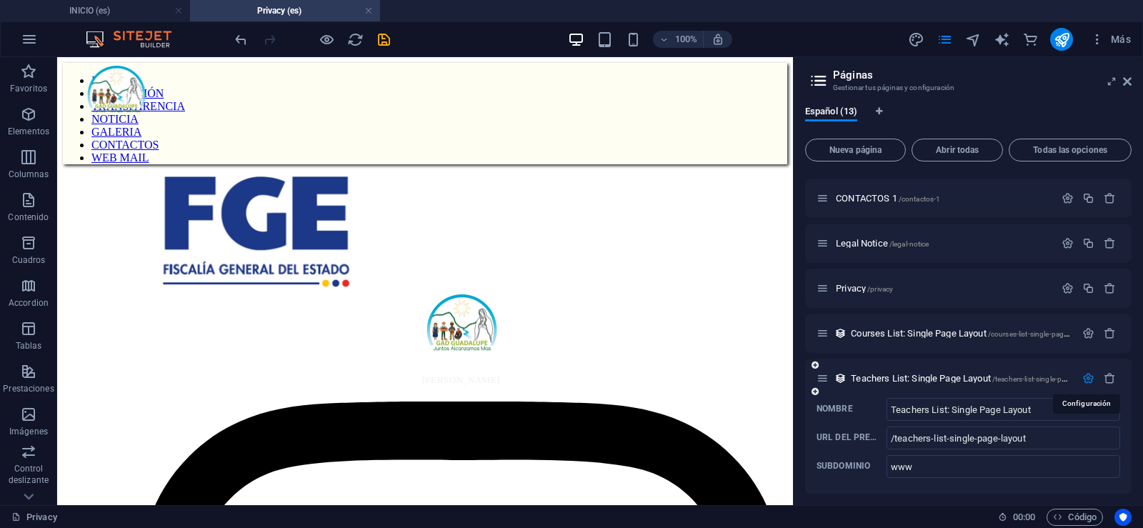
click at [1083, 375] on icon "button" at bounding box center [1089, 378] width 12 height 12
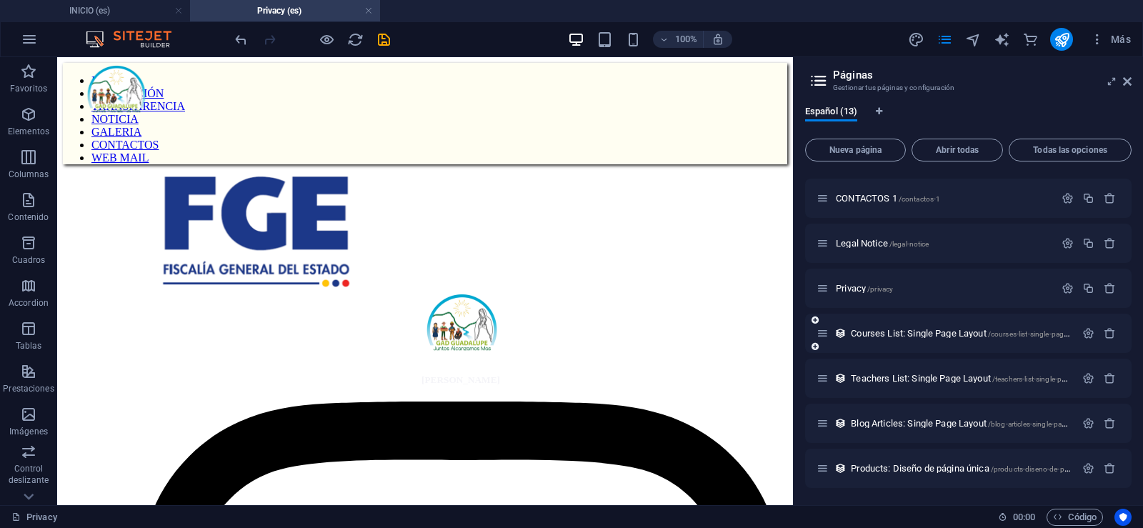
scroll to position [193, 0]
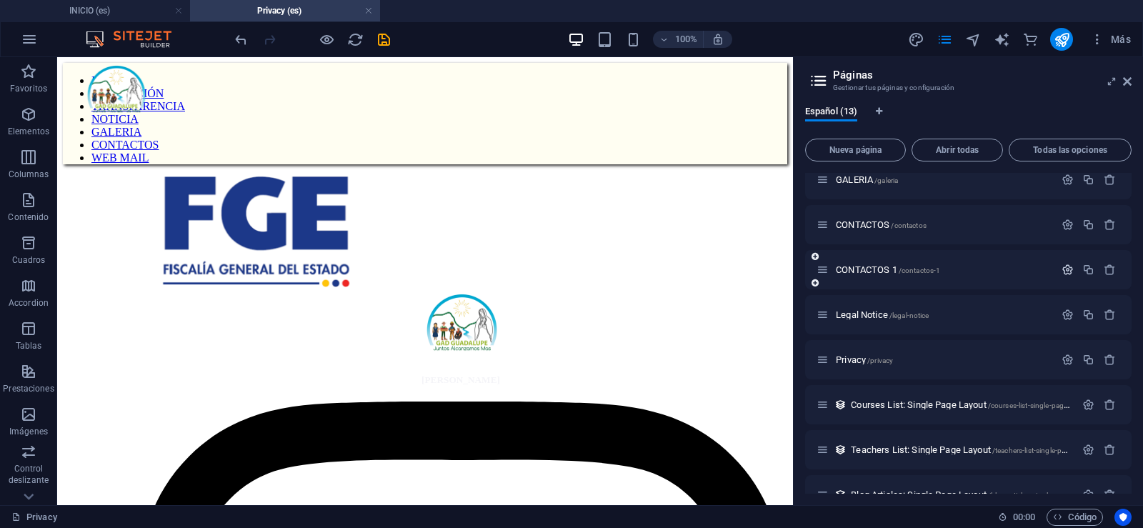
click at [1062, 269] on icon "button" at bounding box center [1068, 270] width 12 height 12
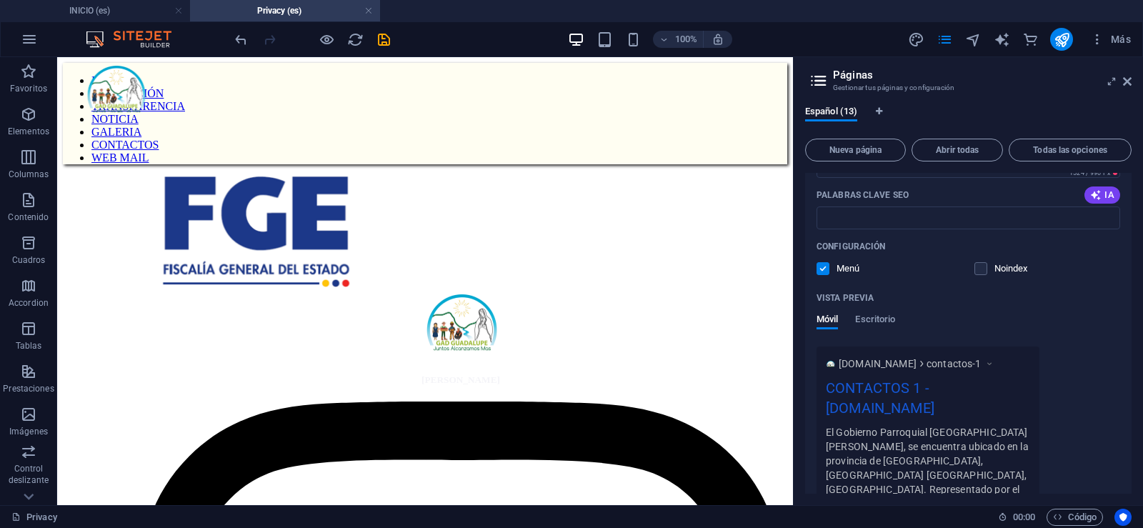
scroll to position [550, 0]
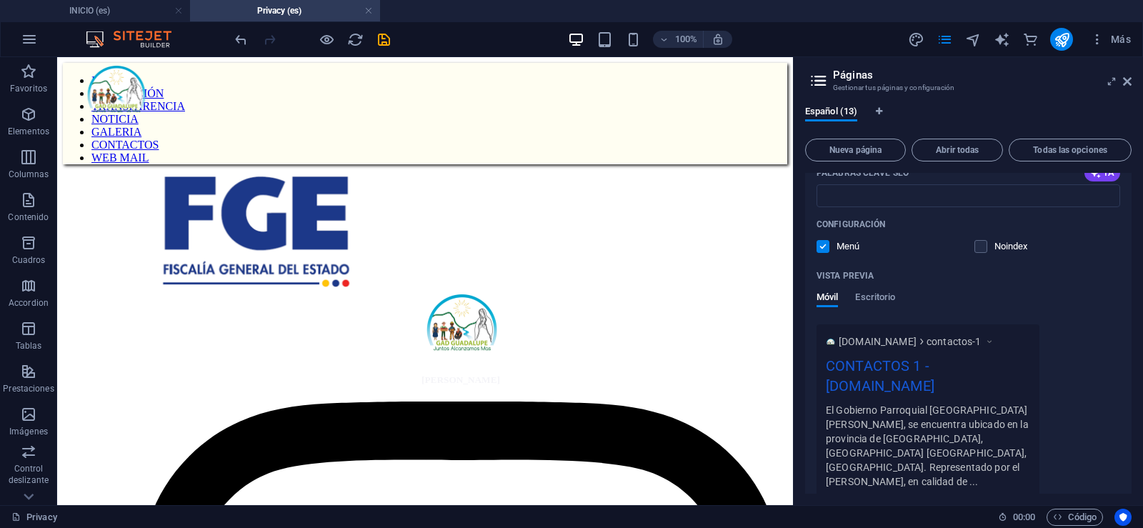
click at [1002, 384] on div "CONTACTOS 1 - gadparroquialguadalupe.gob.ec" at bounding box center [928, 379] width 204 height 48
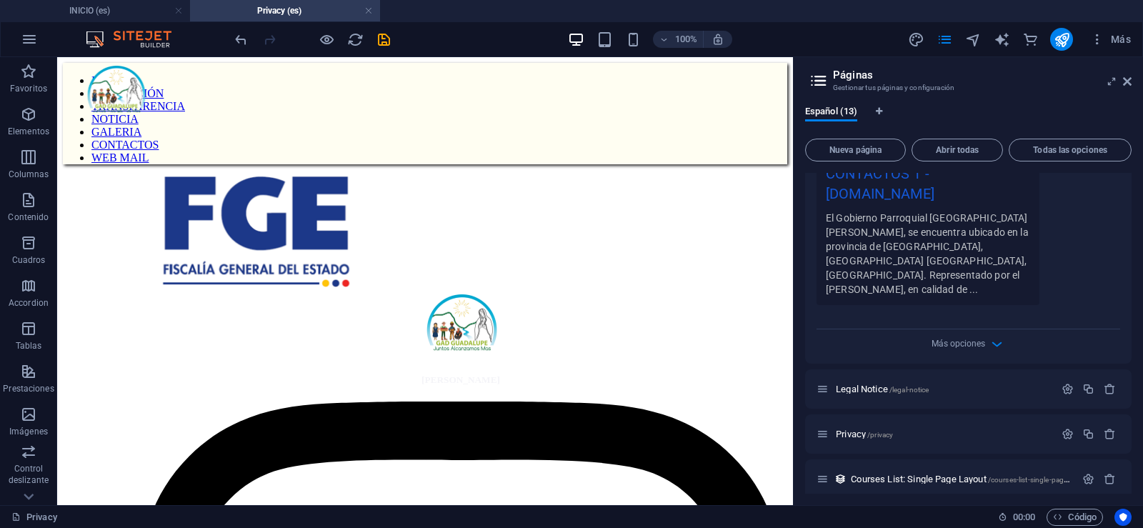
scroll to position [765, 0]
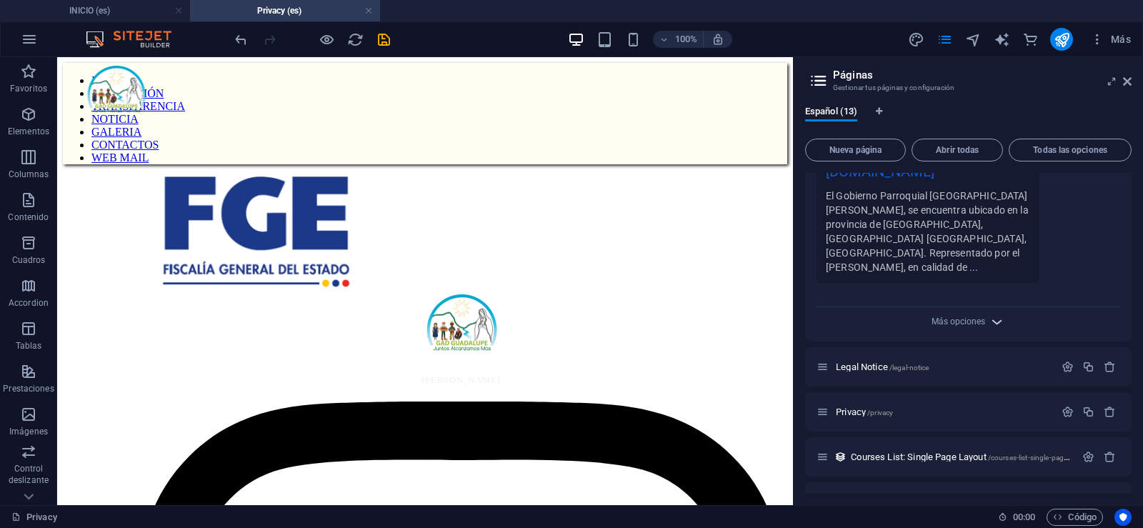
click at [990, 314] on icon "button" at bounding box center [997, 322] width 16 height 16
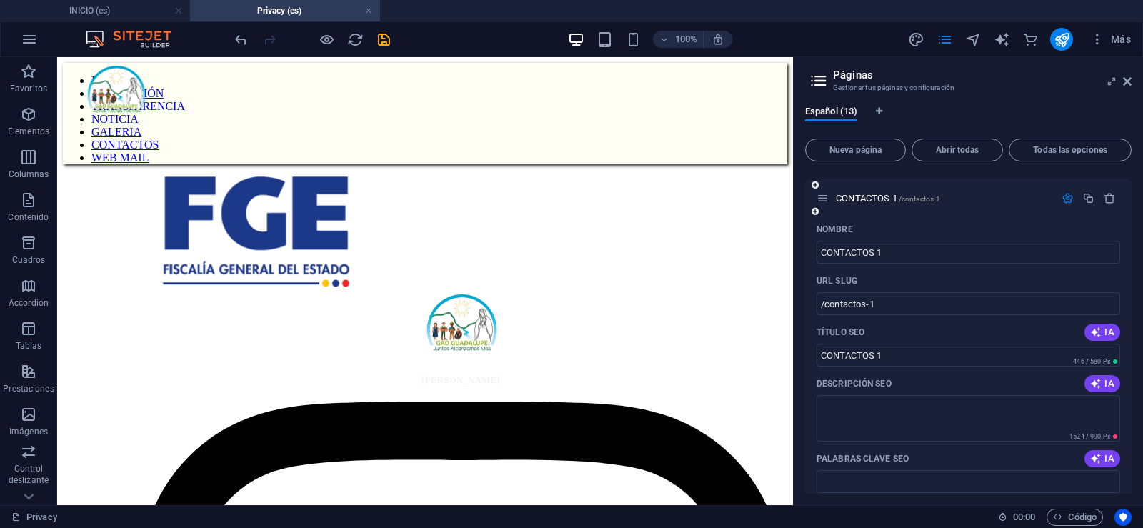
scroll to position [193, 0]
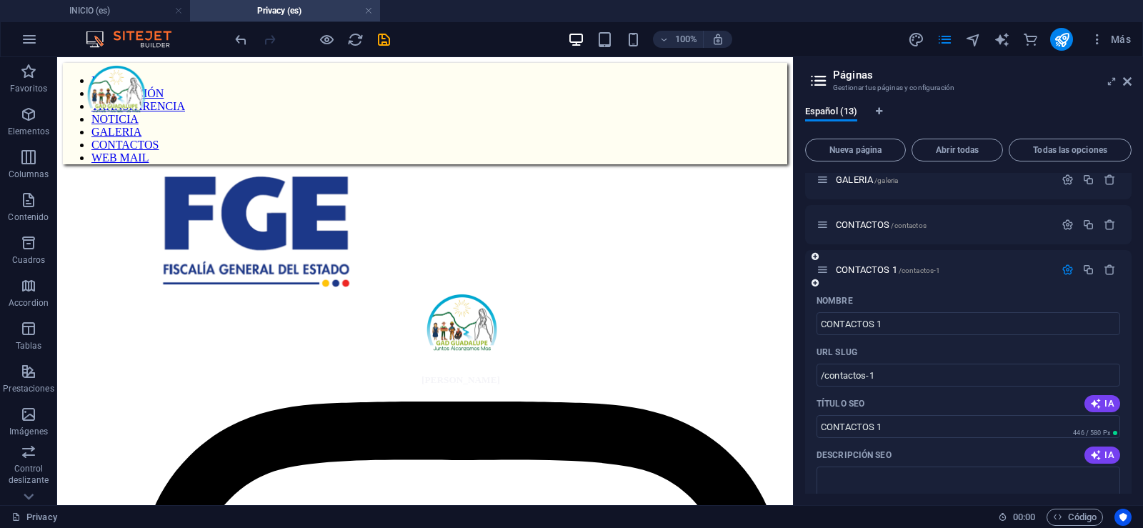
click at [1062, 274] on icon "button" at bounding box center [1068, 270] width 12 height 12
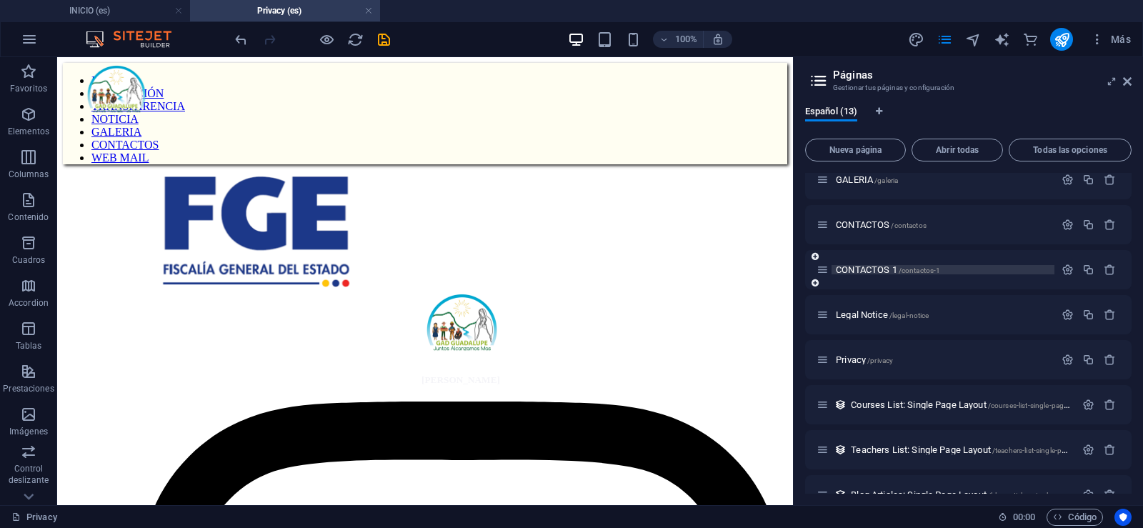
click at [958, 270] on p "CONTACTOS 1 /contactos-1" at bounding box center [943, 269] width 214 height 9
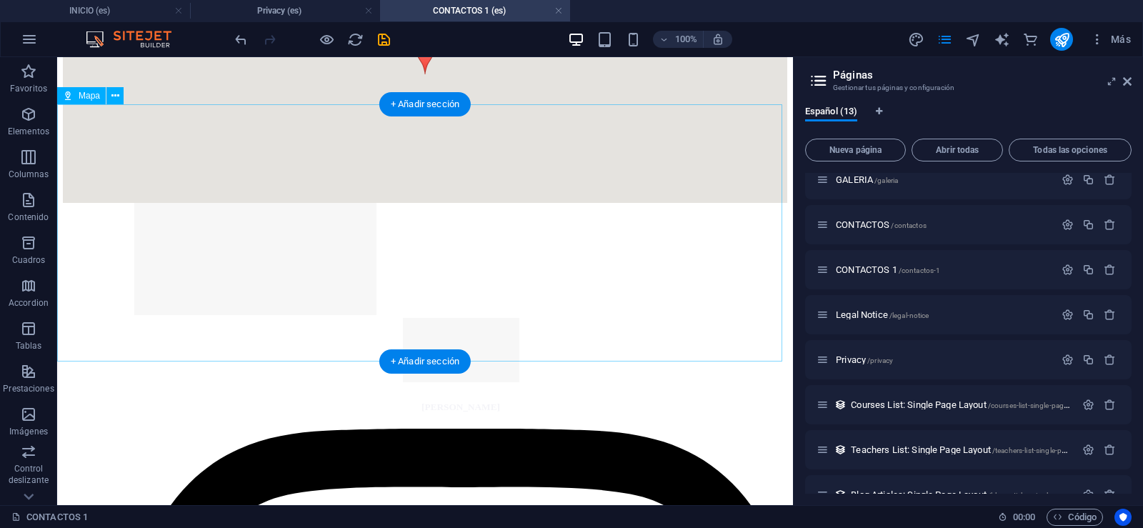
scroll to position [786, 0]
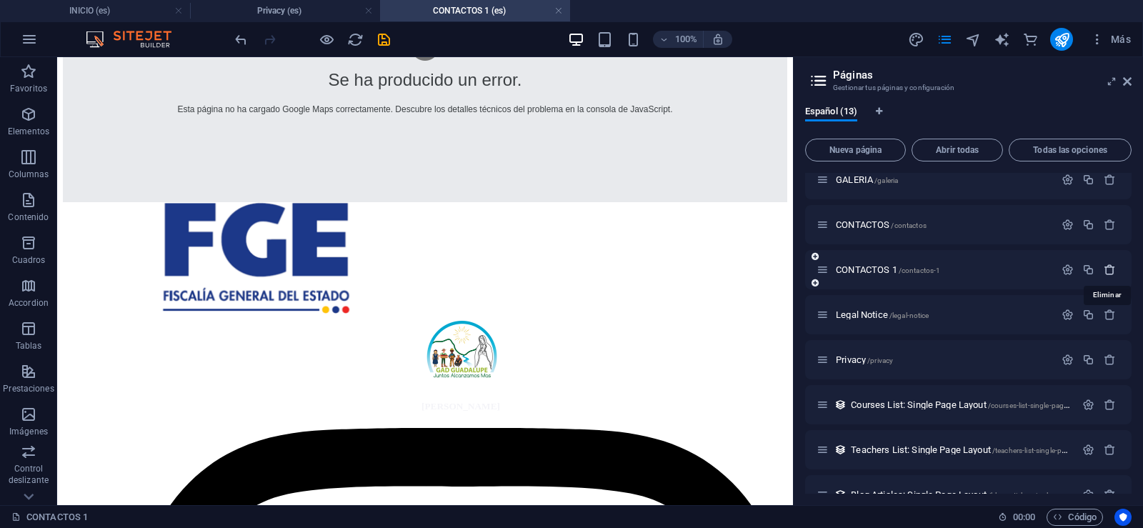
click at [1104, 272] on icon "button" at bounding box center [1110, 270] width 12 height 12
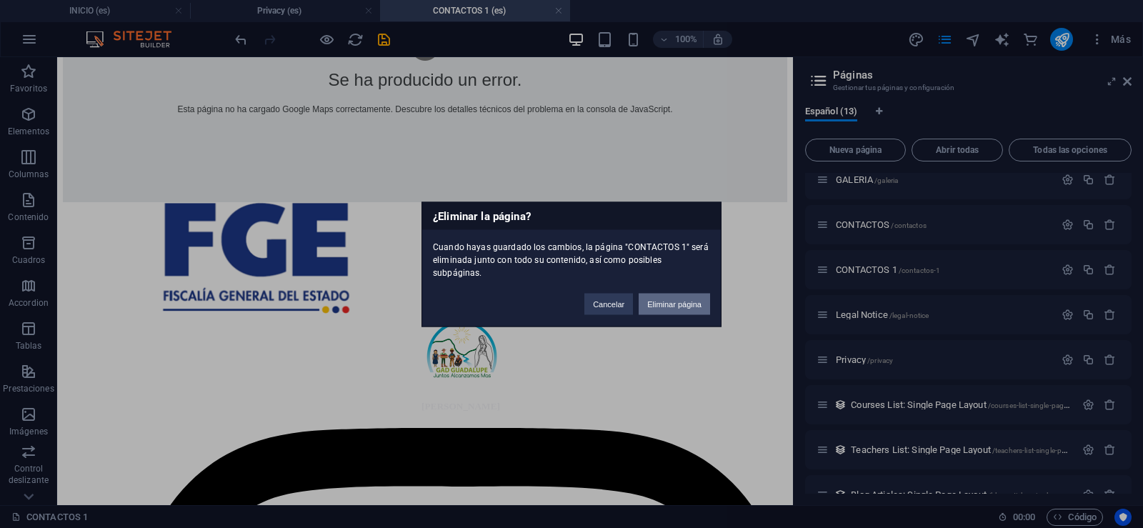
drag, startPoint x: 629, startPoint y: 244, endPoint x: 686, endPoint y: 302, distance: 80.9
click at [686, 302] on button "Eliminar página" at bounding box center [674, 303] width 71 height 21
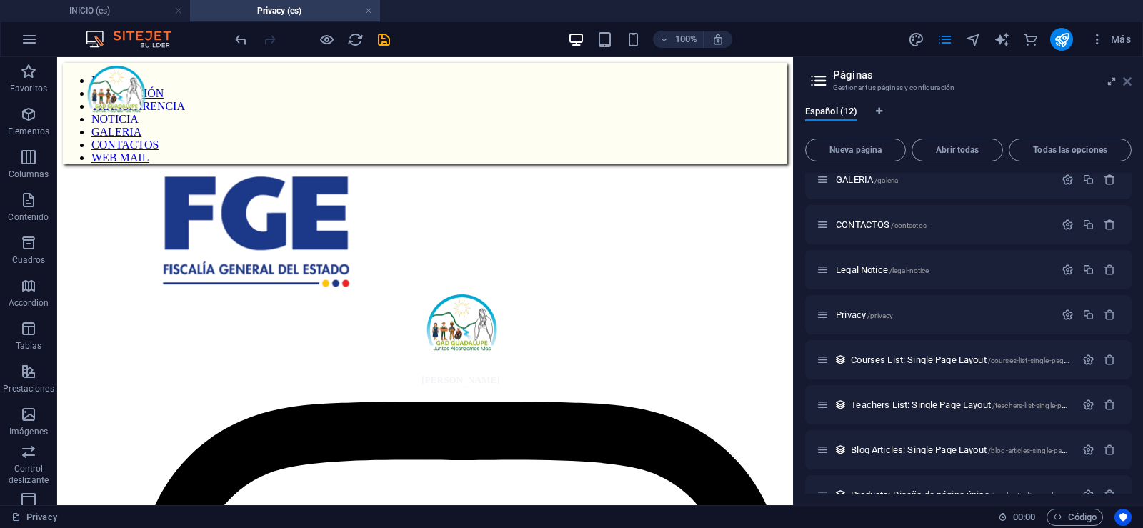
click at [1131, 79] on icon at bounding box center [1127, 81] width 9 height 11
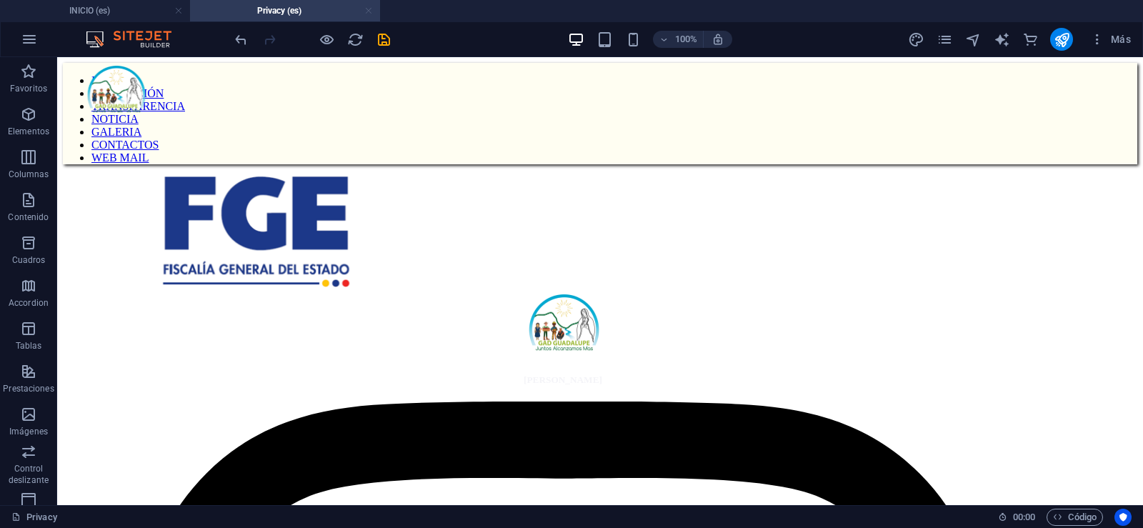
click at [369, 14] on link at bounding box center [368, 11] width 9 height 14
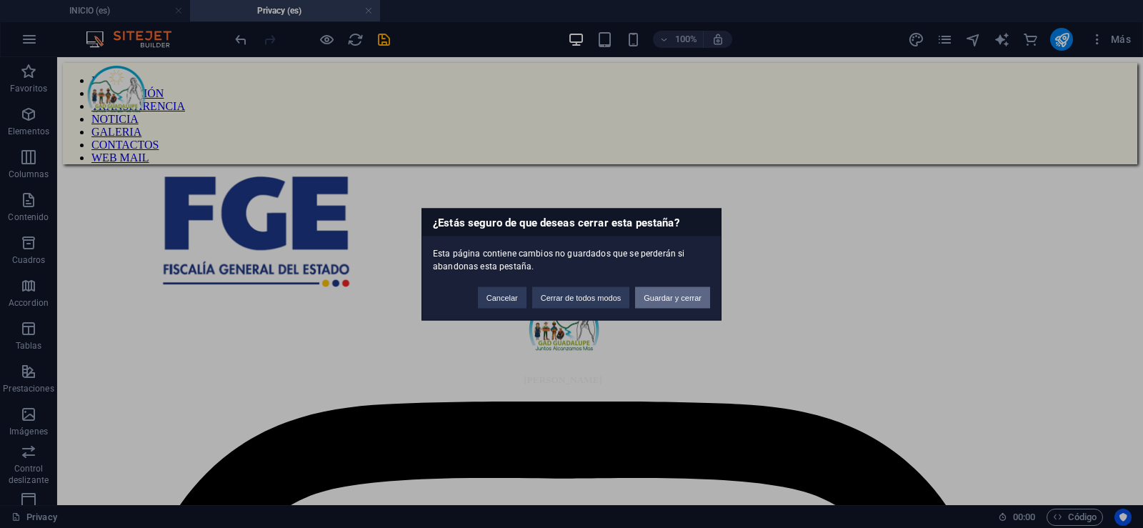
click at [655, 298] on button "Guardar y cerrar" at bounding box center [672, 297] width 75 height 21
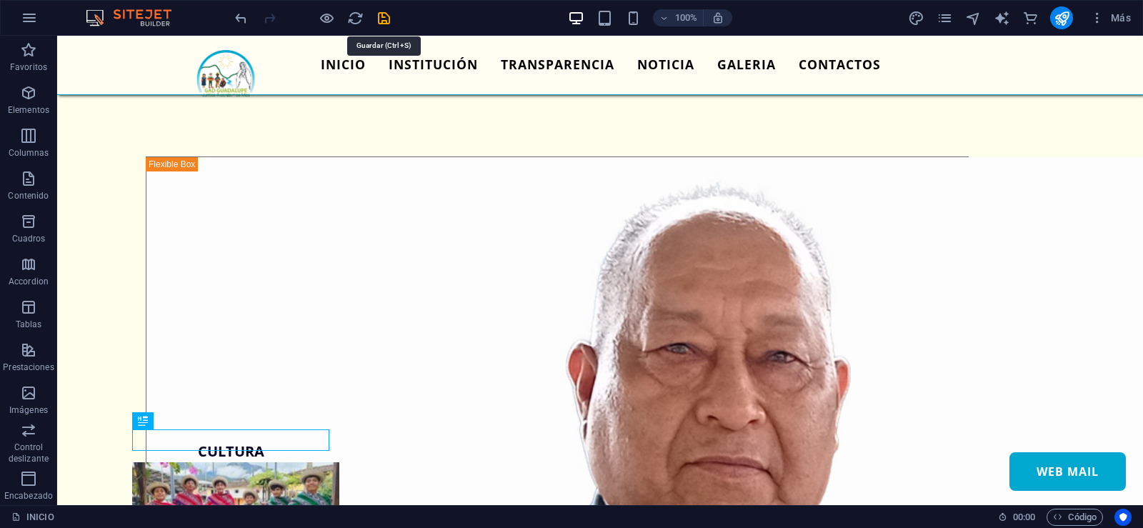
click at [388, 26] on icon "save" at bounding box center [384, 18] width 16 height 16
click at [359, 19] on icon "reload" at bounding box center [355, 18] width 16 height 16
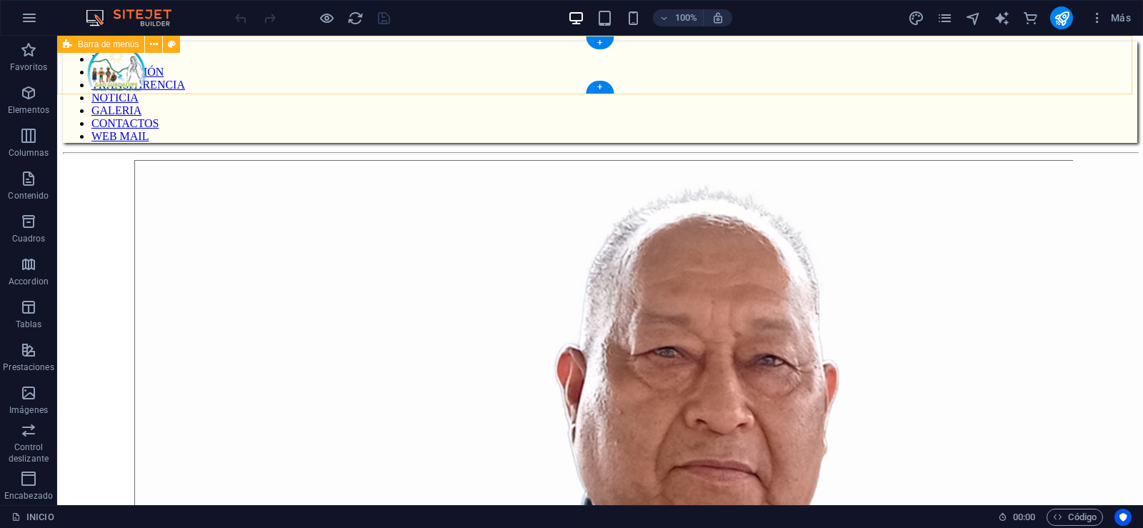
scroll to position [0, 0]
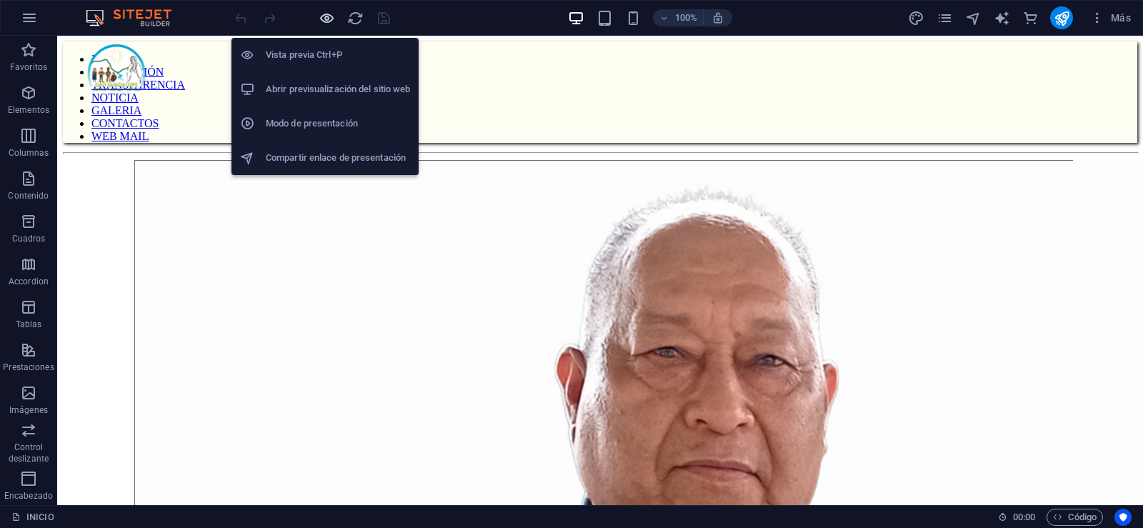
click at [325, 23] on icon "button" at bounding box center [327, 18] width 16 height 16
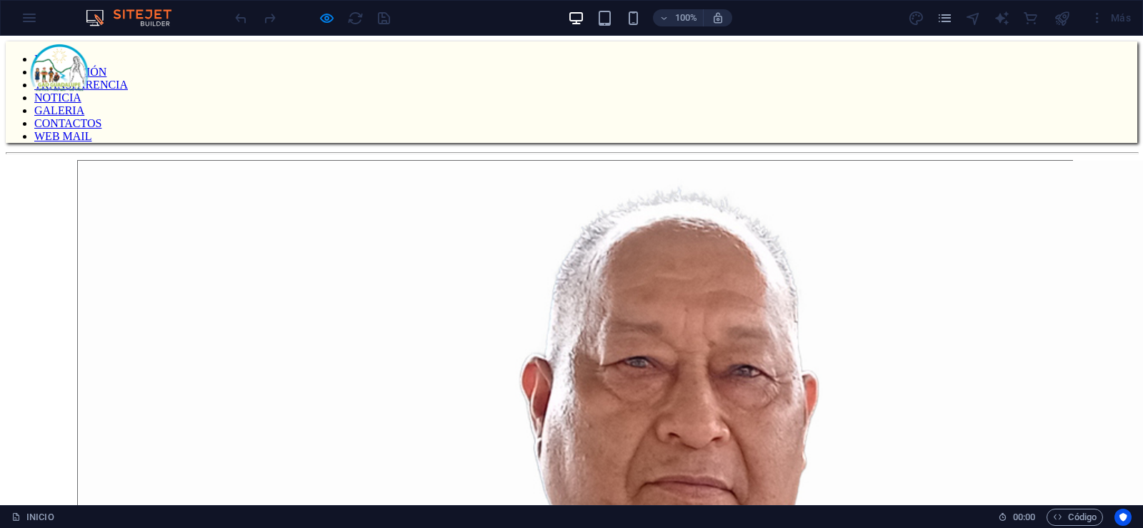
click at [101, 117] on link "CONTACTOS" at bounding box center [67, 123] width 67 height 12
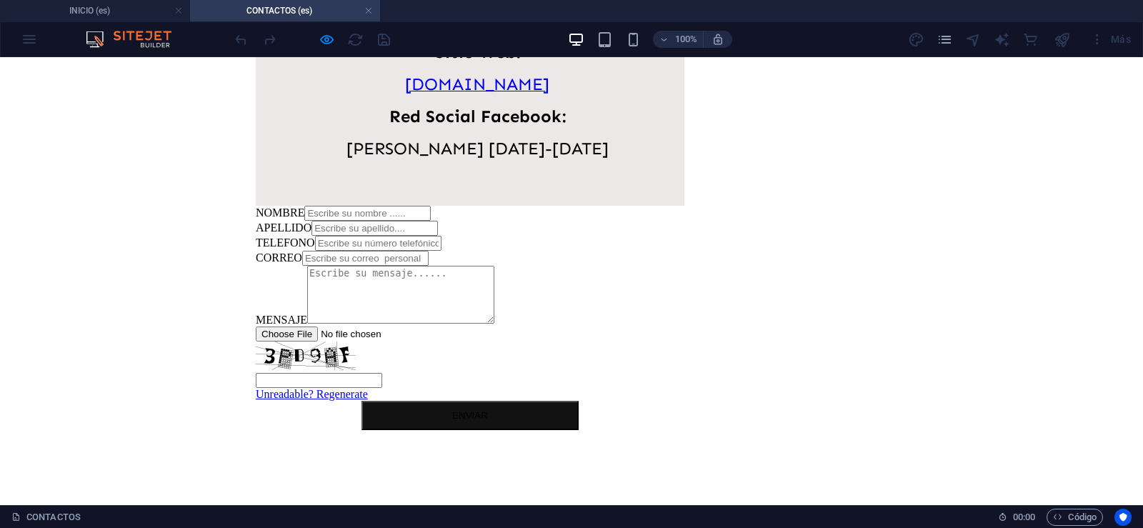
scroll to position [279, 0]
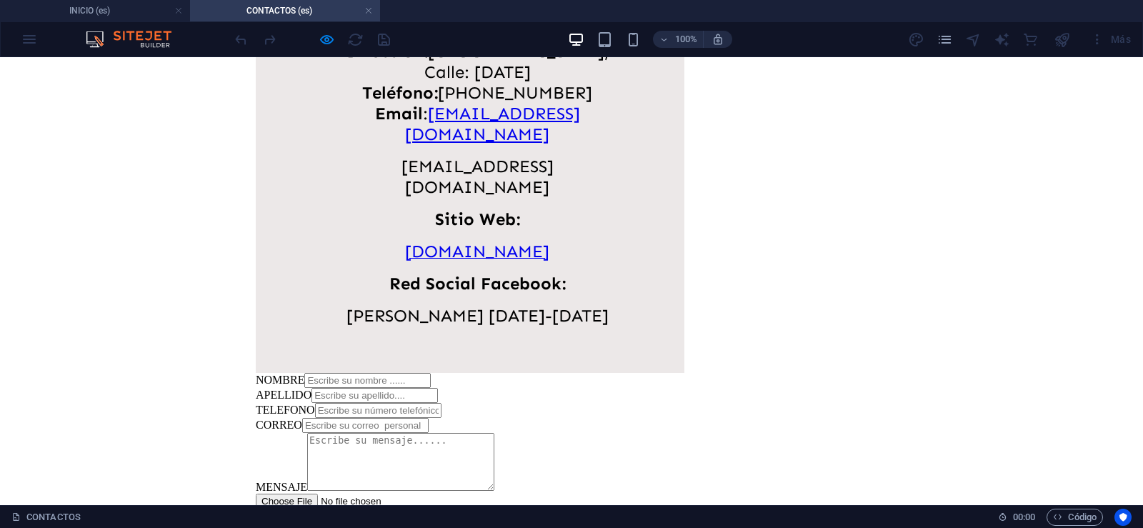
scroll to position [207, 0]
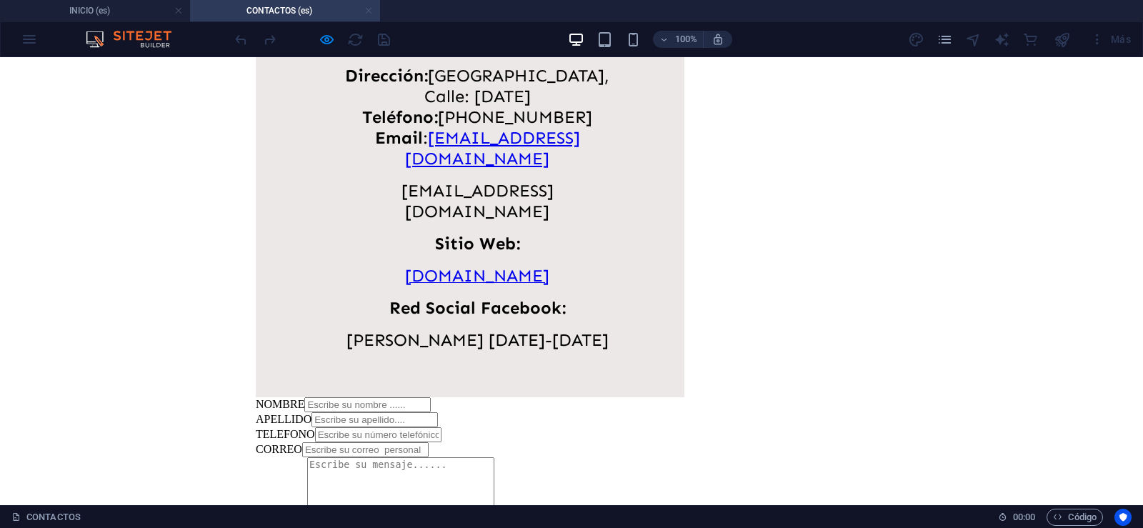
click at [369, 11] on link at bounding box center [368, 11] width 9 height 14
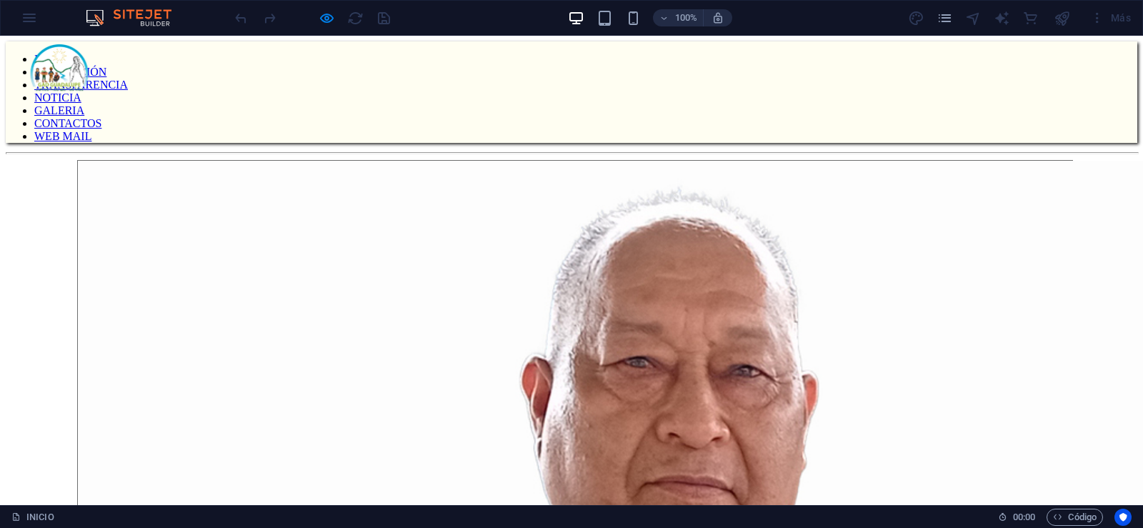
click at [91, 130] on link "WEB MAIL" at bounding box center [62, 136] width 57 height 12
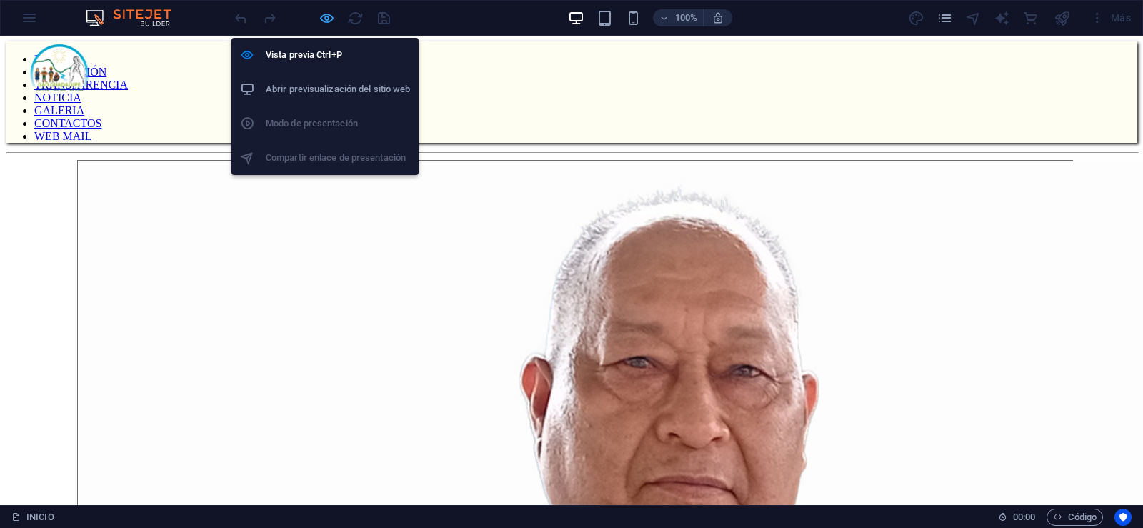
click at [332, 15] on icon "button" at bounding box center [327, 18] width 16 height 16
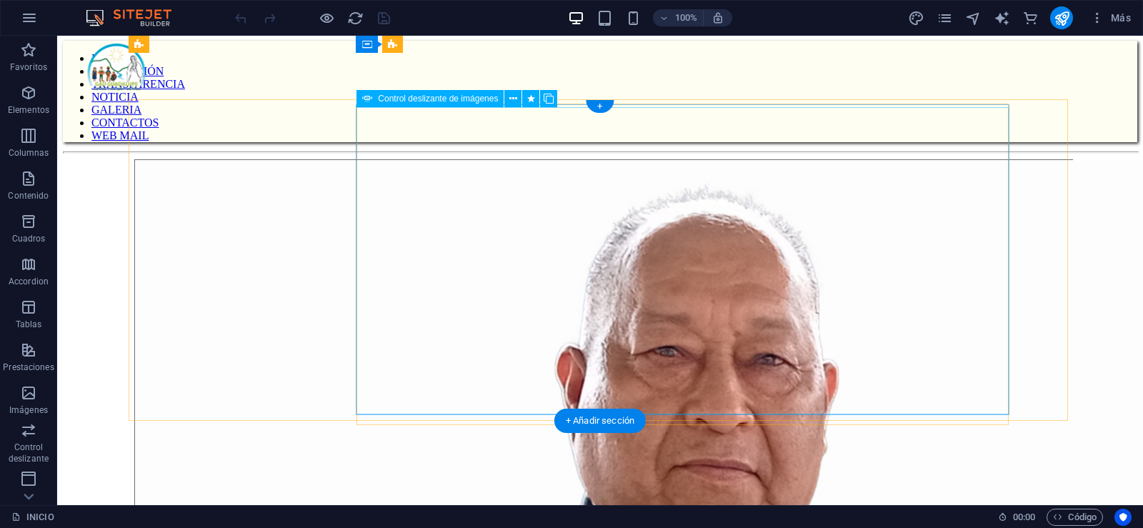
scroll to position [0, 0]
